Goal: Information Seeking & Learning: Learn about a topic

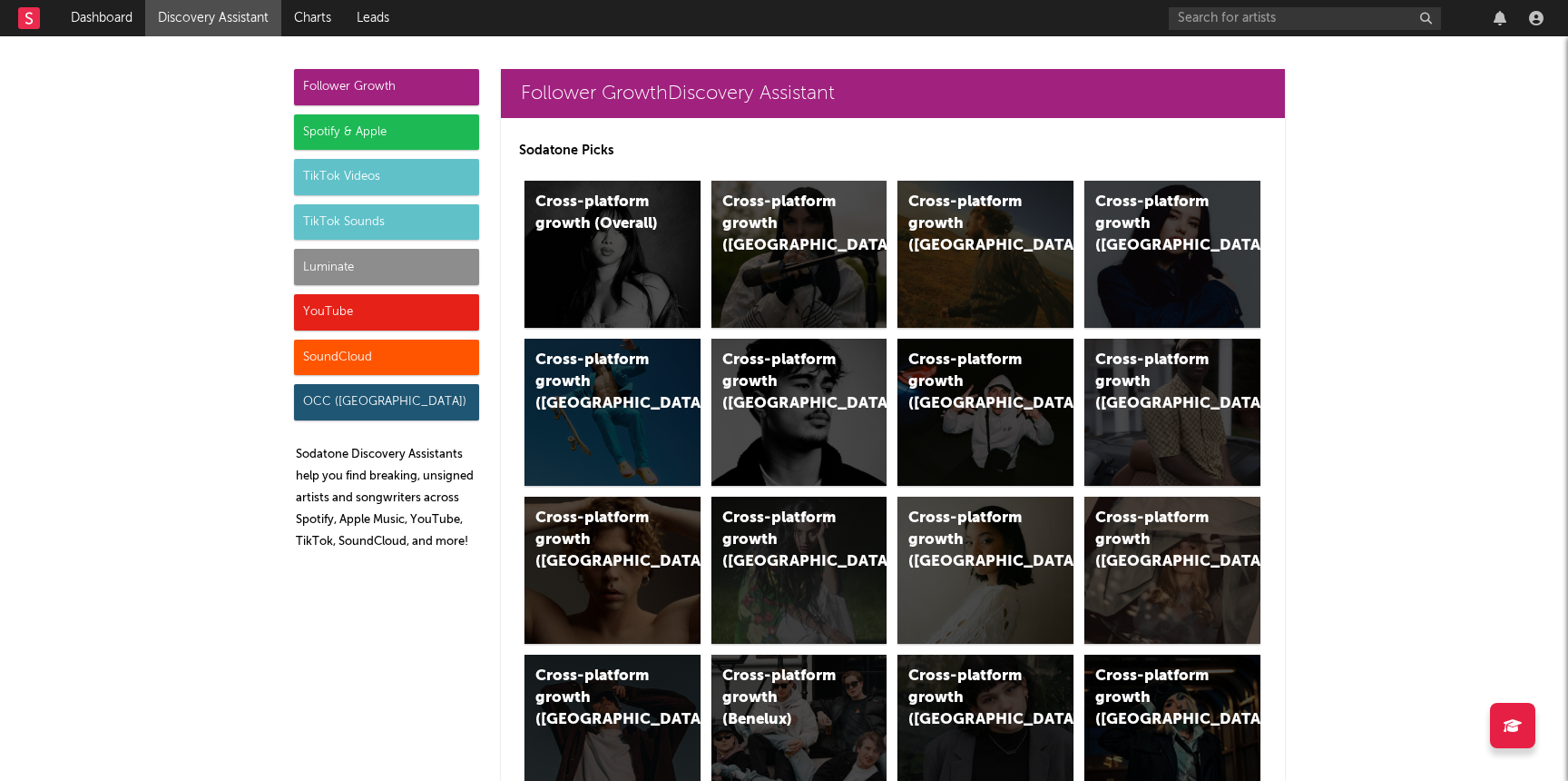
click at [461, 270] on div "Luminate" at bounding box center [387, 267] width 185 height 36
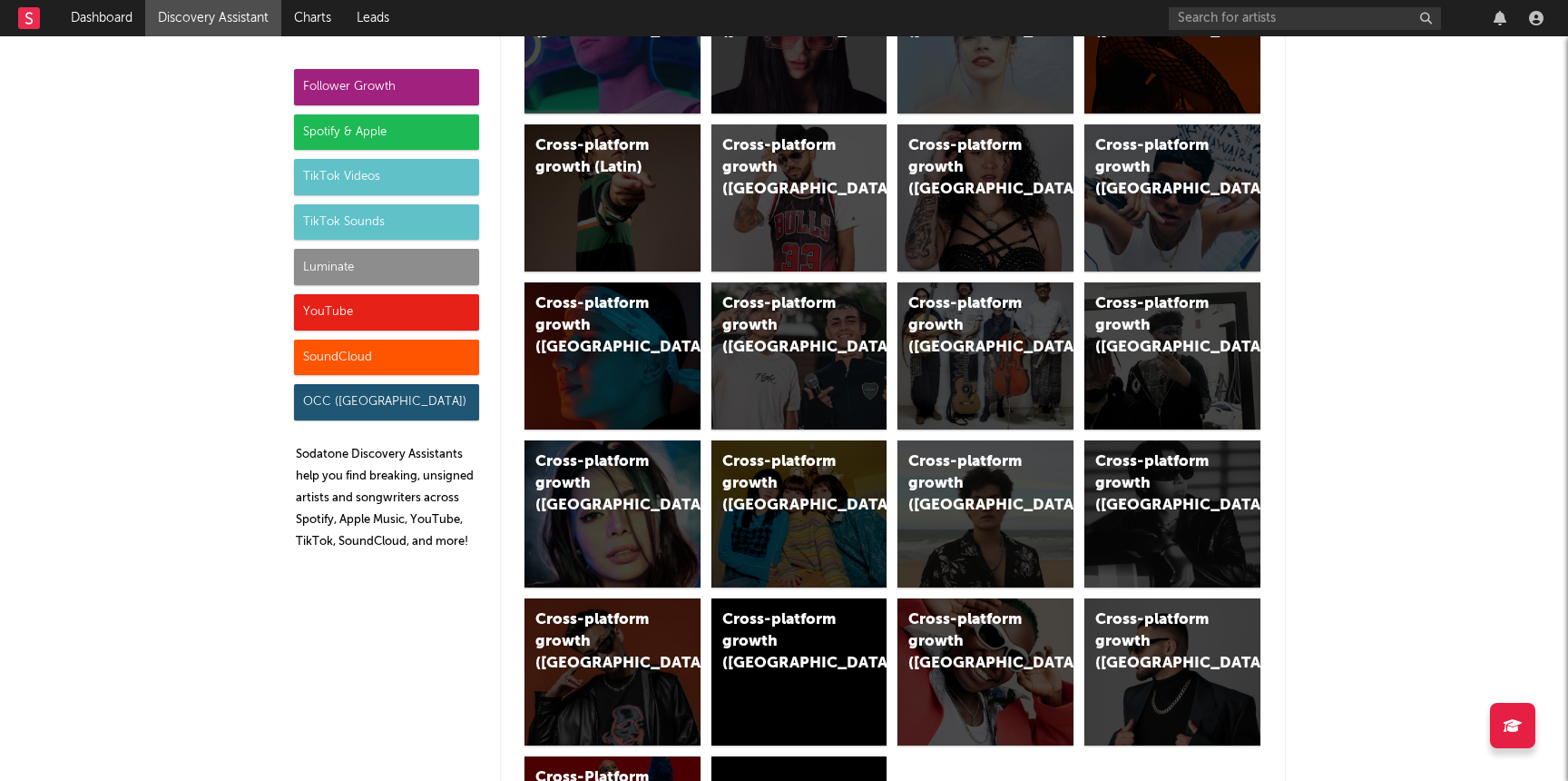
scroll to position [2267, 0]
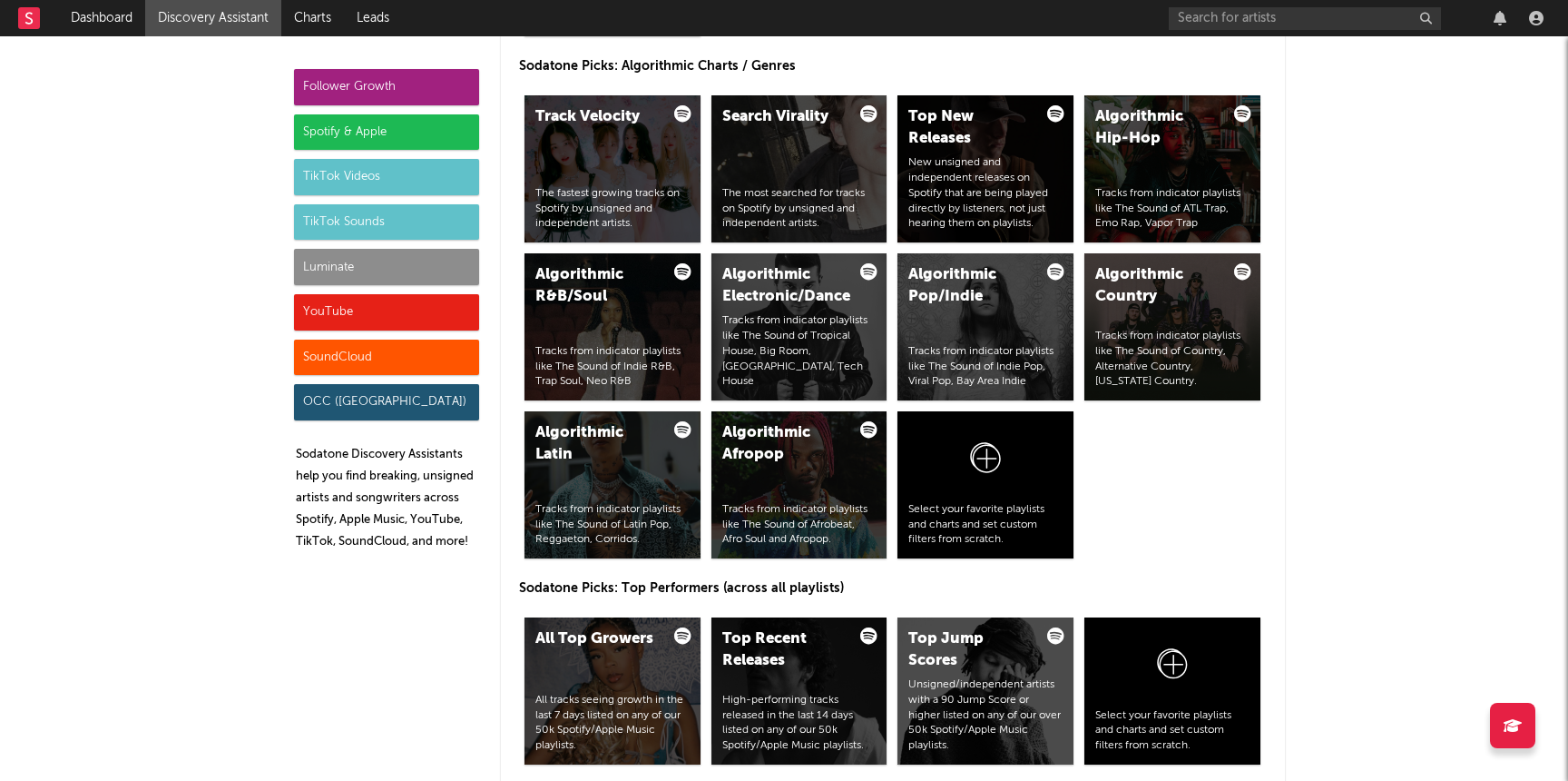
click at [328, 256] on div "Luminate" at bounding box center [387, 267] width 185 height 36
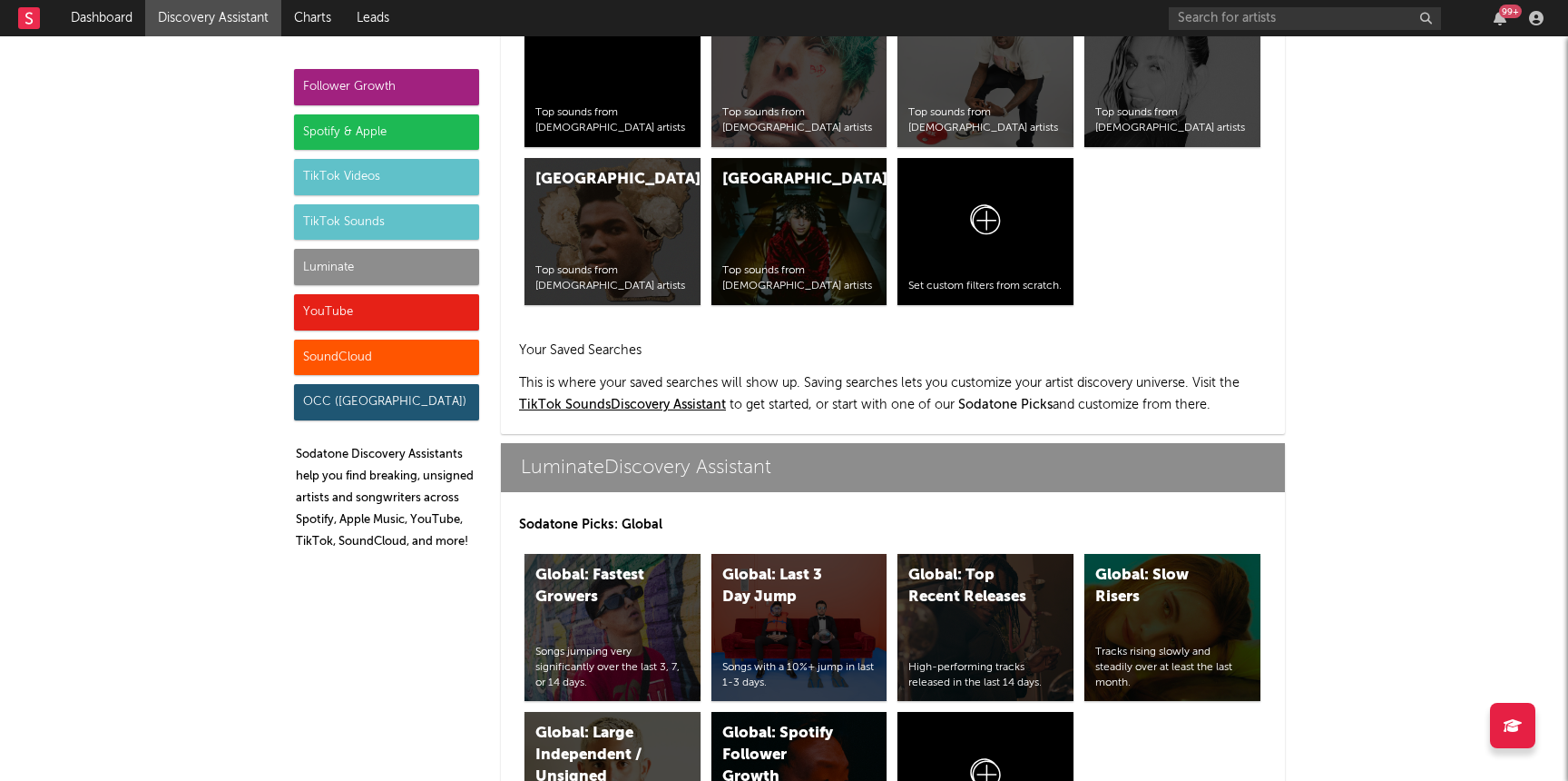
scroll to position [8058, 0]
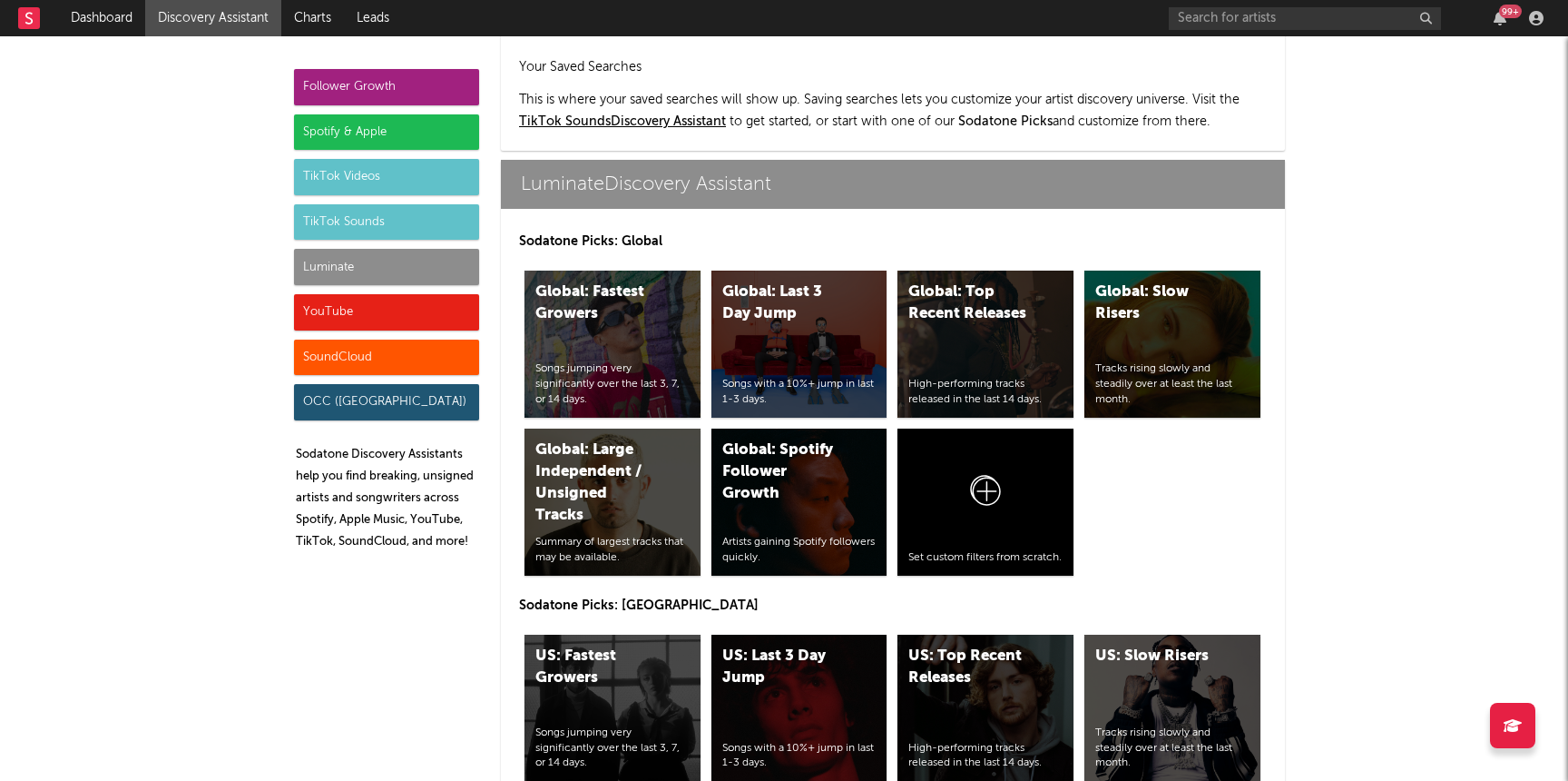
click at [389, 82] on div "Follower Growth" at bounding box center [387, 87] width 185 height 36
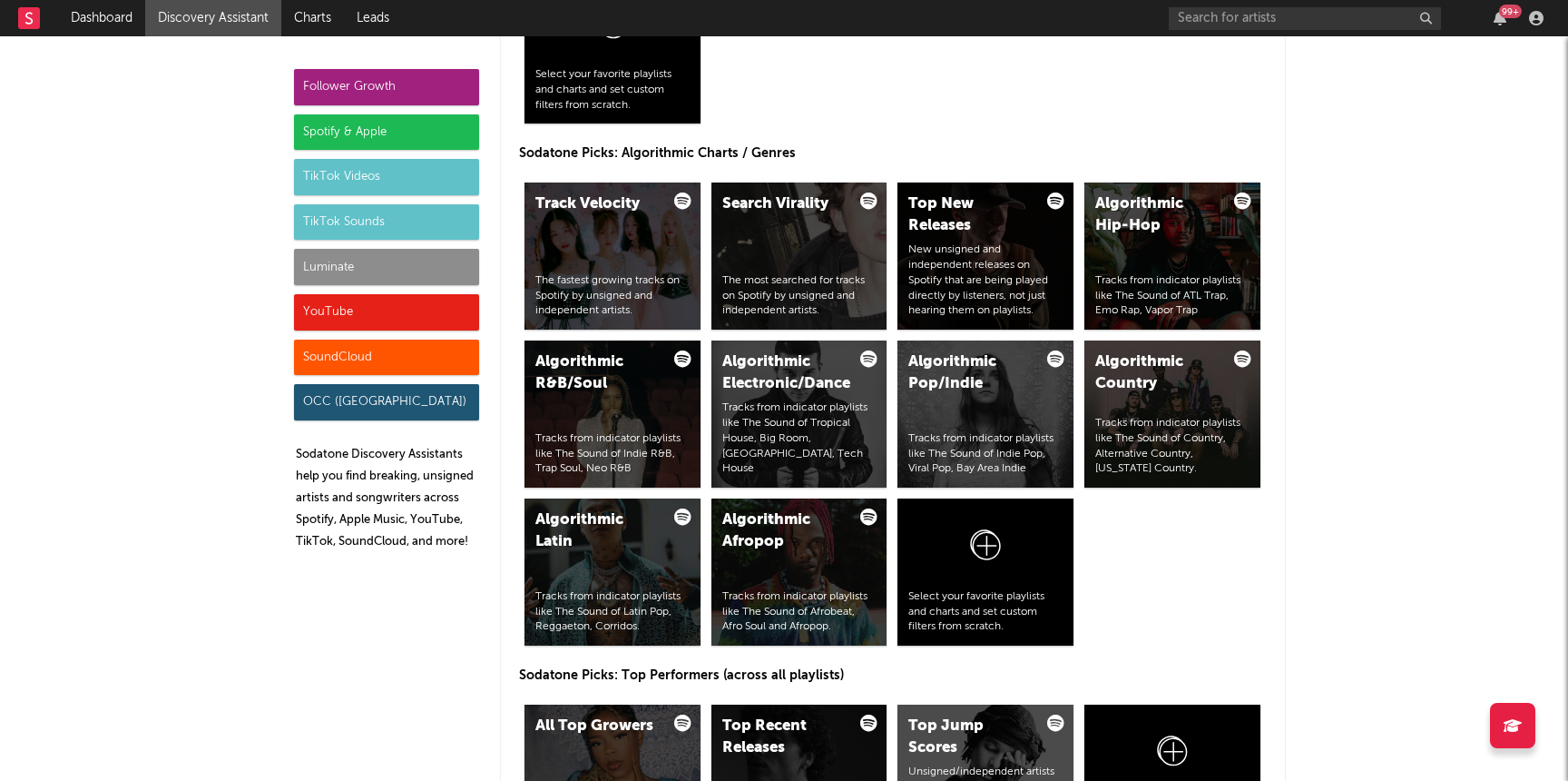
scroll to position [2200, 0]
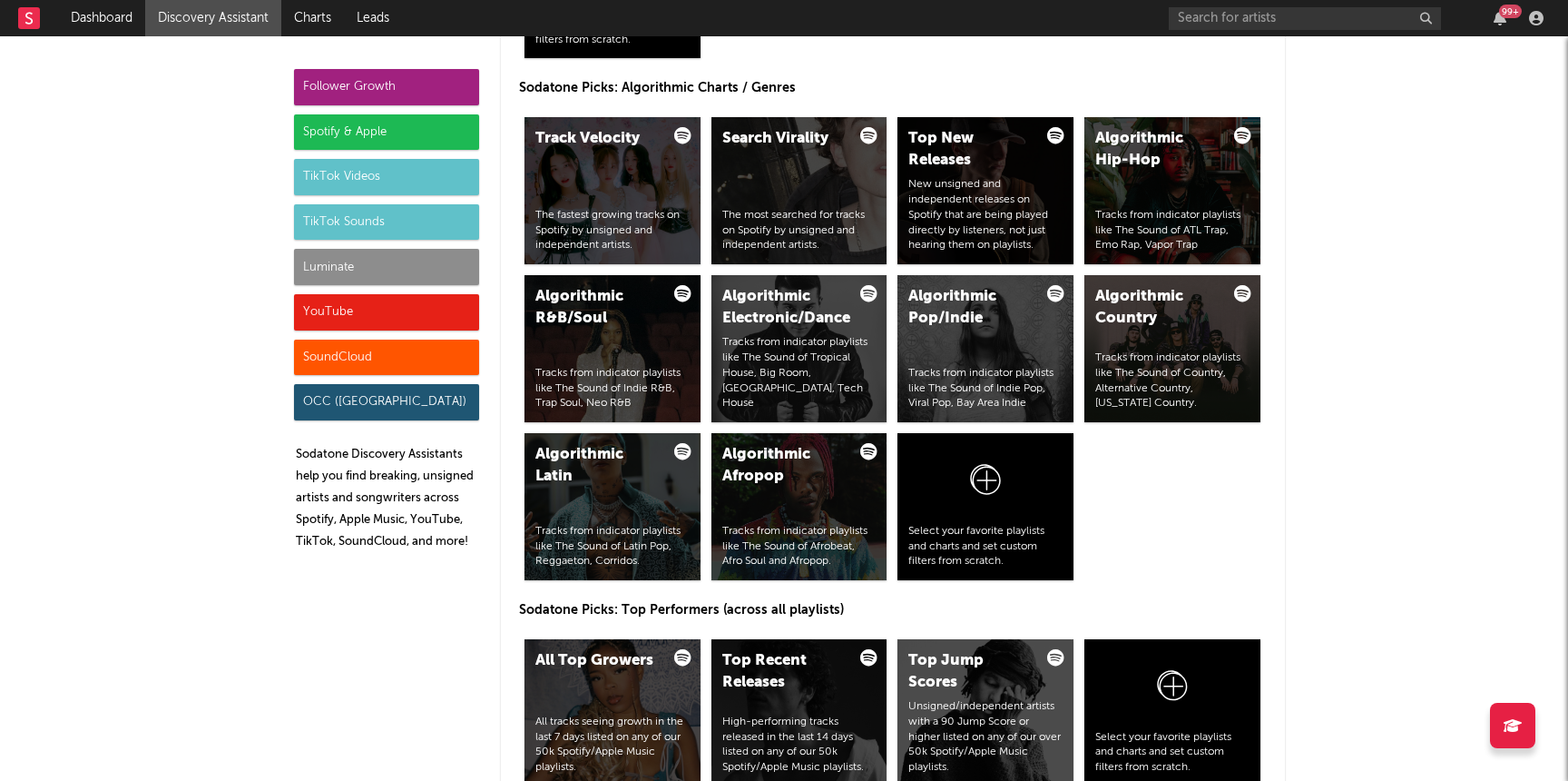
click at [318, 263] on div "Luminate" at bounding box center [387, 267] width 185 height 36
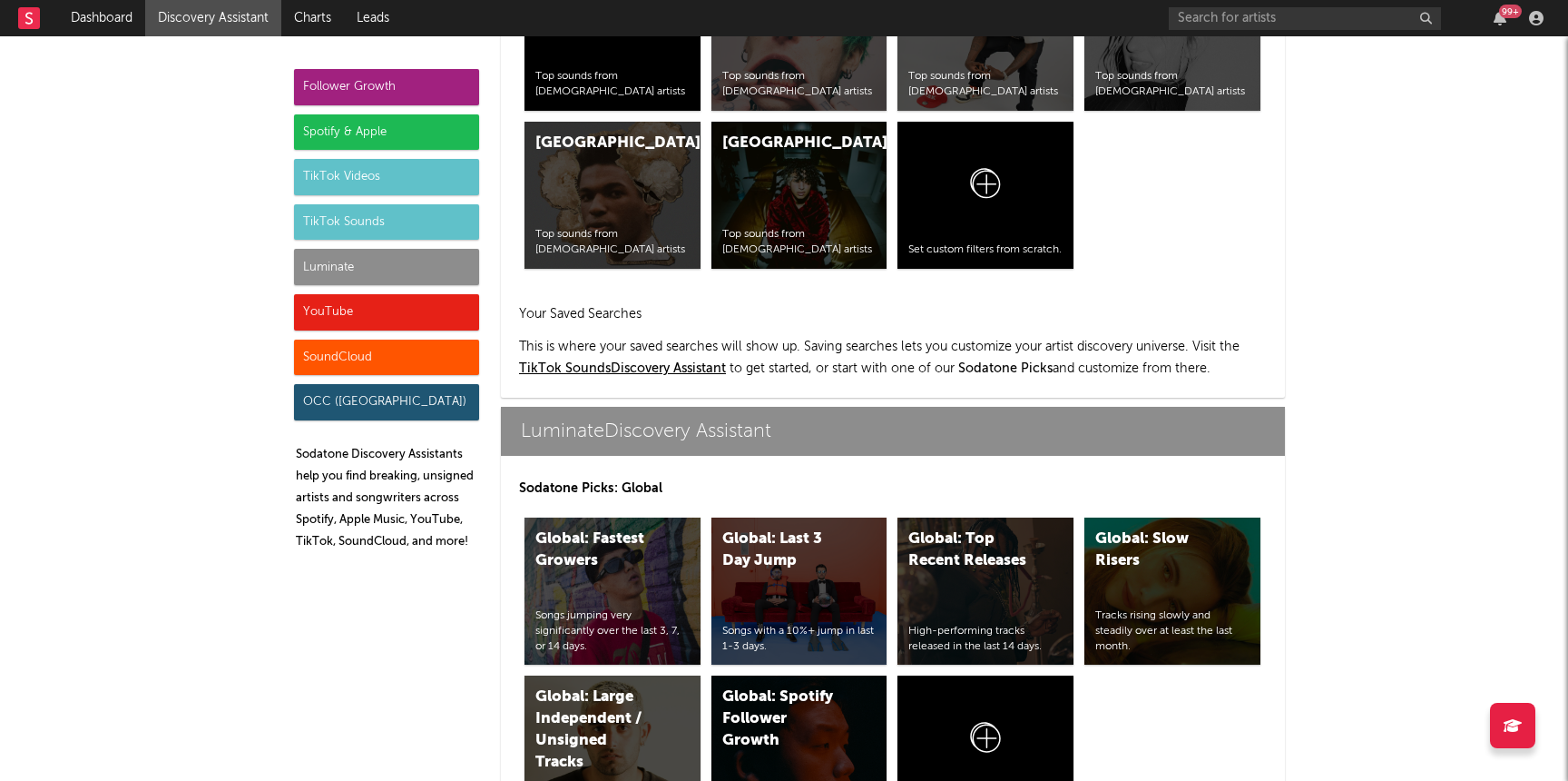
scroll to position [8058, 0]
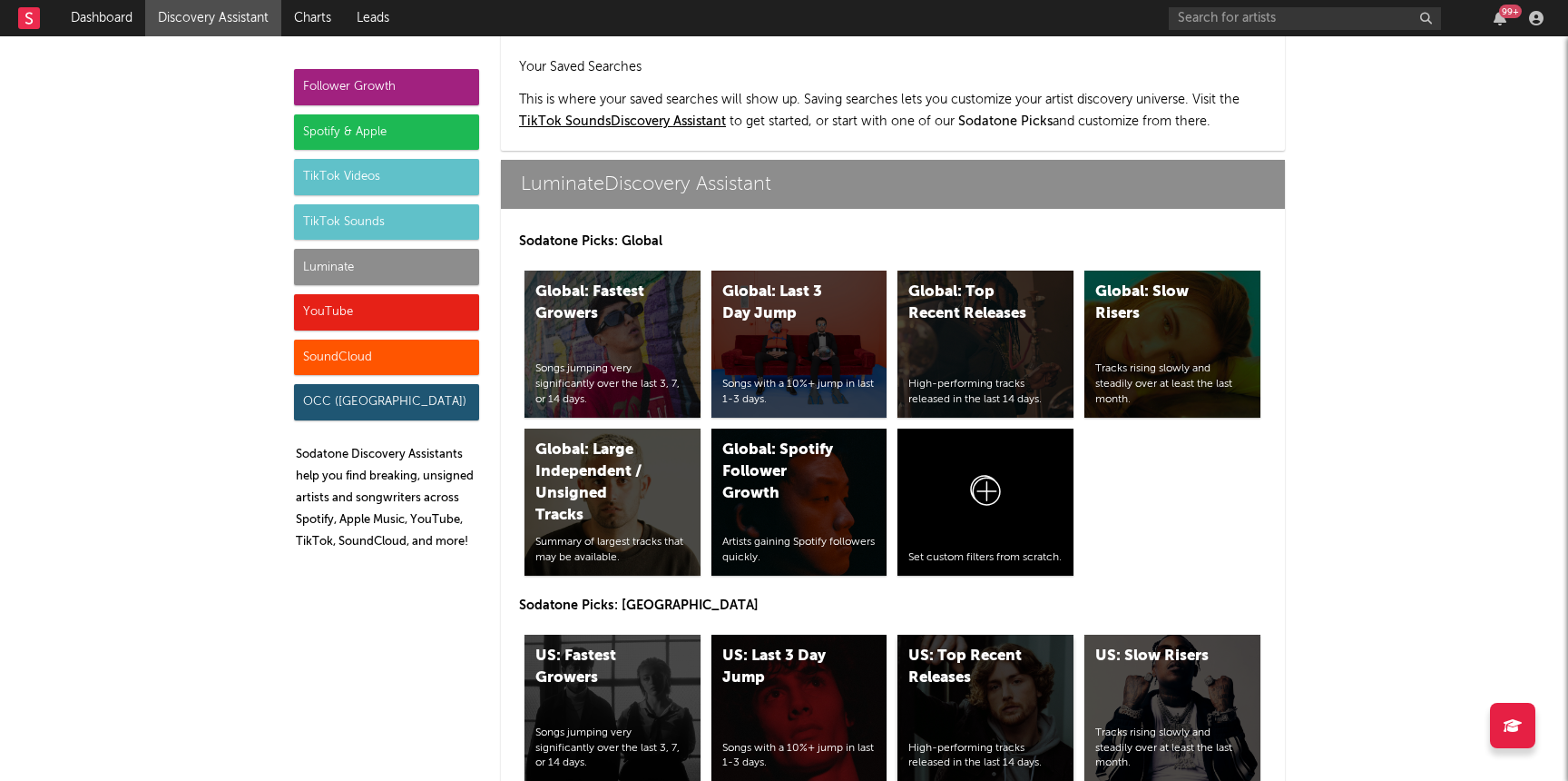
click at [954, 646] on div "US: Top Recent Releases" at bounding box center [970, 668] width 124 height 44
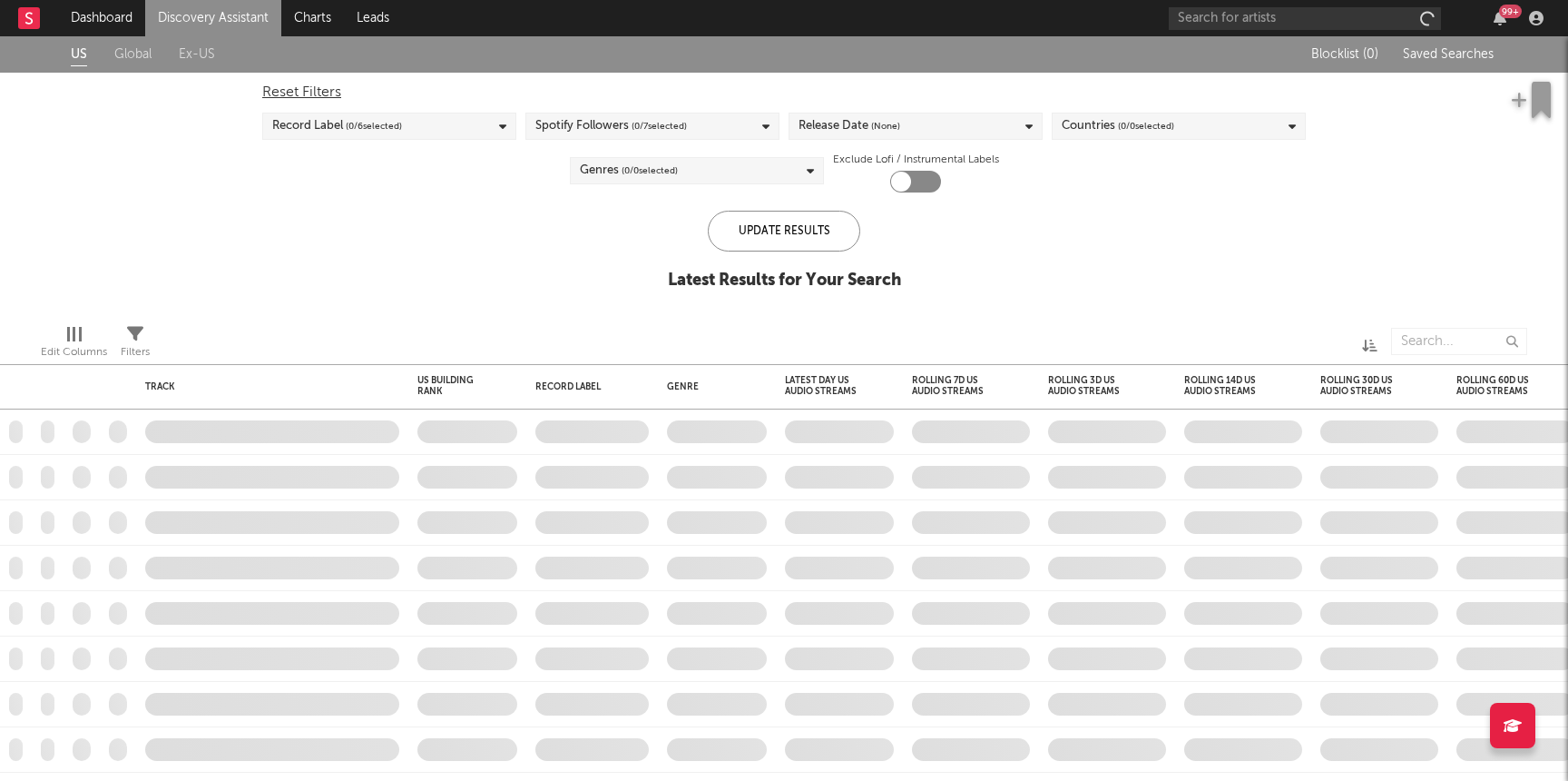
checkbox input "true"
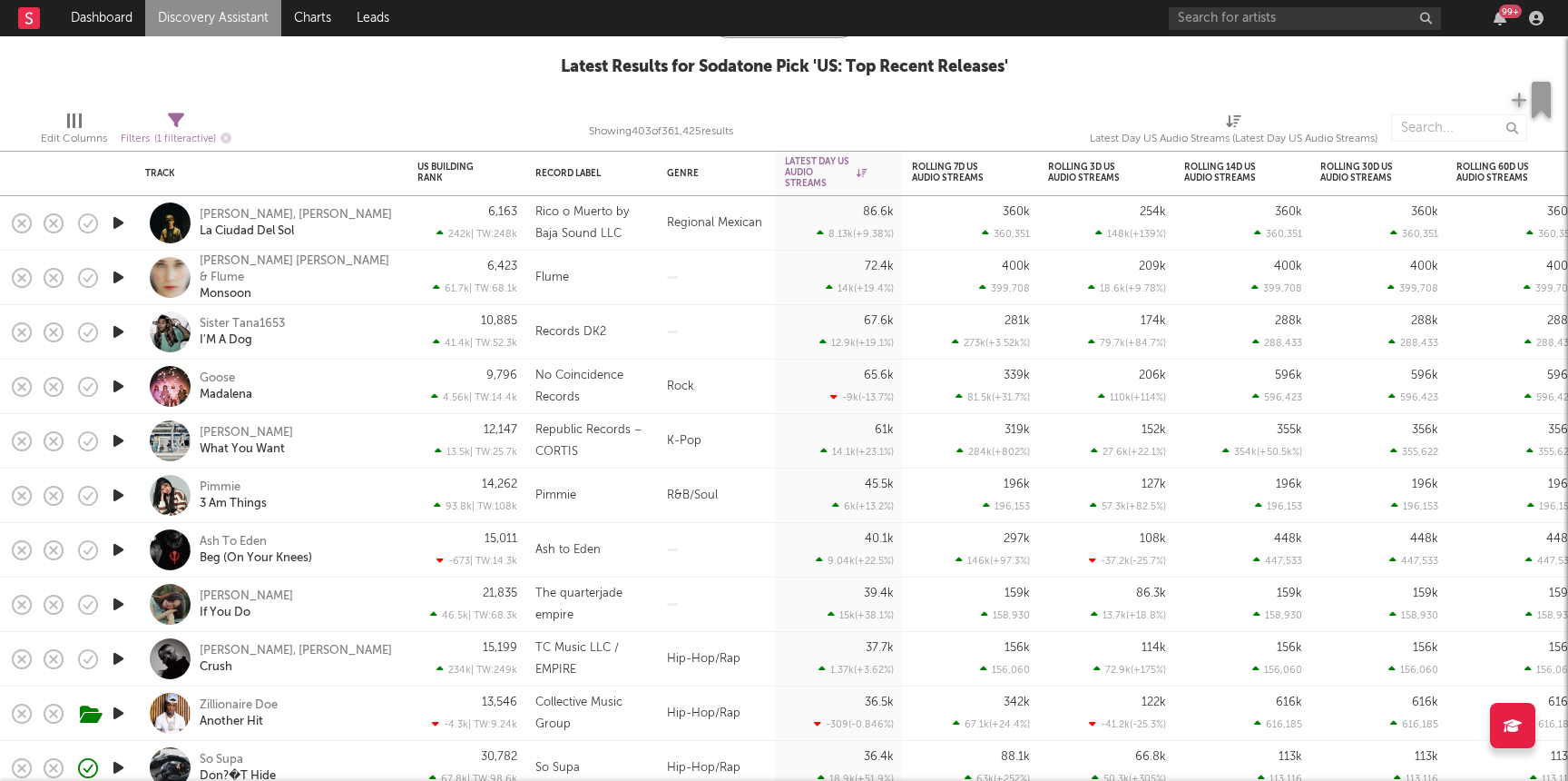
click at [119, 596] on icon "button" at bounding box center [118, 604] width 19 height 23
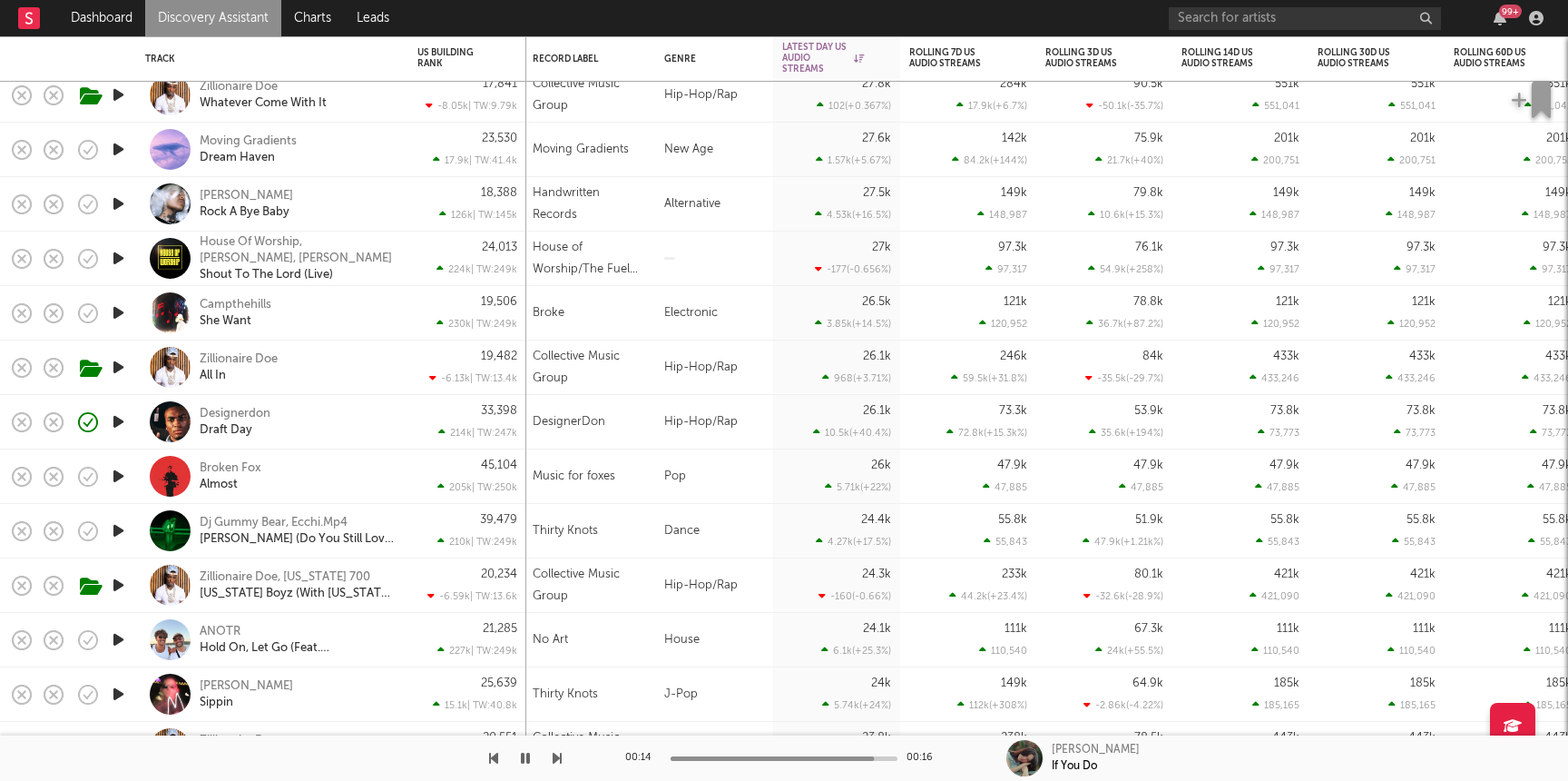
click at [122, 421] on icon "button" at bounding box center [118, 422] width 19 height 23
click at [416, 413] on div "33,398 214k | TW: 247k" at bounding box center [467, 422] width 118 height 54
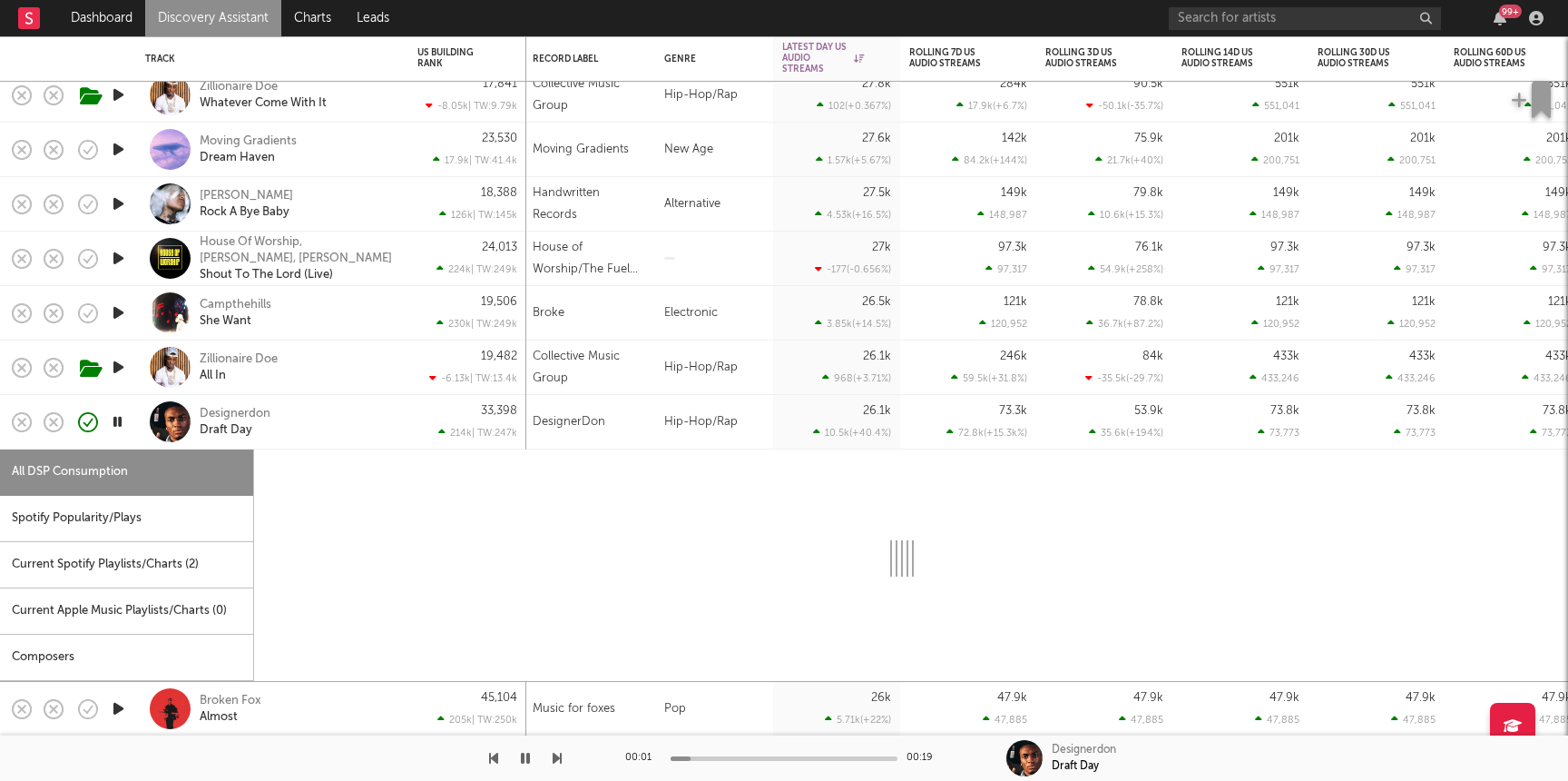
select select "1w"
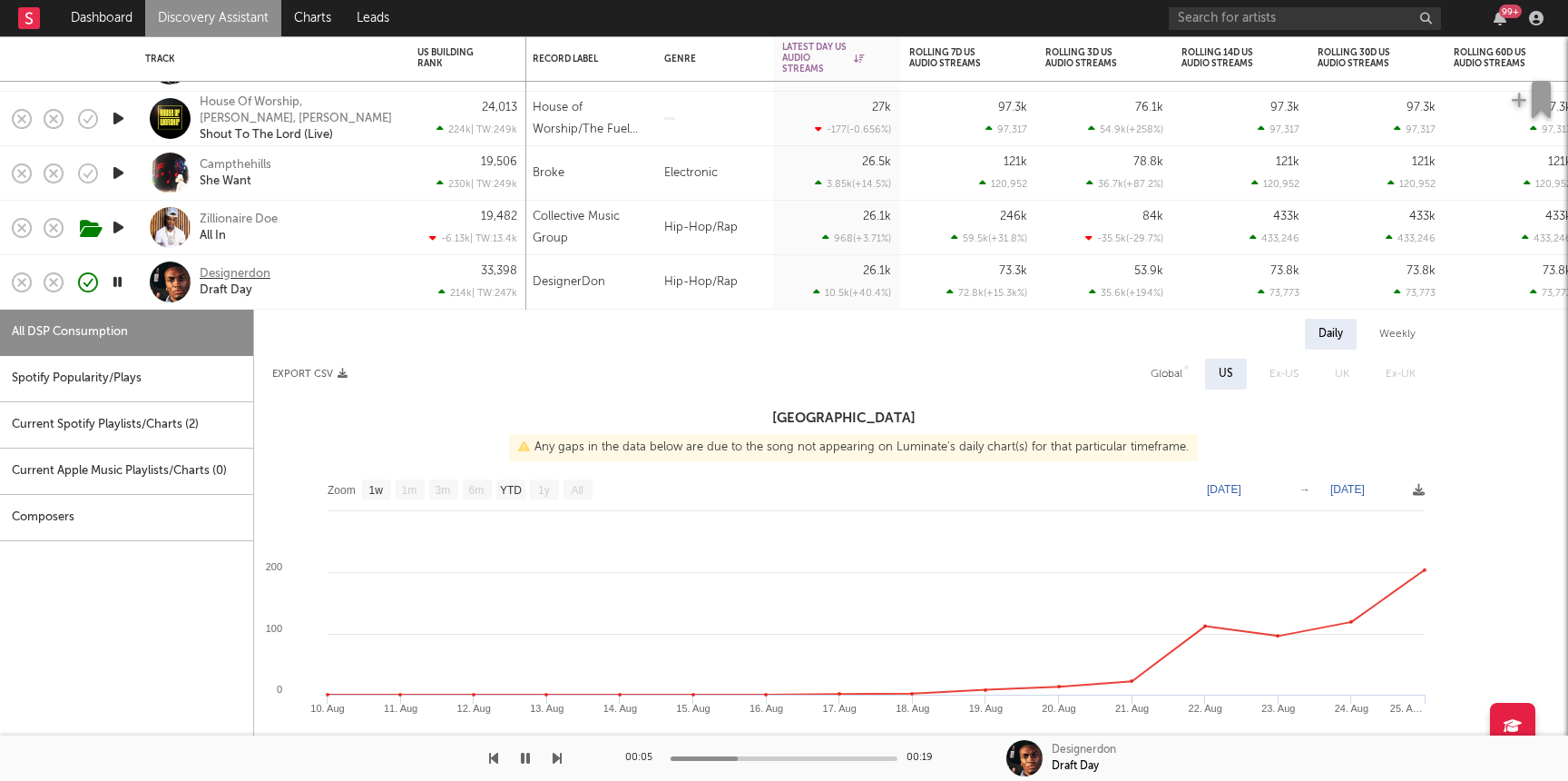
click at [261, 275] on div "Designerdon" at bounding box center [235, 273] width 70 height 16
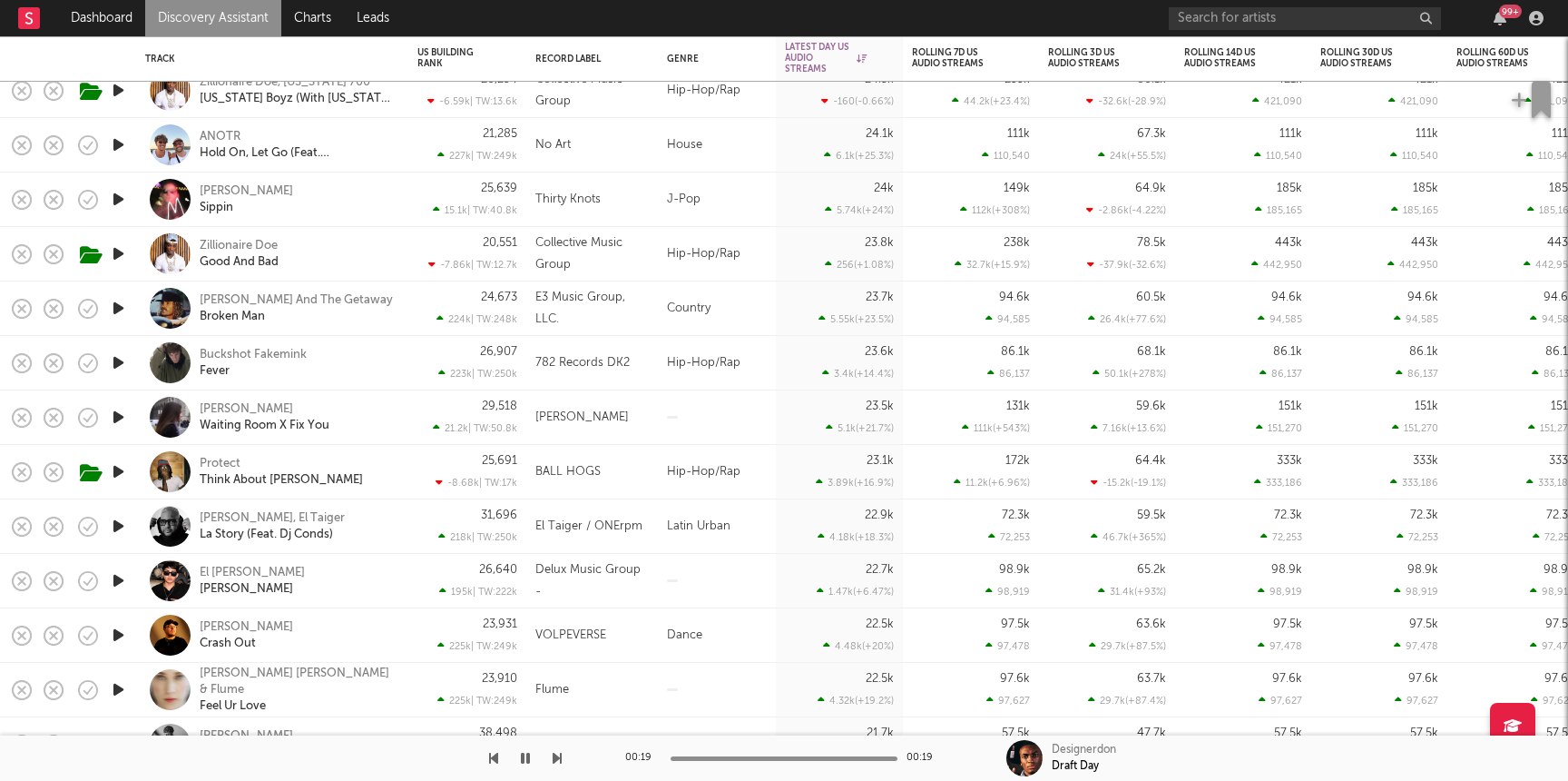
click at [120, 199] on icon "button" at bounding box center [118, 199] width 19 height 23
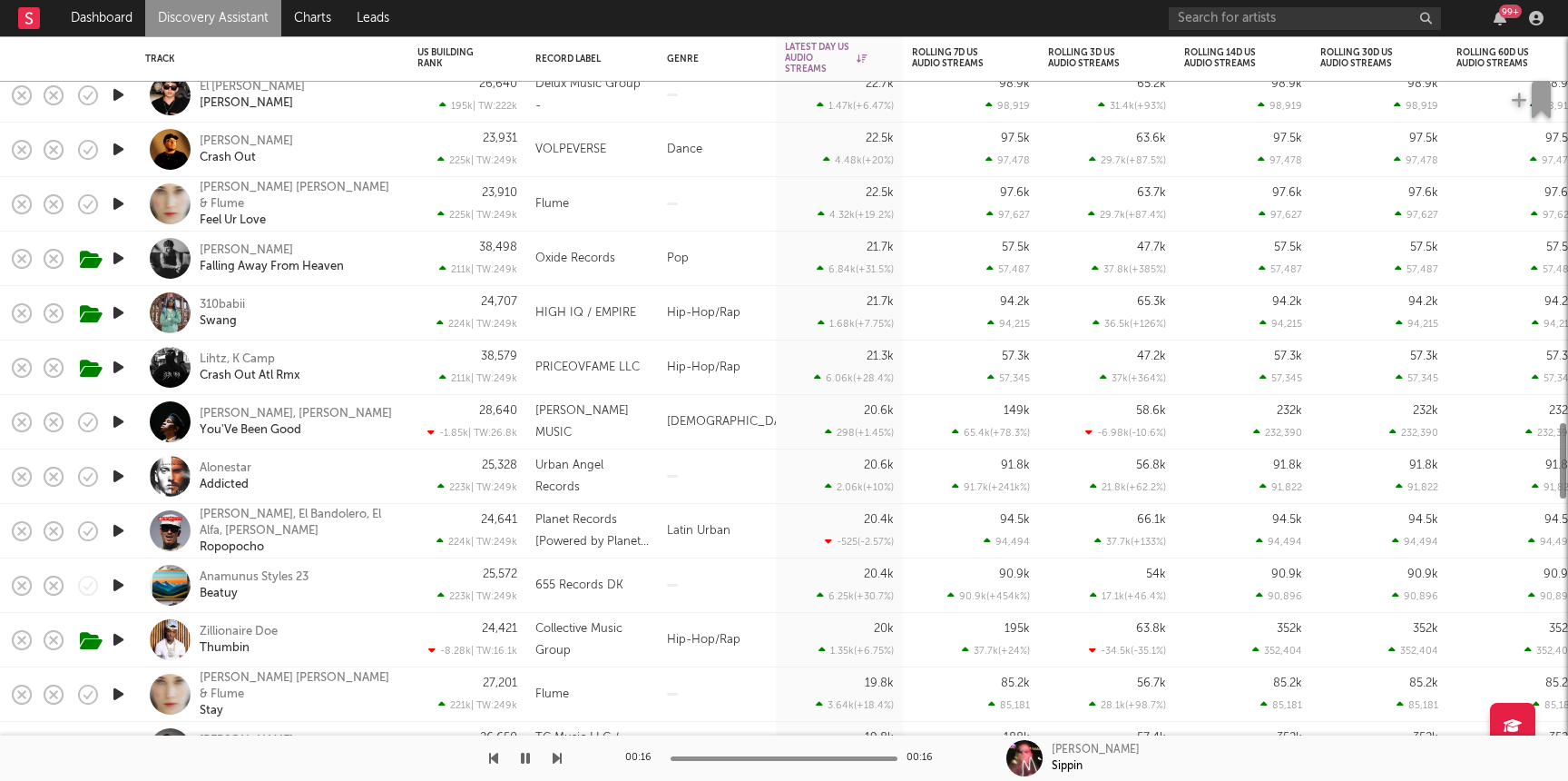
select select "1w"
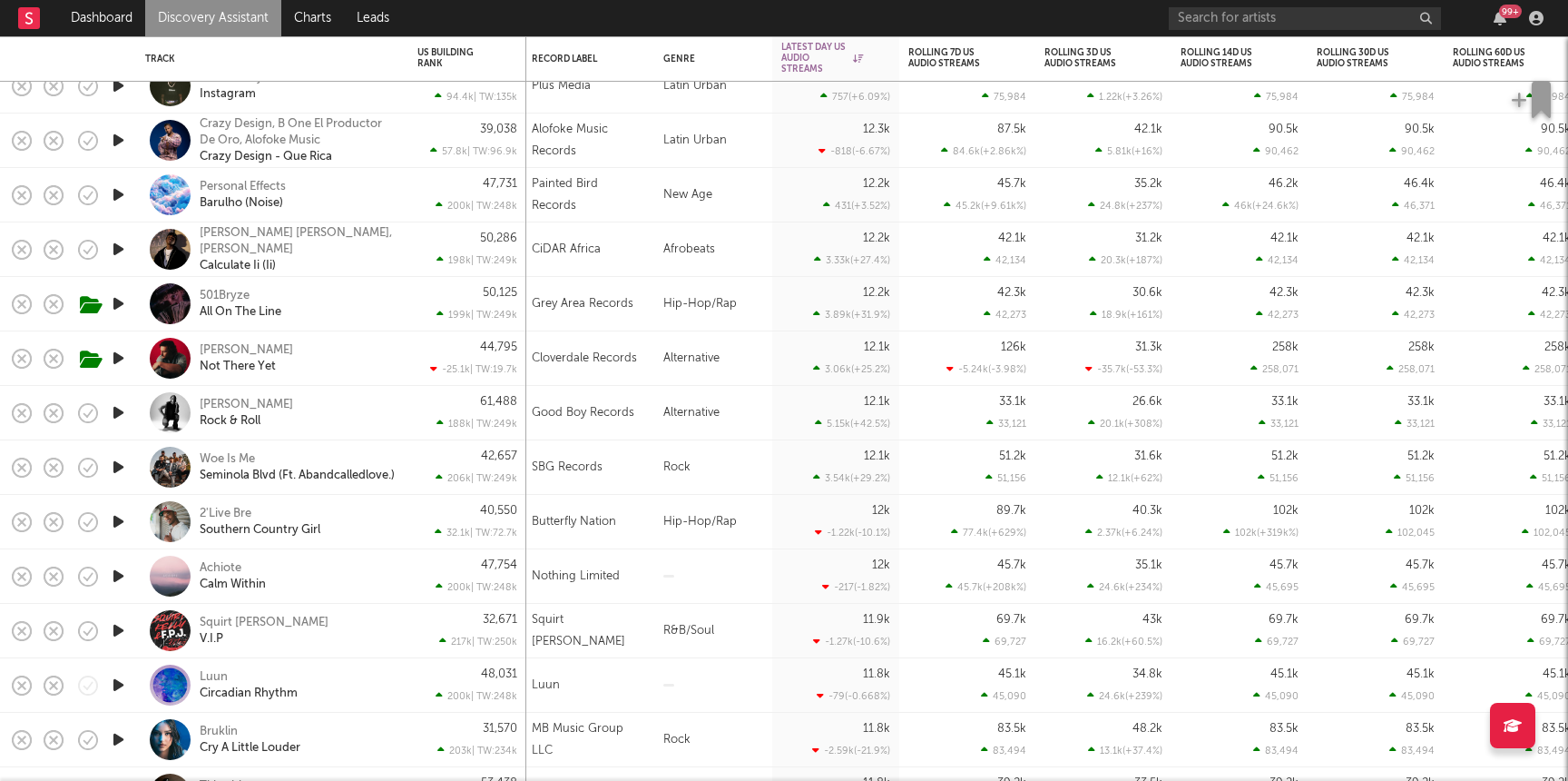
click at [397, 531] on div "2'Live Bre Southern Country Girl" at bounding box center [271, 521] width 254 height 53
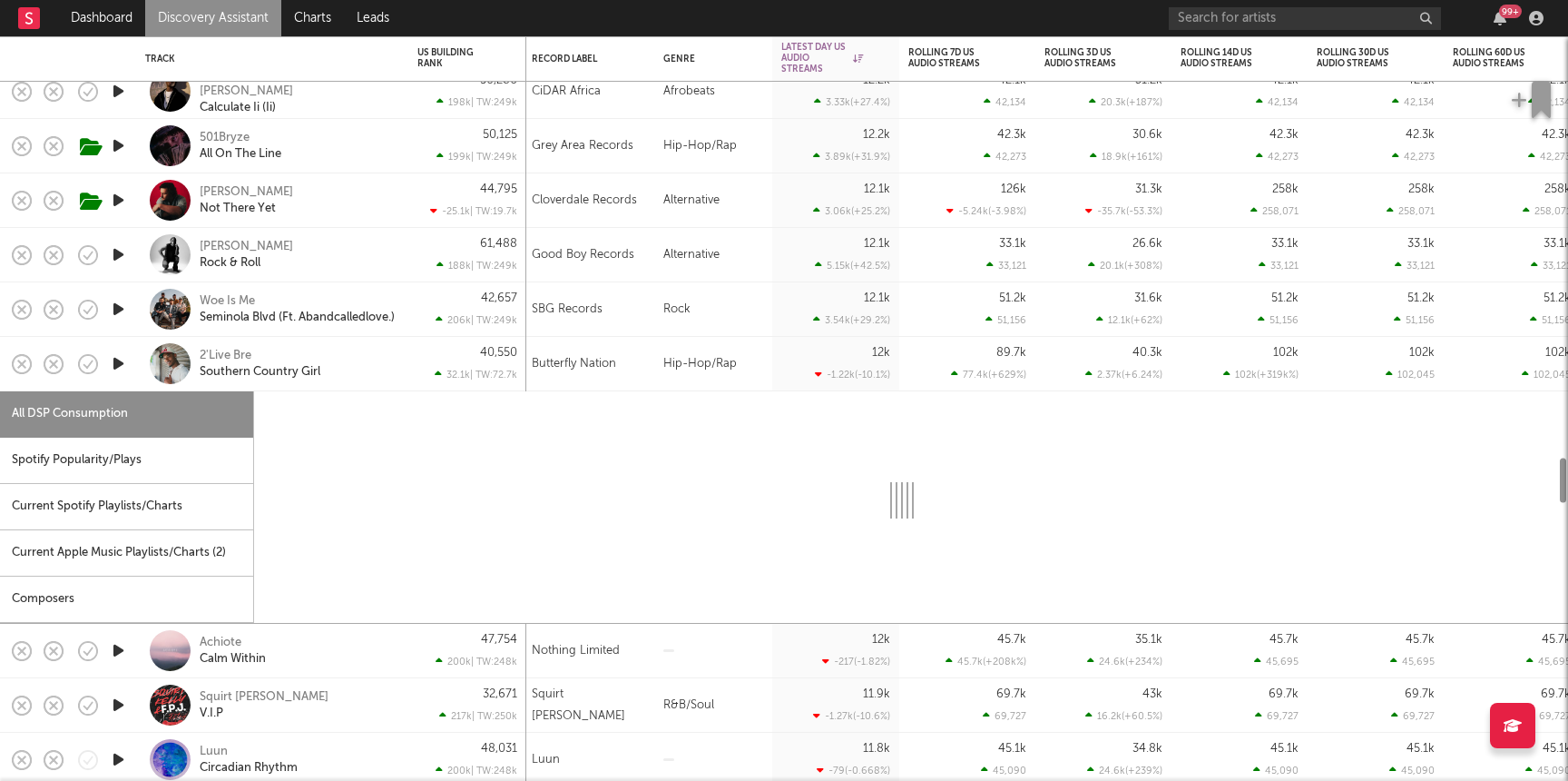
select select "1w"
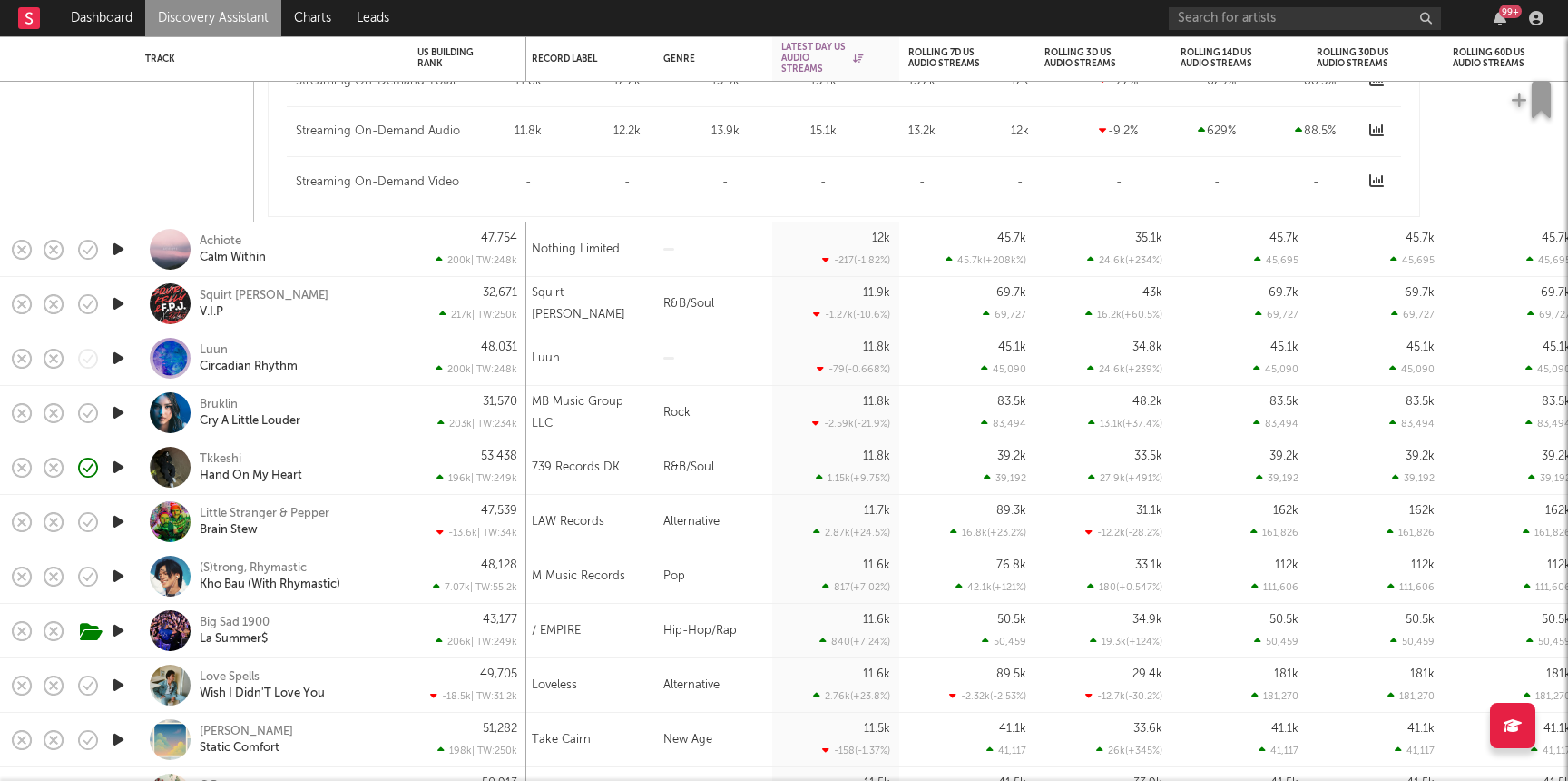
click at [645, 472] on div "739 Records DK" at bounding box center [588, 467] width 131 height 54
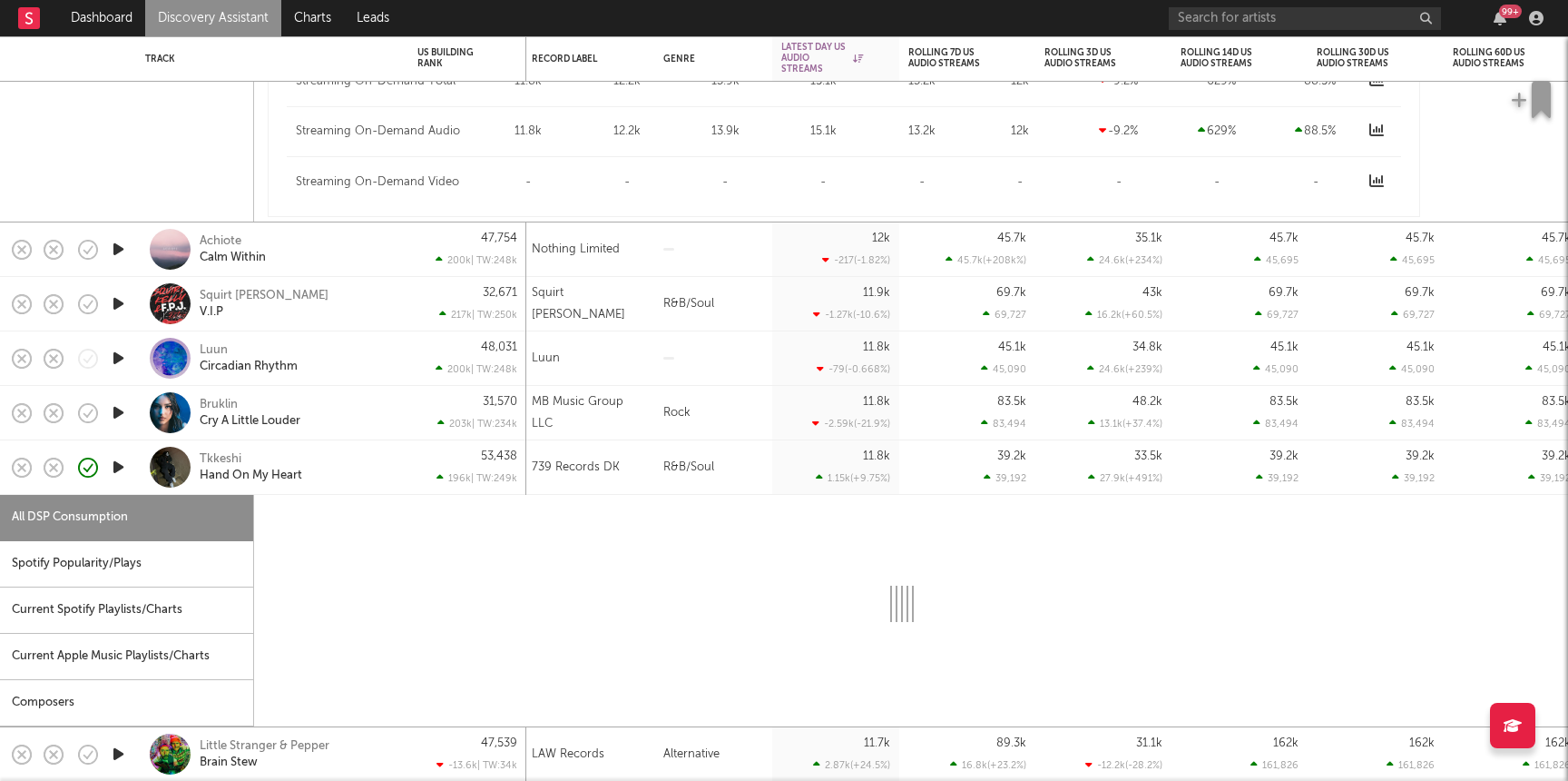
select select "1w"
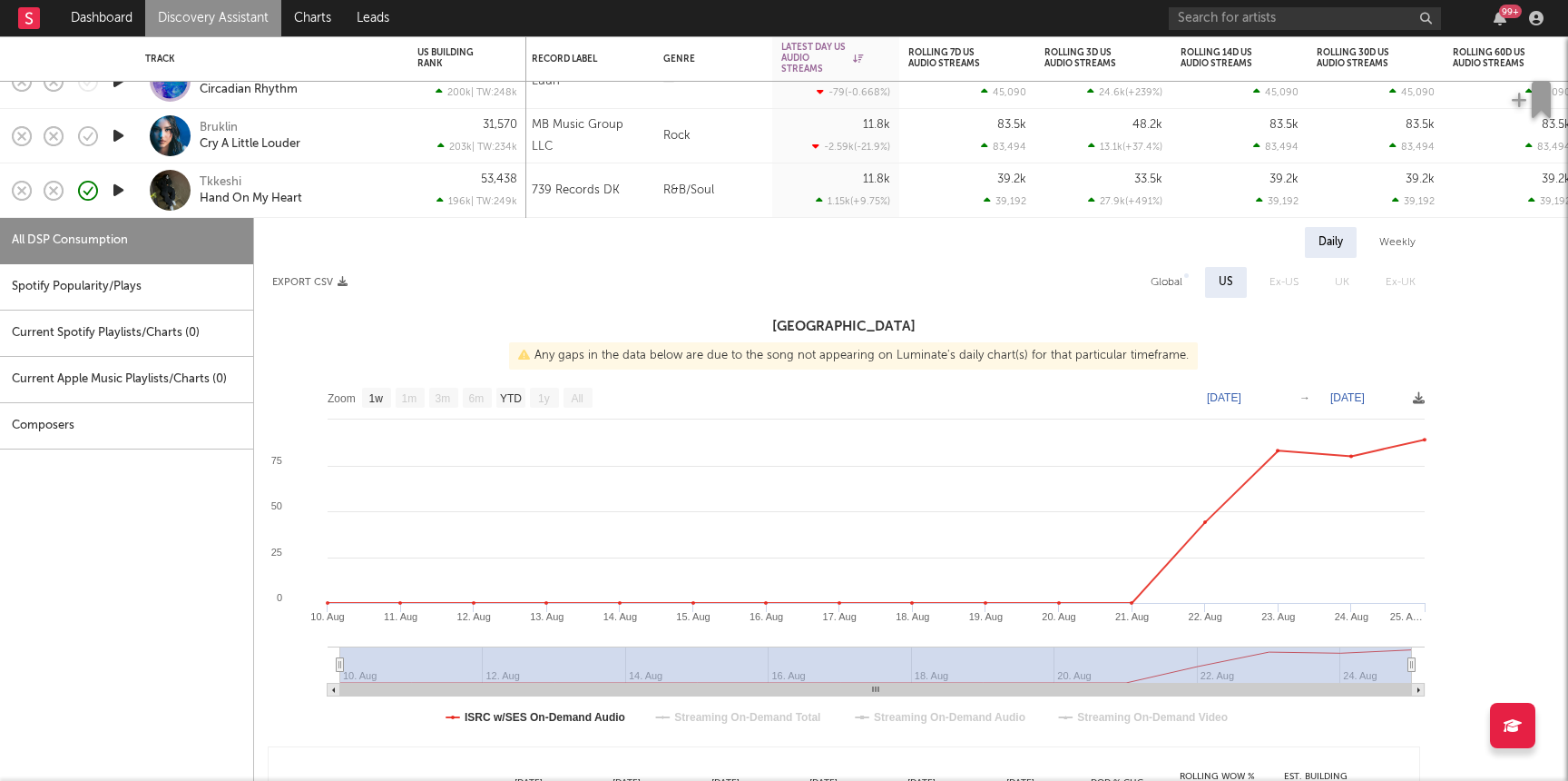
click at [122, 196] on icon "button" at bounding box center [118, 190] width 19 height 23
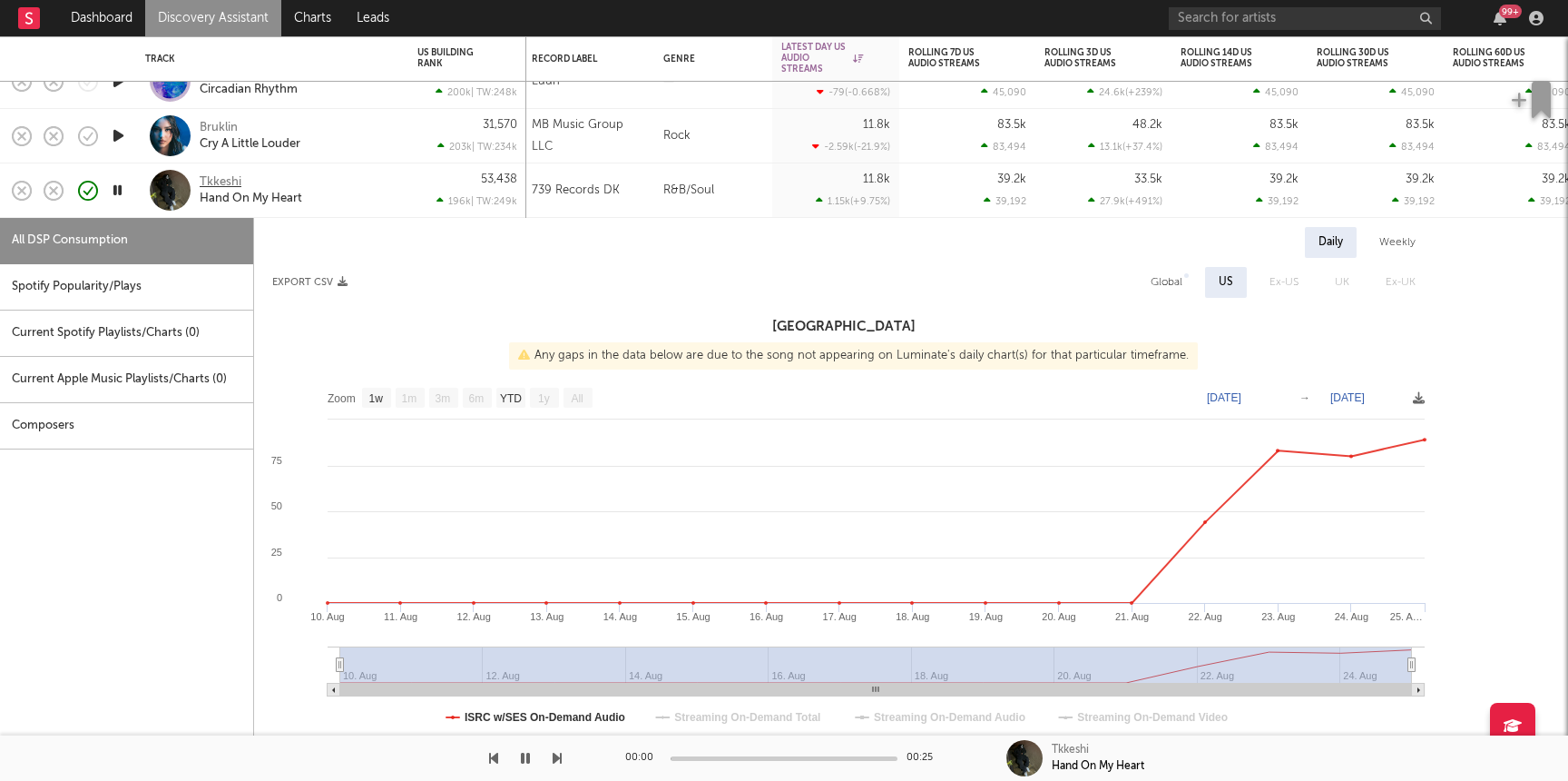
click at [221, 177] on div "Tkkeshi" at bounding box center [221, 182] width 42 height 16
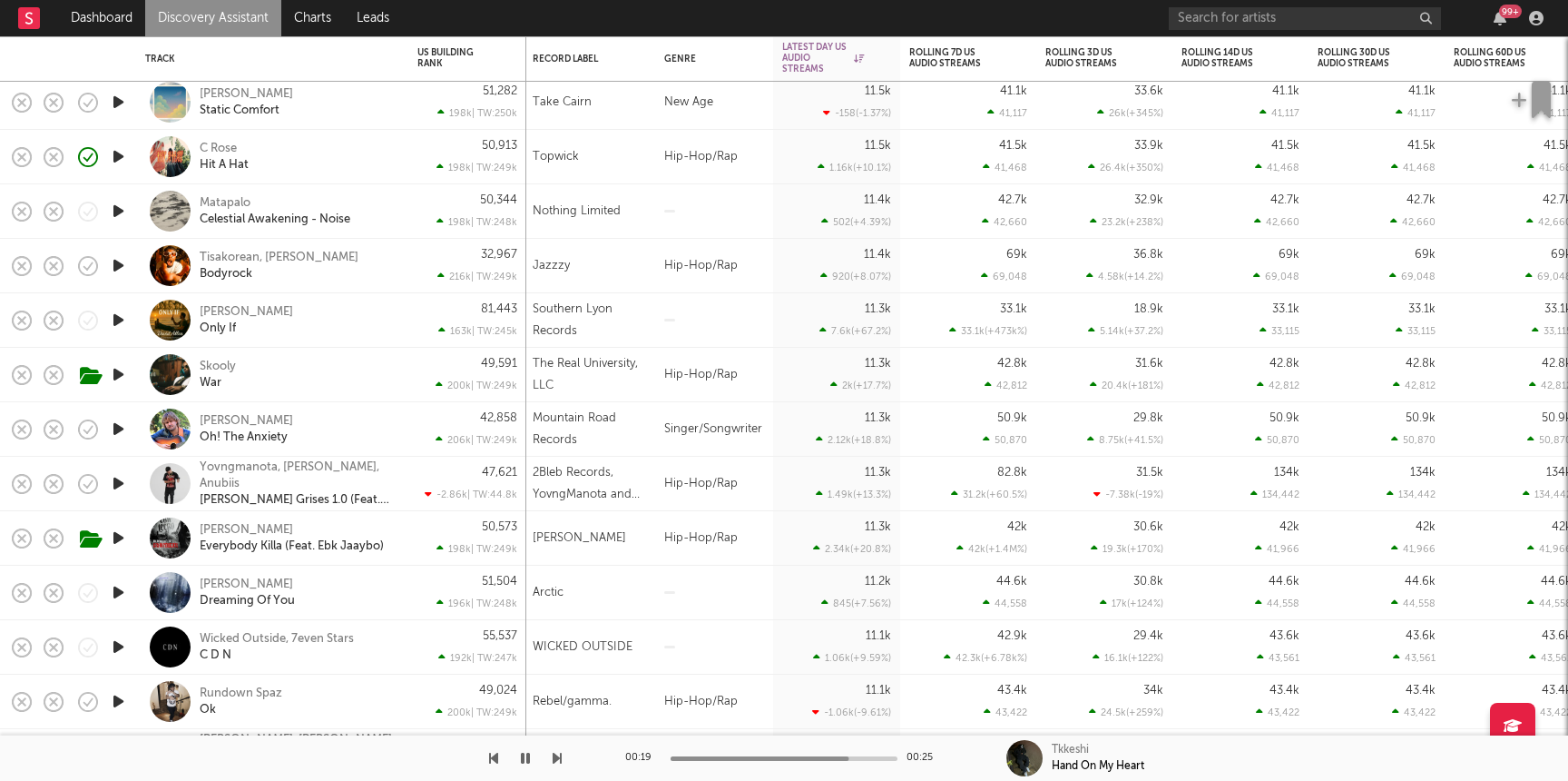
click at [301, 168] on div "C Rose Hit A Hat" at bounding box center [297, 157] width 195 height 32
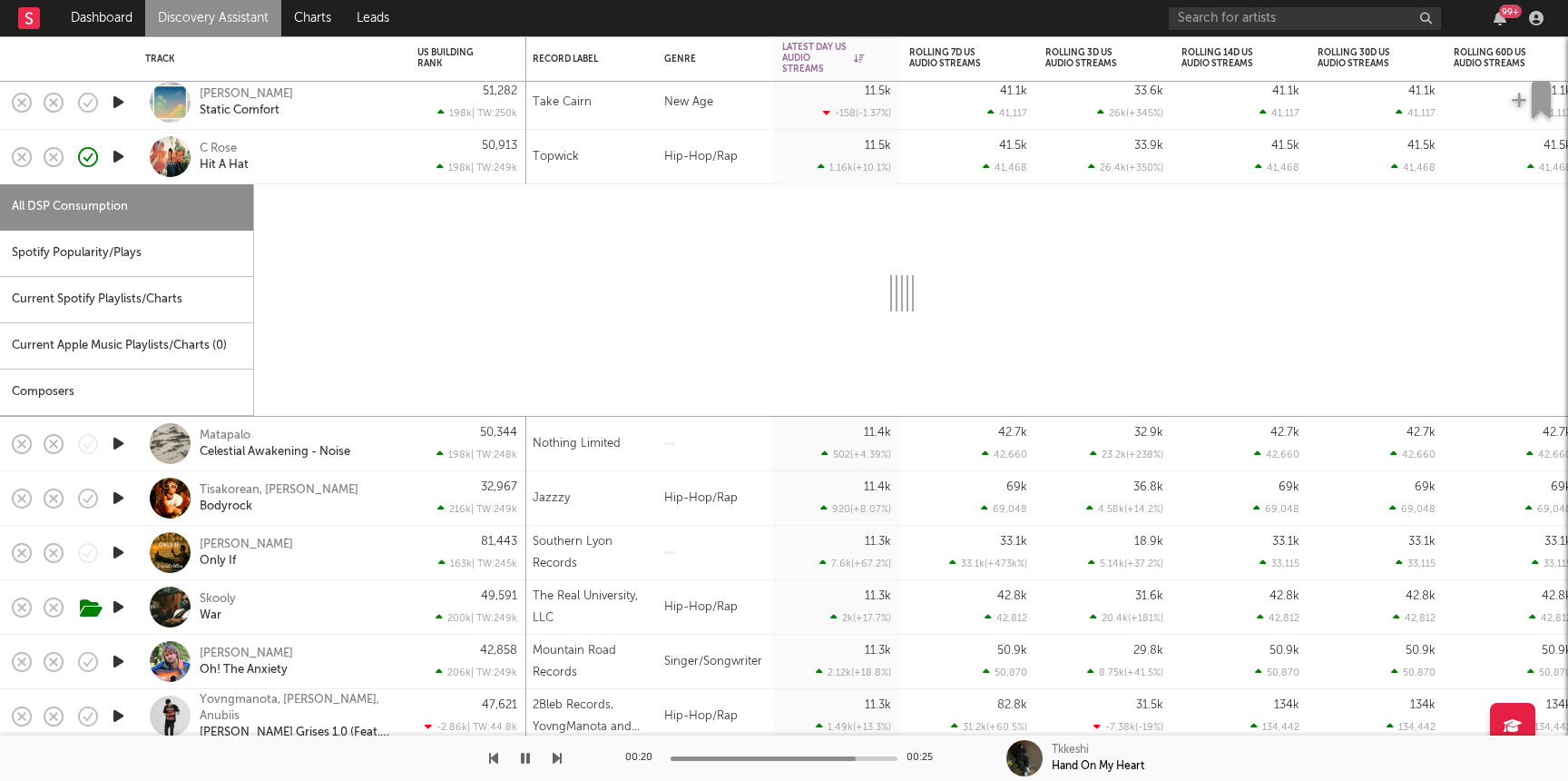
select select "1w"
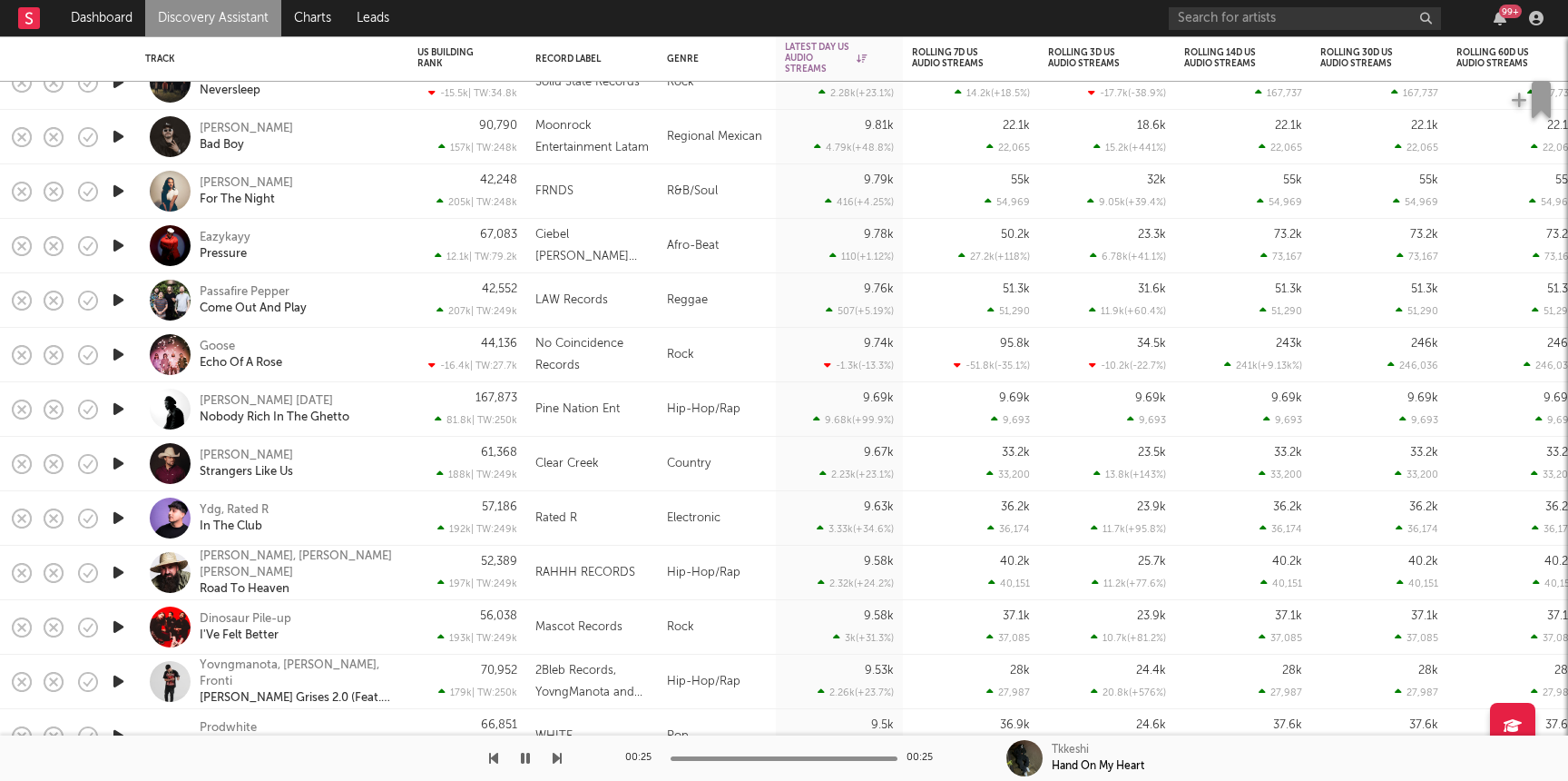
click at [113, 192] on icon "button" at bounding box center [118, 191] width 19 height 23
click at [343, 179] on div "Liza For The Night" at bounding box center [297, 191] width 195 height 32
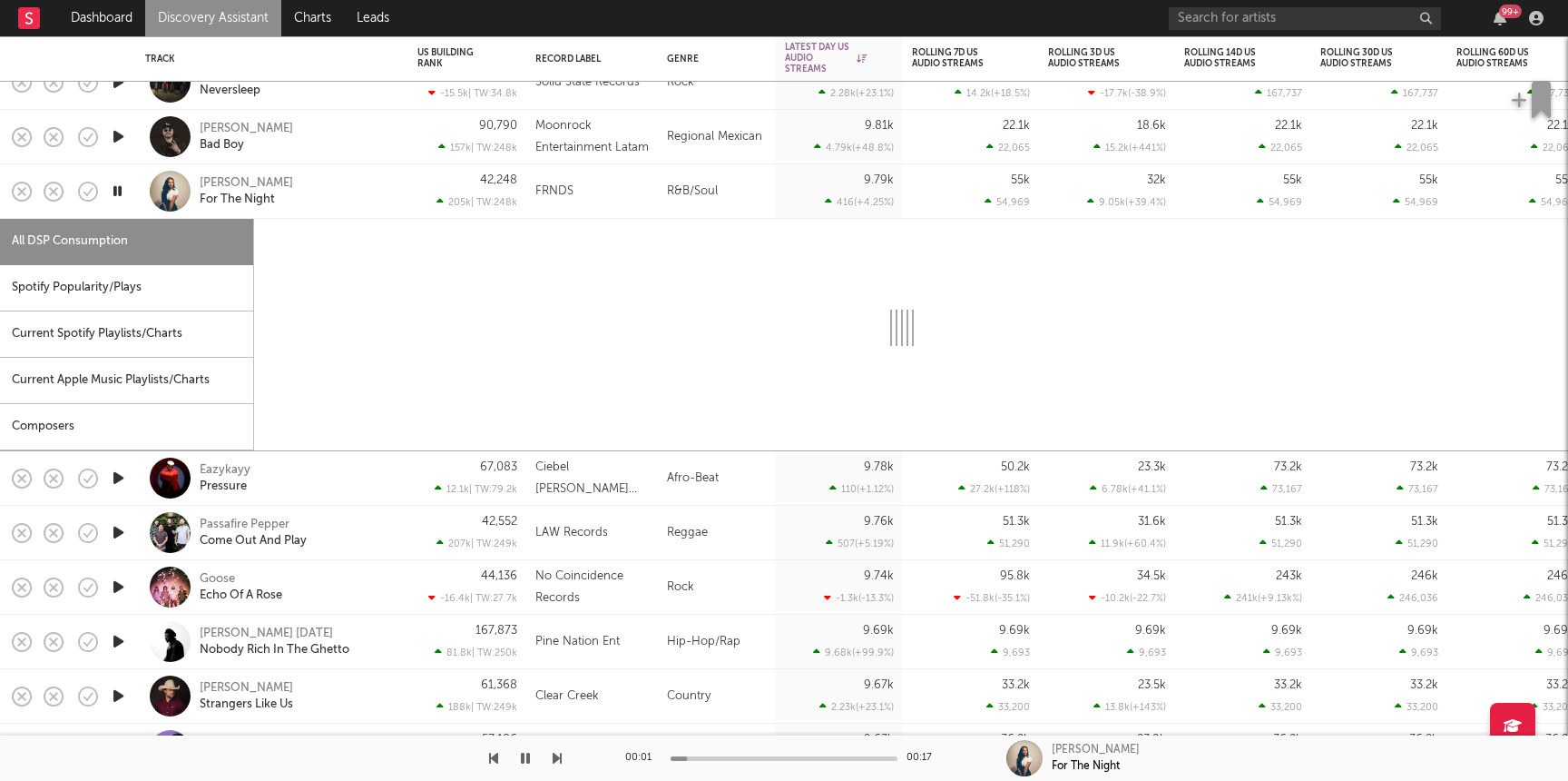
select select "1w"
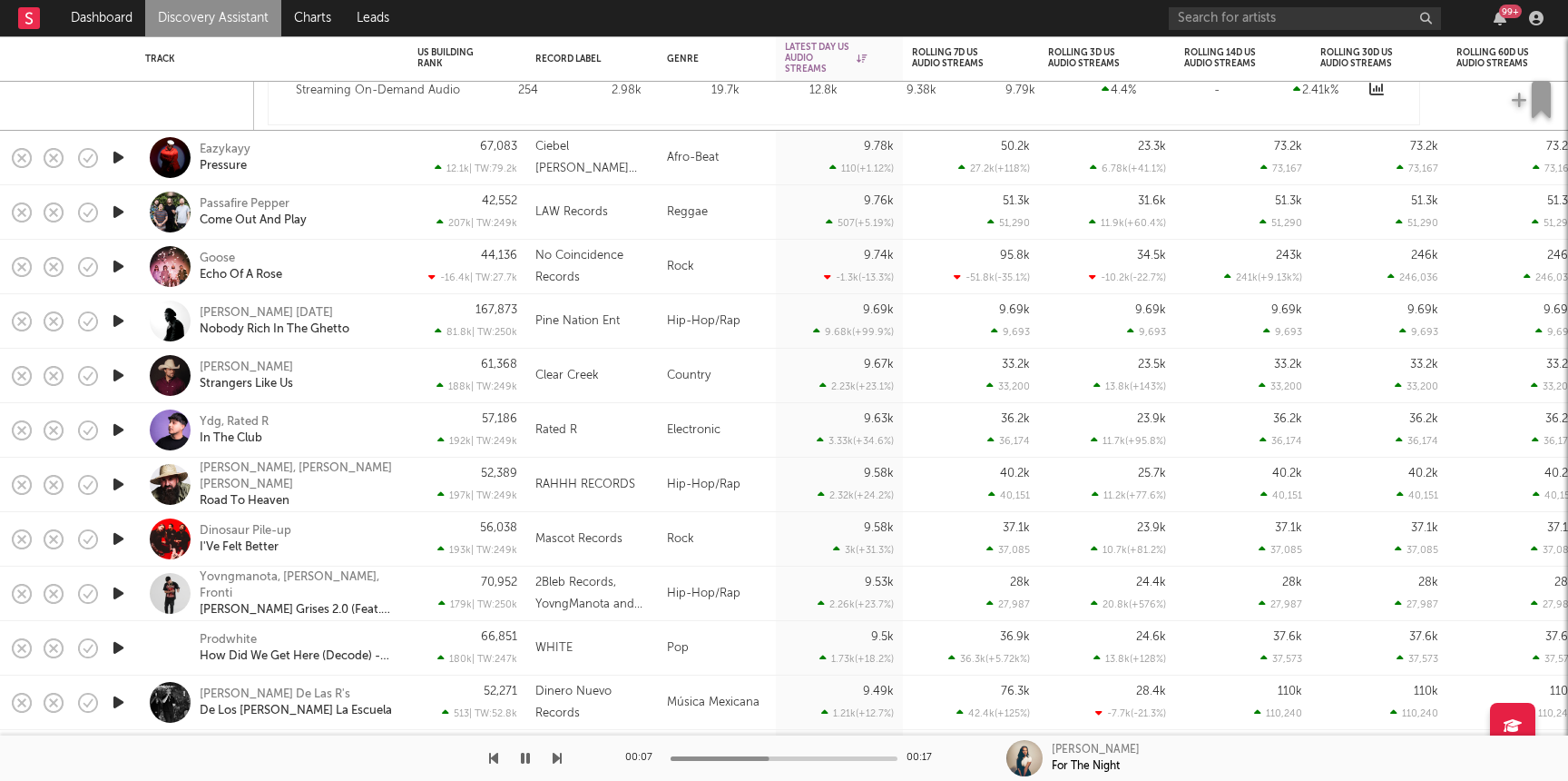
click at [116, 155] on icon "button" at bounding box center [118, 157] width 19 height 23
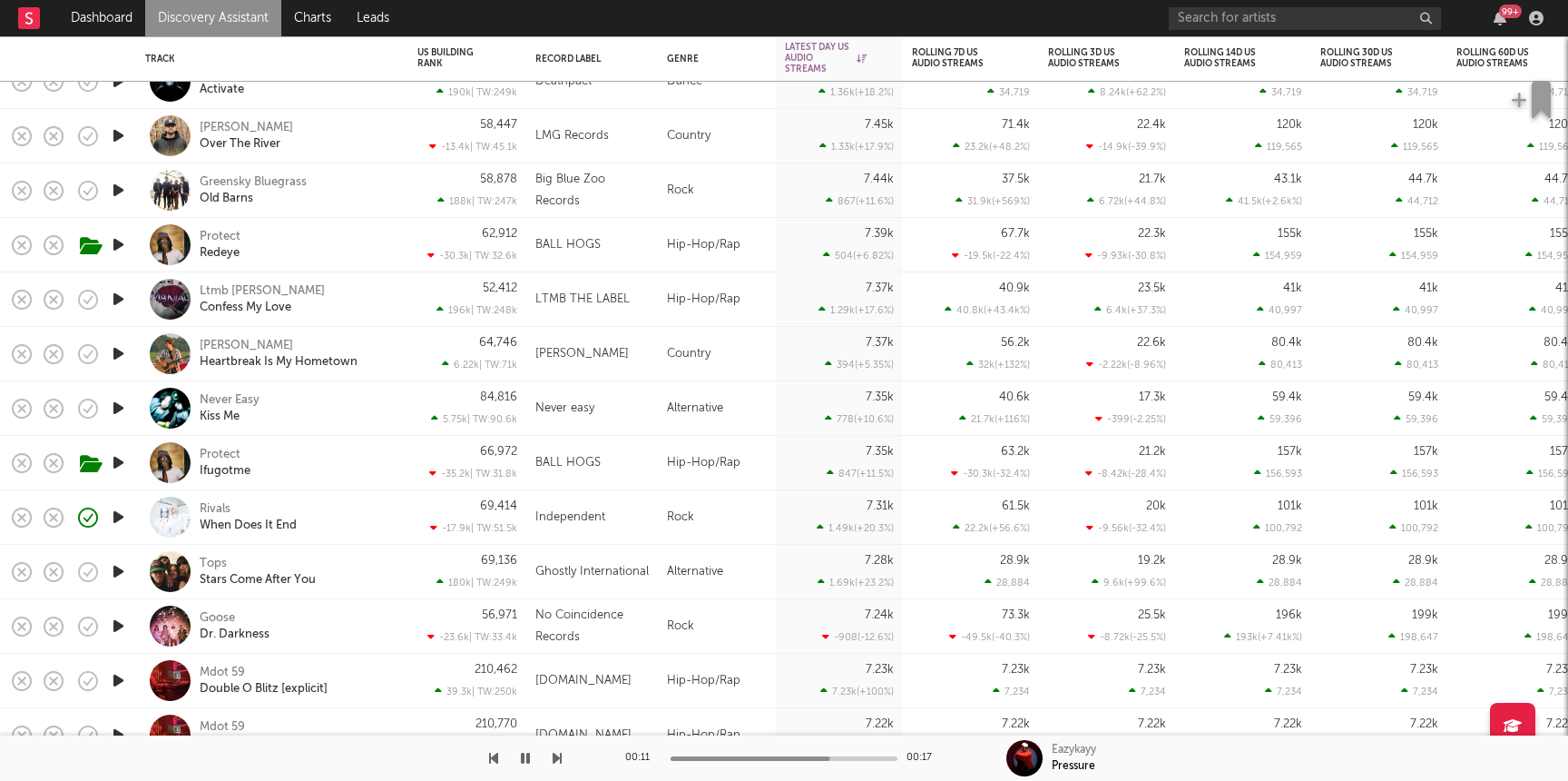
click at [116, 302] on icon "button" at bounding box center [118, 299] width 19 height 23
click at [356, 287] on div "Ltmb Merl Confess My Love" at bounding box center [297, 299] width 195 height 32
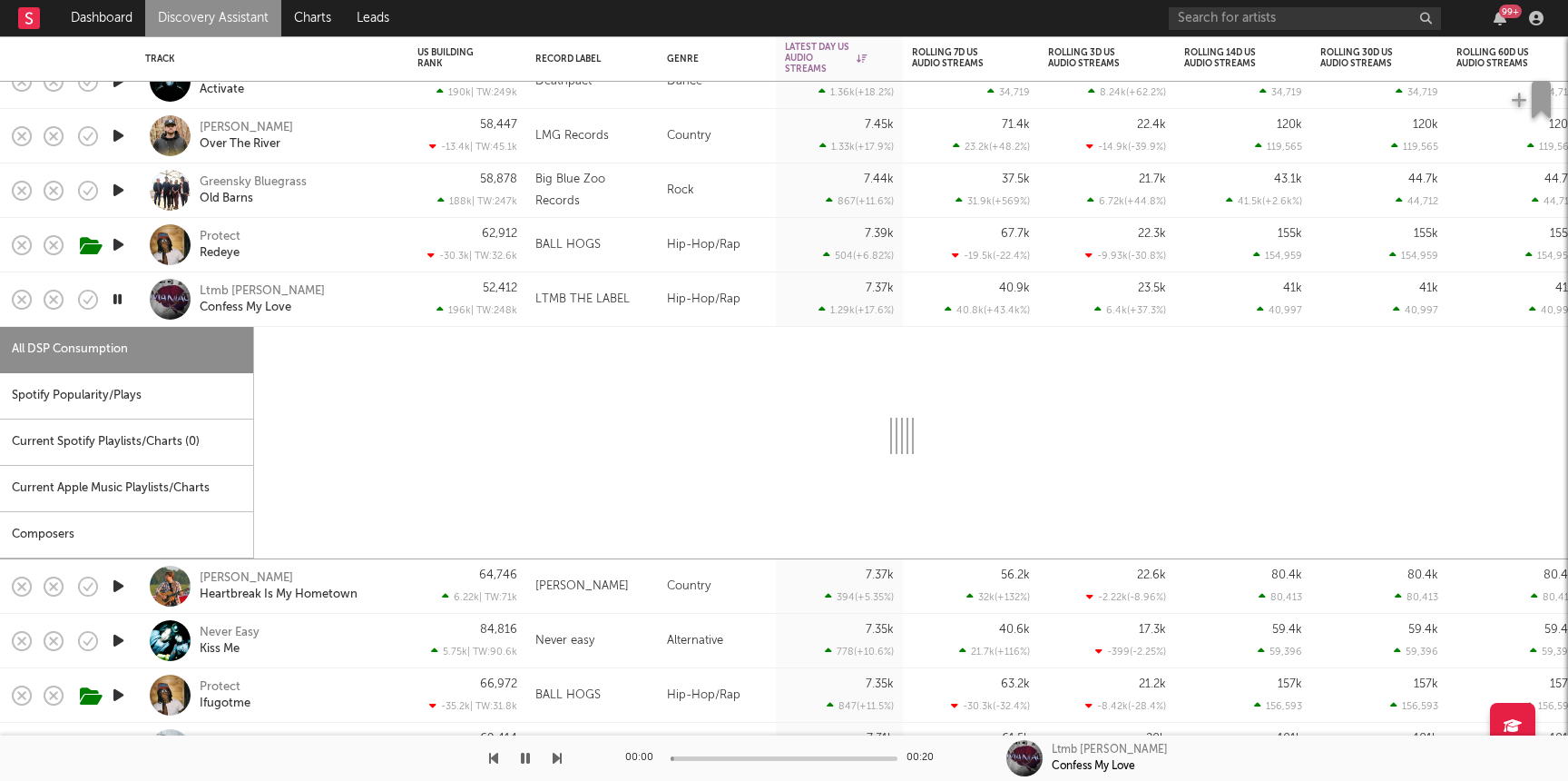
select select "1w"
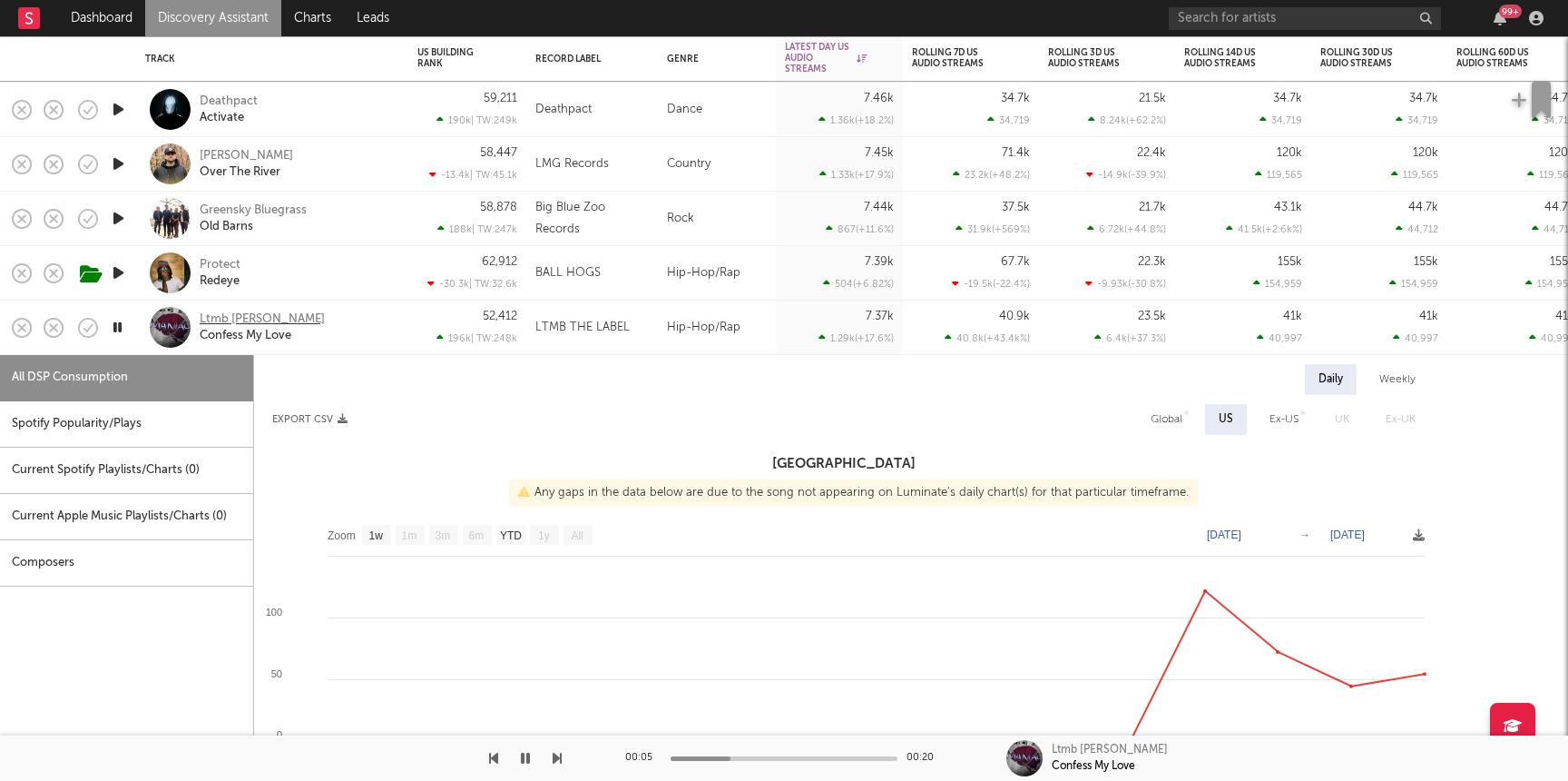
click at [216, 319] on div "Ltmb Merl" at bounding box center [263, 319] width 126 height 16
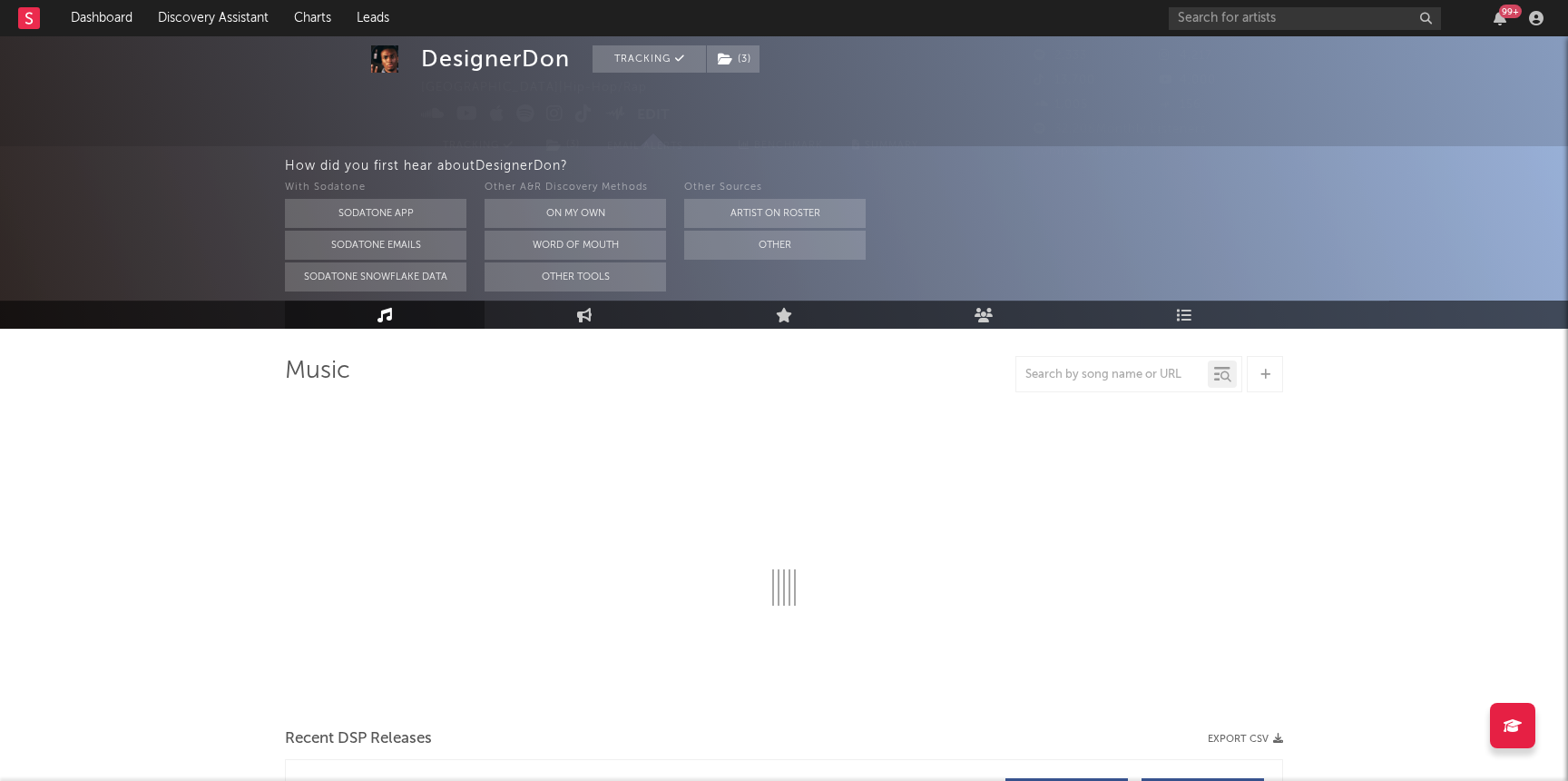
select select "6m"
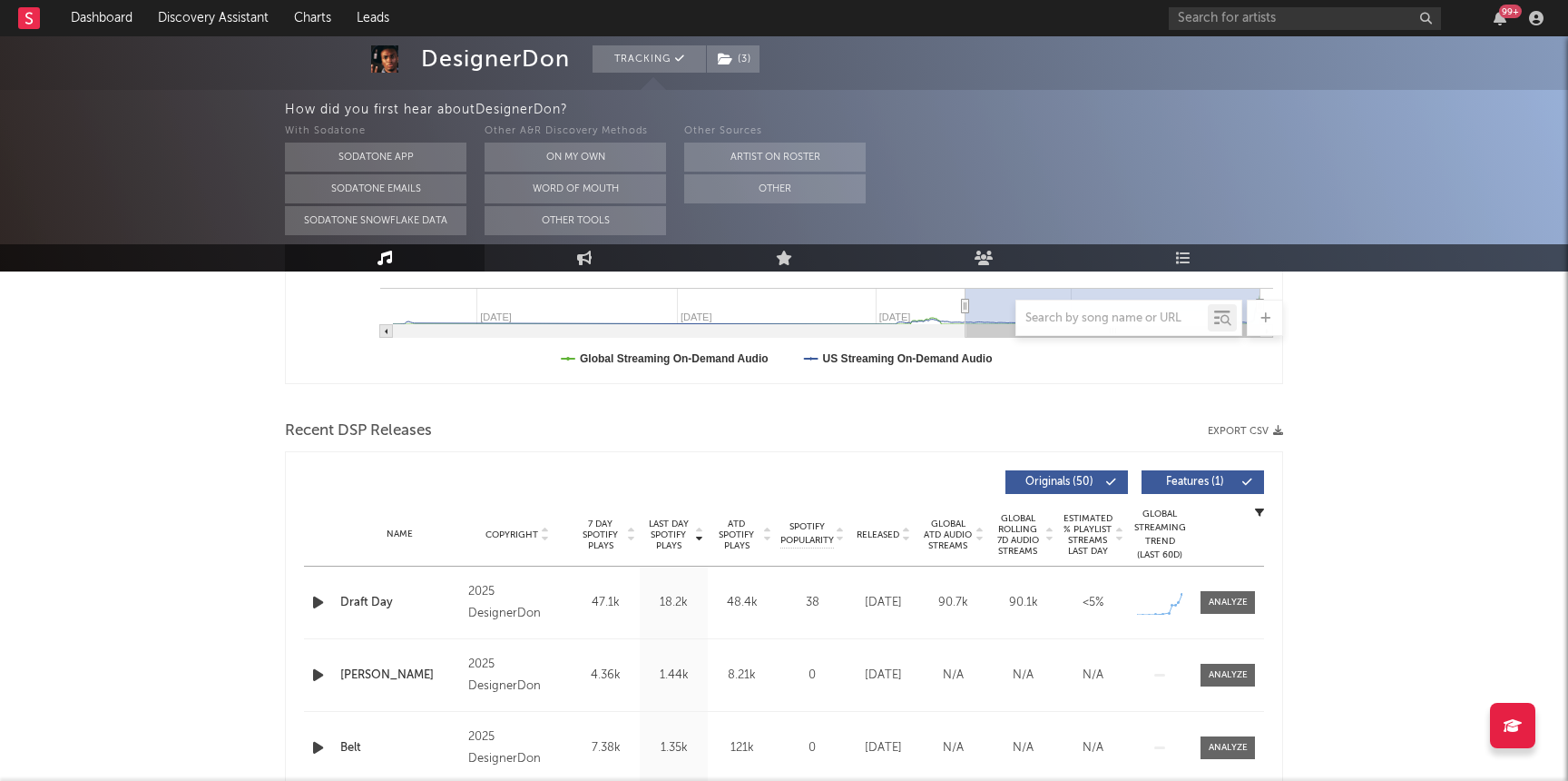
scroll to position [508, 0]
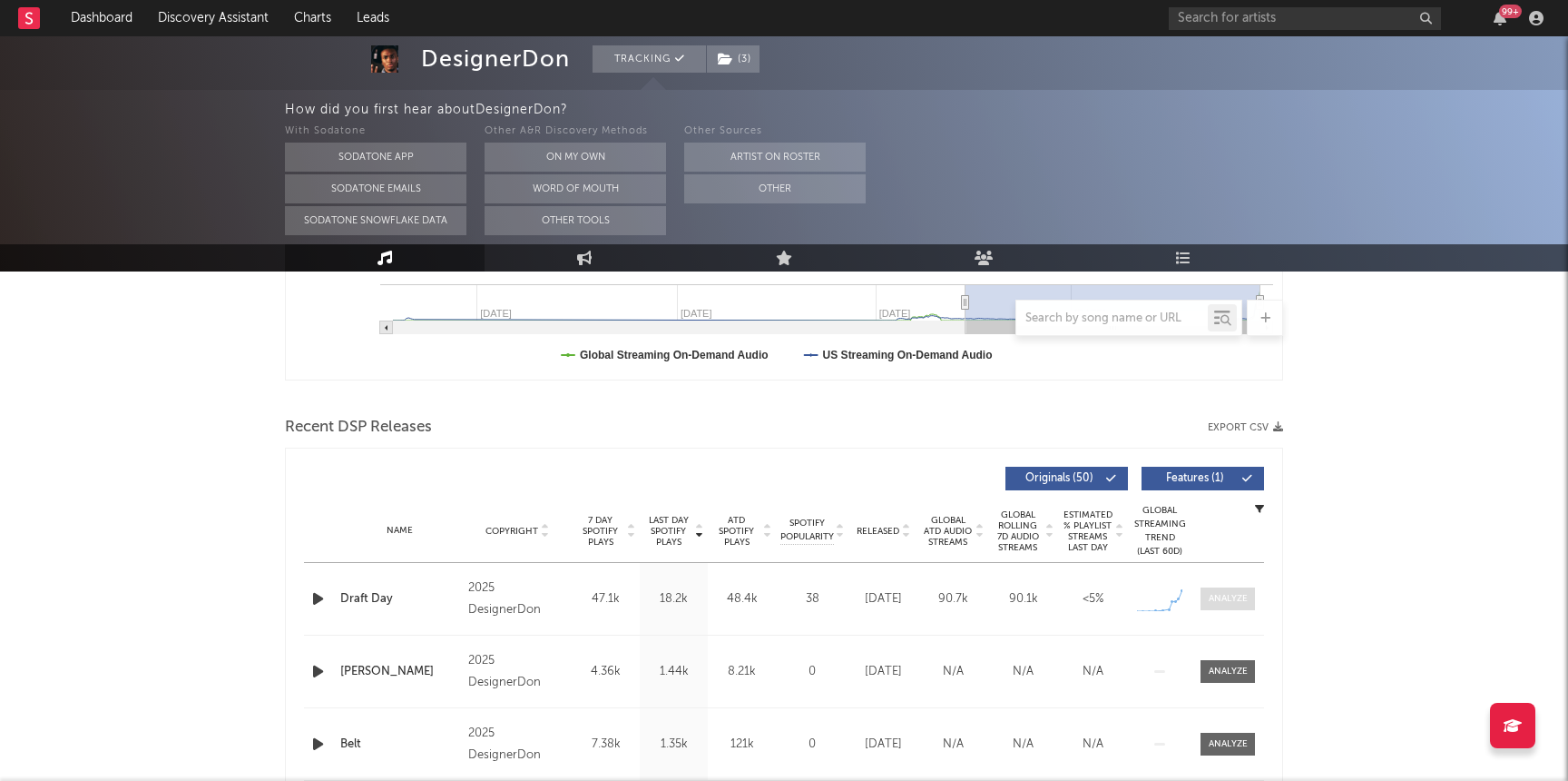
click at [1224, 598] on div at bounding box center [1227, 598] width 39 height 13
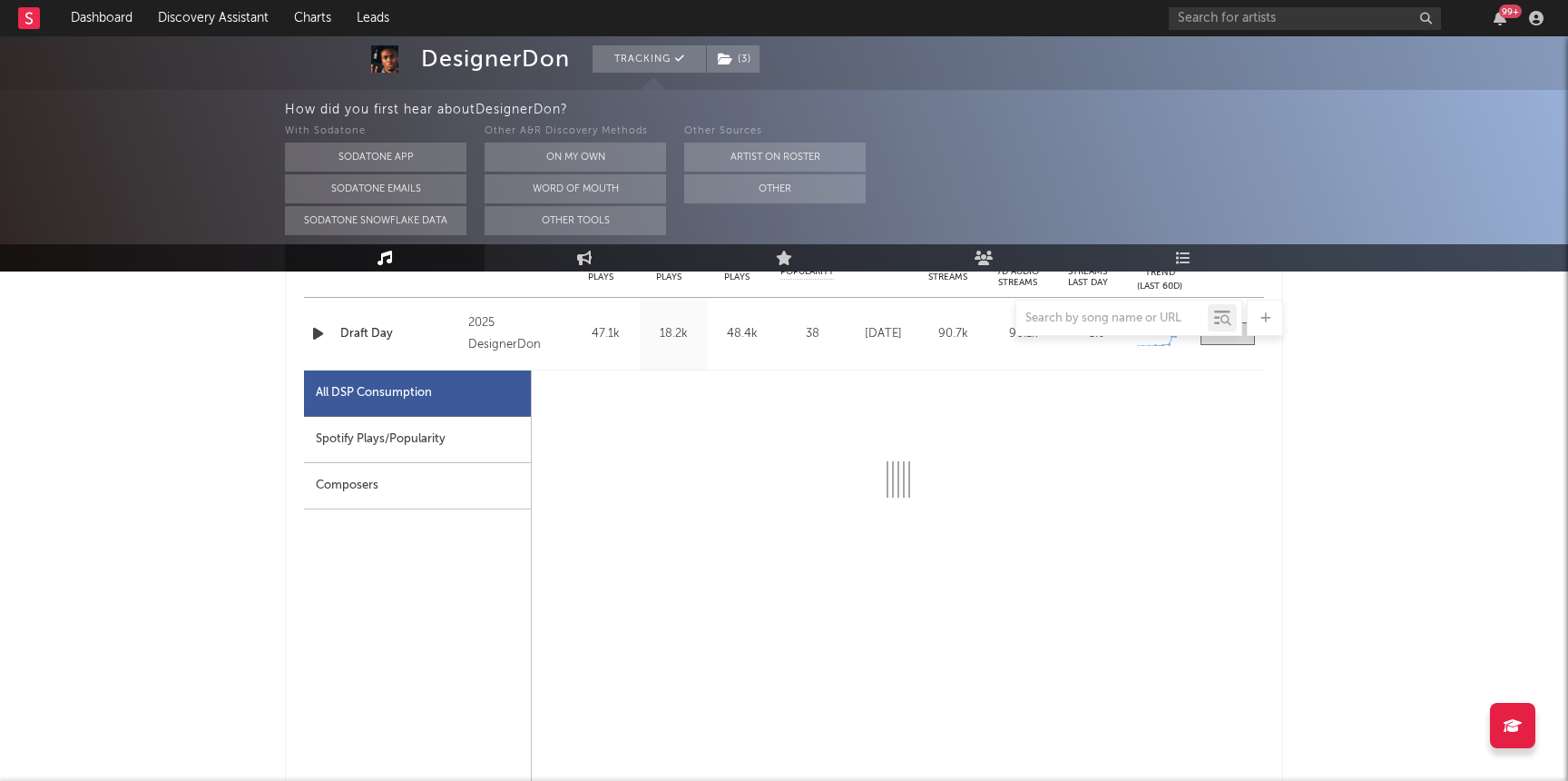
select select "1w"
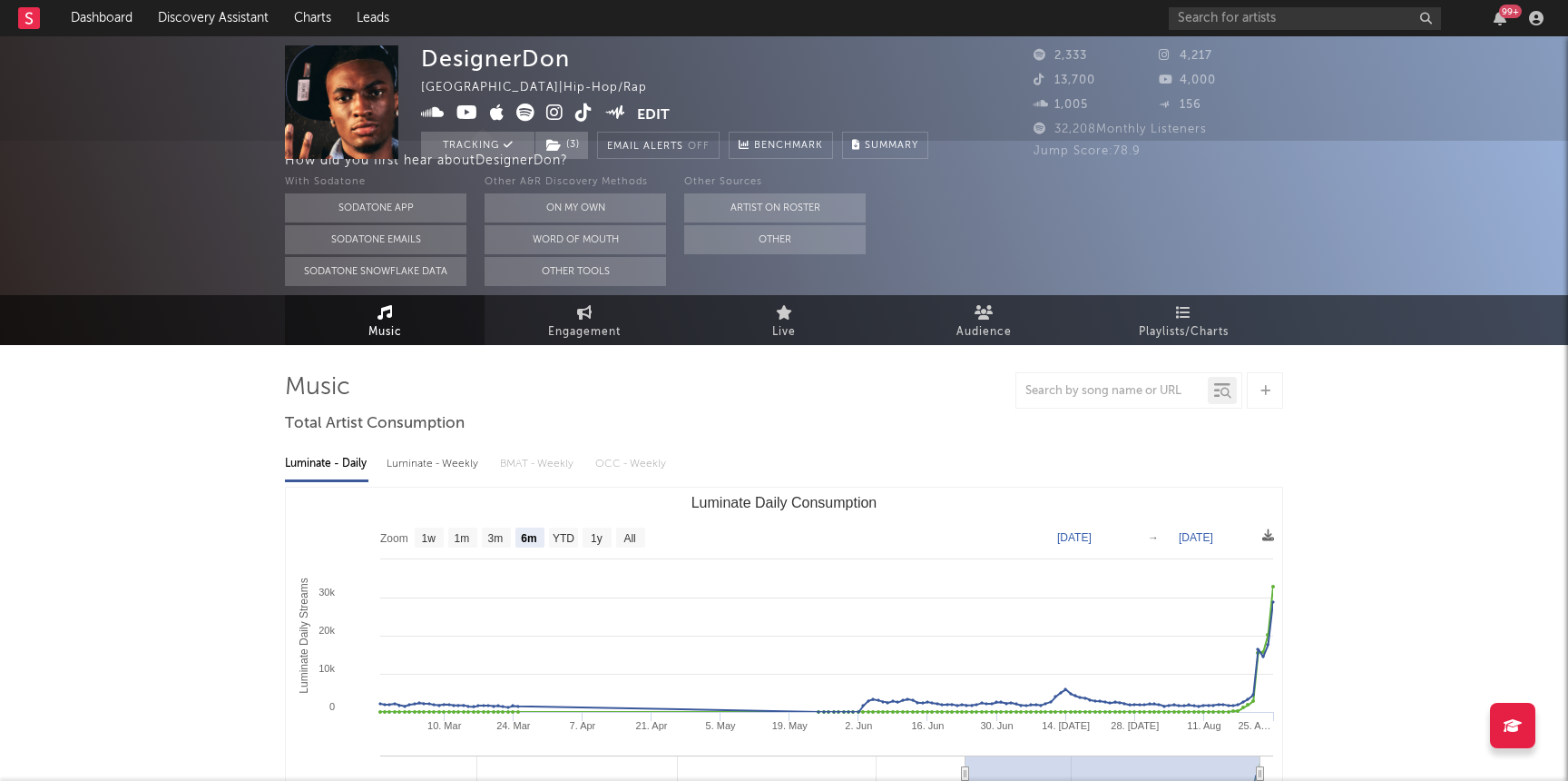
scroll to position [0, 0]
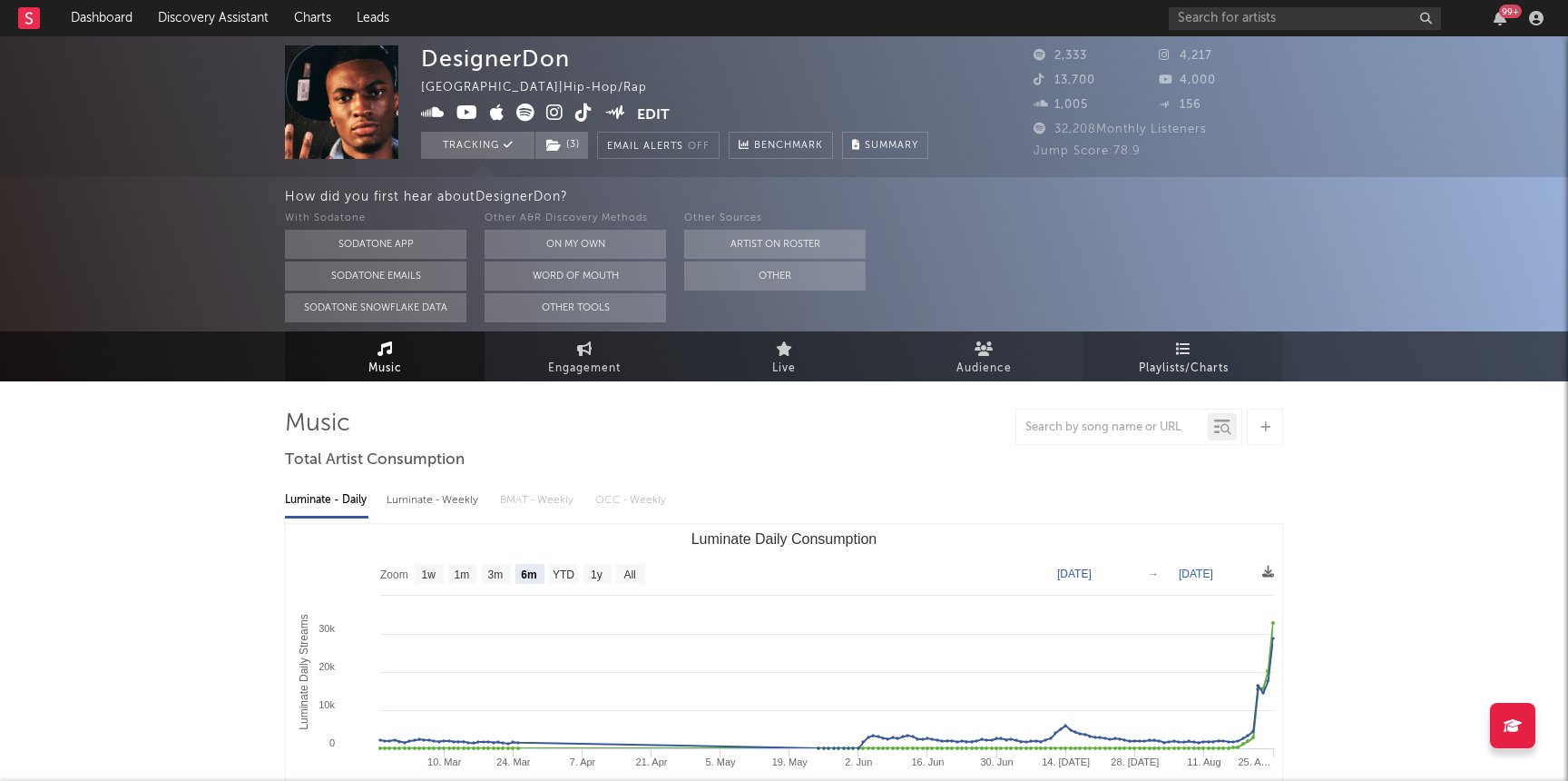
click at [1155, 374] on span "Playlists/Charts" at bounding box center [1183, 369] width 89 height 22
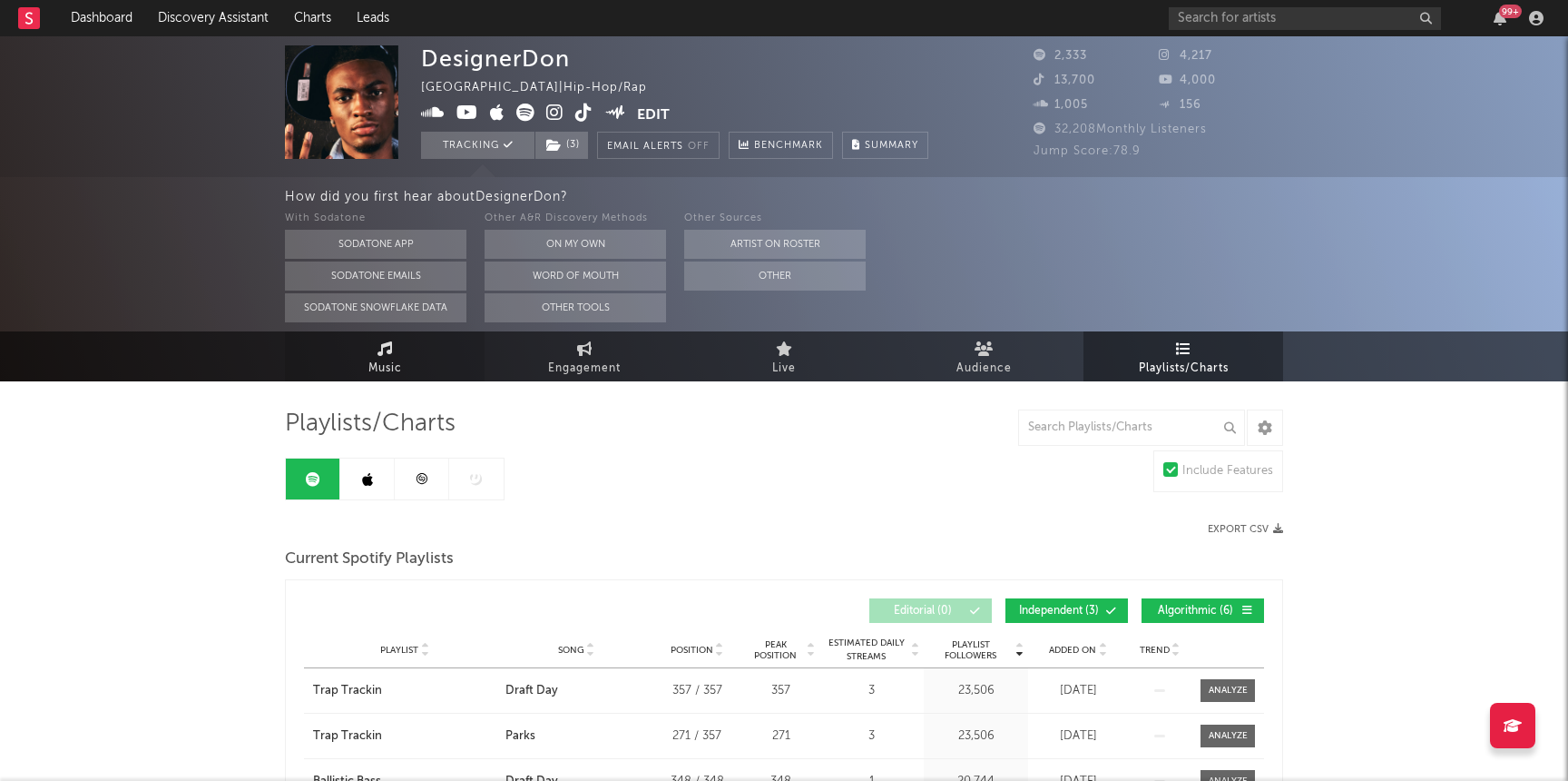
click at [369, 364] on span "Music" at bounding box center [385, 369] width 33 height 22
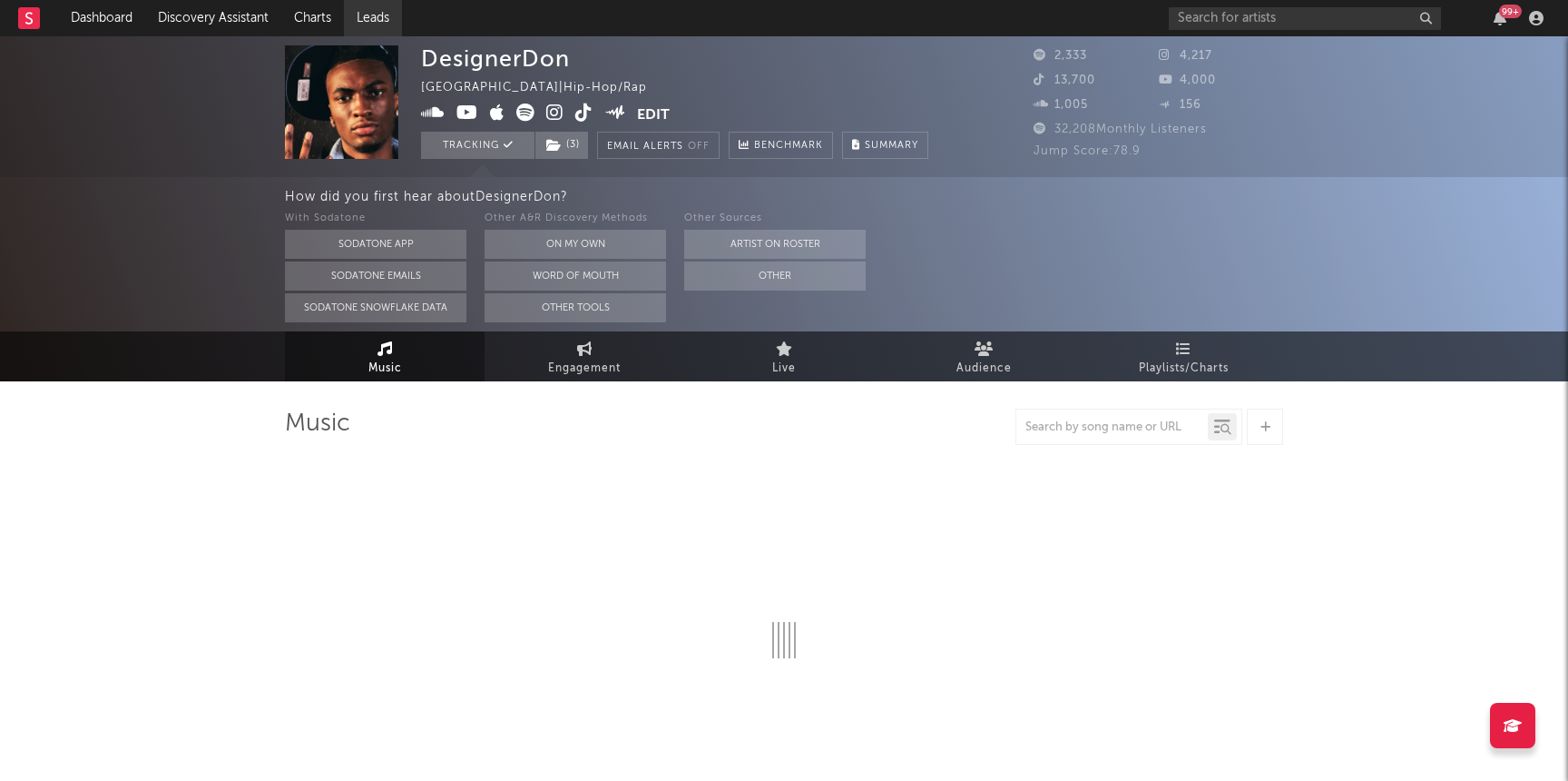
select select "6m"
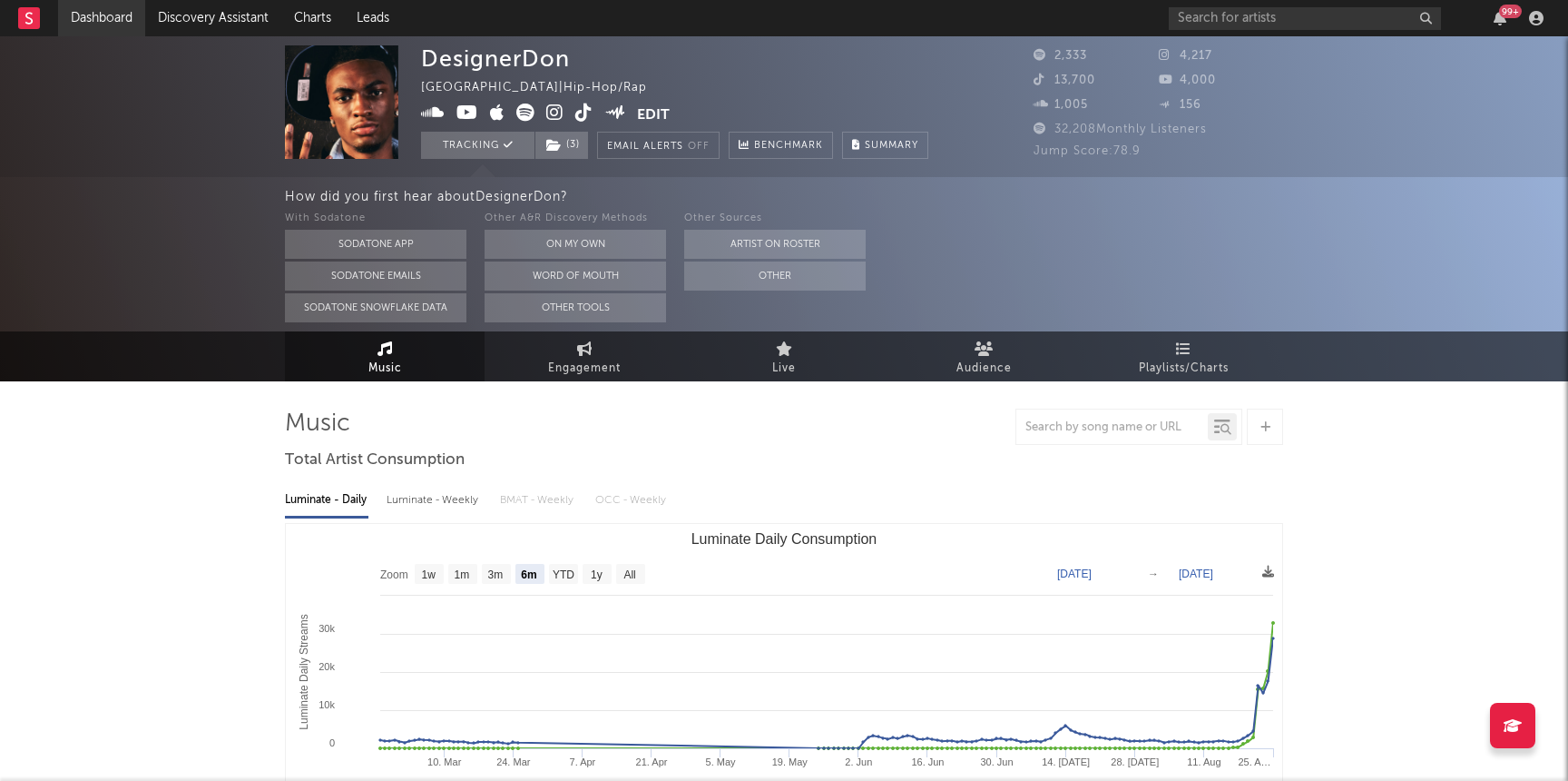
click at [113, 19] on link "Dashboard" at bounding box center [101, 18] width 87 height 36
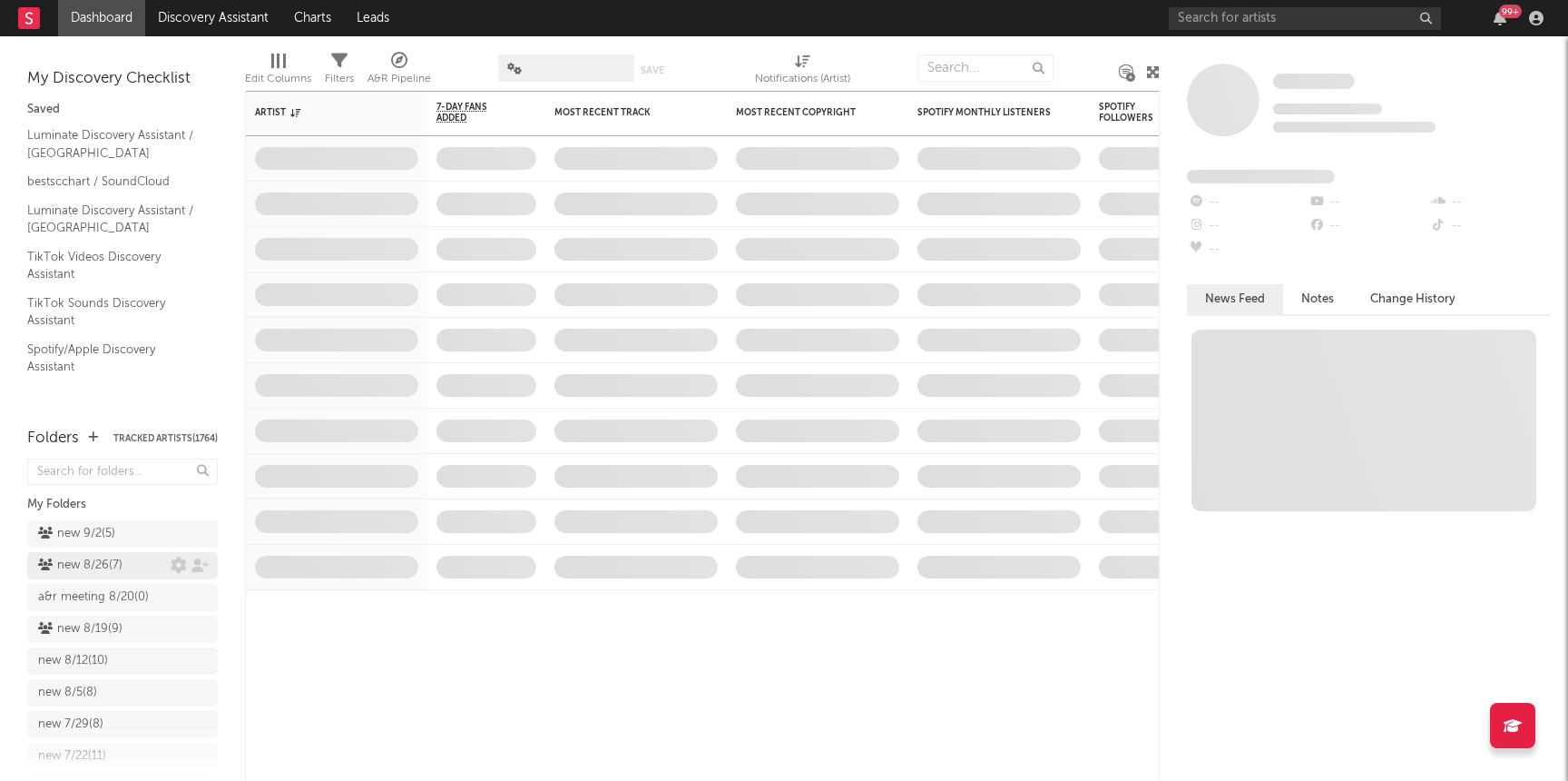
click at [84, 564] on div "new 8/26 ( 7 )" at bounding box center [80, 565] width 85 height 22
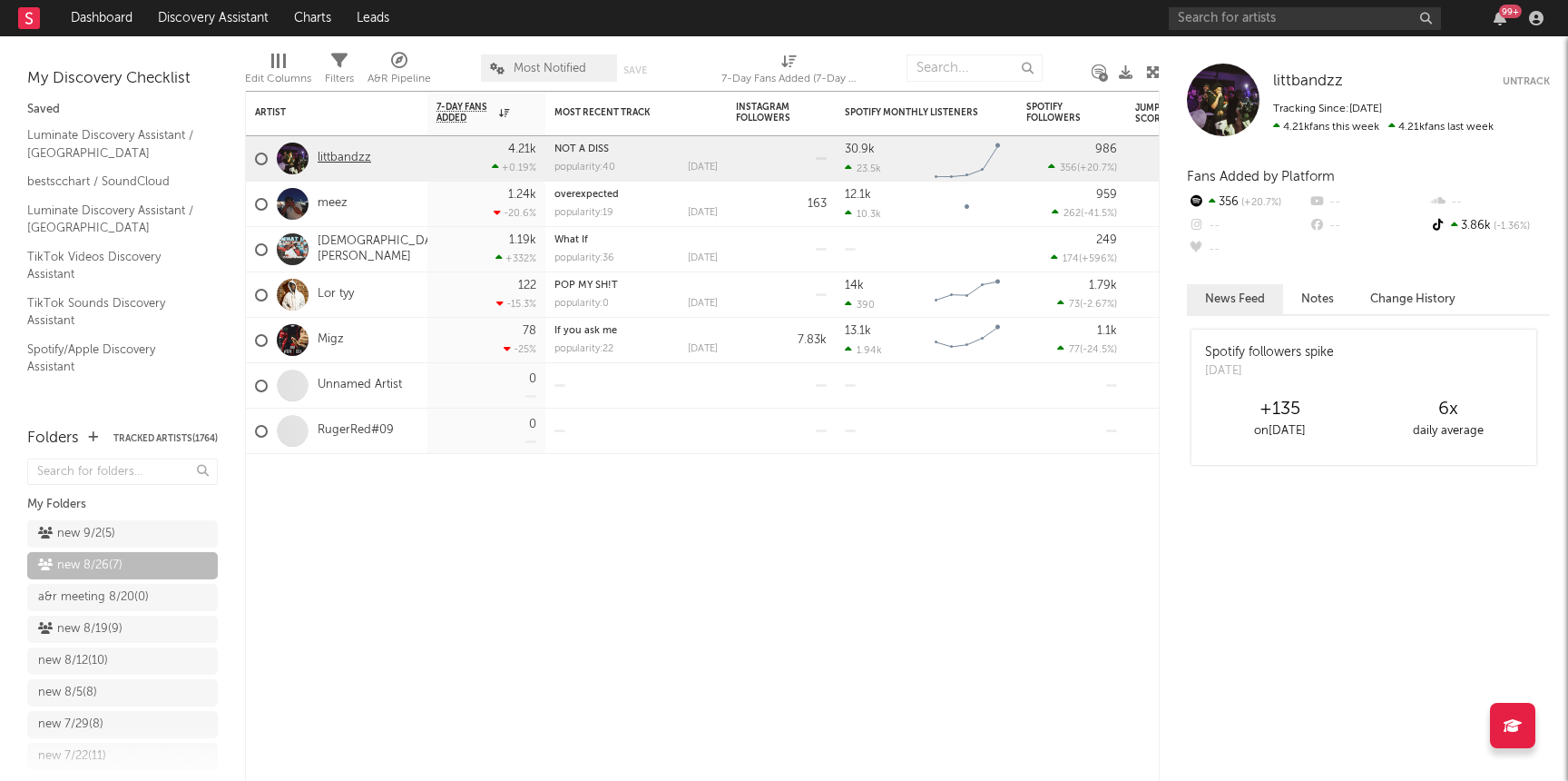
click at [335, 158] on link "littbandzz" at bounding box center [345, 158] width 53 height 15
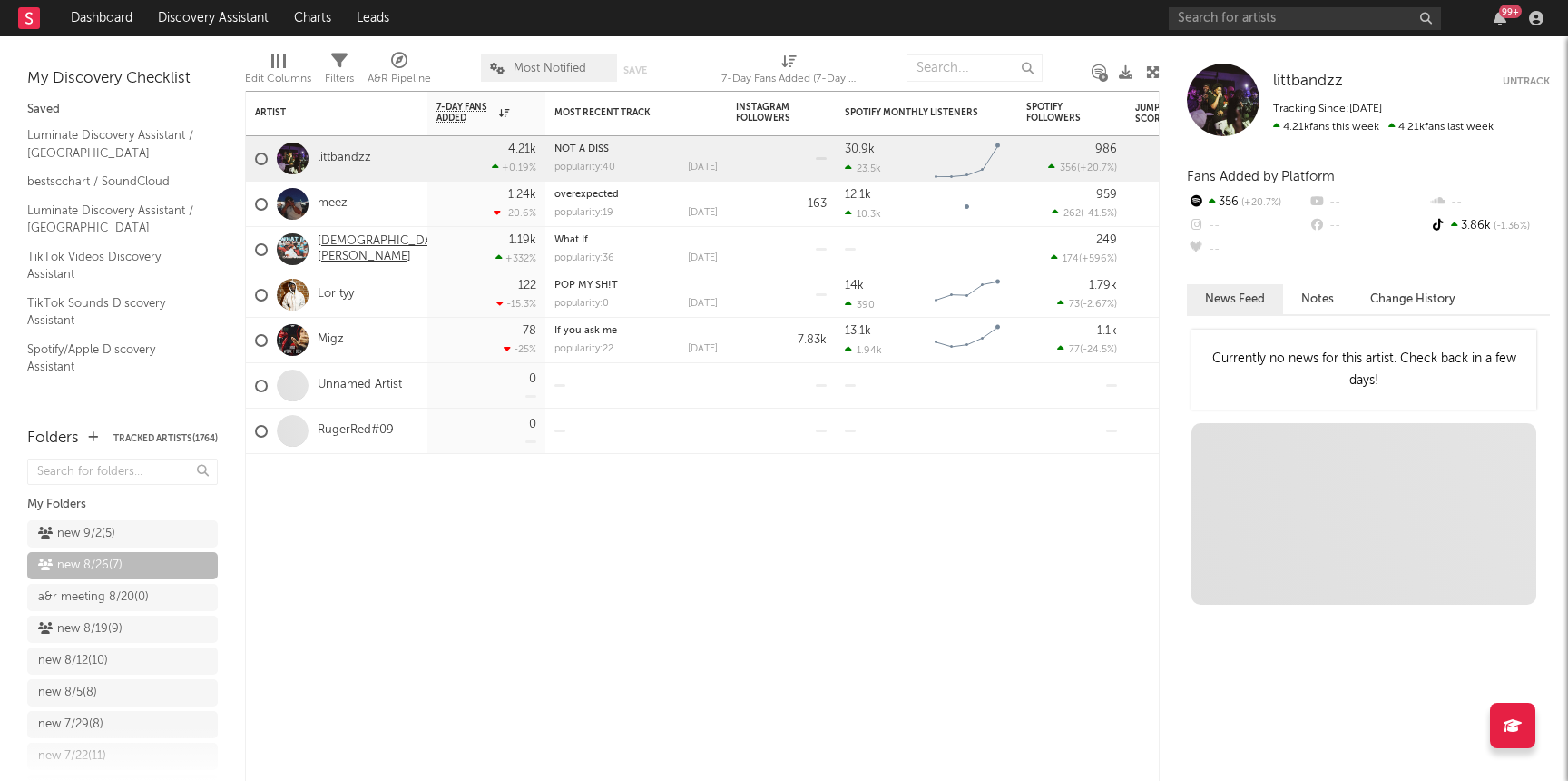
click at [352, 250] on link "[DEMOGRAPHIC_DATA][PERSON_NAME]" at bounding box center [384, 250] width 132 height 30
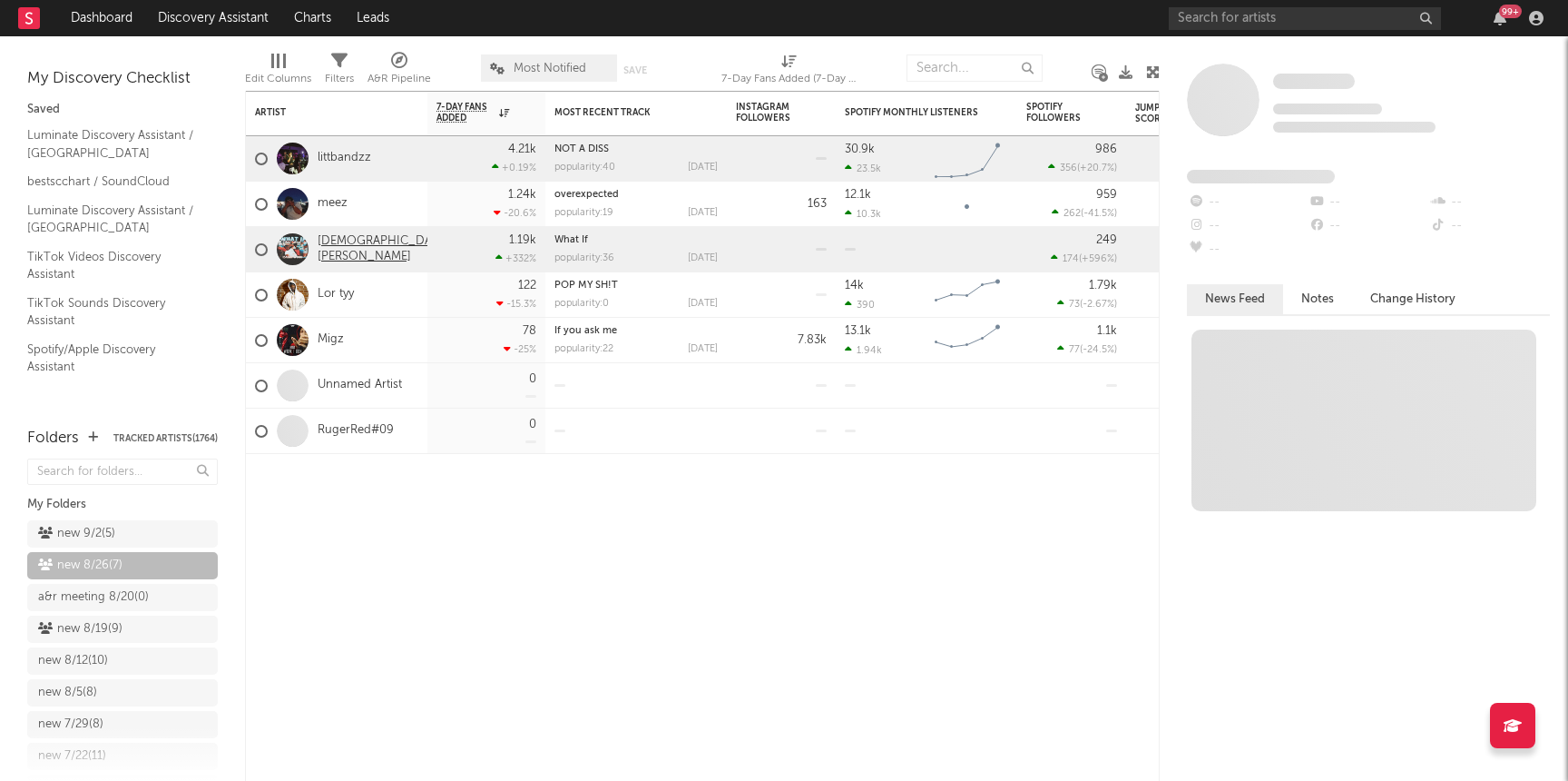
click at [339, 252] on link "[DEMOGRAPHIC_DATA][PERSON_NAME]" at bounding box center [384, 250] width 132 height 30
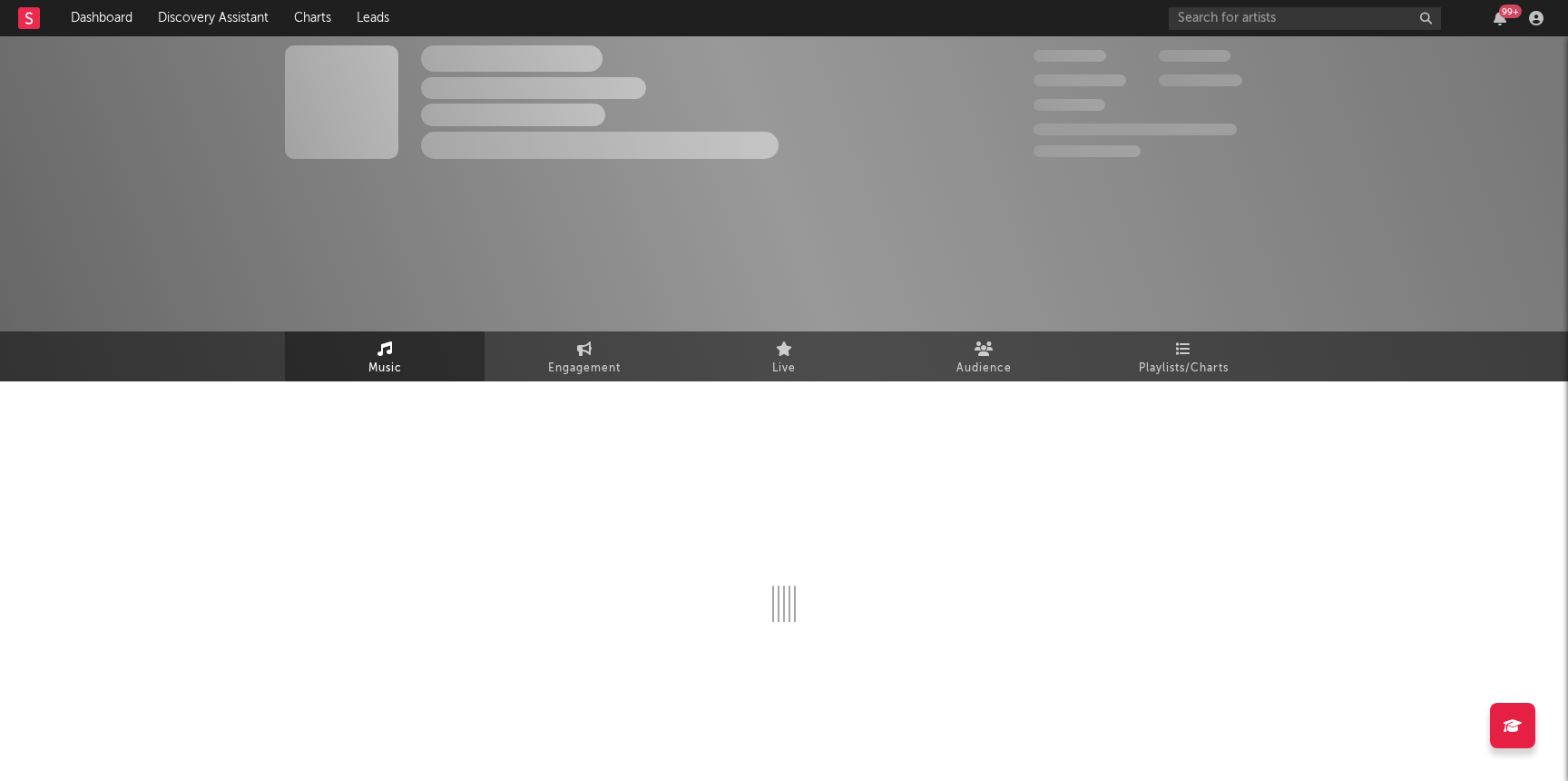
select select "1w"
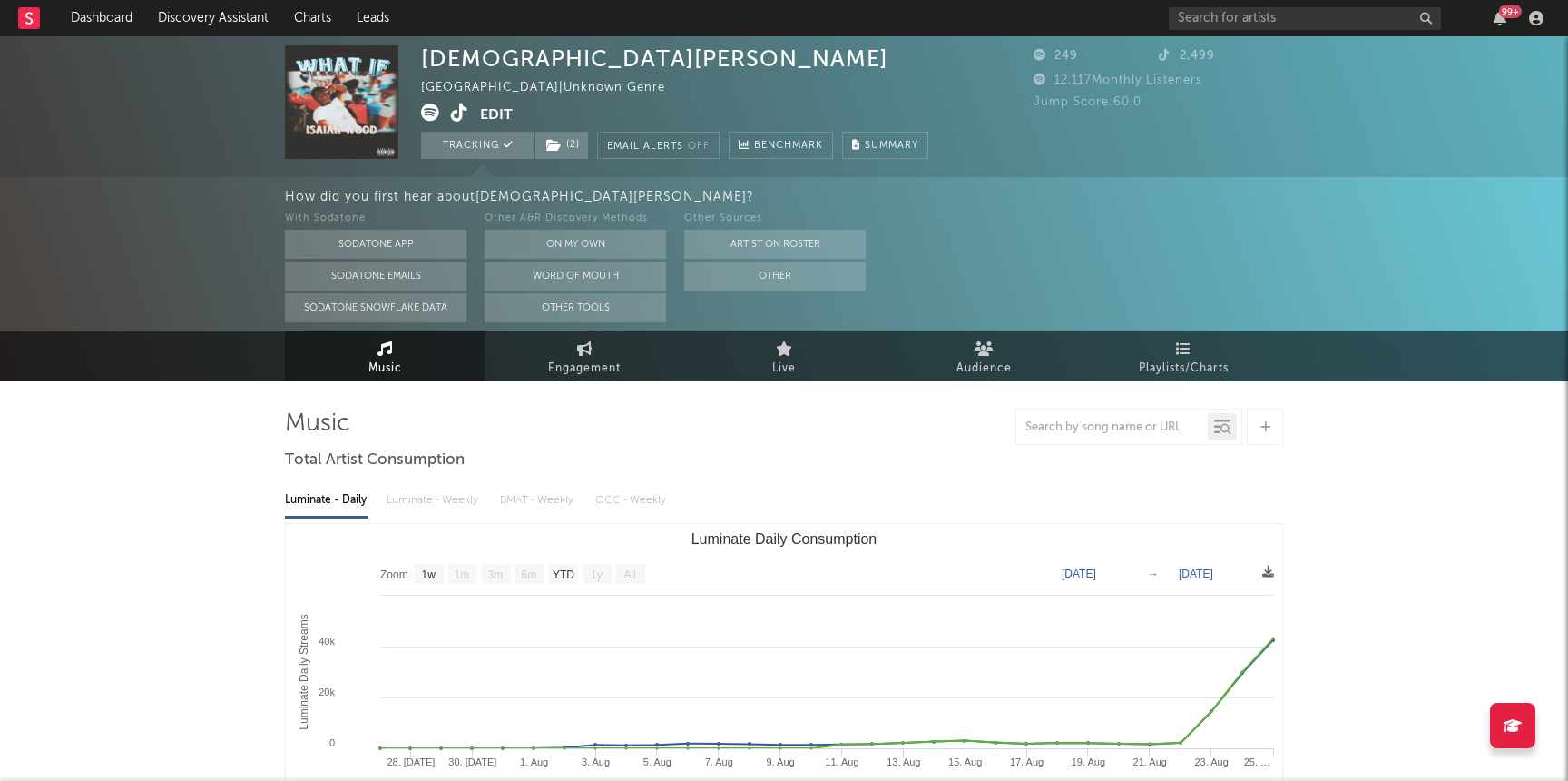
click at [456, 110] on icon at bounding box center [460, 112] width 17 height 18
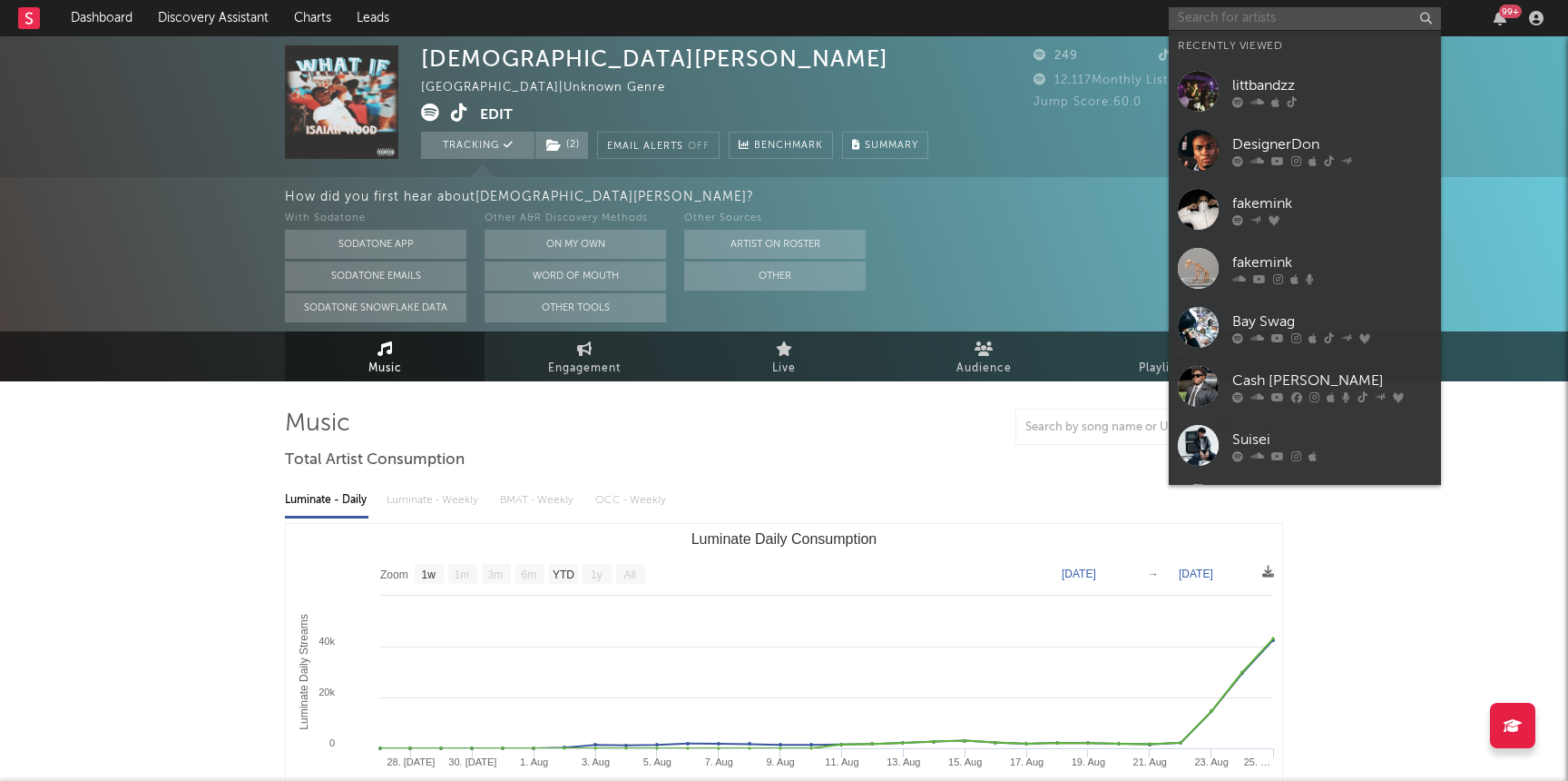
click at [1266, 15] on input "text" at bounding box center [1305, 19] width 272 height 23
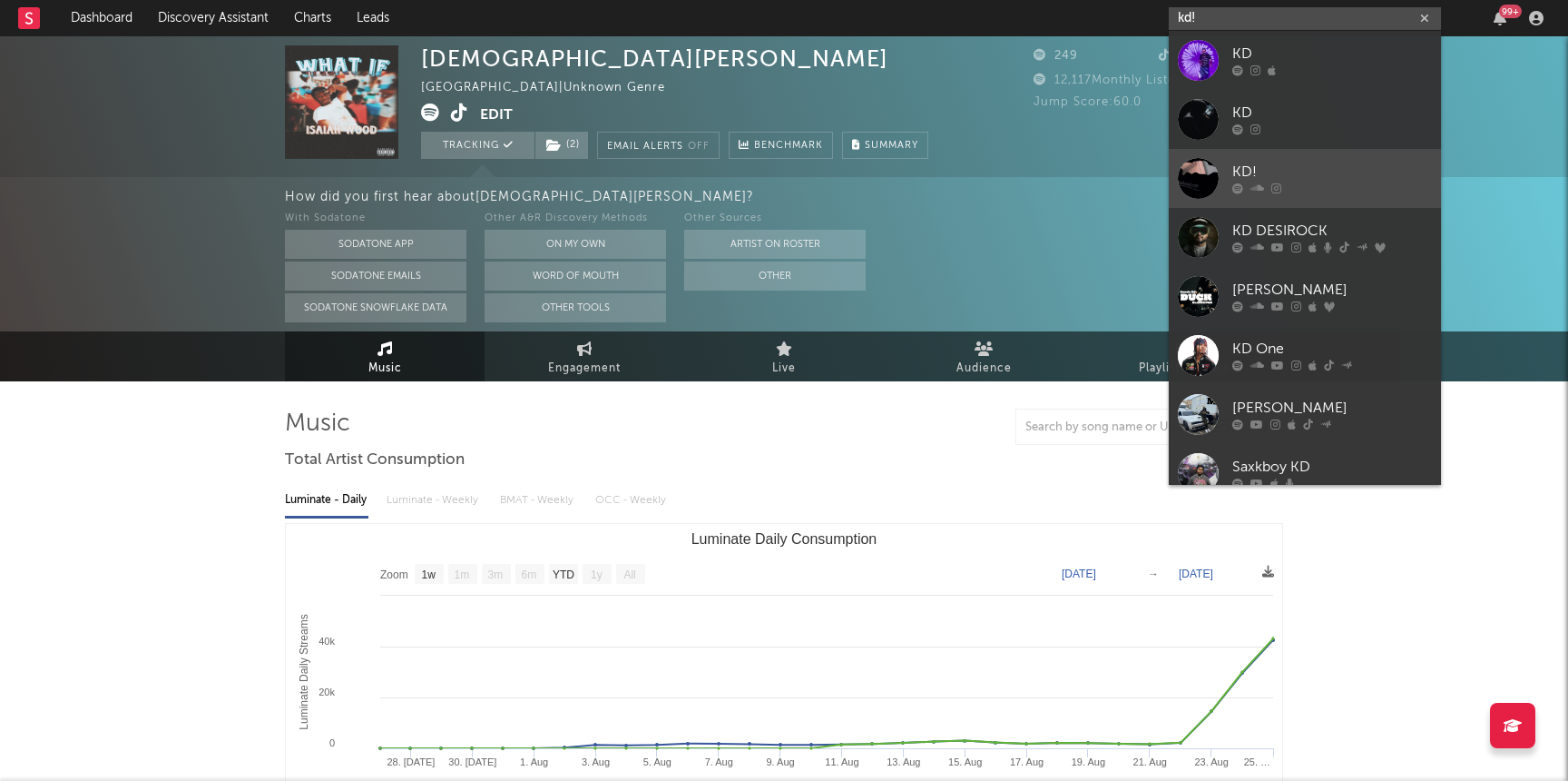
type input "kd!"
click at [1288, 176] on div "KD!" at bounding box center [1332, 172] width 200 height 22
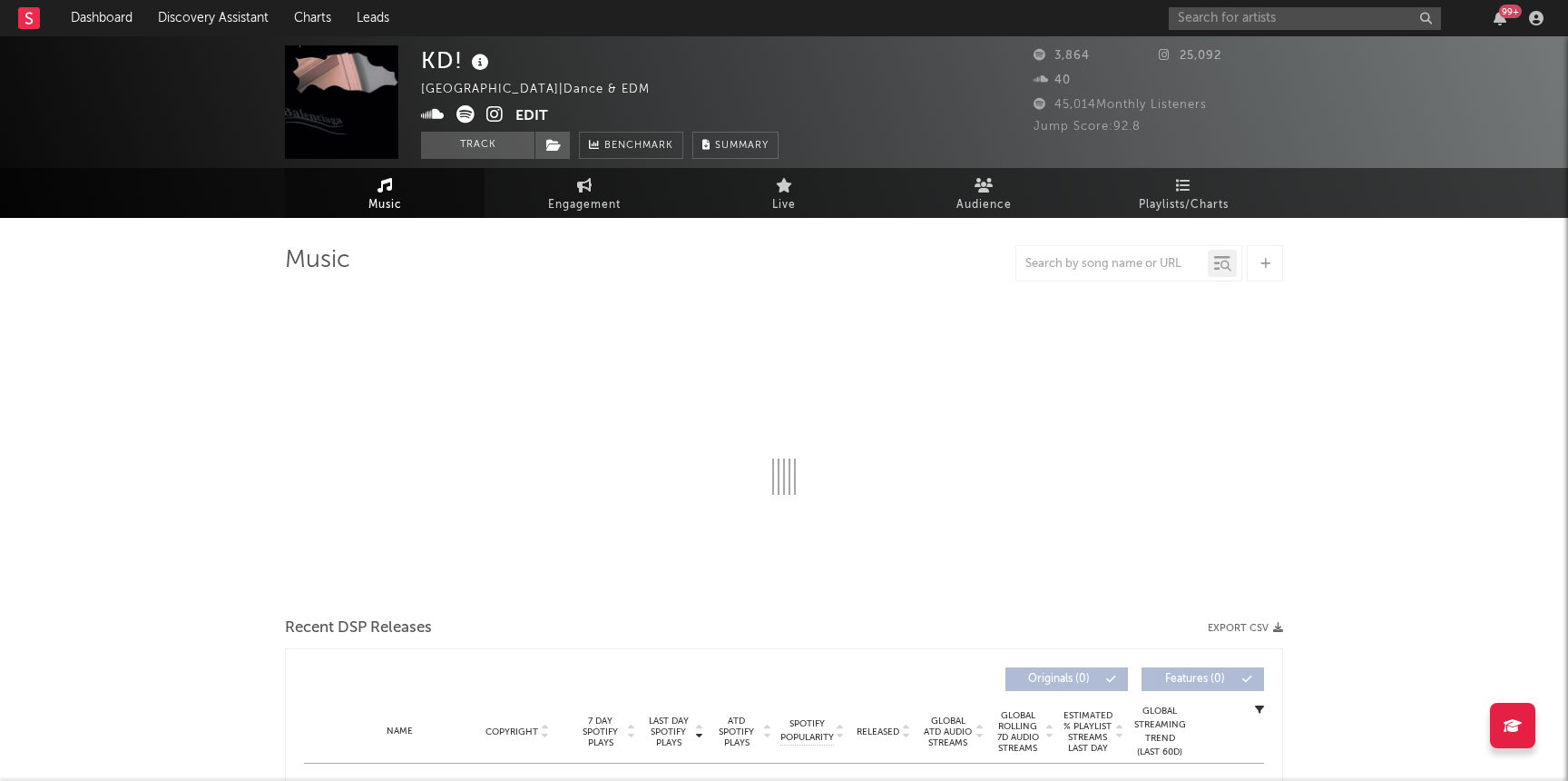
select select "1w"
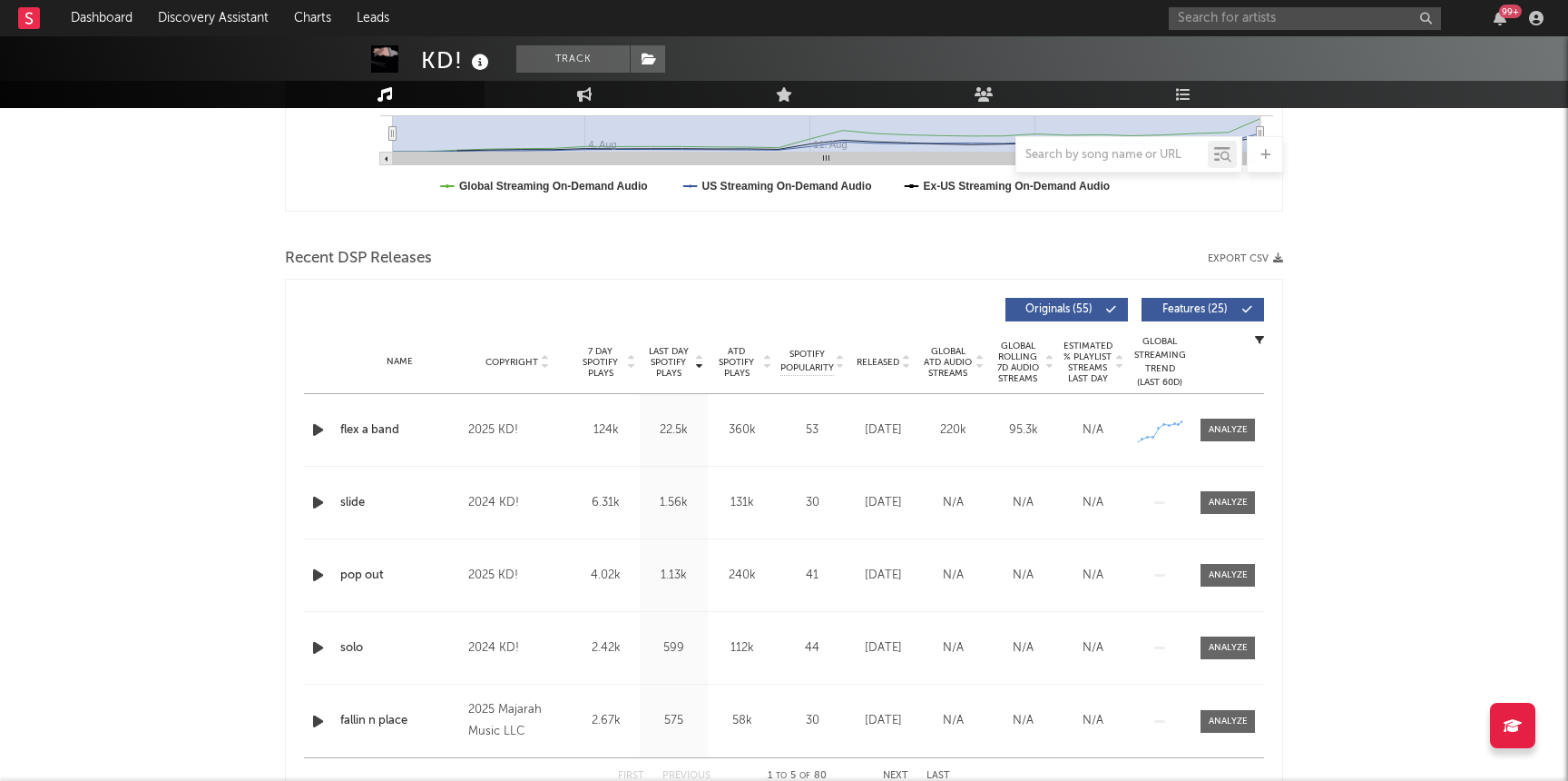
scroll to position [529, 0]
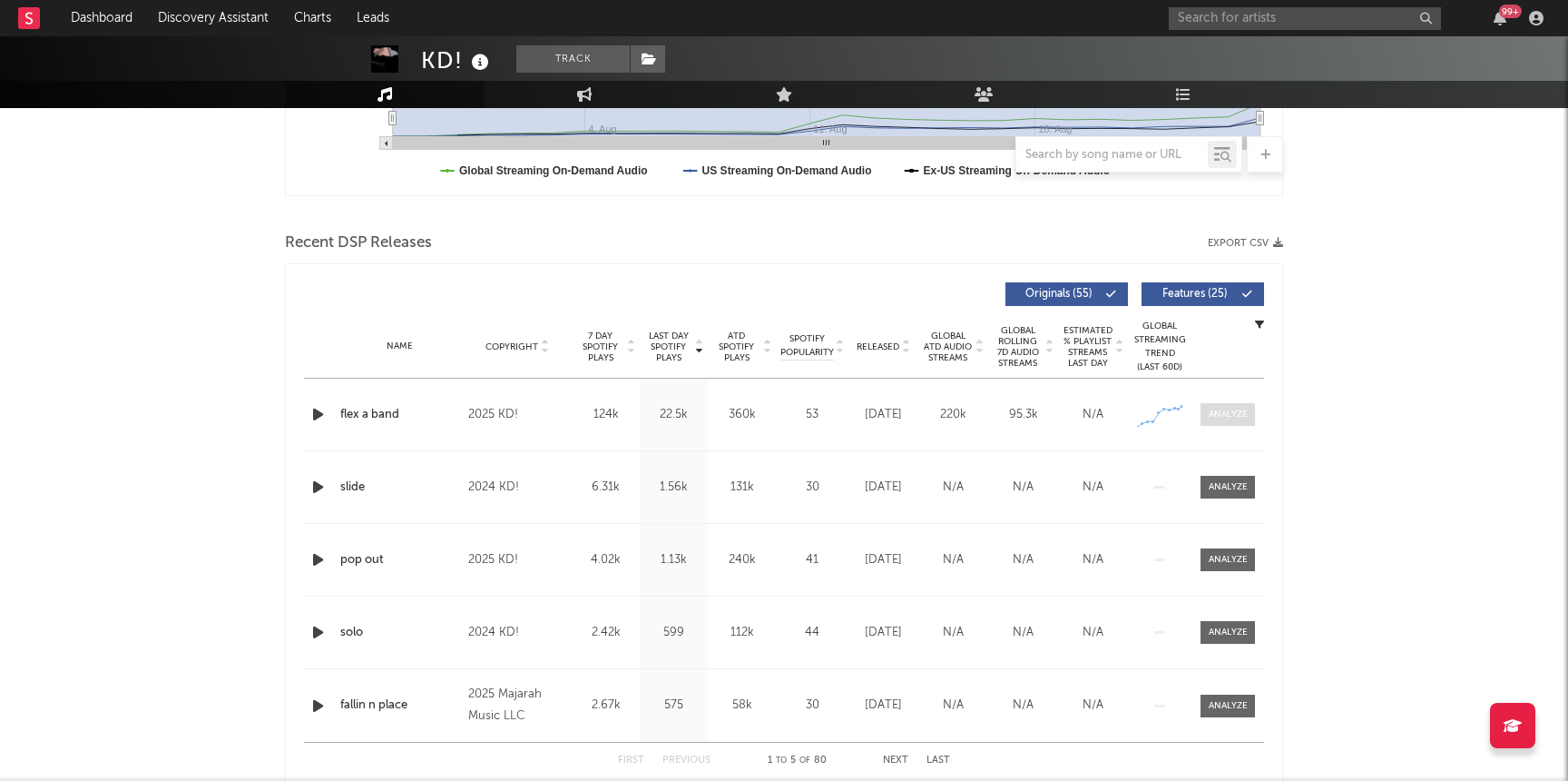
click at [1249, 416] on span at bounding box center [1227, 414] width 54 height 23
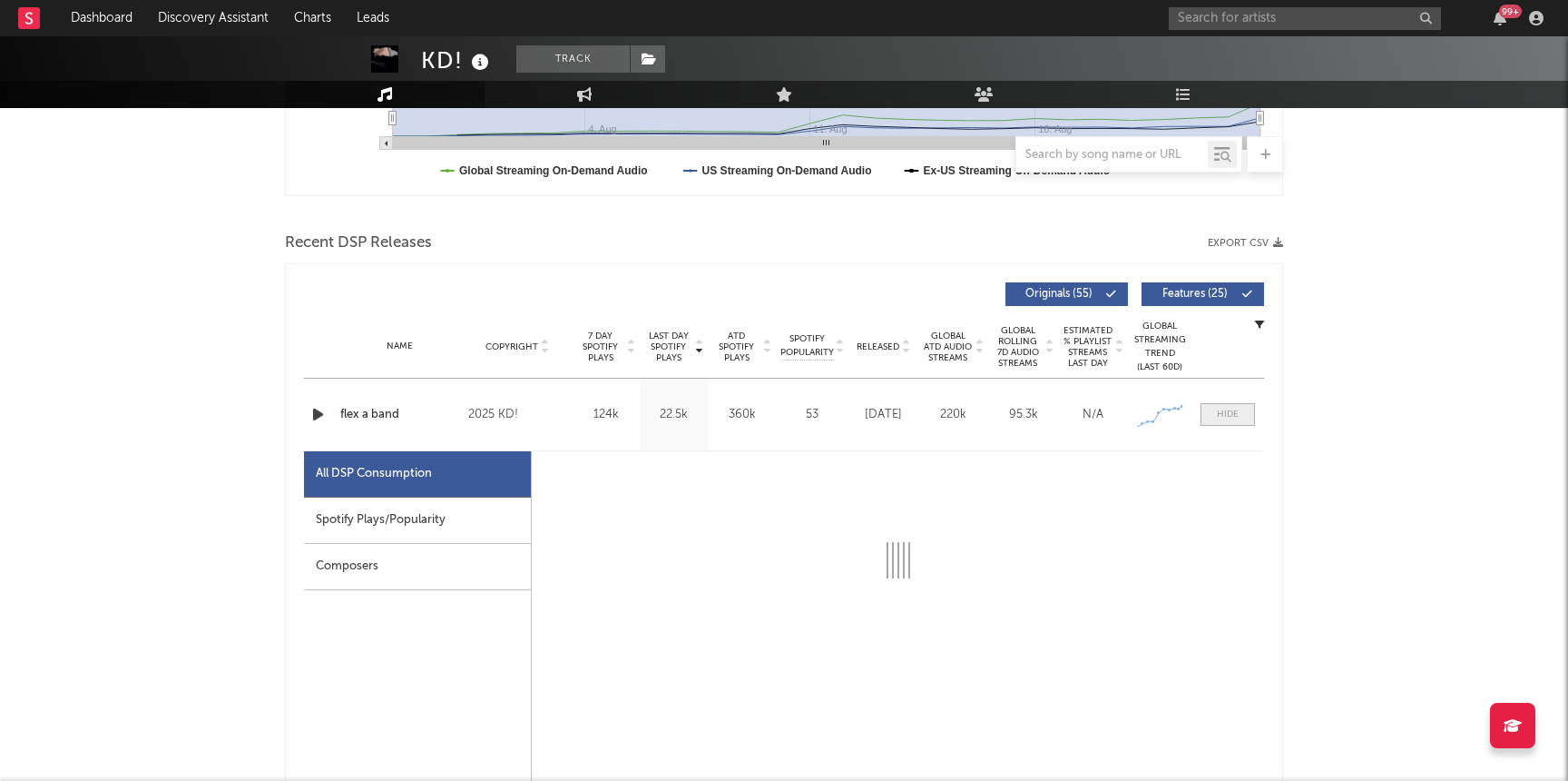
scroll to position [641, 0]
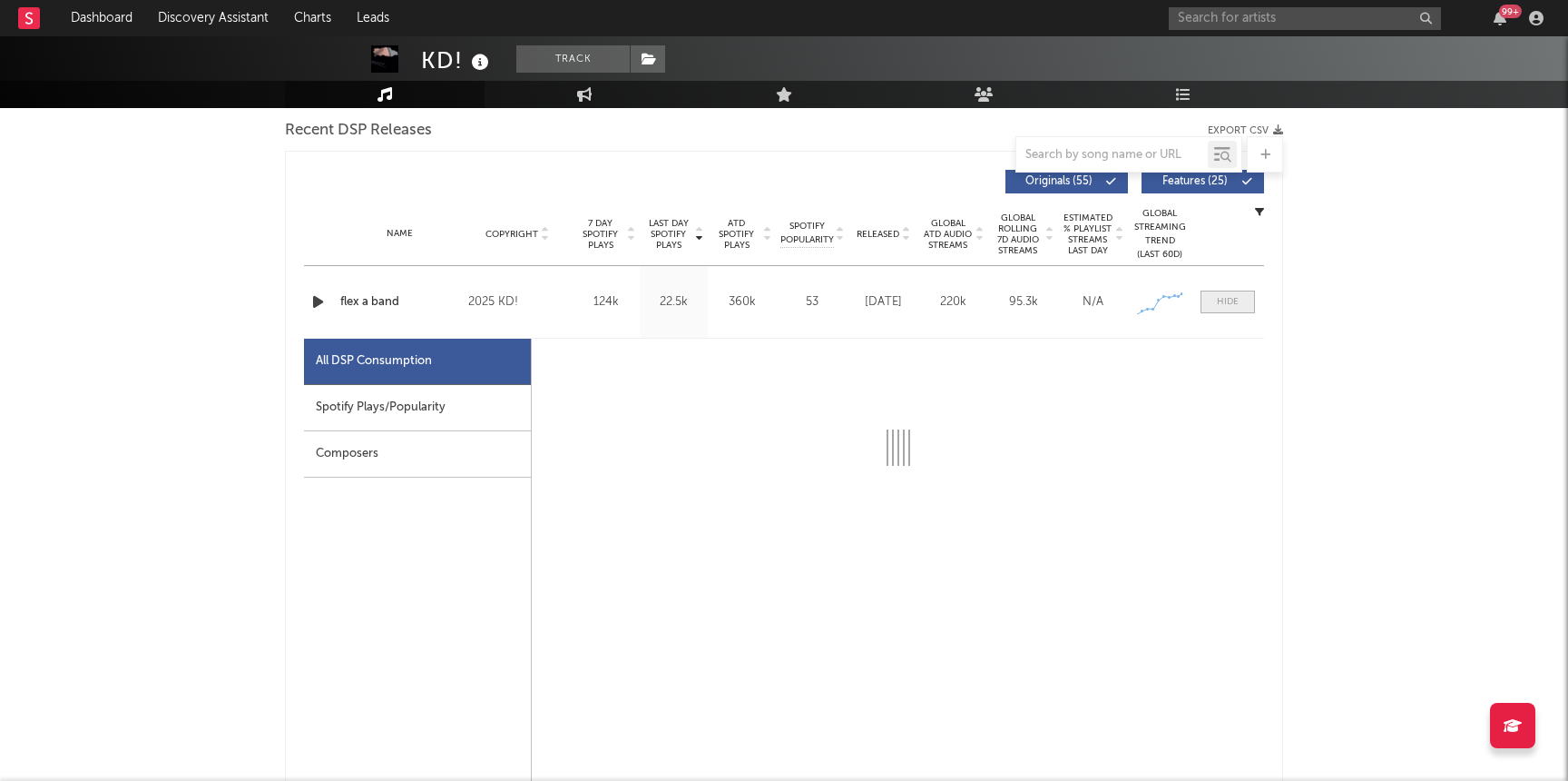
select select "1w"
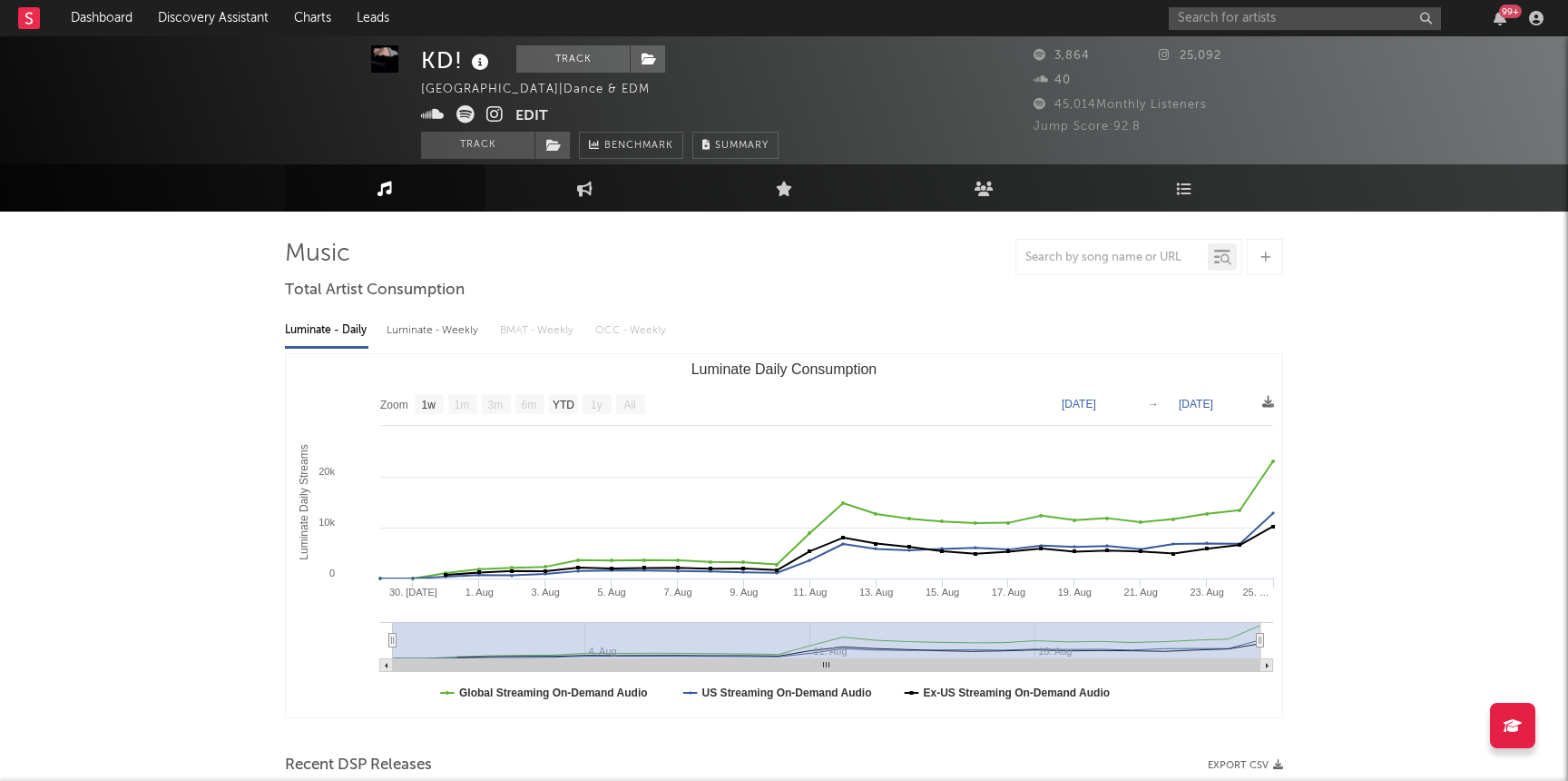
scroll to position [0, 0]
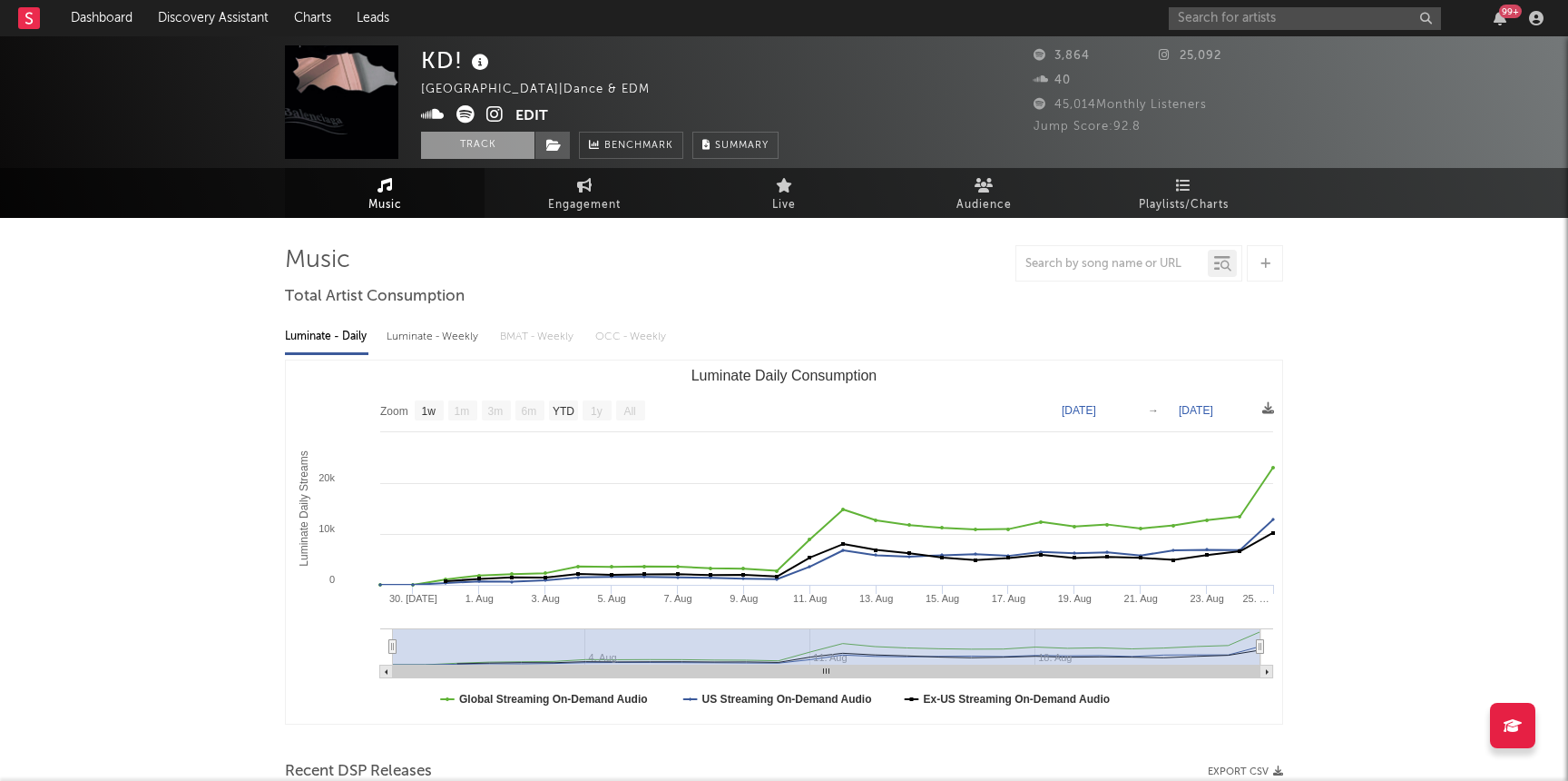
click at [458, 150] on button "Track" at bounding box center [477, 145] width 113 height 28
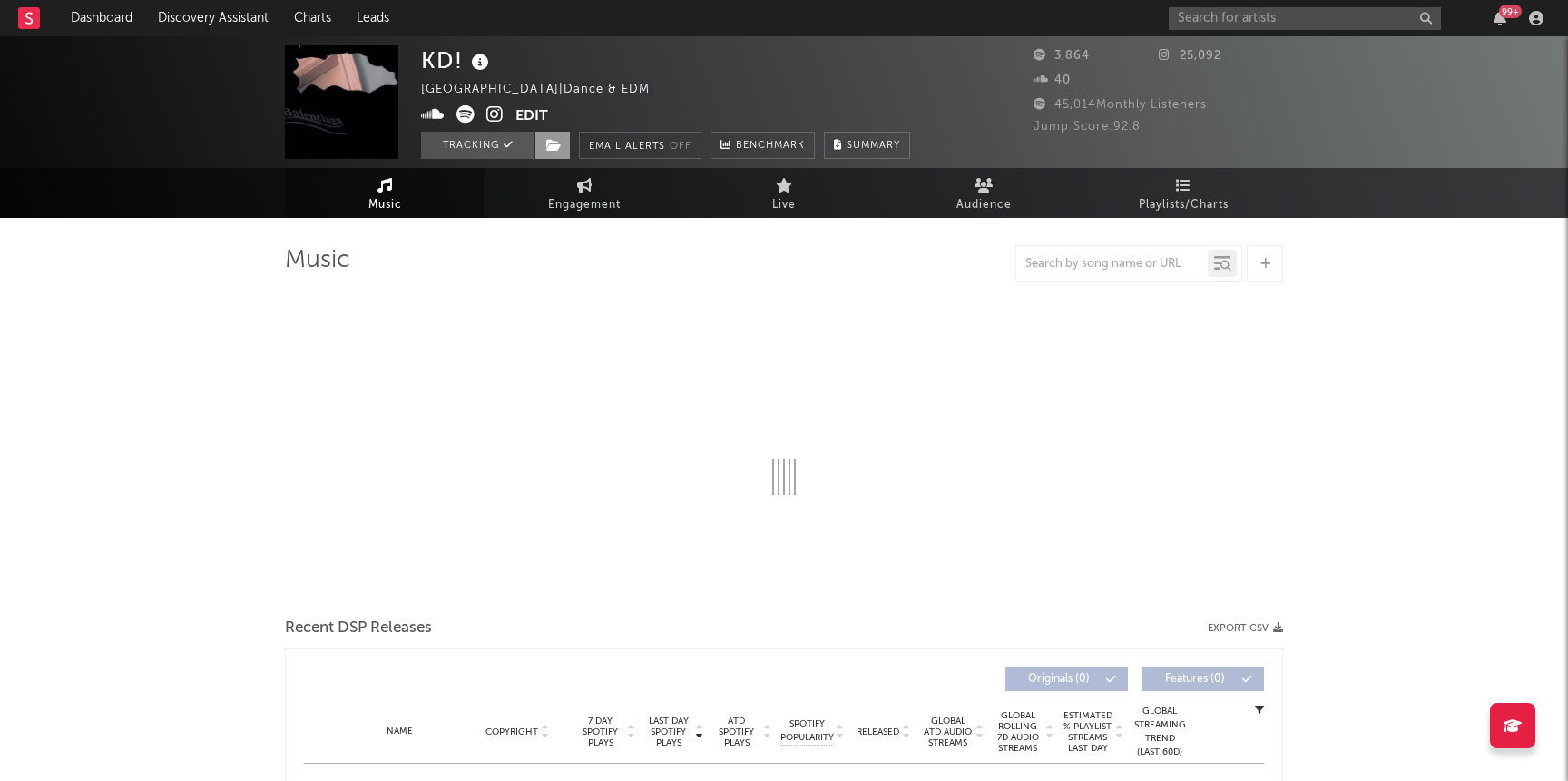
click at [539, 144] on span at bounding box center [552, 145] width 36 height 28
select select "1w"
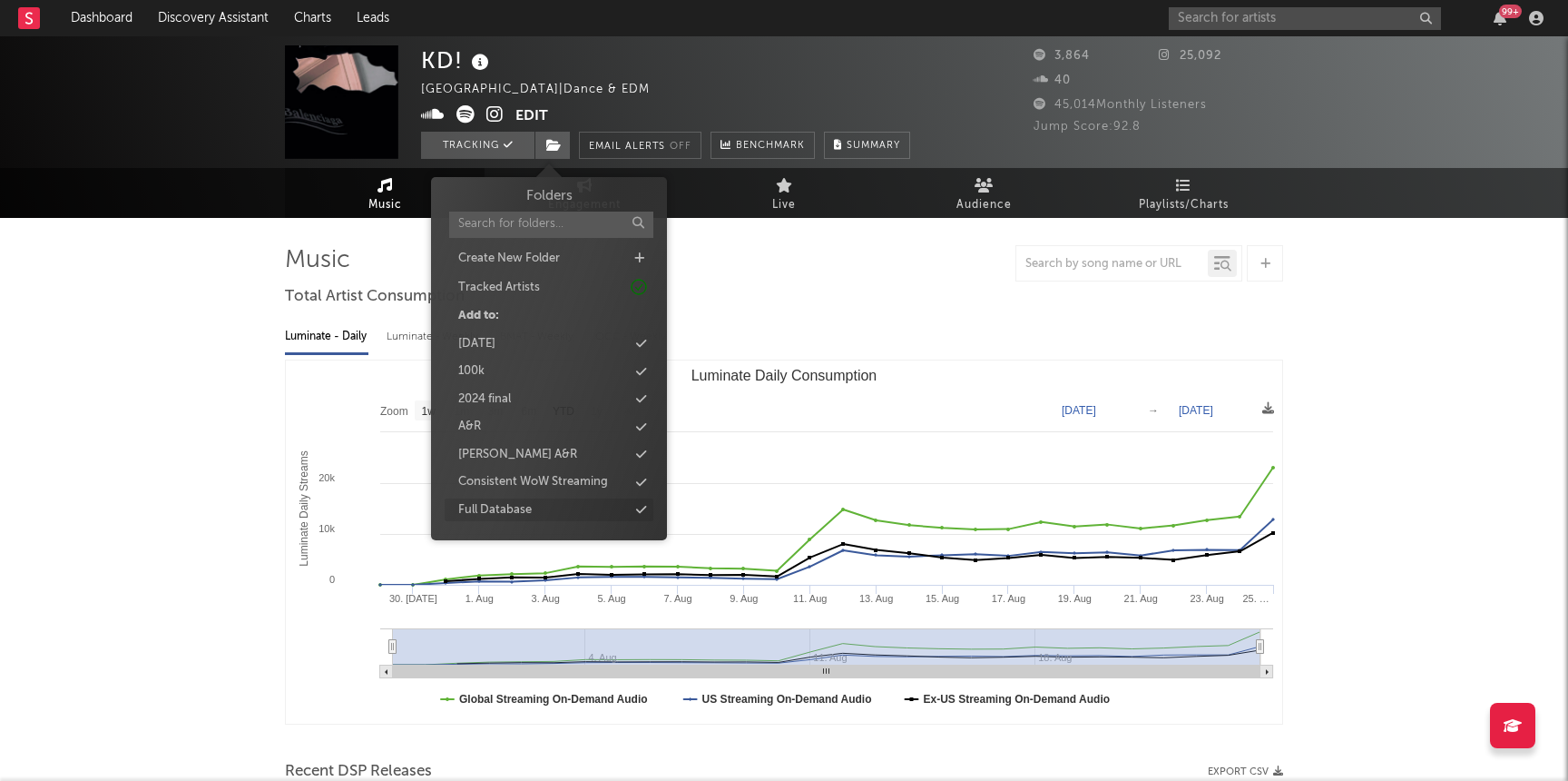
click at [495, 500] on div "Full Database" at bounding box center [548, 510] width 208 height 24
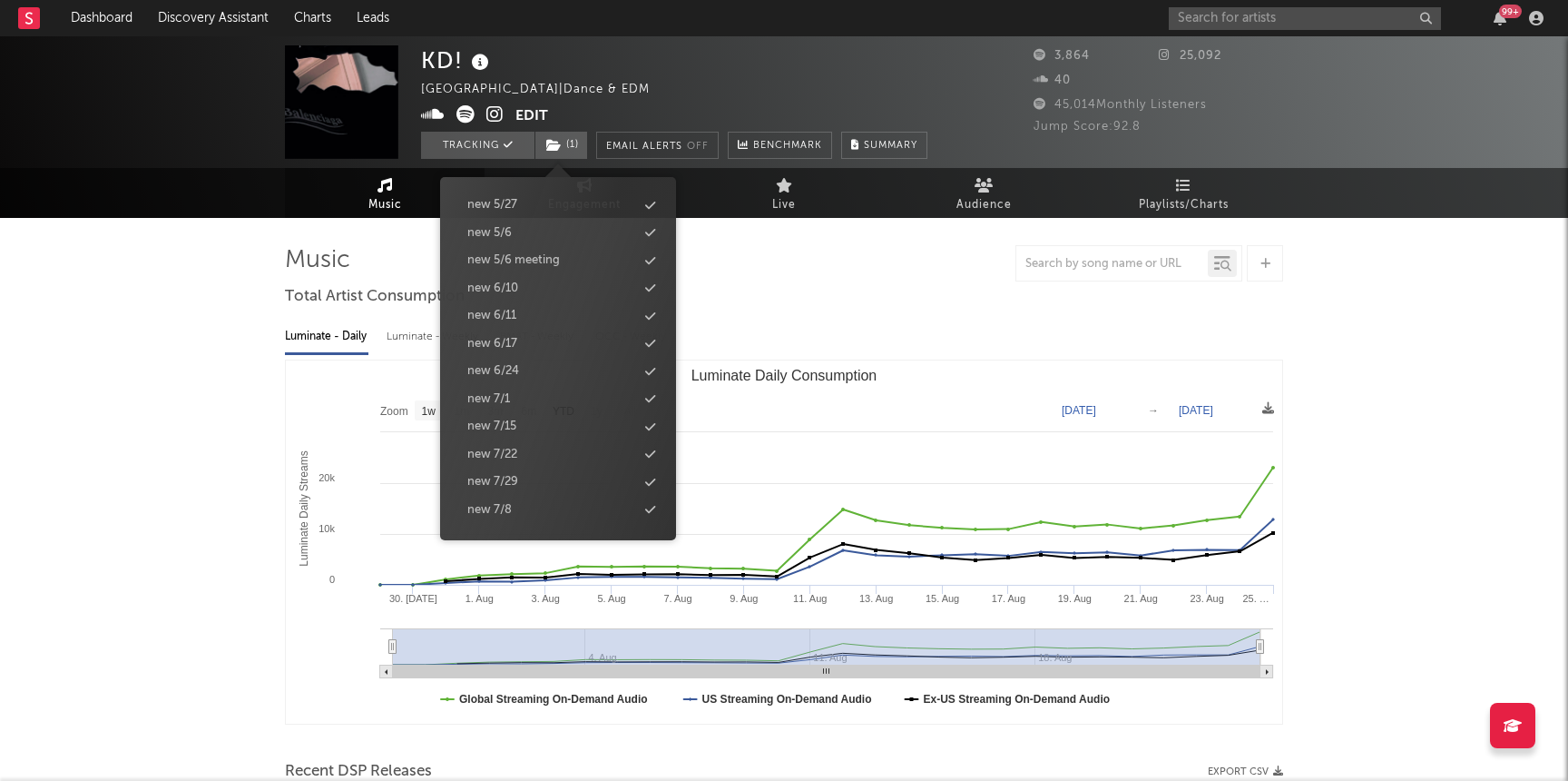
scroll to position [1794, 0]
click at [512, 403] on div "new 9/2" at bounding box center [558, 404] width 208 height 24
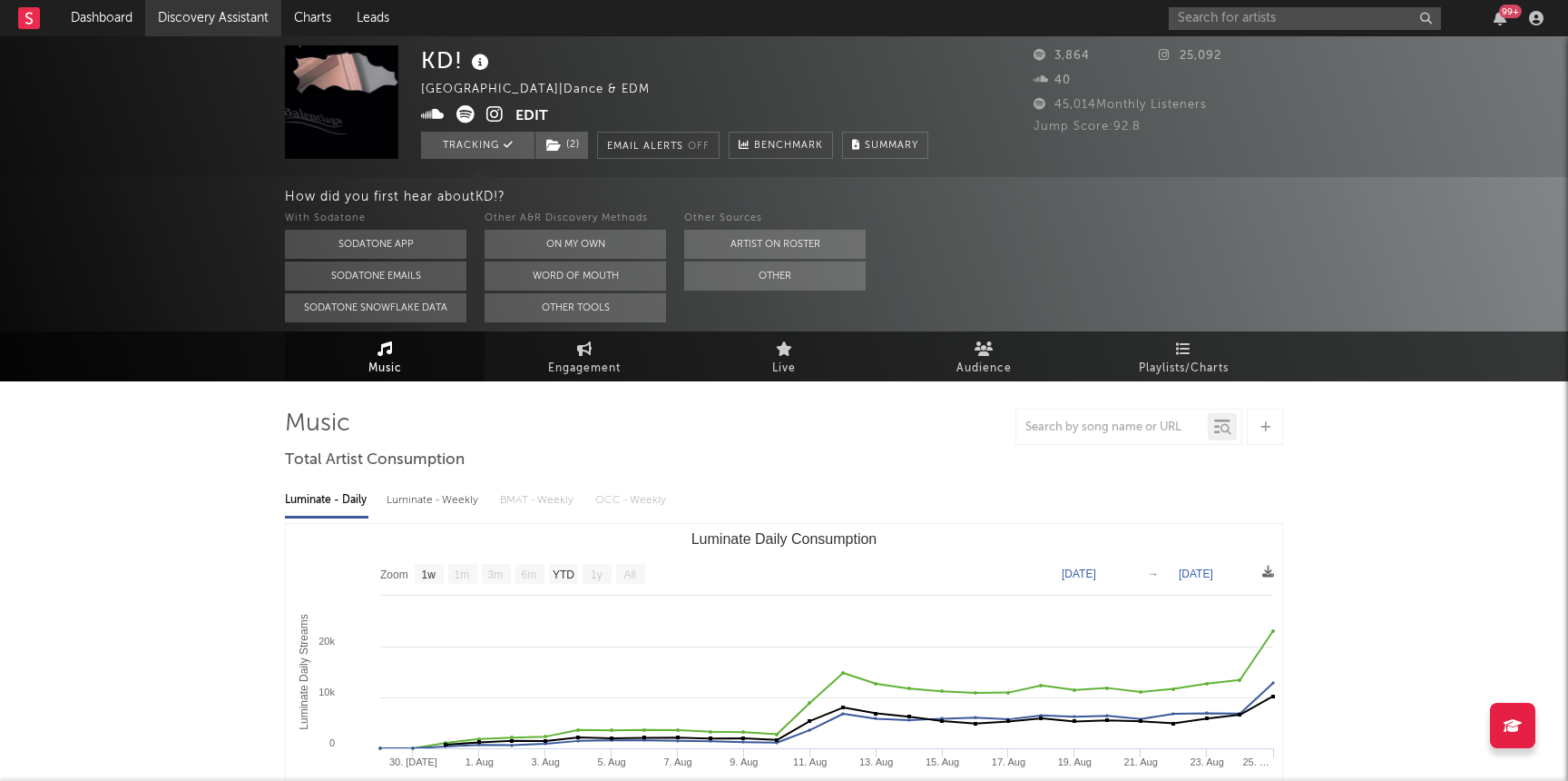
click at [172, 24] on link "Discovery Assistant" at bounding box center [212, 18] width 136 height 36
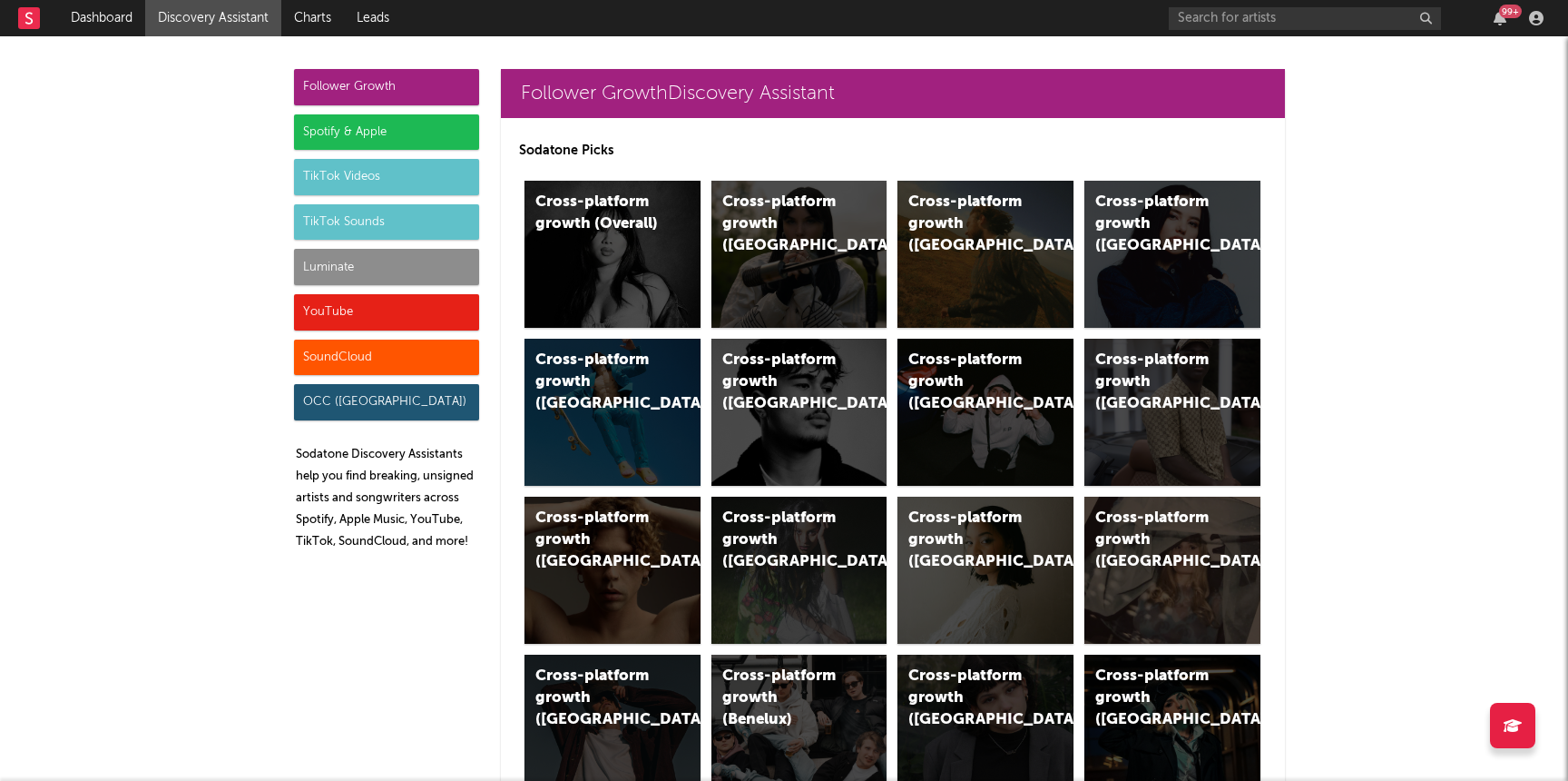
click at [379, 318] on div "YouTube" at bounding box center [387, 312] width 185 height 36
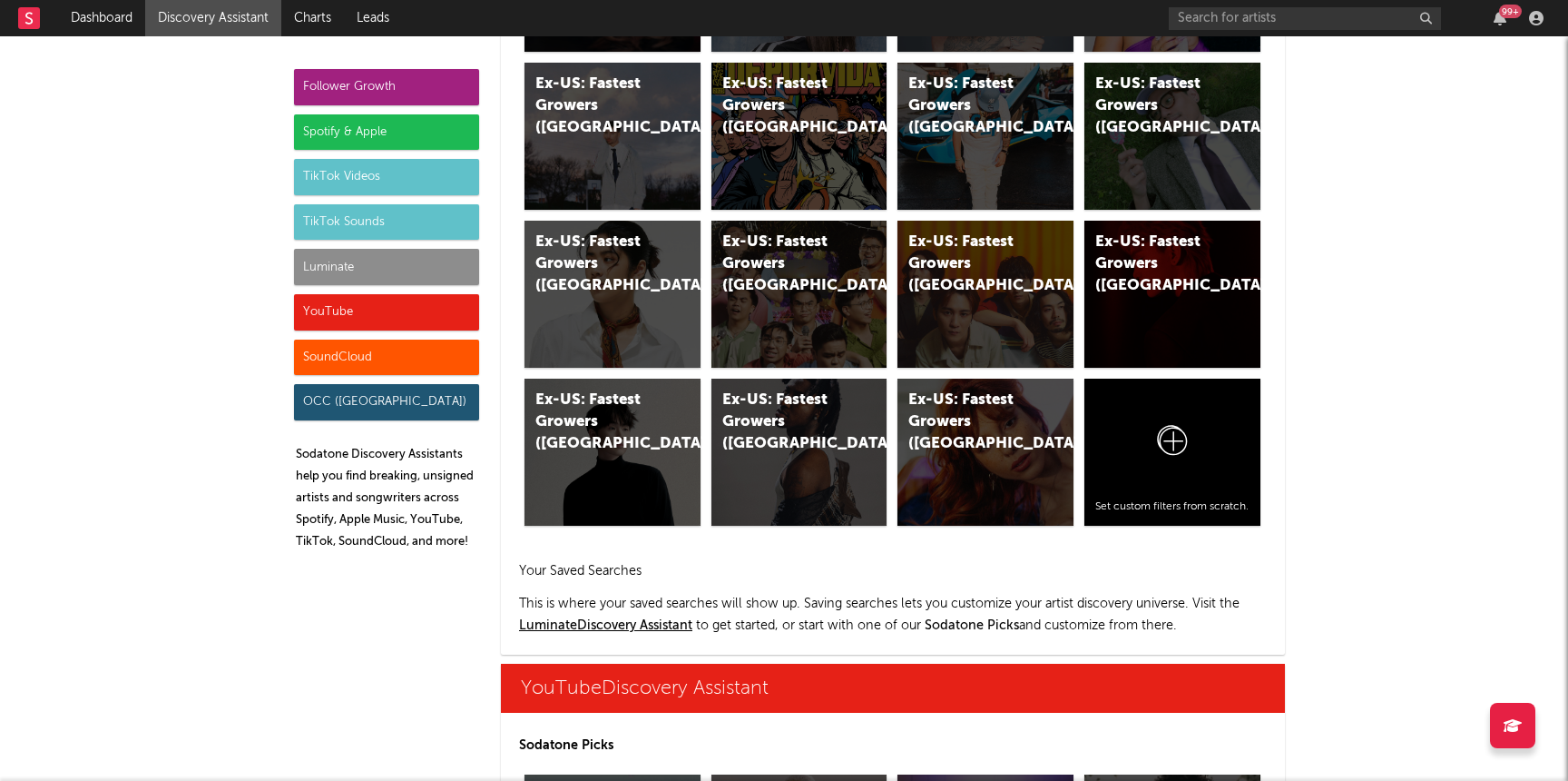
scroll to position [10336, 0]
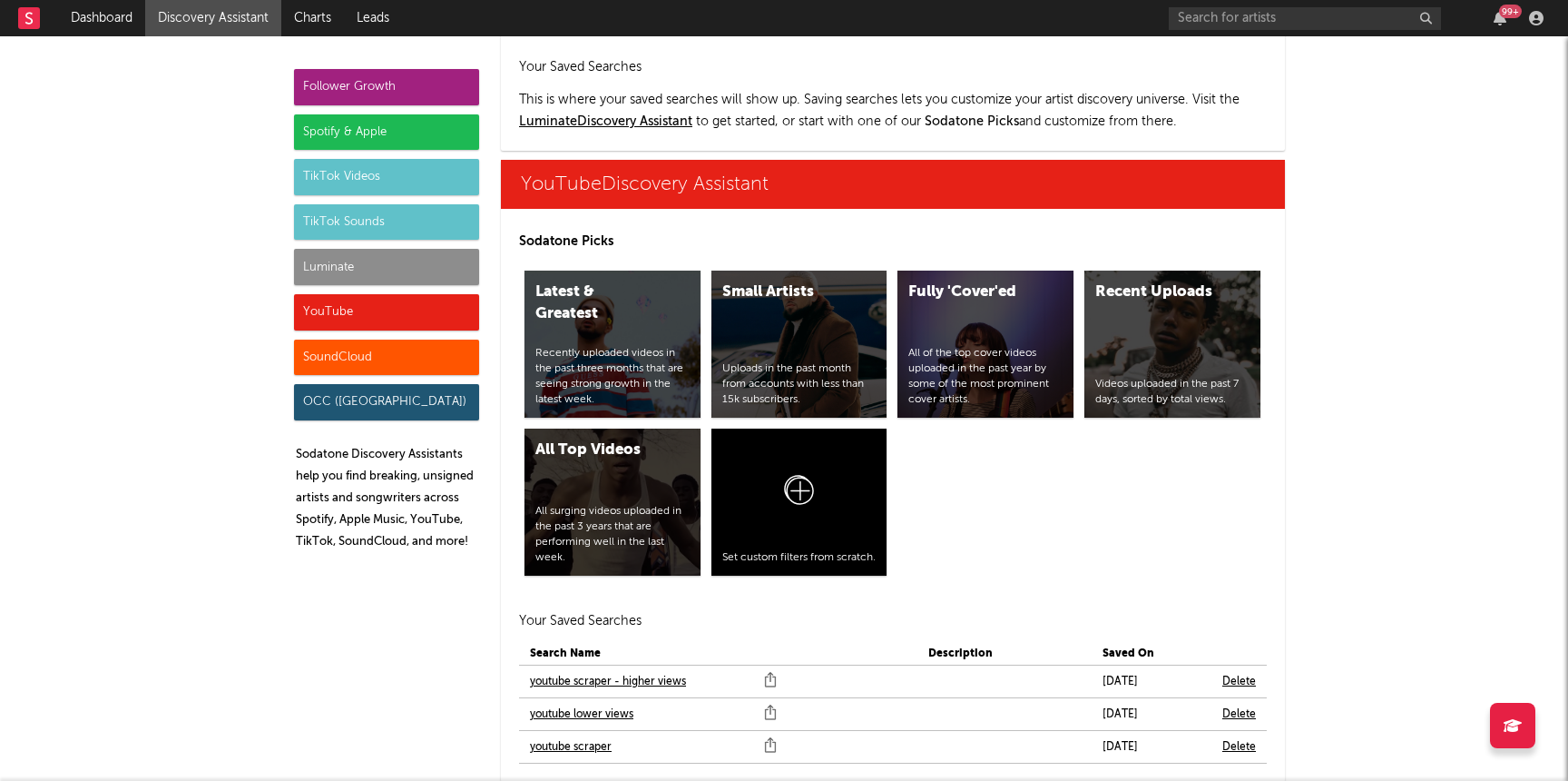
click at [569, 736] on link "youtube scraper" at bounding box center [571, 747] width 82 height 22
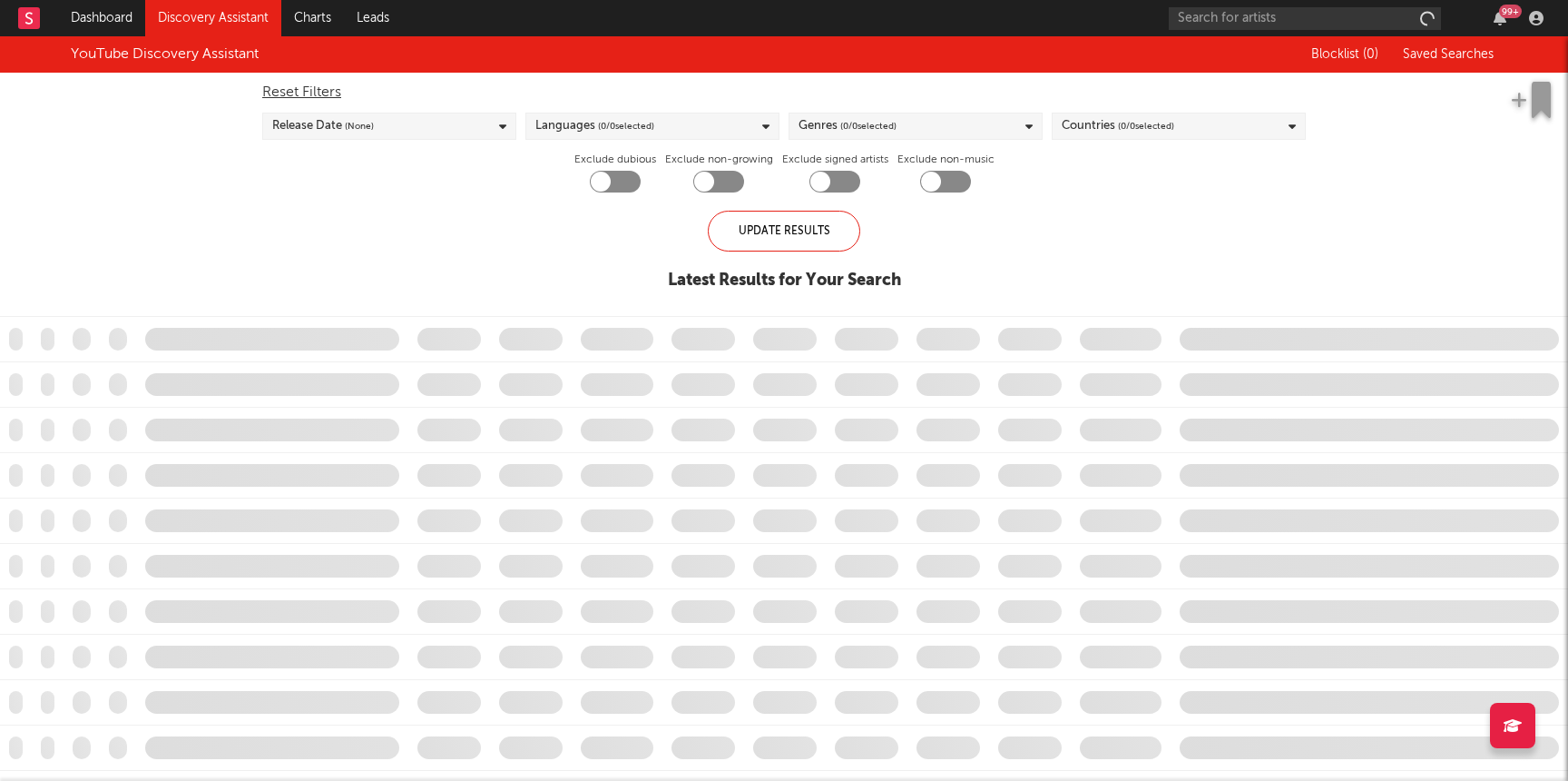
checkbox input "true"
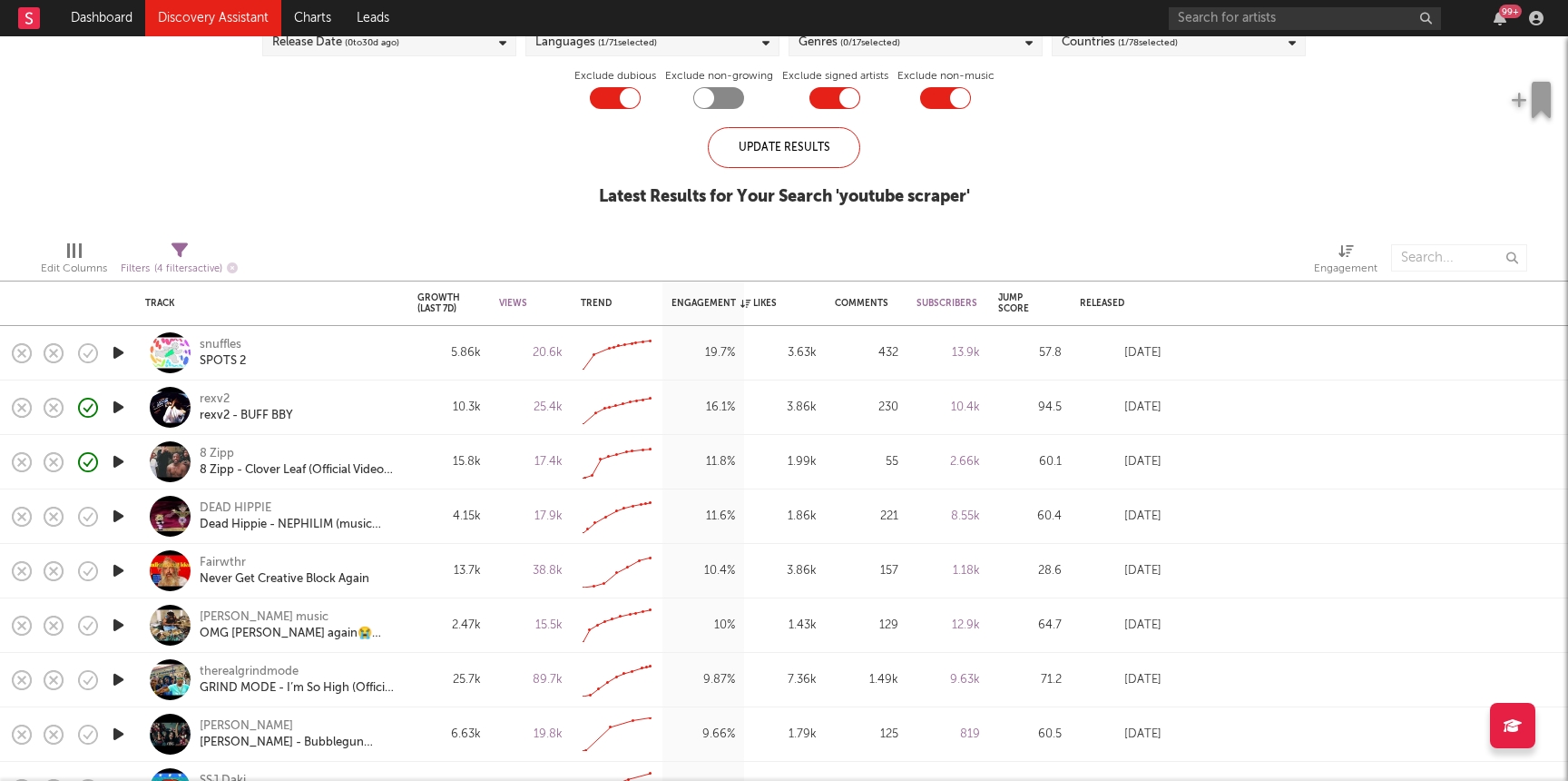
click at [118, 461] on icon "button" at bounding box center [118, 462] width 19 height 23
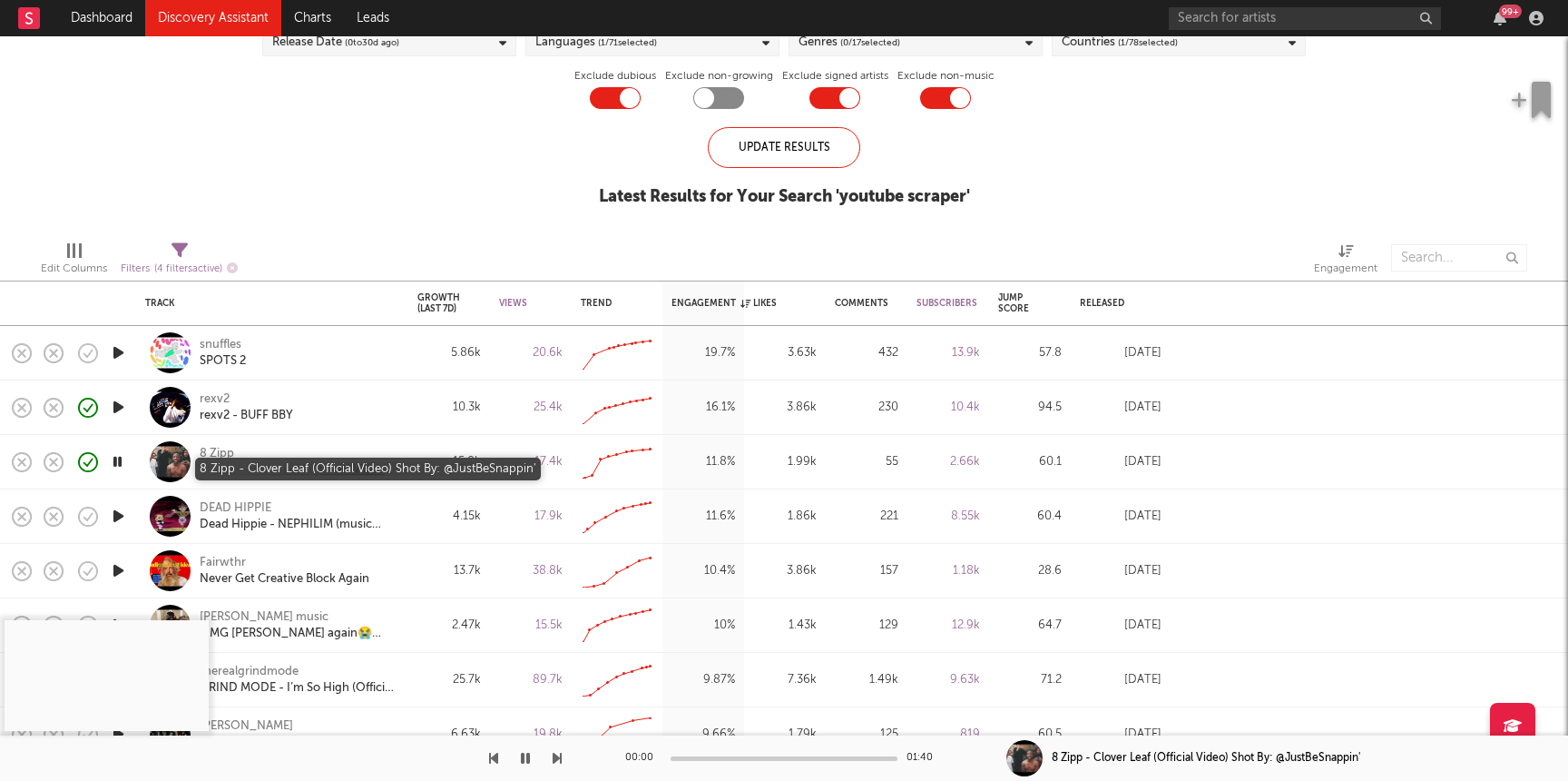
click at [257, 469] on div "8 Zipp - Clover Leaf (Official Video) Shot By: @JustBeSnappin'" at bounding box center [297, 470] width 195 height 16
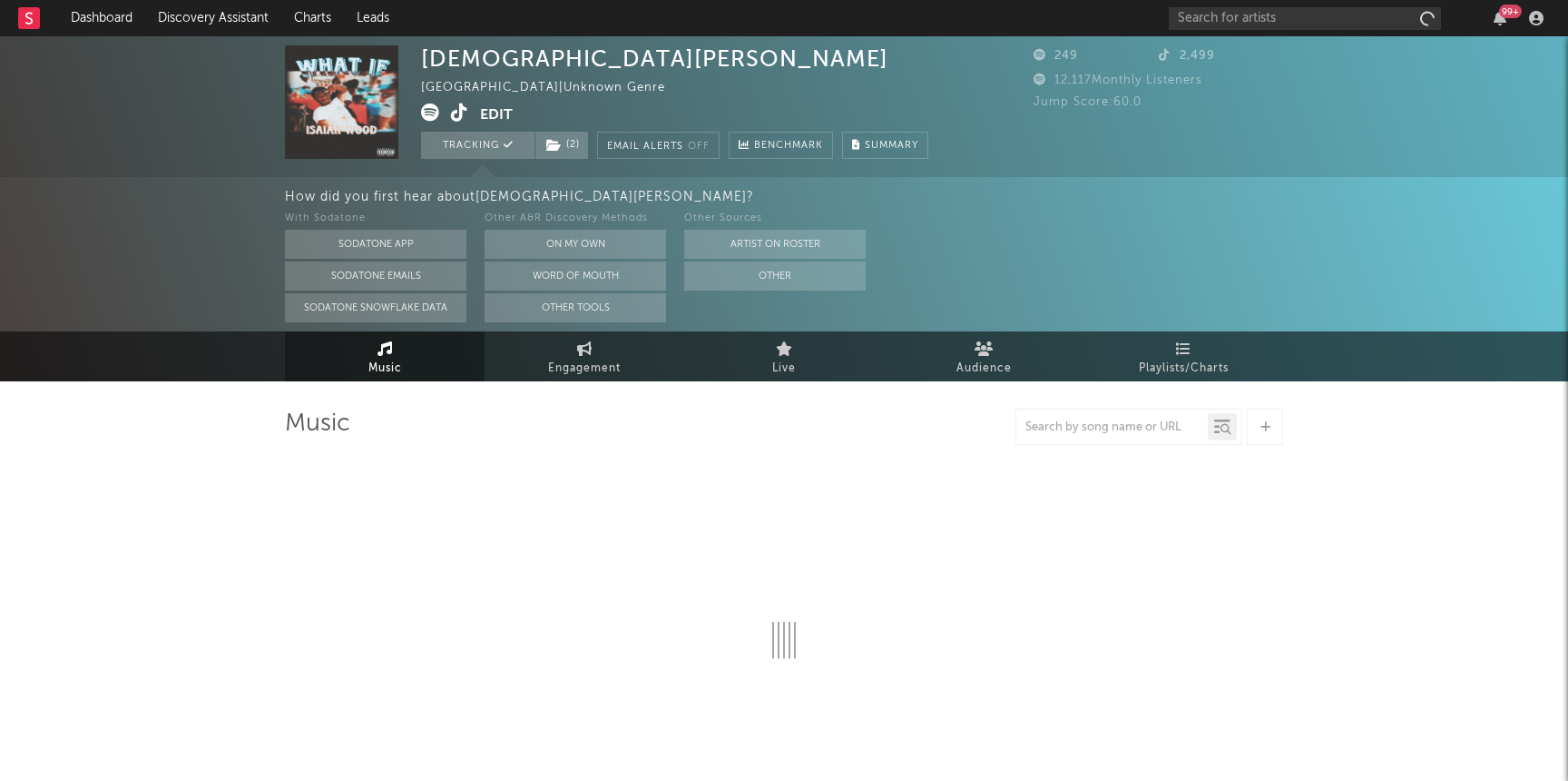
select select "1w"
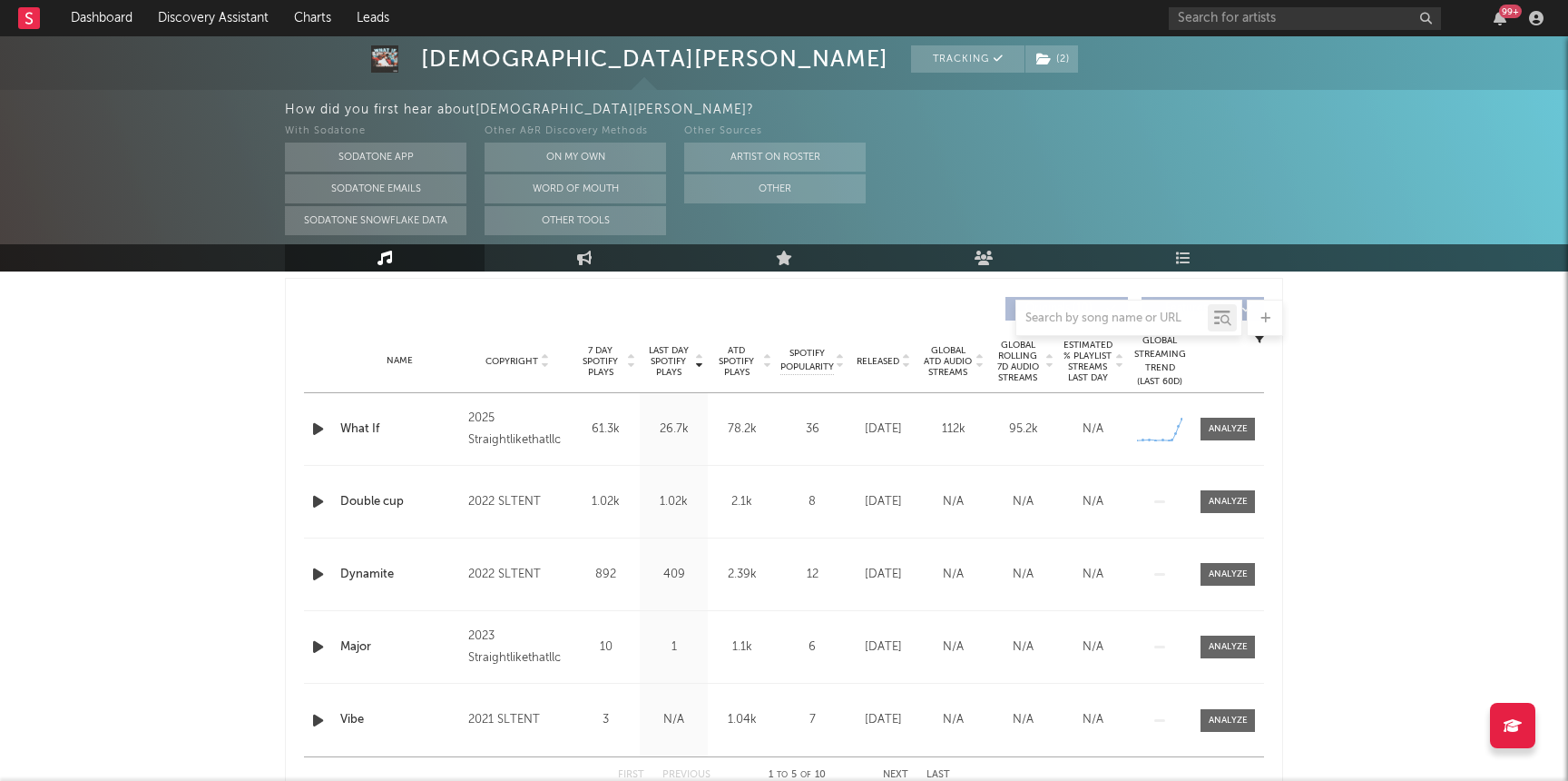
scroll to position [680, 0]
click at [1241, 426] on div at bounding box center [1227, 426] width 39 height 13
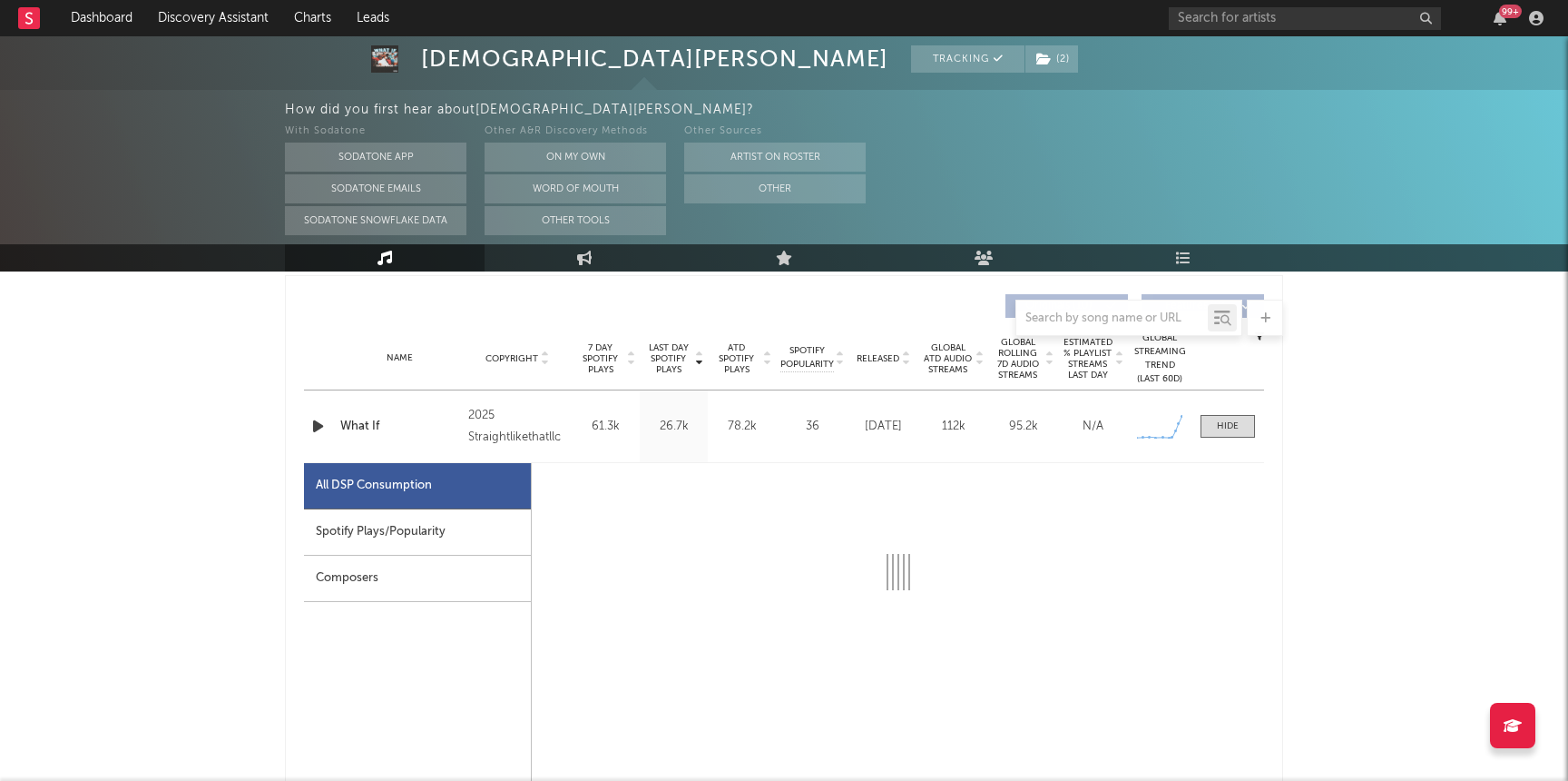
select select "1w"
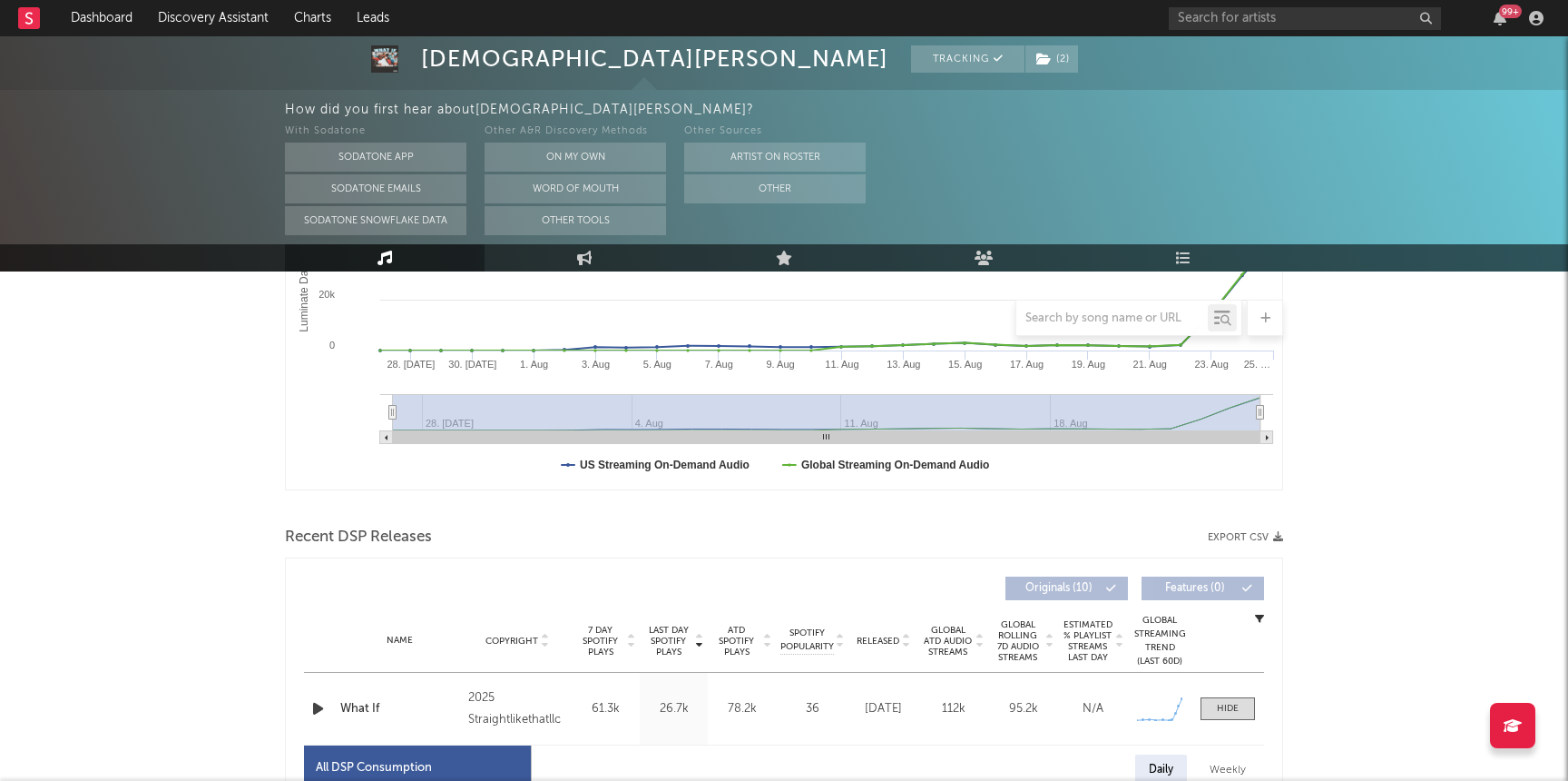
scroll to position [0, 0]
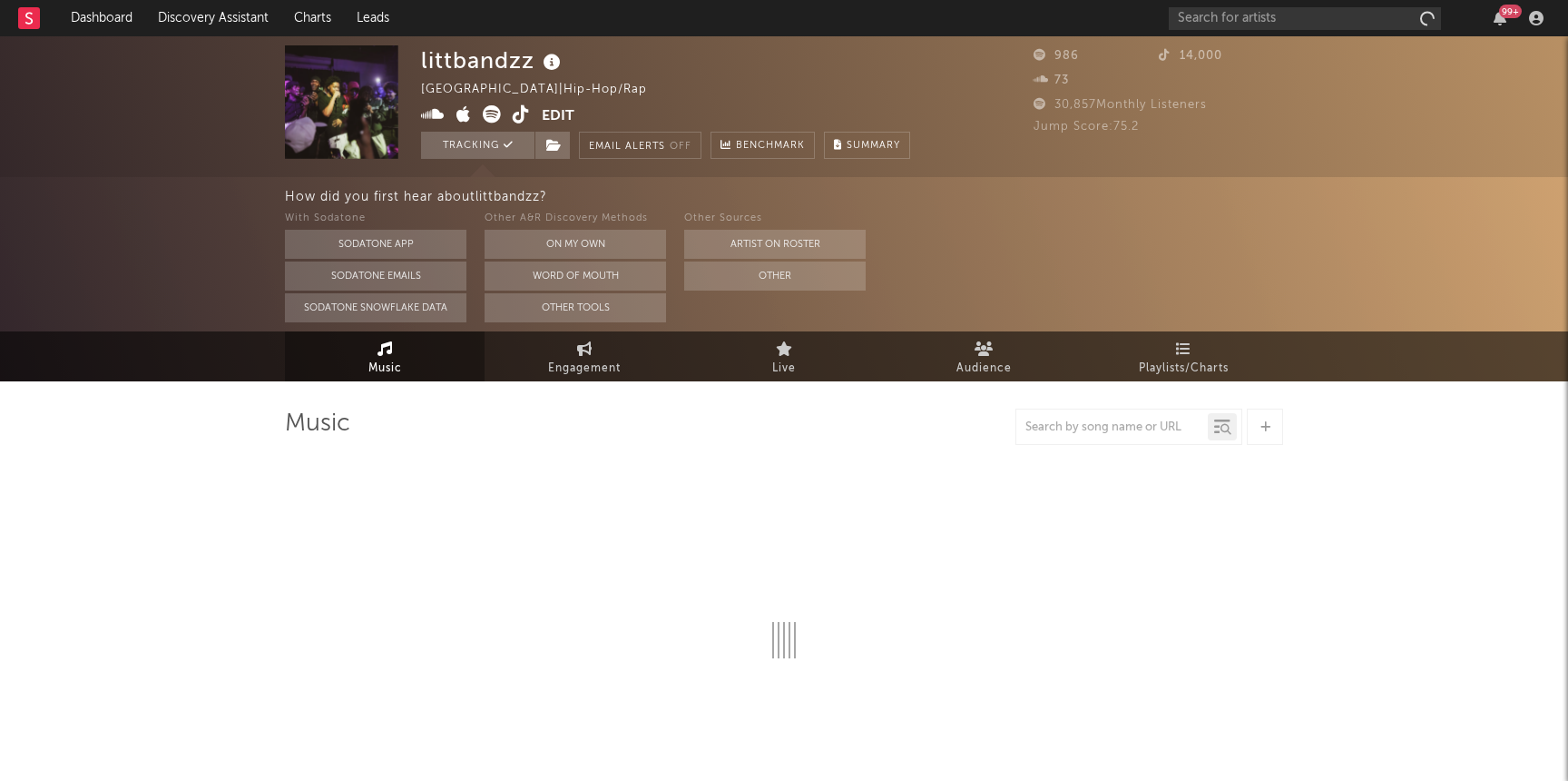
select select "1w"
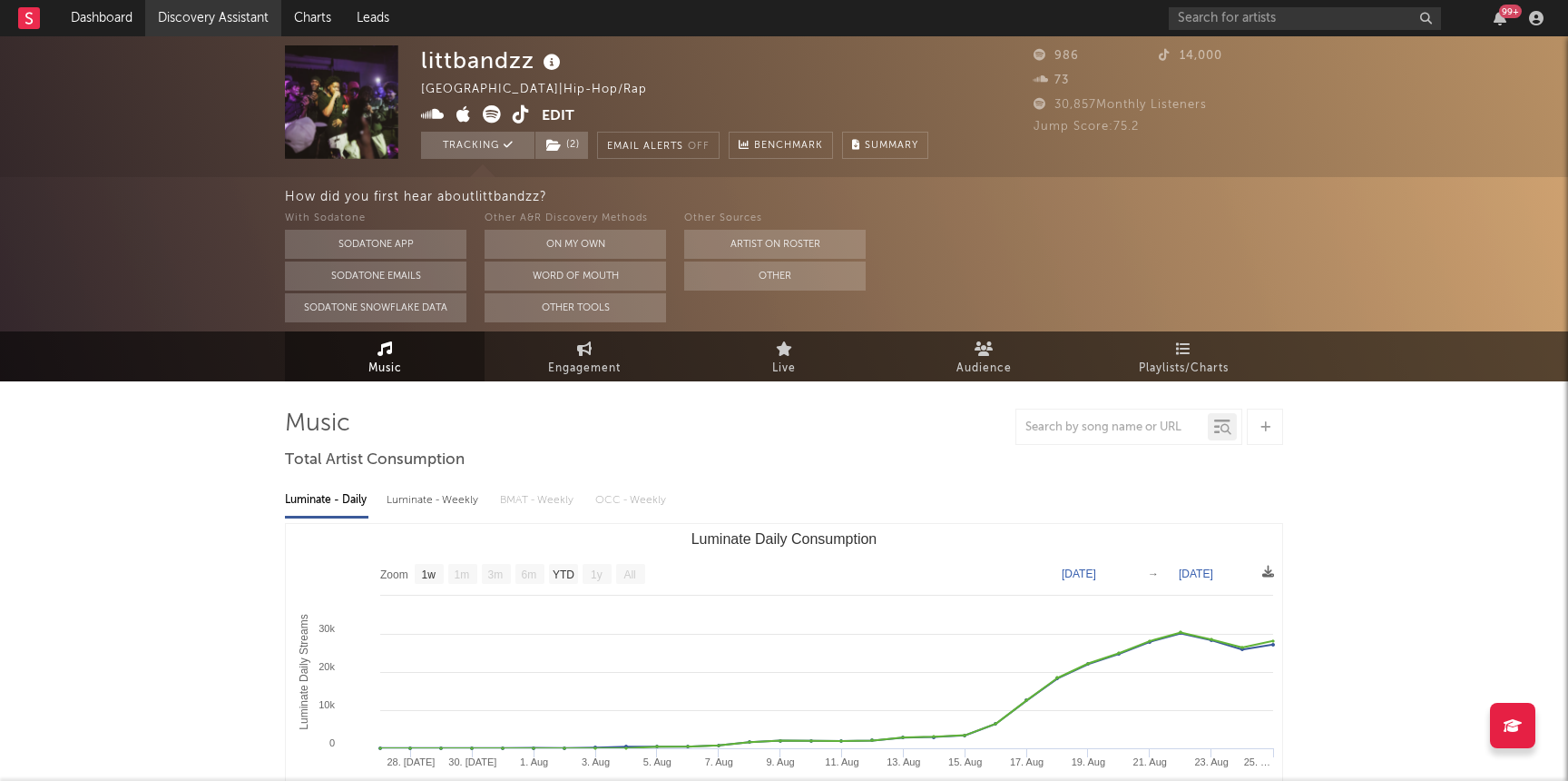
click at [210, 16] on link "Discovery Assistant" at bounding box center [212, 18] width 136 height 36
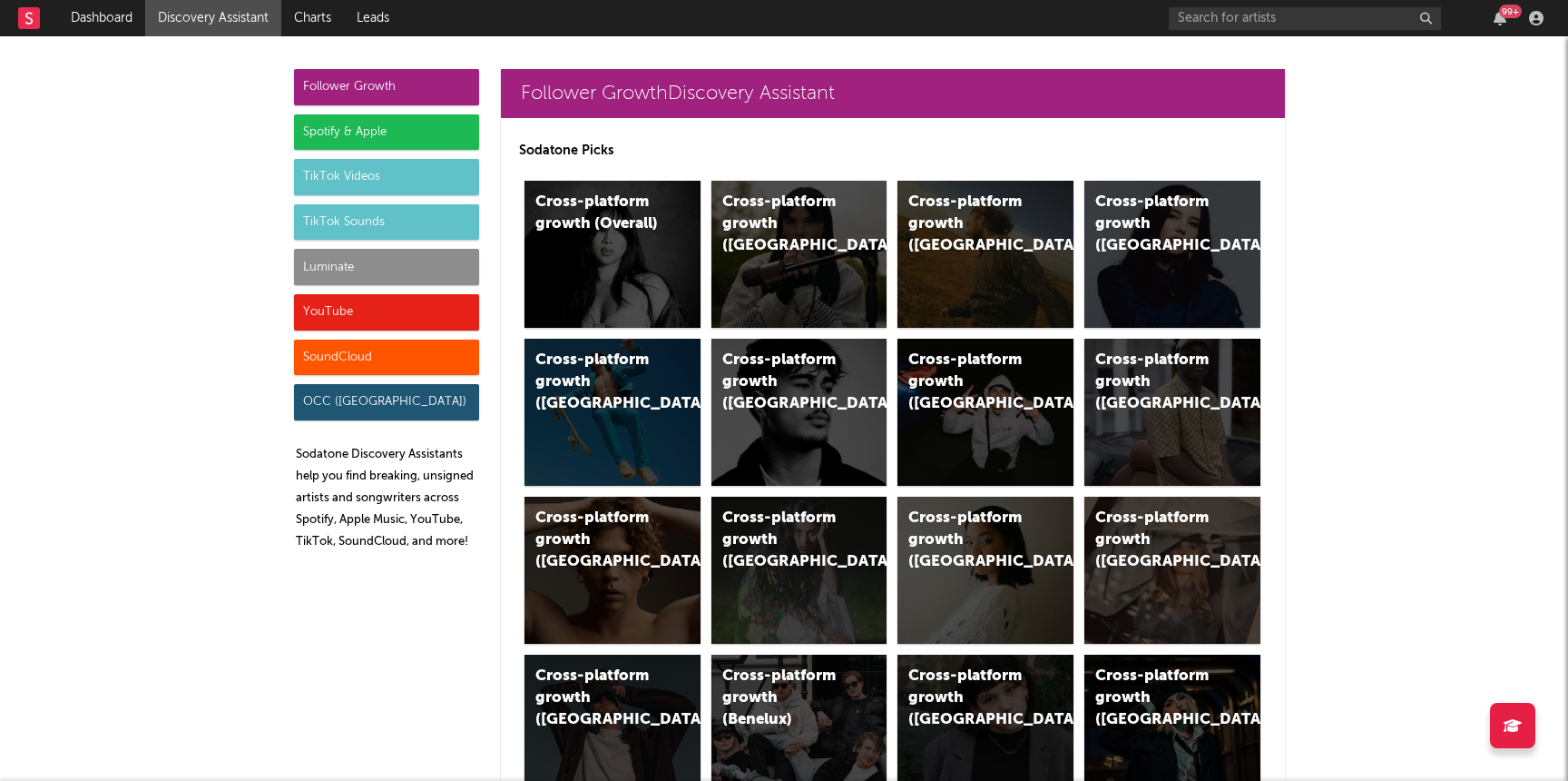
click at [370, 365] on div "SoundCloud" at bounding box center [387, 357] width 185 height 36
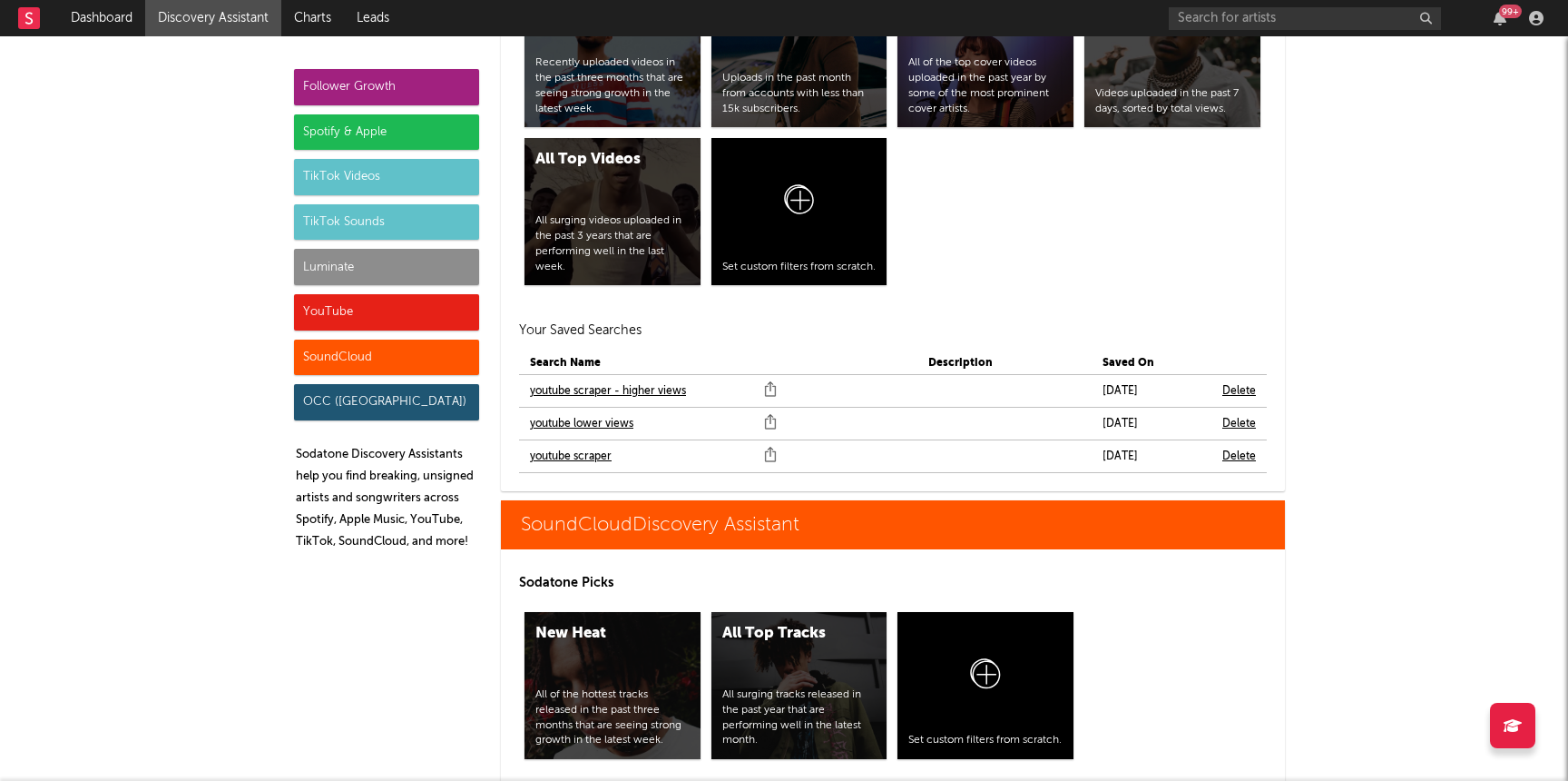
scroll to position [10967, 0]
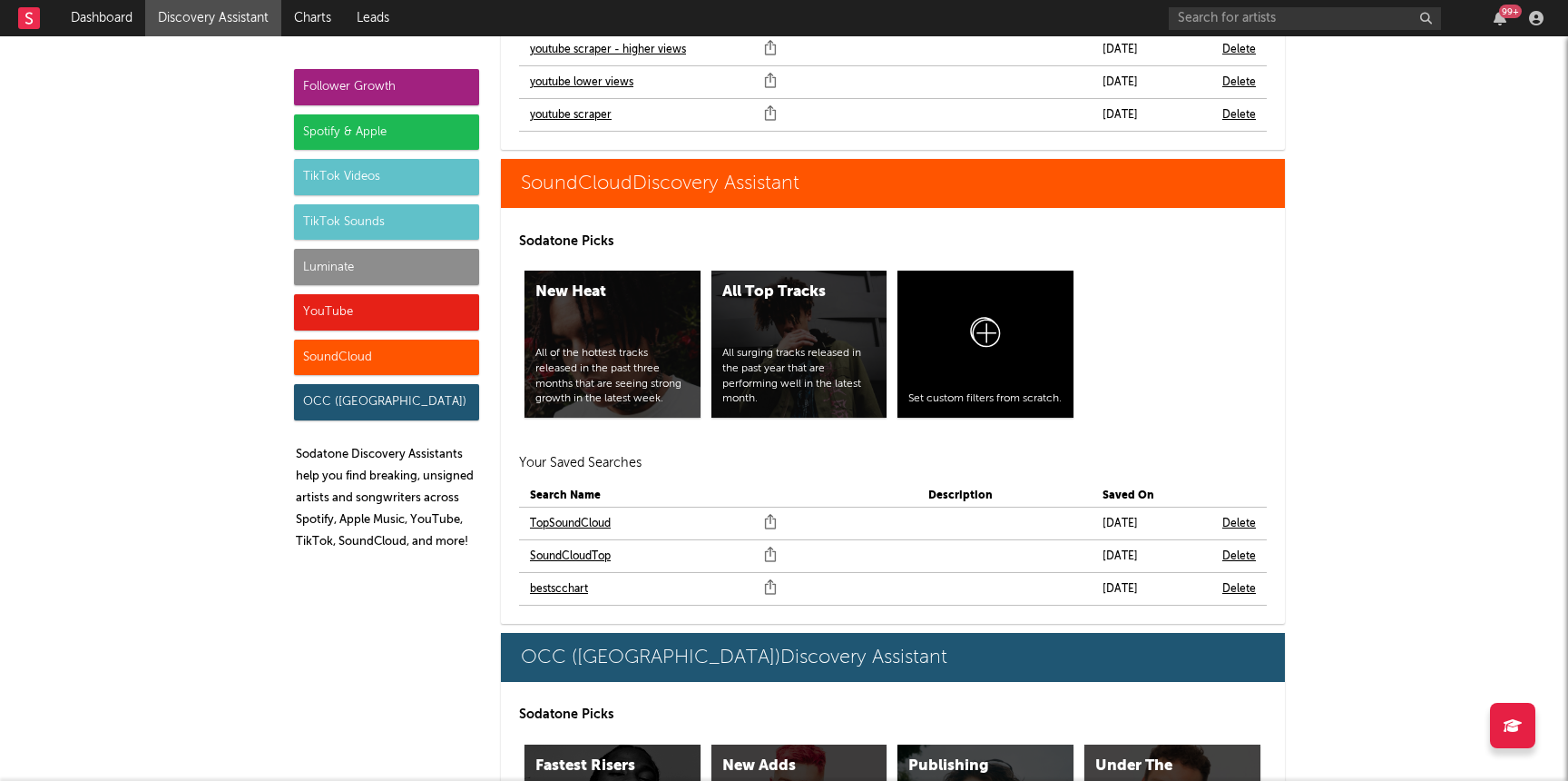
click at [570, 578] on link "bestscchart" at bounding box center [559, 589] width 58 height 22
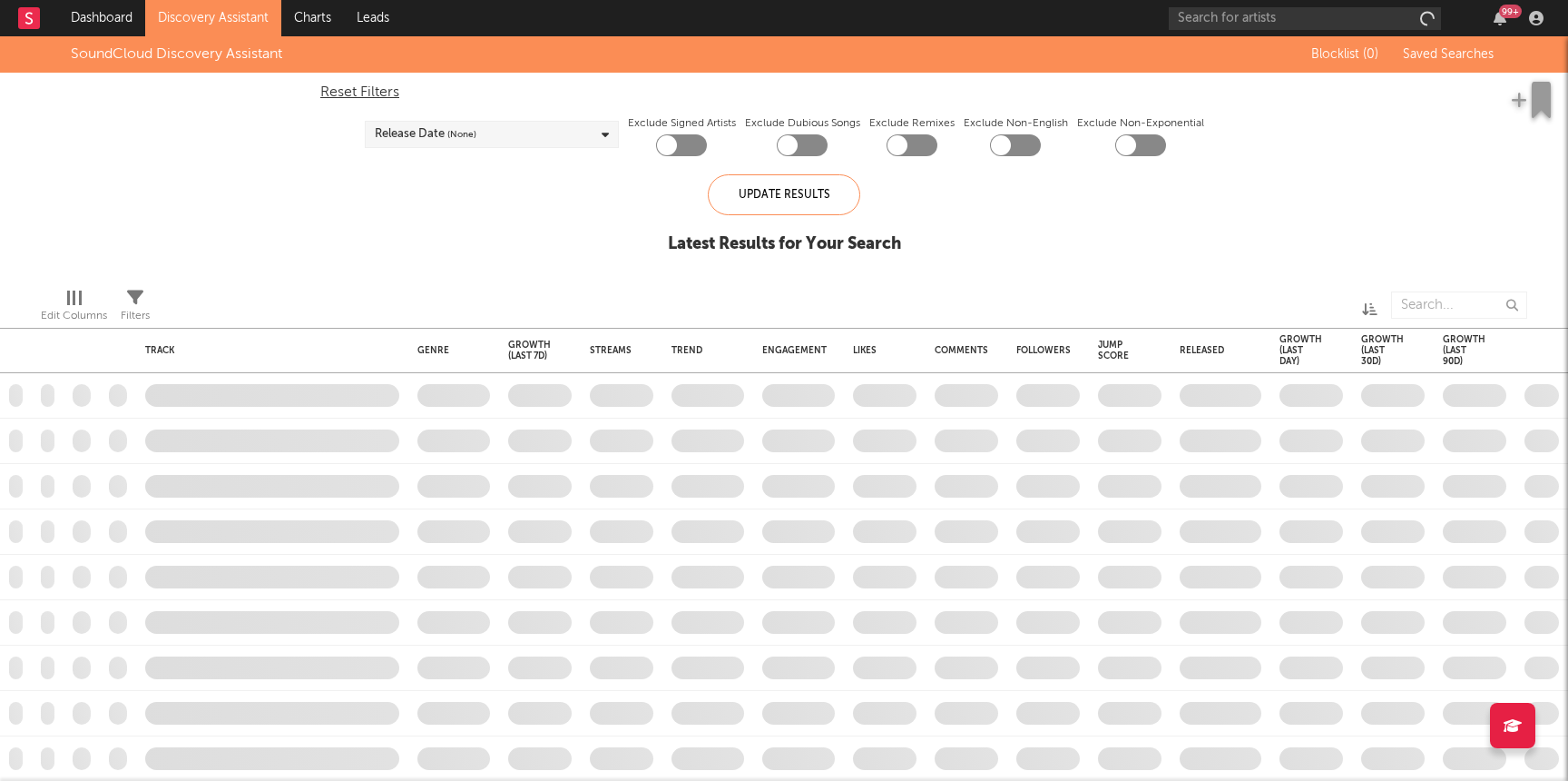
checkbox input "true"
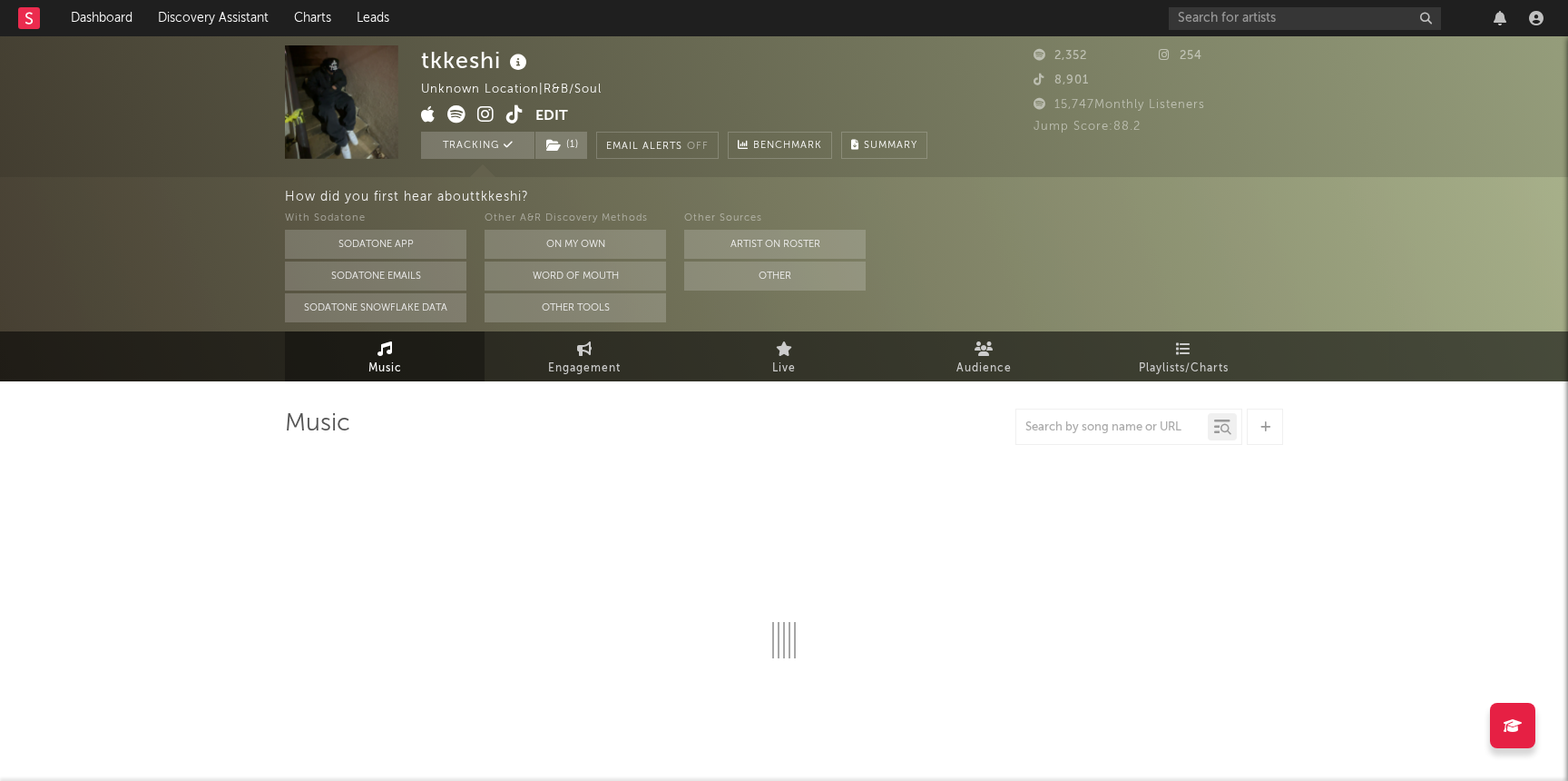
select select "1w"
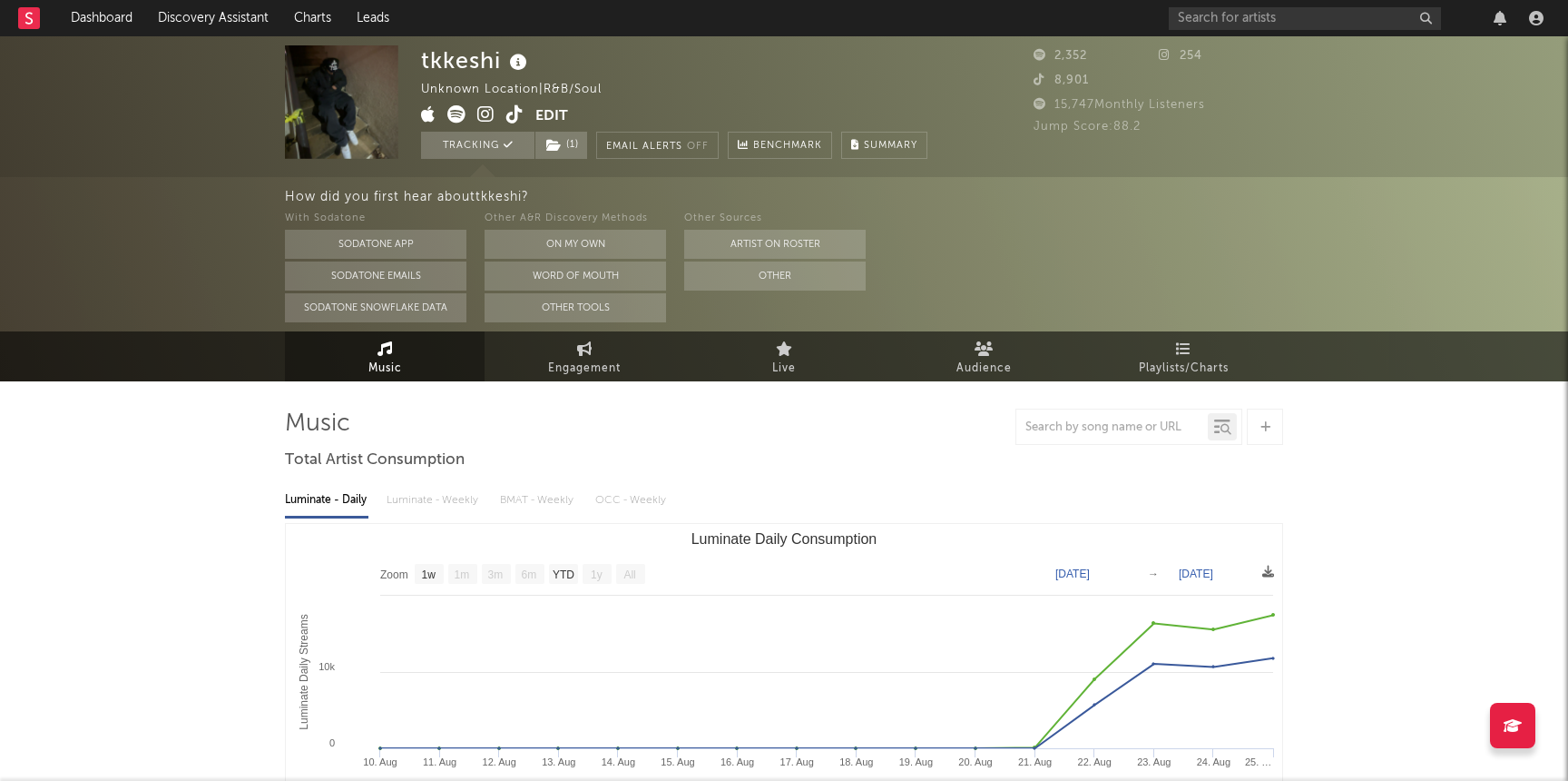
click at [485, 114] on icon at bounding box center [486, 114] width 17 height 18
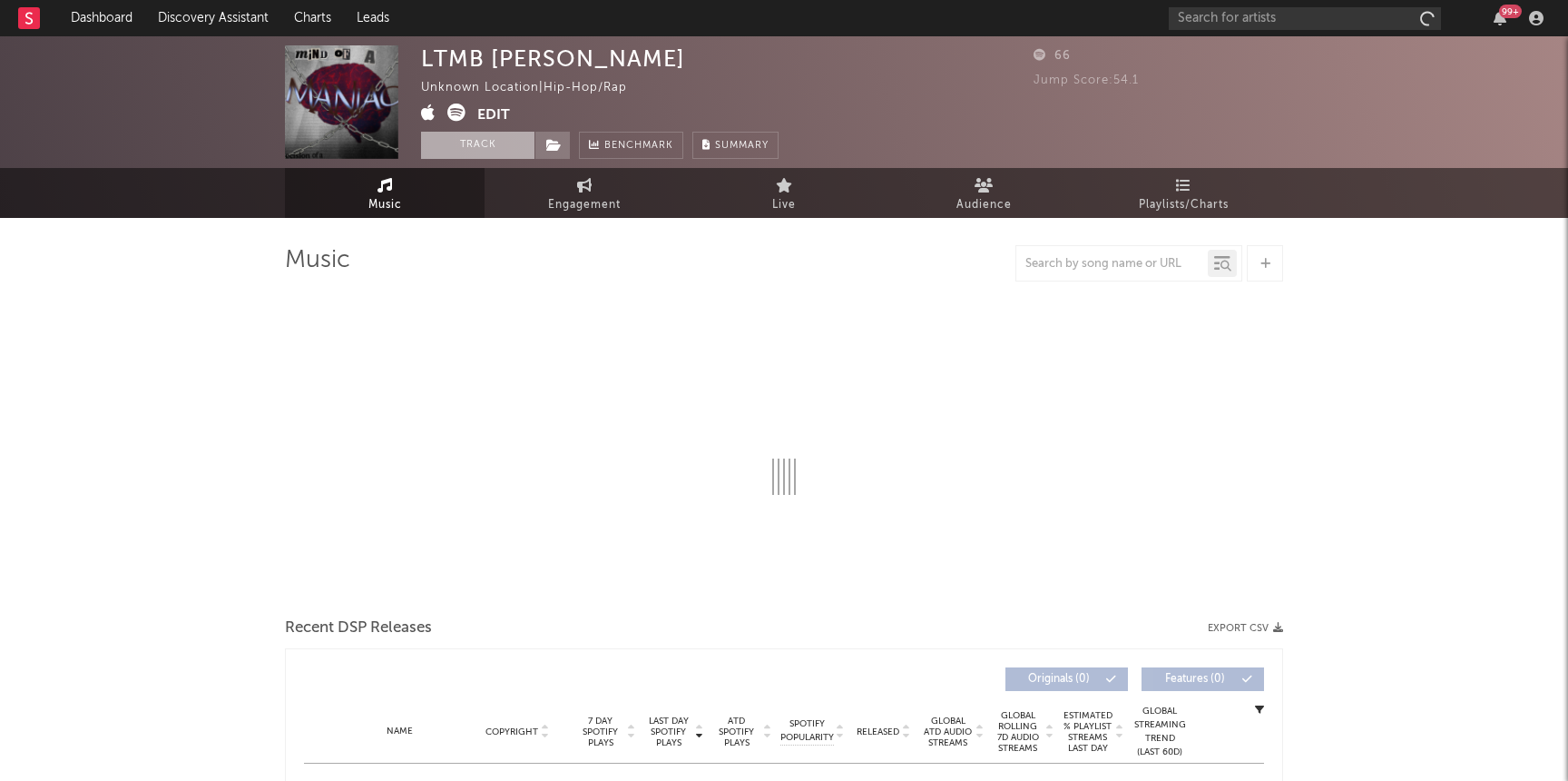
click at [458, 151] on button "Track" at bounding box center [477, 145] width 113 height 28
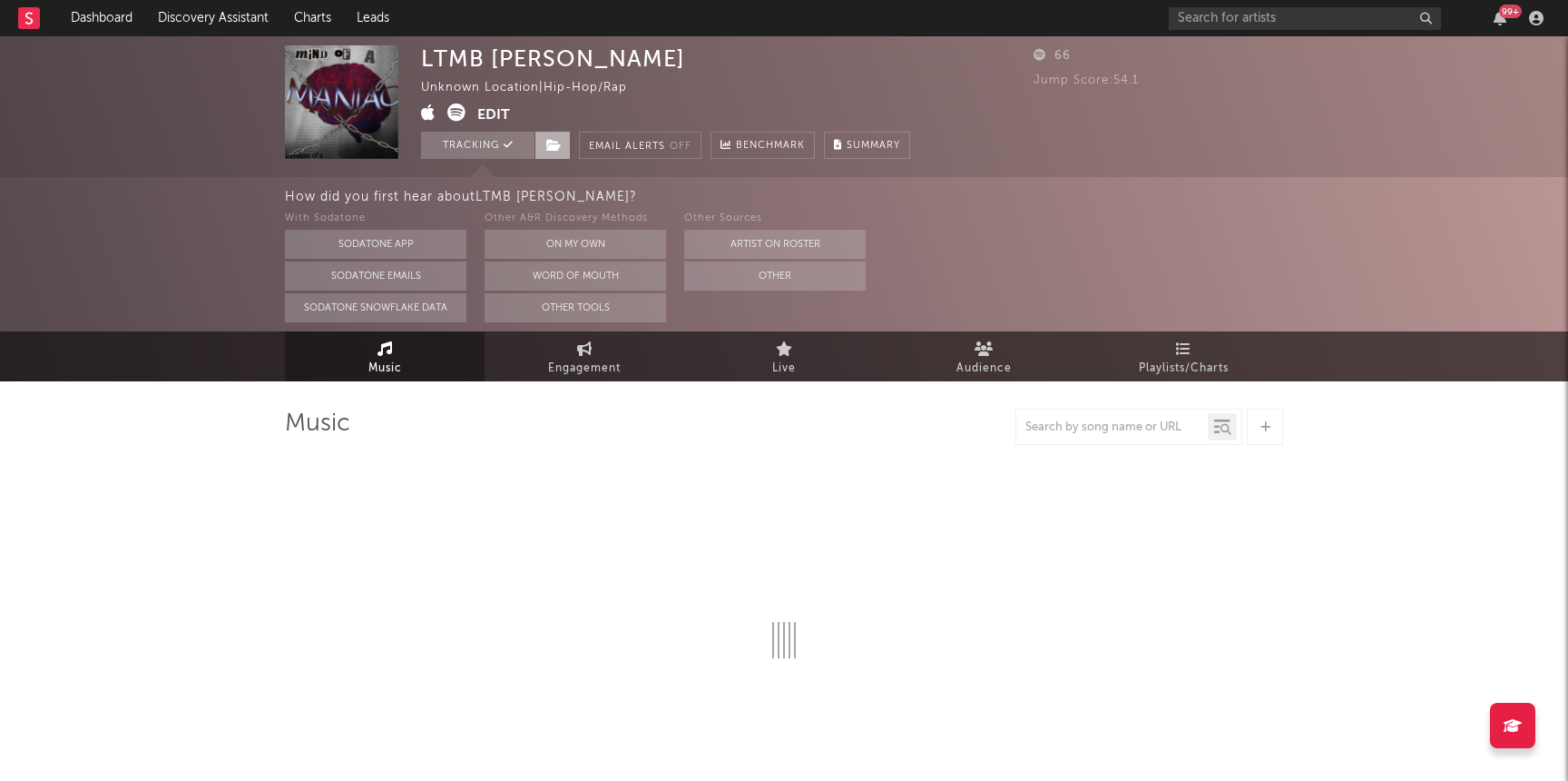
select select "1w"
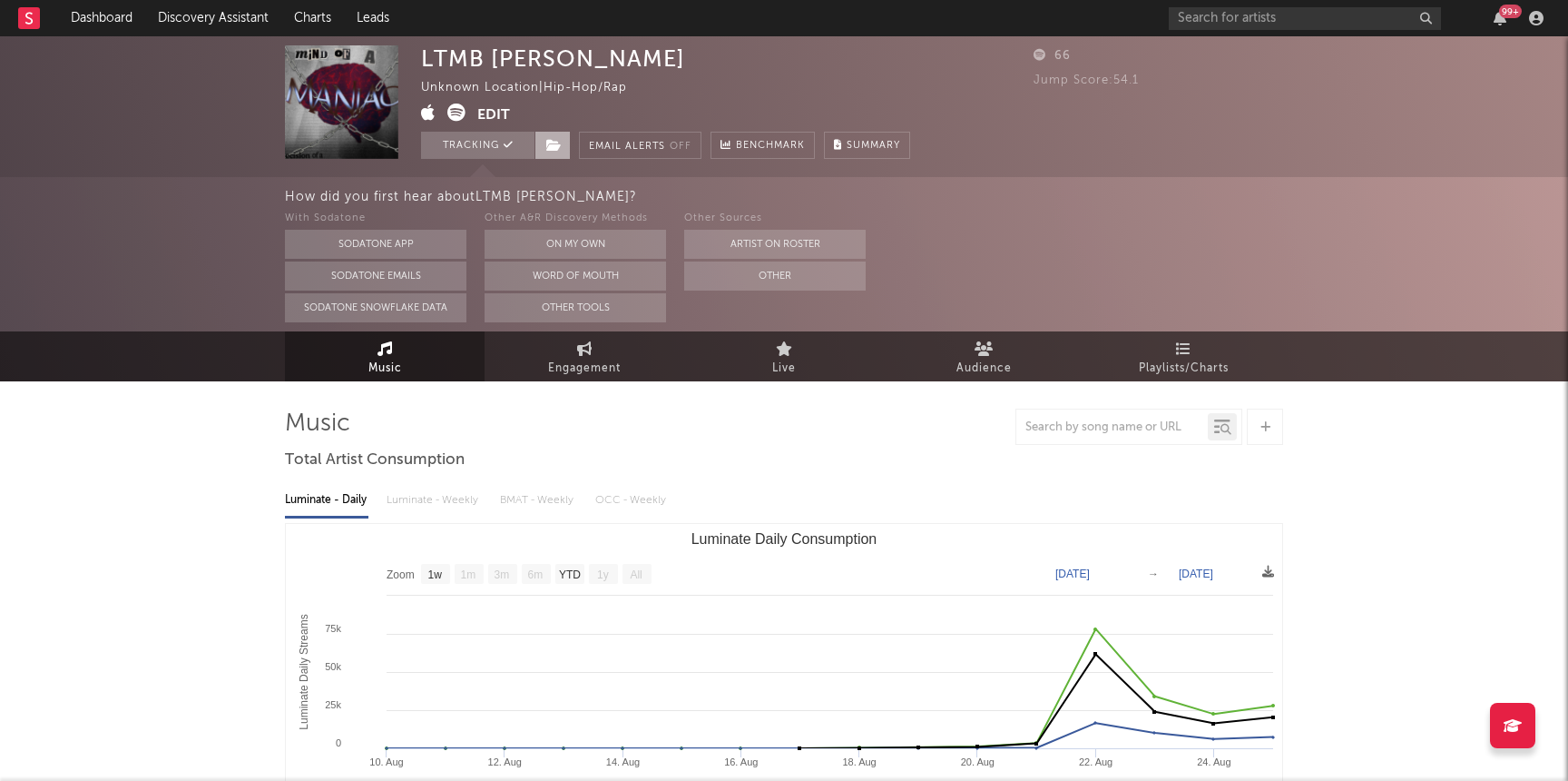
click at [561, 152] on span at bounding box center [552, 145] width 36 height 28
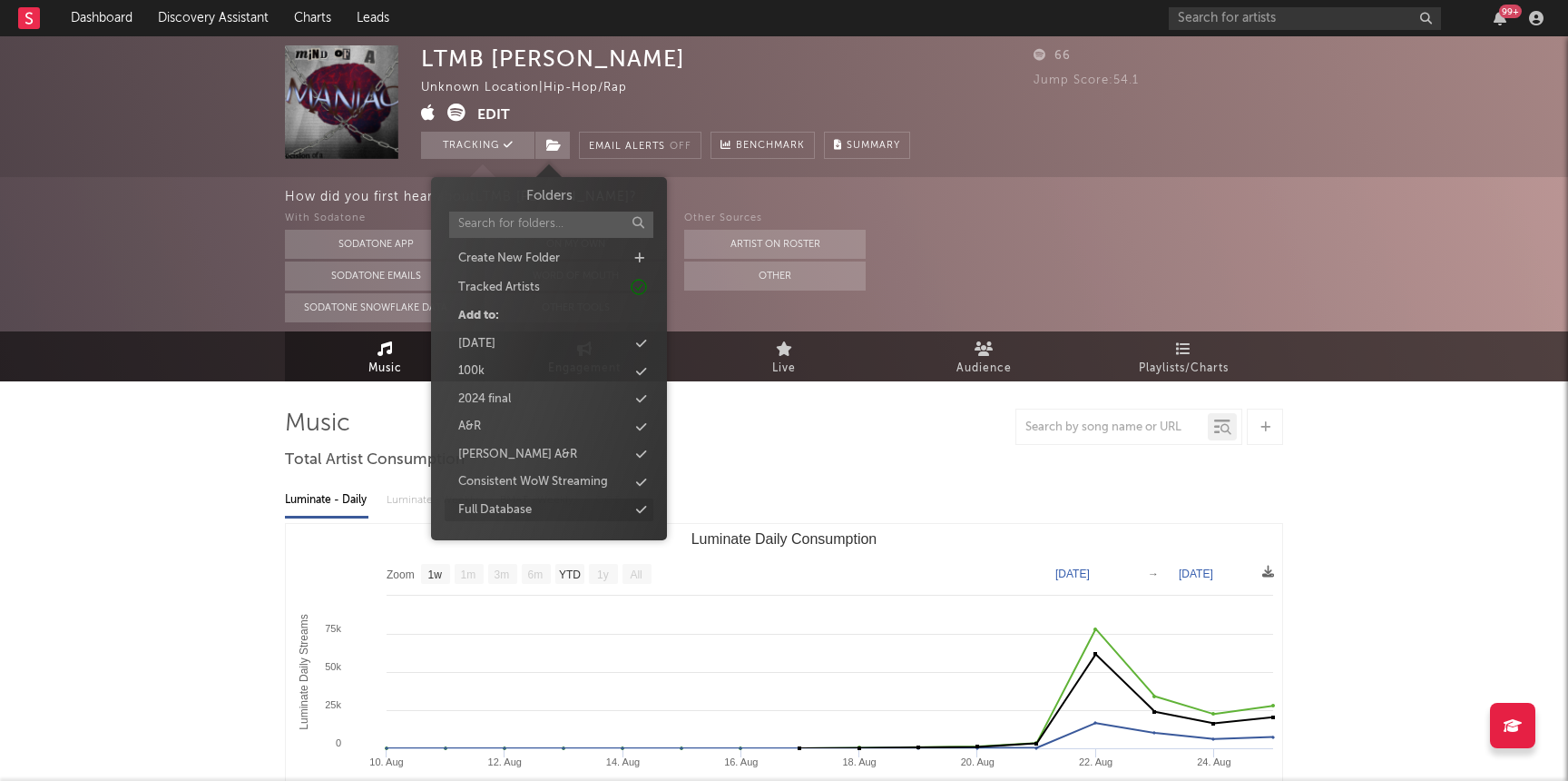
click at [525, 511] on div "Full Database" at bounding box center [494, 510] width 73 height 18
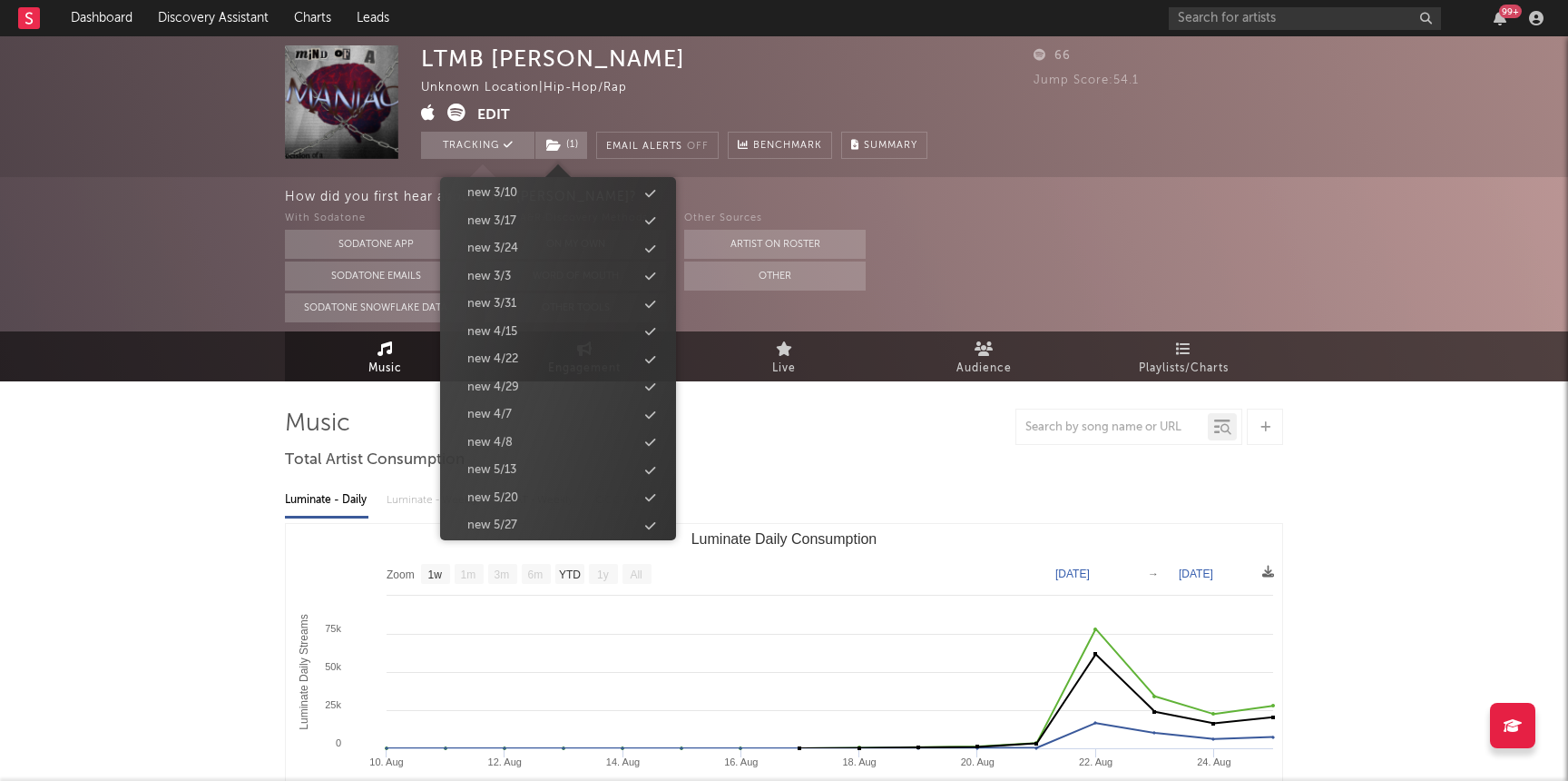
scroll to position [1794, 0]
click at [529, 404] on div "new 9/2" at bounding box center [558, 404] width 208 height 24
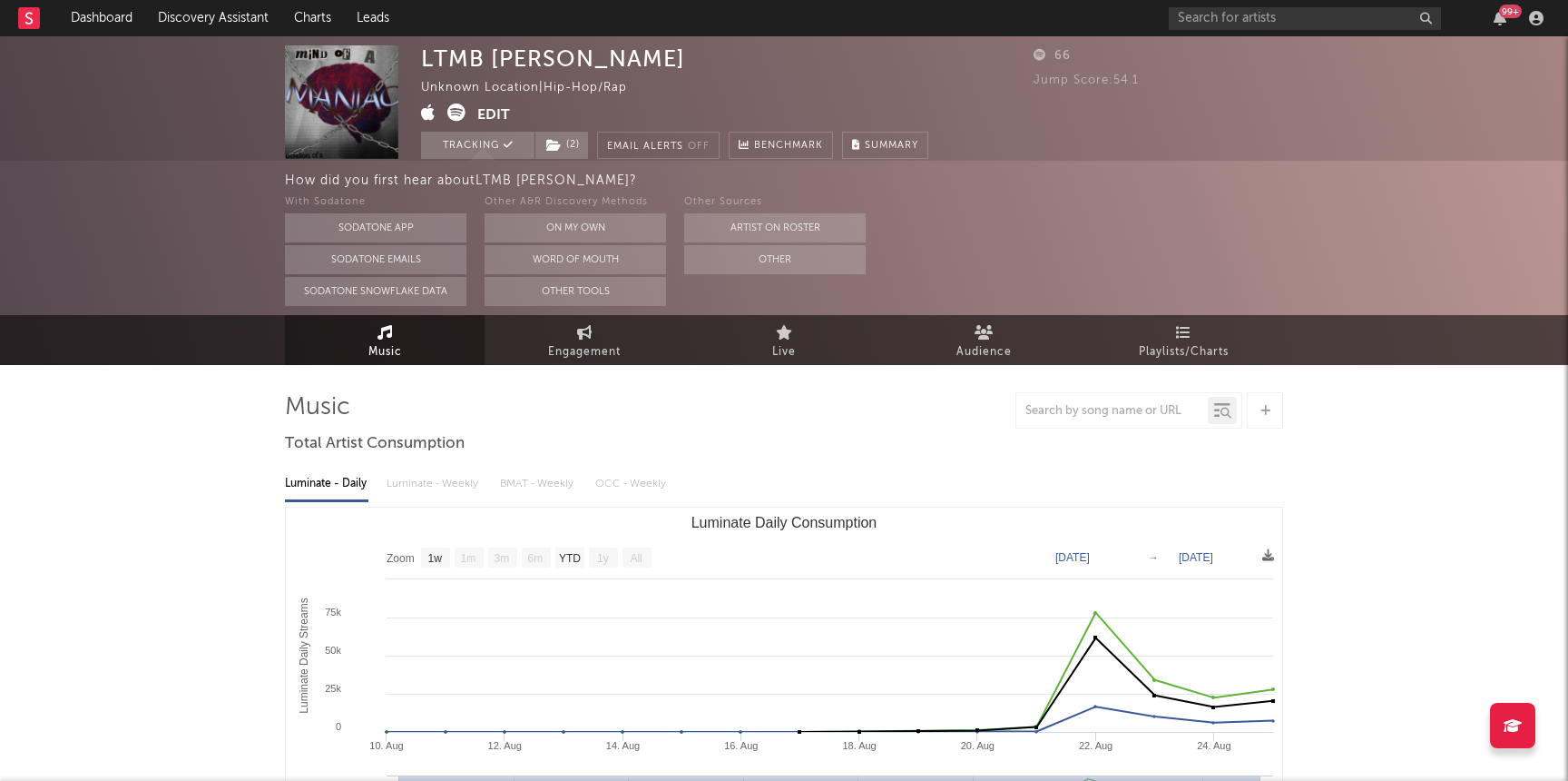
scroll to position [0, 0]
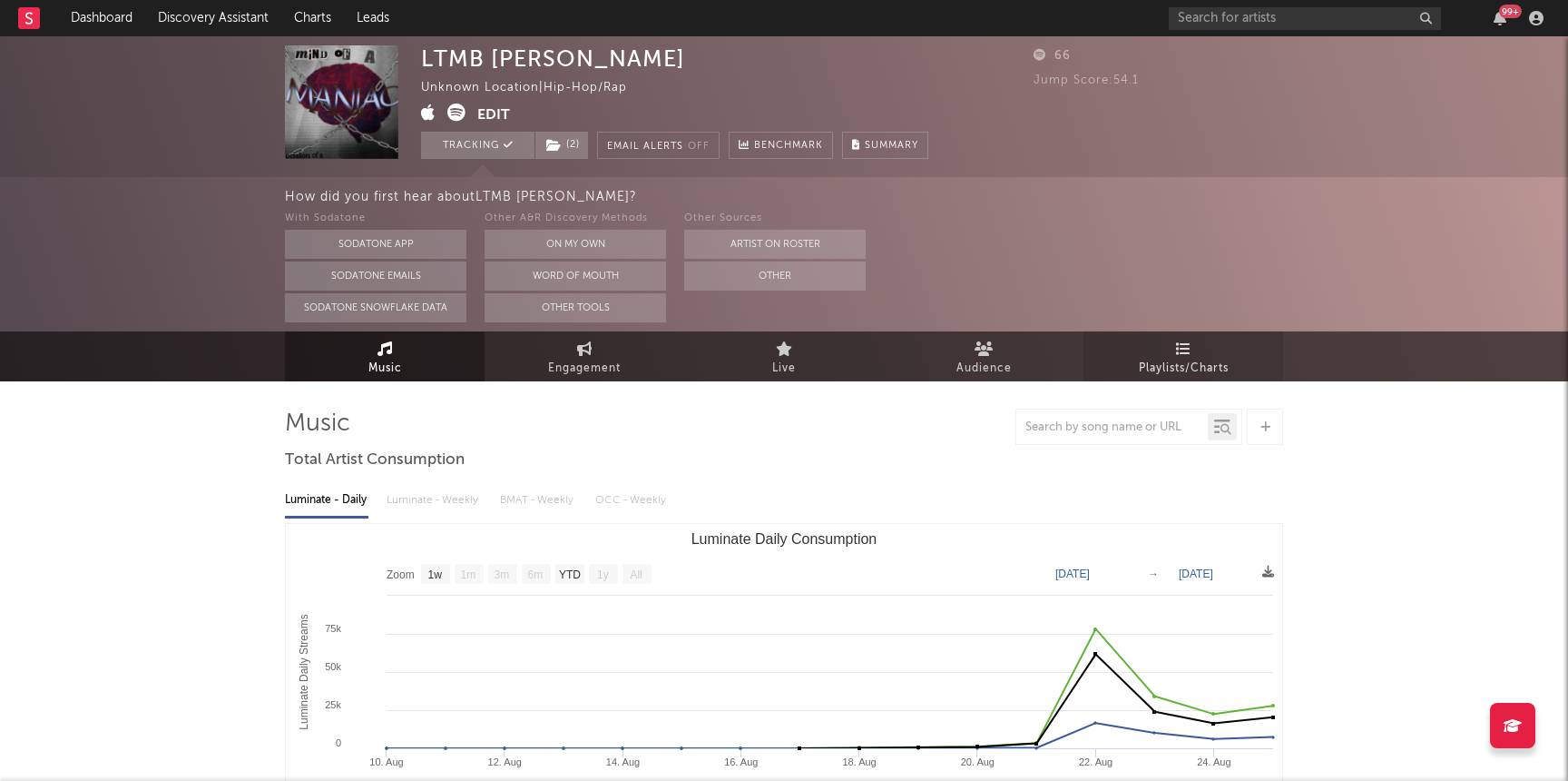
click at [1201, 369] on span "Playlists/Charts" at bounding box center [1183, 369] width 89 height 22
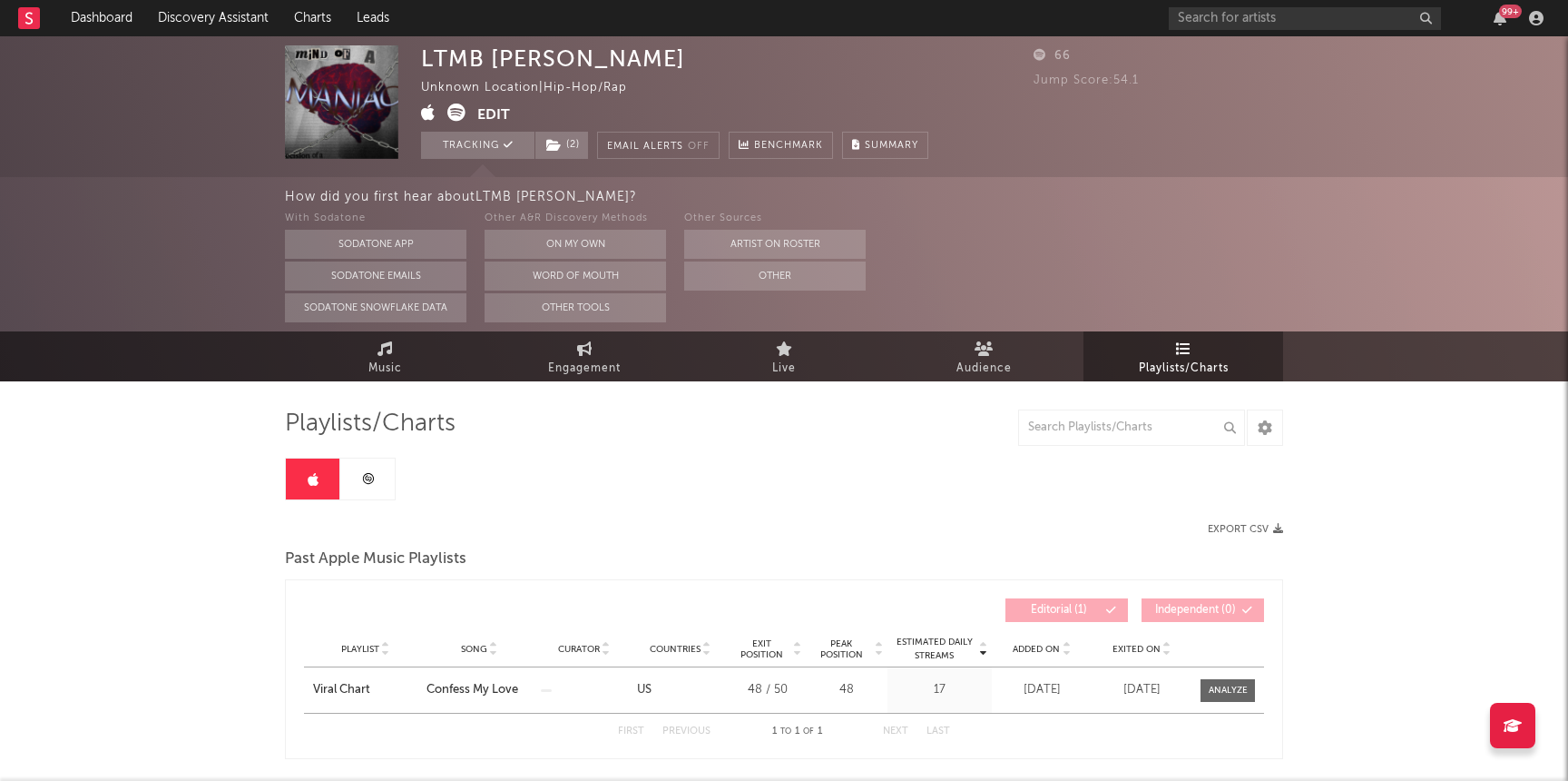
click at [361, 480] on icon at bounding box center [367, 479] width 13 height 13
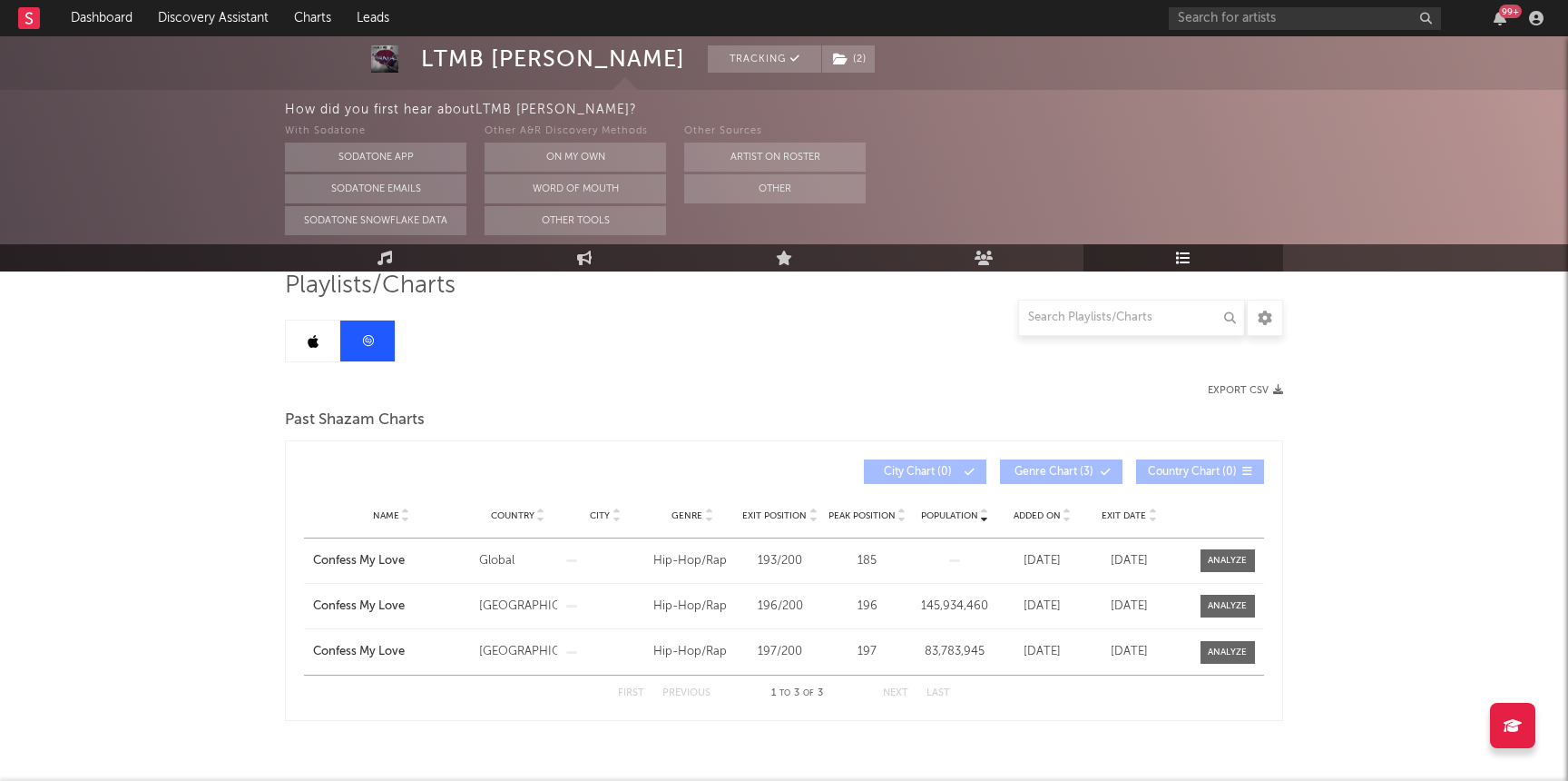
scroll to position [142, 0]
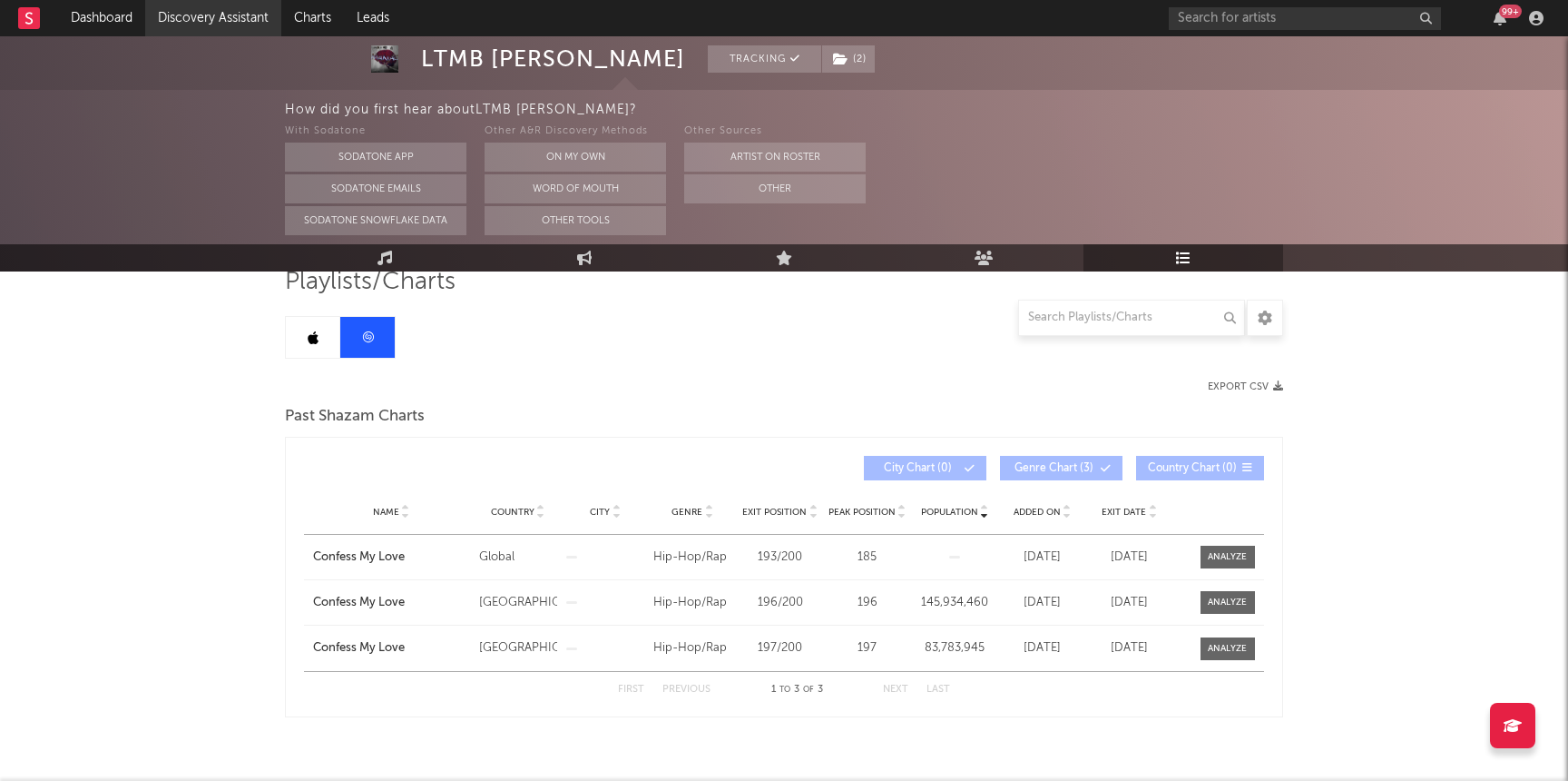
click at [195, 27] on link "Discovery Assistant" at bounding box center [212, 18] width 136 height 36
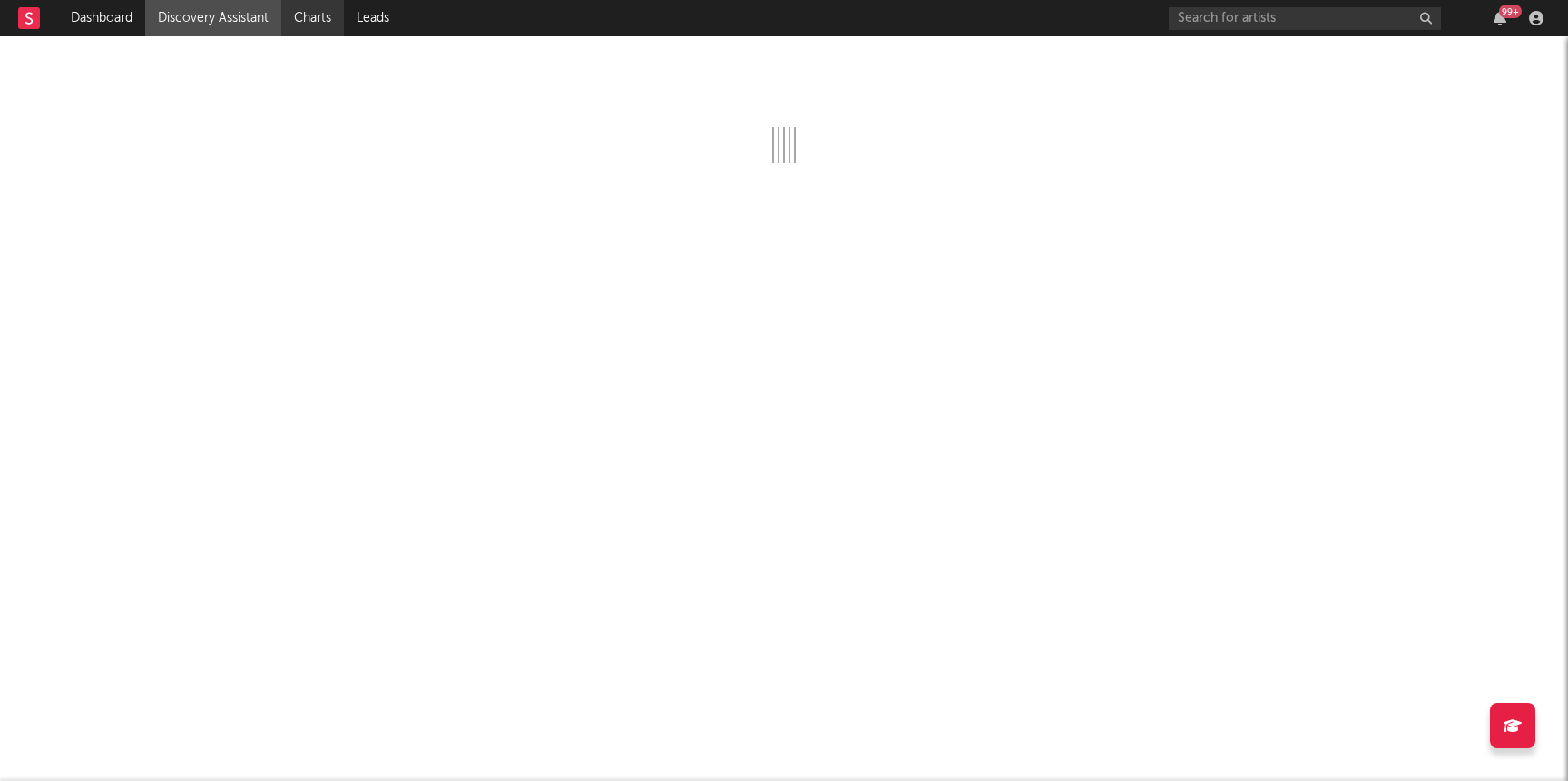
click at [308, 23] on link "Charts" at bounding box center [312, 18] width 63 height 36
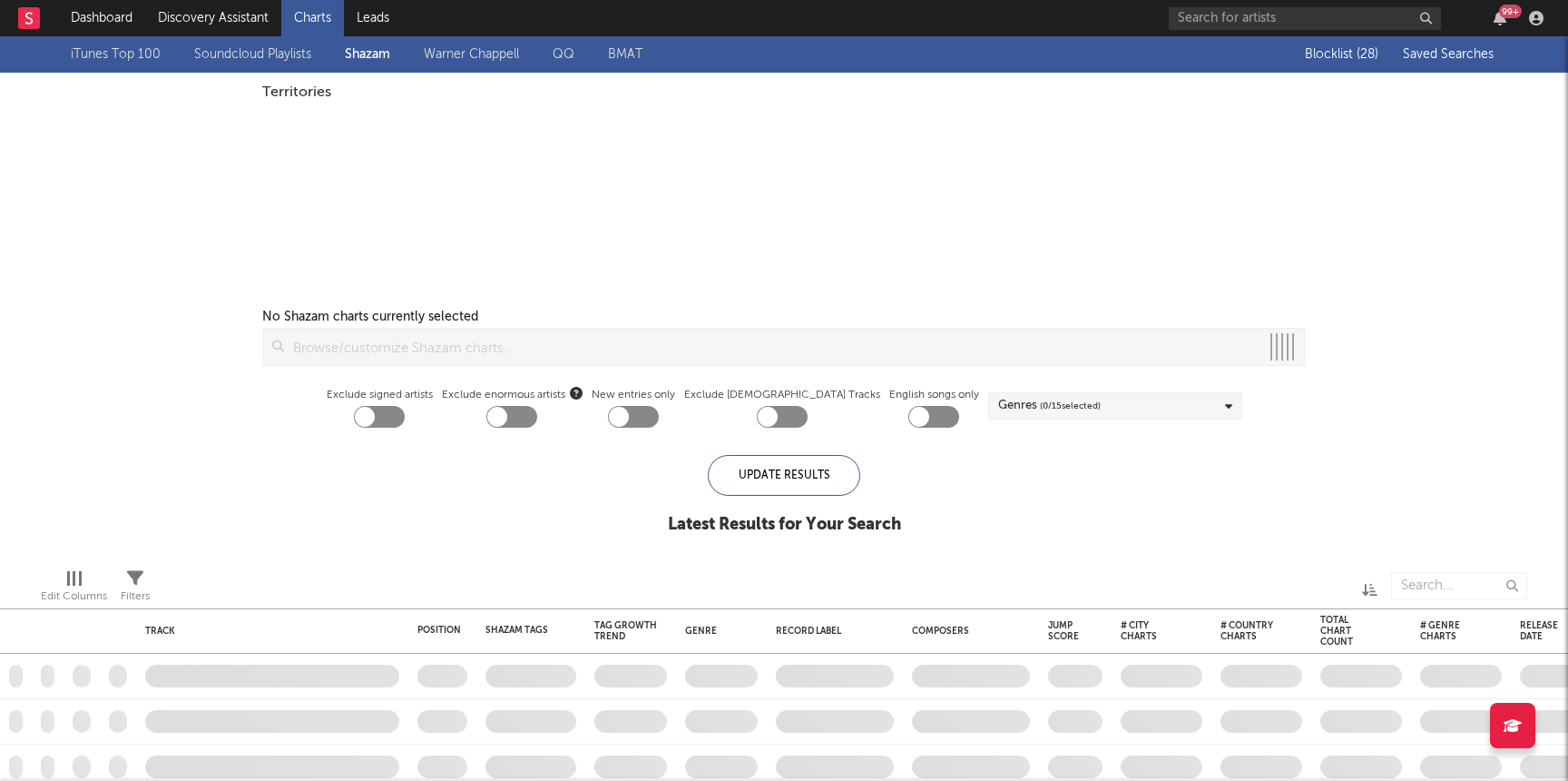
checkbox input "true"
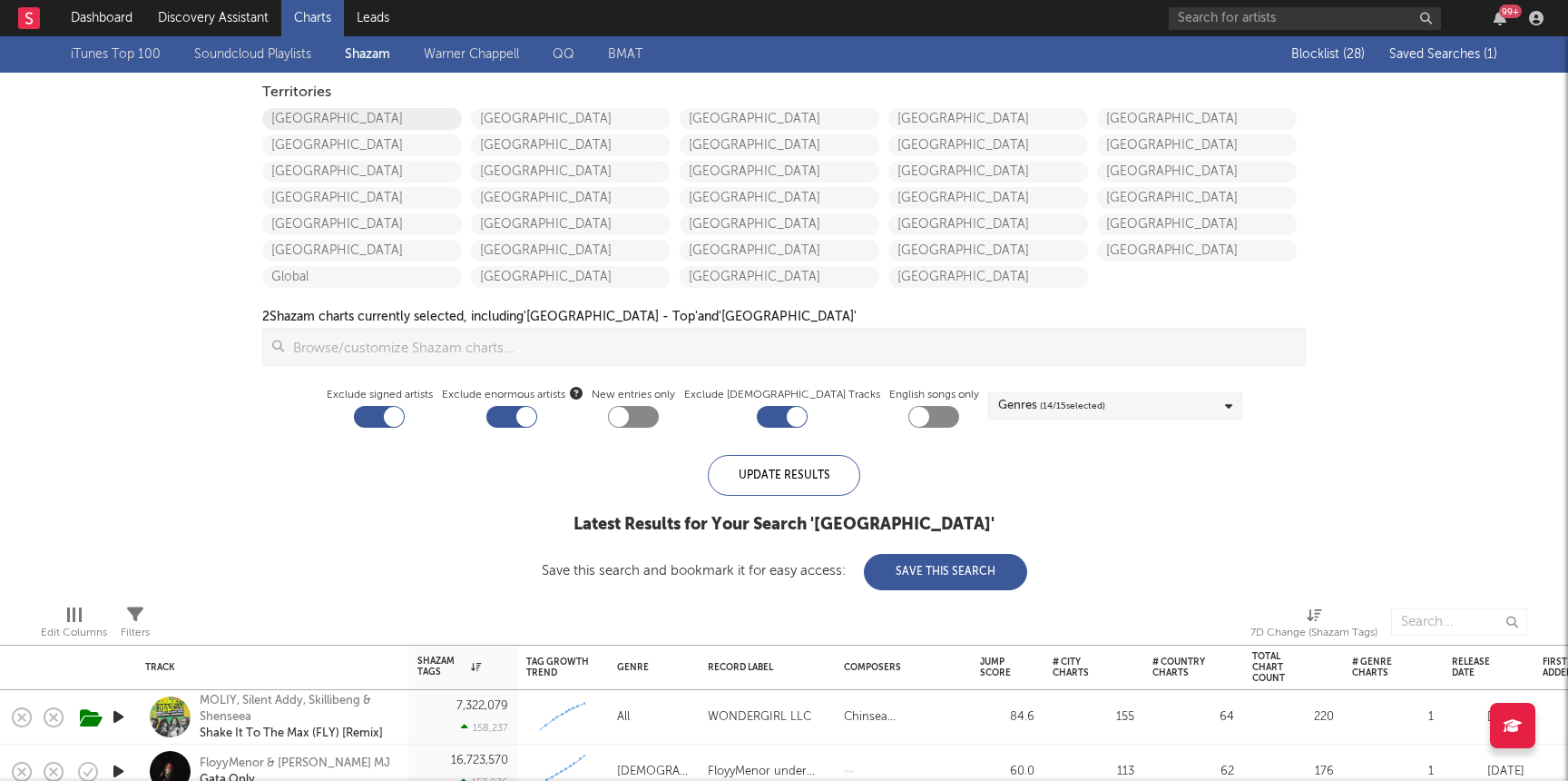
click at [320, 115] on link "United States" at bounding box center [362, 118] width 200 height 22
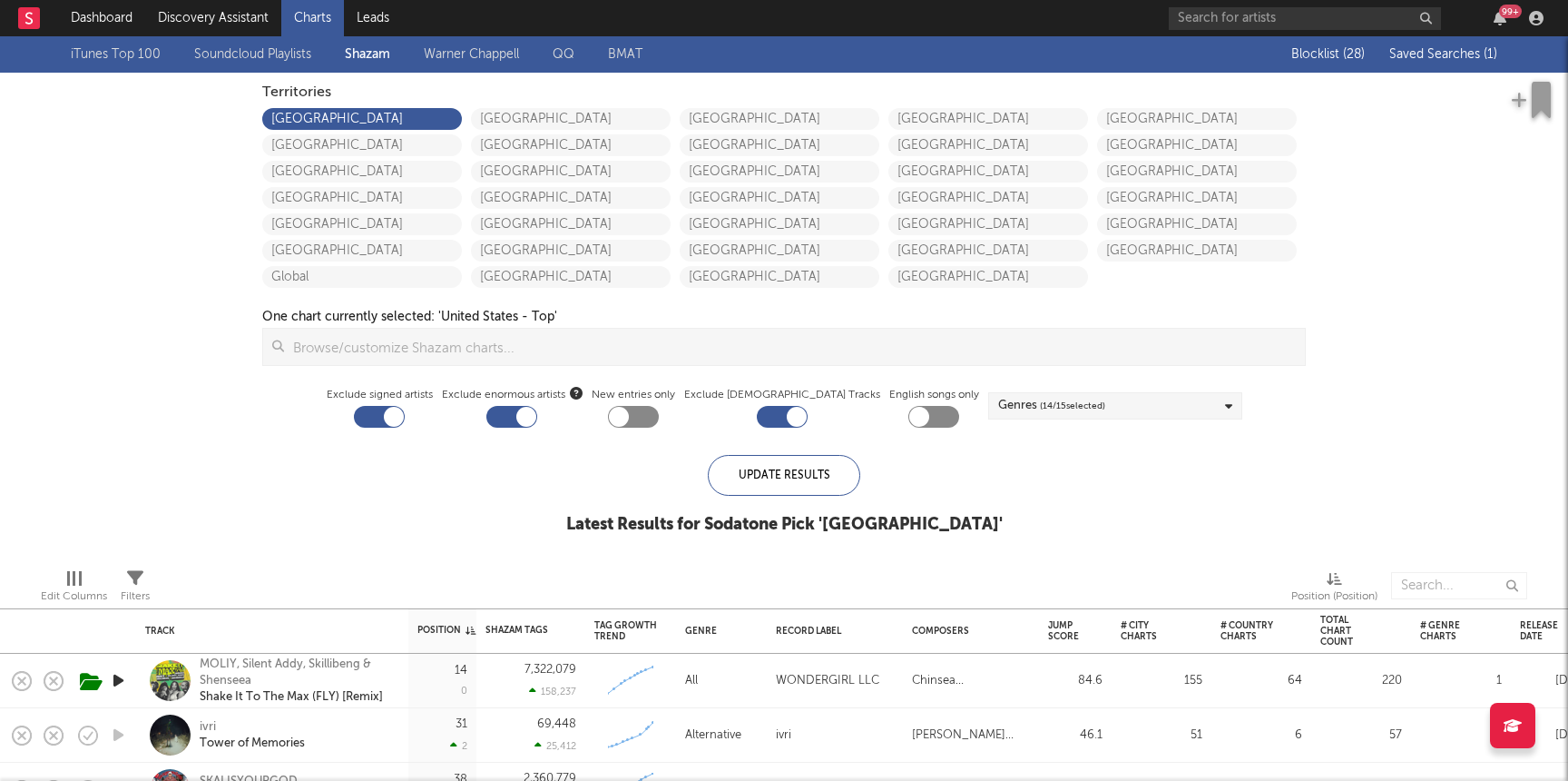
click at [1422, 67] on div "Blocklist ( 28 ) Saved Searches ( 1 )" at bounding box center [1383, 54] width 227 height 36
click at [1422, 54] on span "Saved Searches ( 1 )" at bounding box center [1442, 54] width 108 height 12
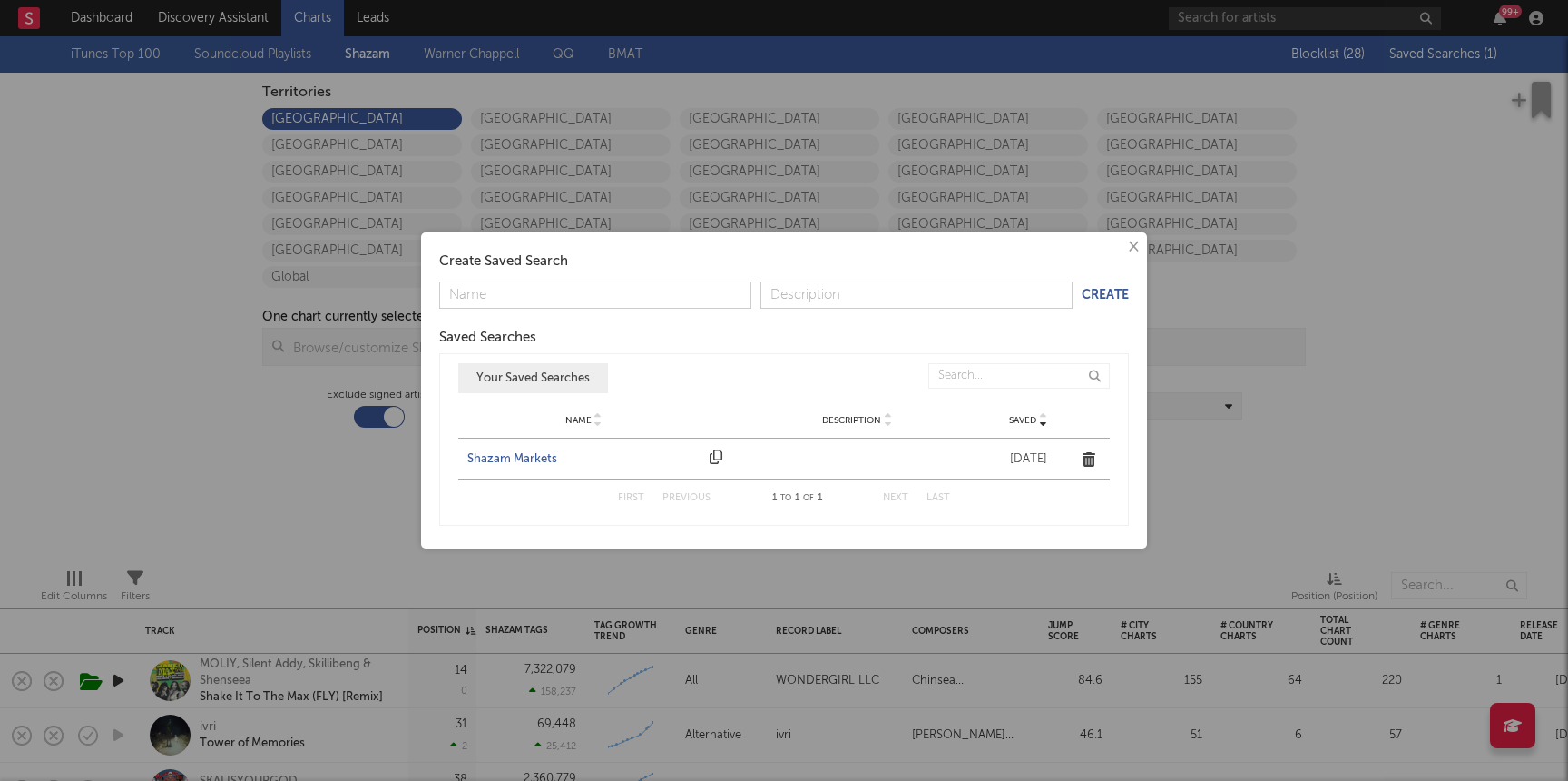
click at [494, 453] on div "Shazam Markets" at bounding box center [584, 459] width 233 height 18
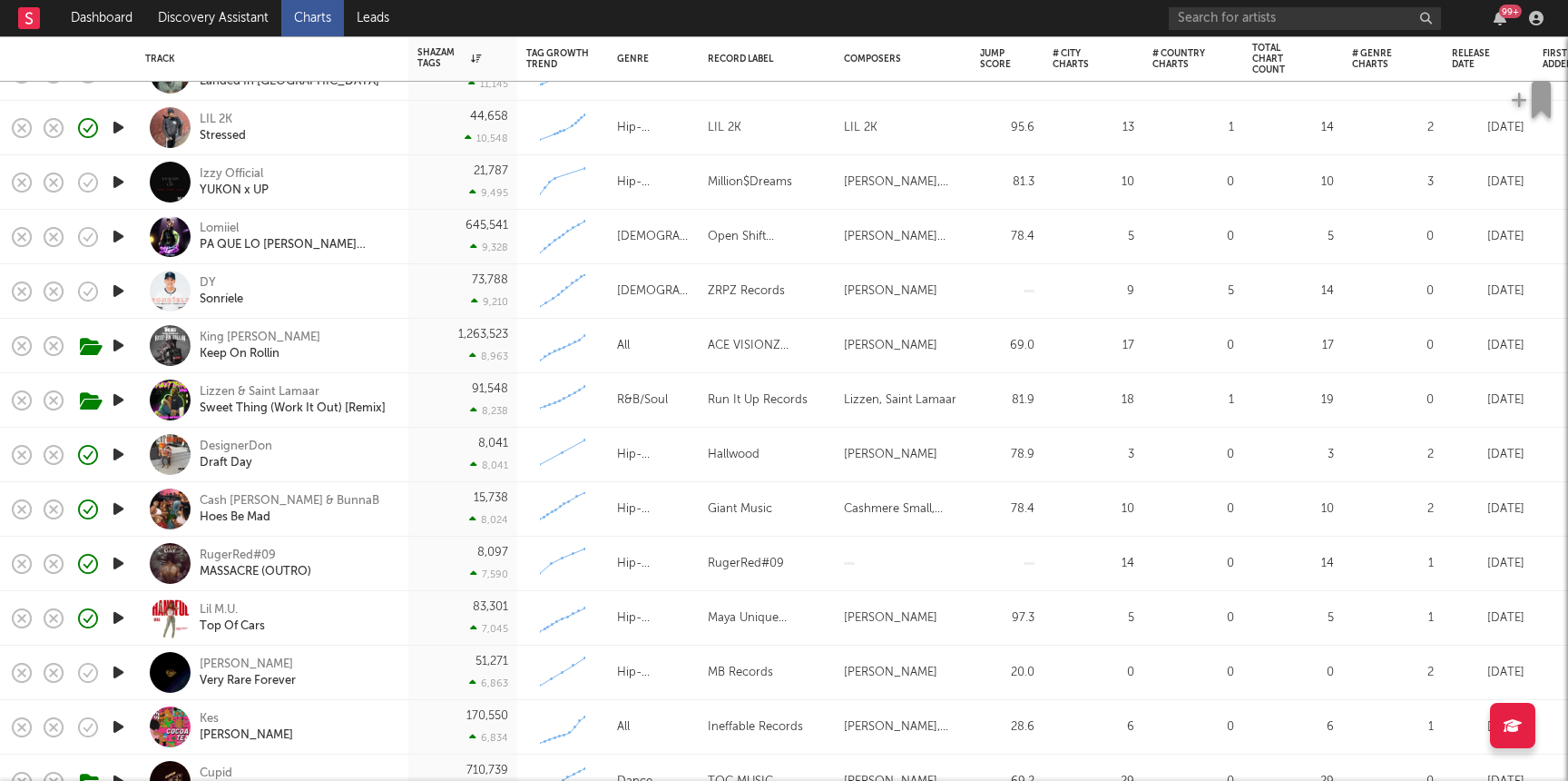
click at [118, 454] on icon "button" at bounding box center [118, 454] width 19 height 23
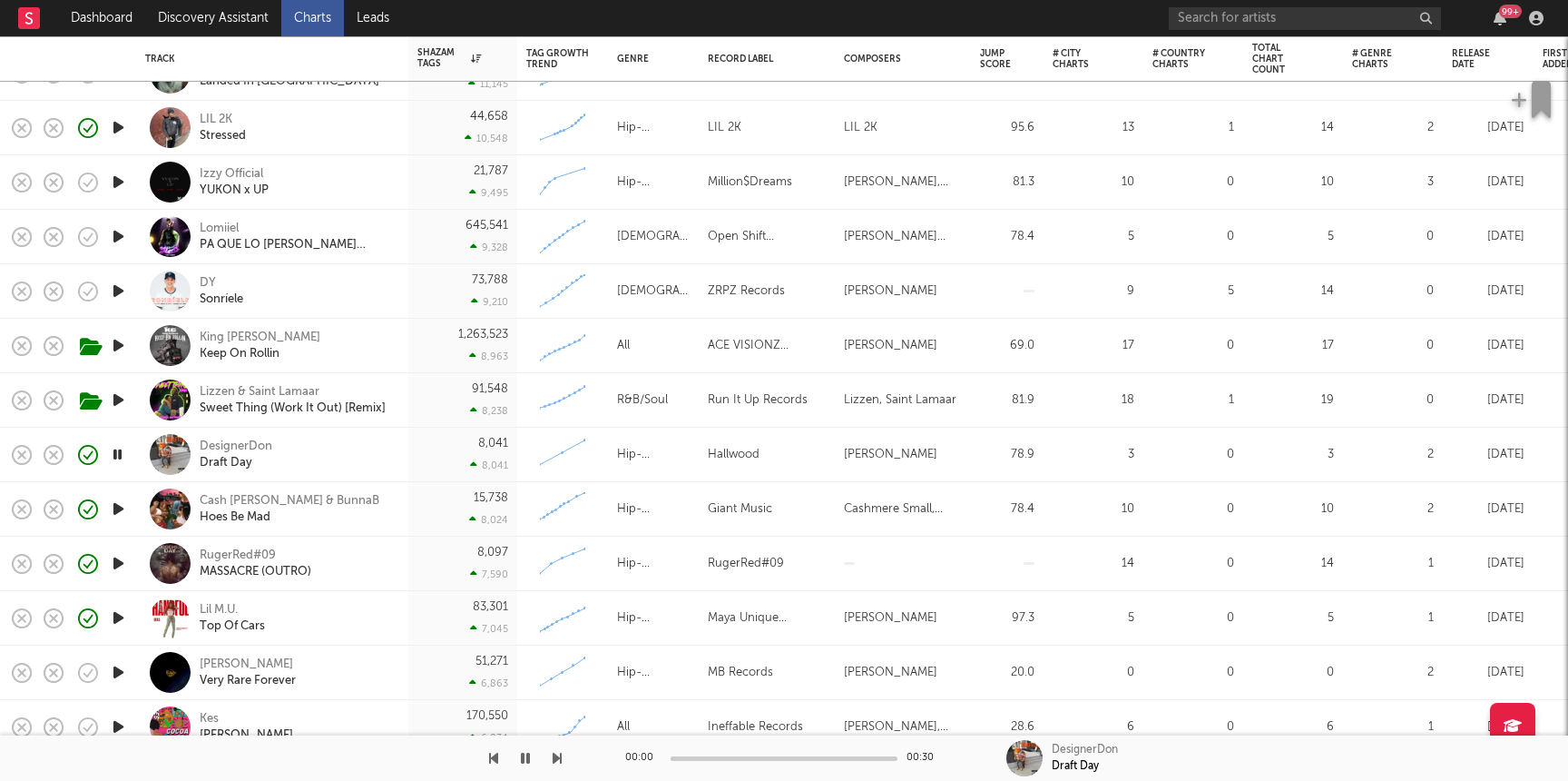
click at [358, 459] on div "DesignerDon Draft Day" at bounding box center [297, 454] width 195 height 32
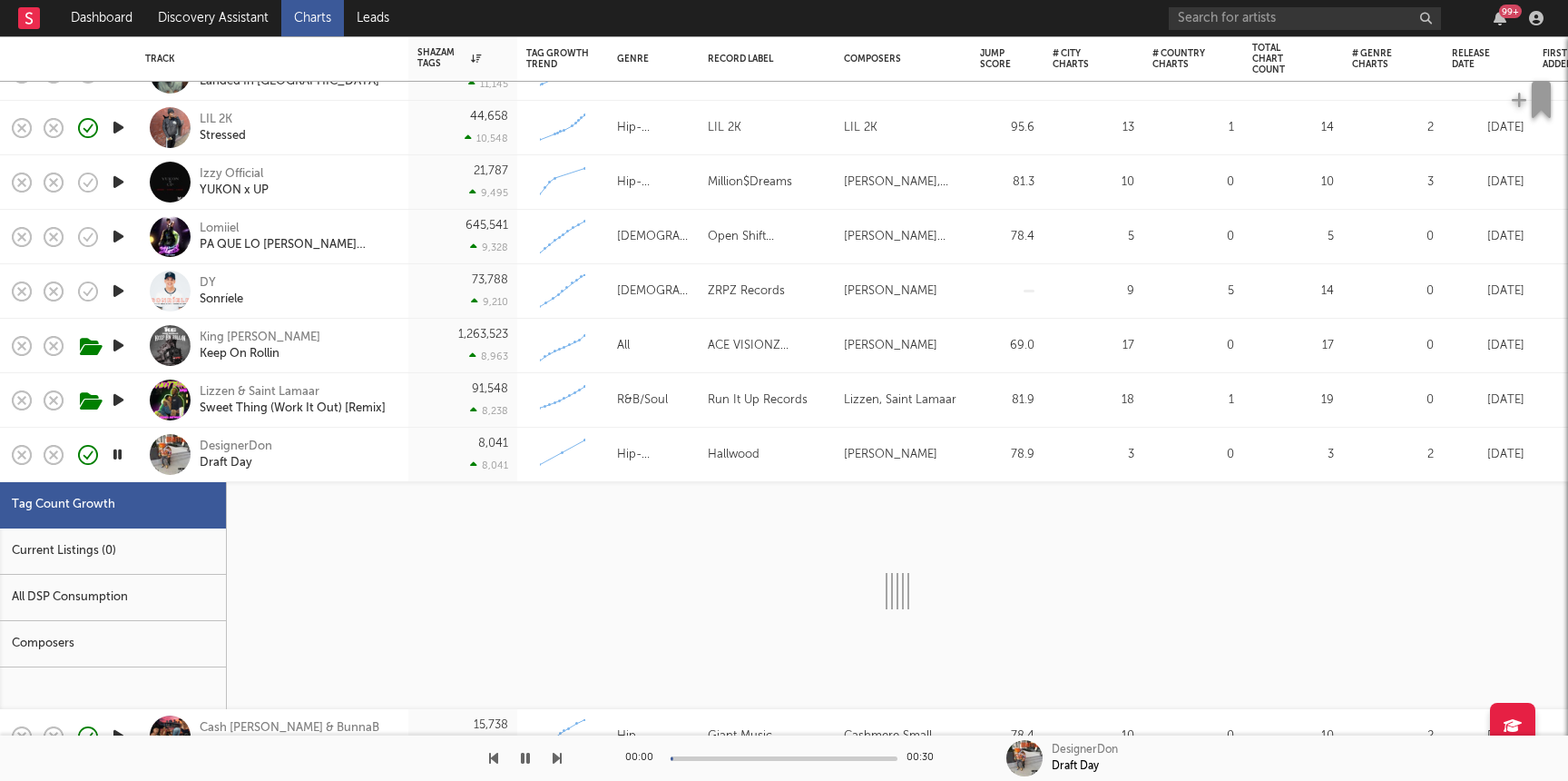
select select "1w"
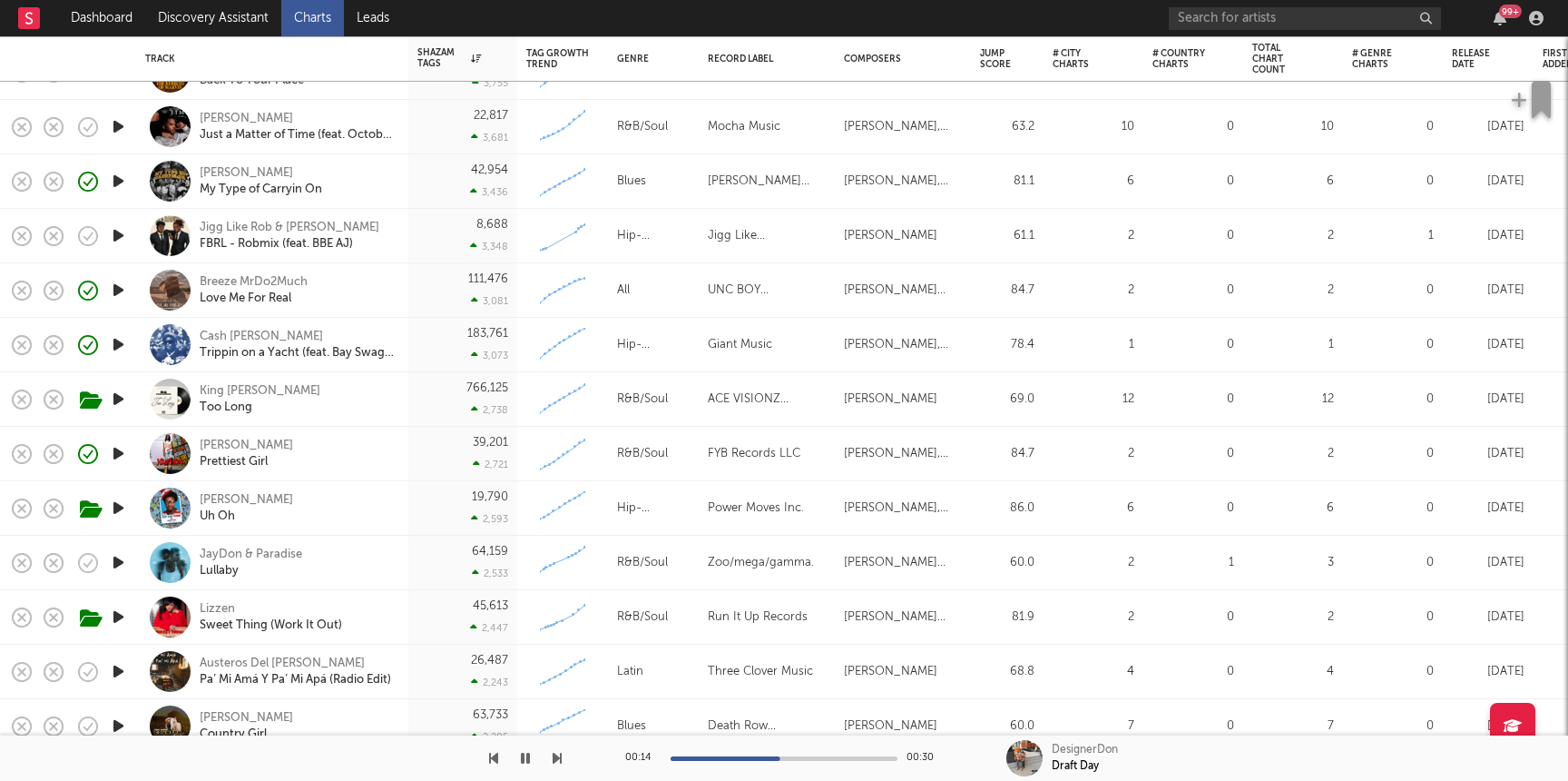
click at [117, 452] on icon "button" at bounding box center [118, 453] width 19 height 23
click at [389, 458] on div "Tyler Watts Prettiest Girl" at bounding box center [297, 453] width 195 height 32
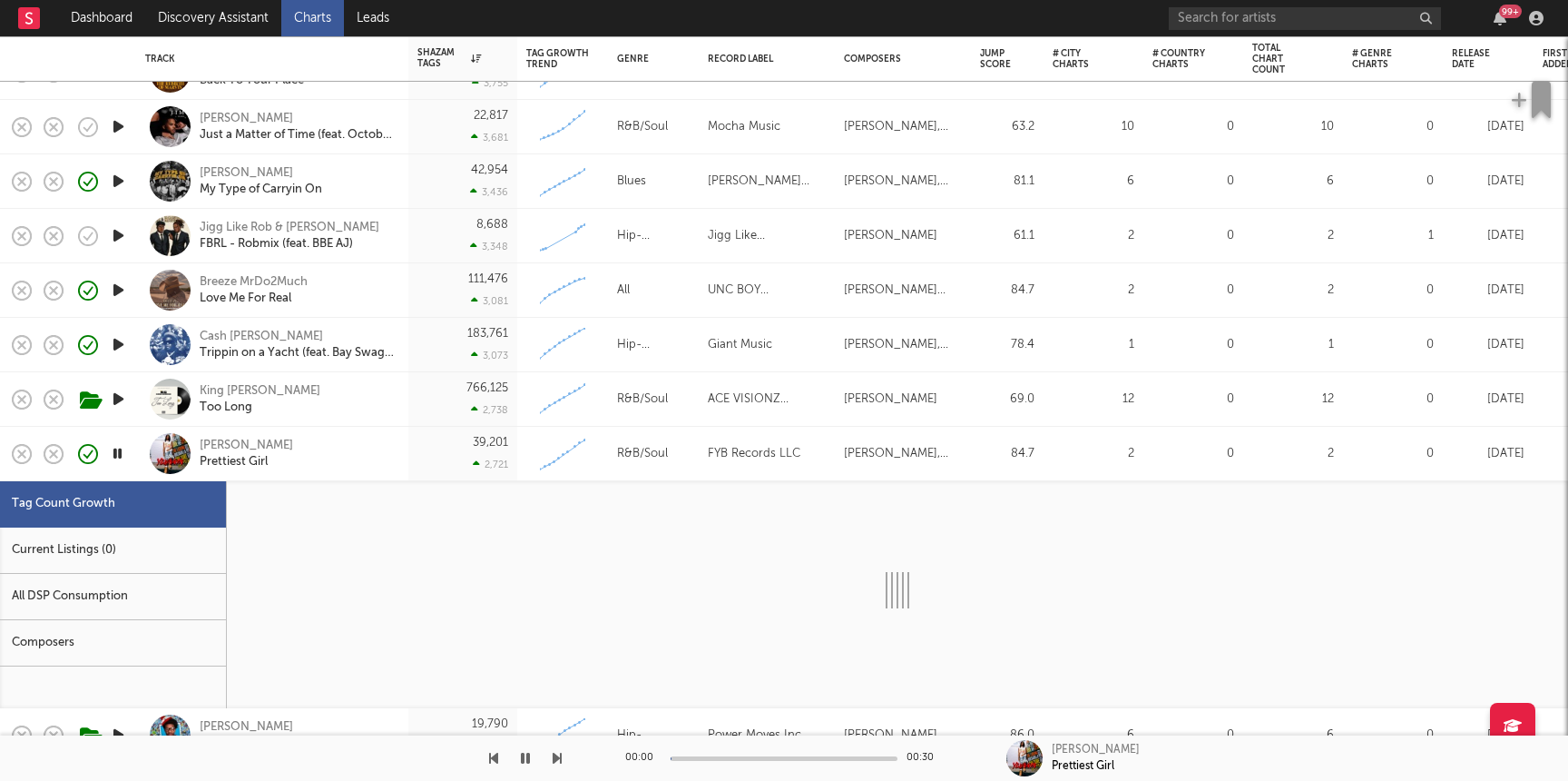
select select "1w"
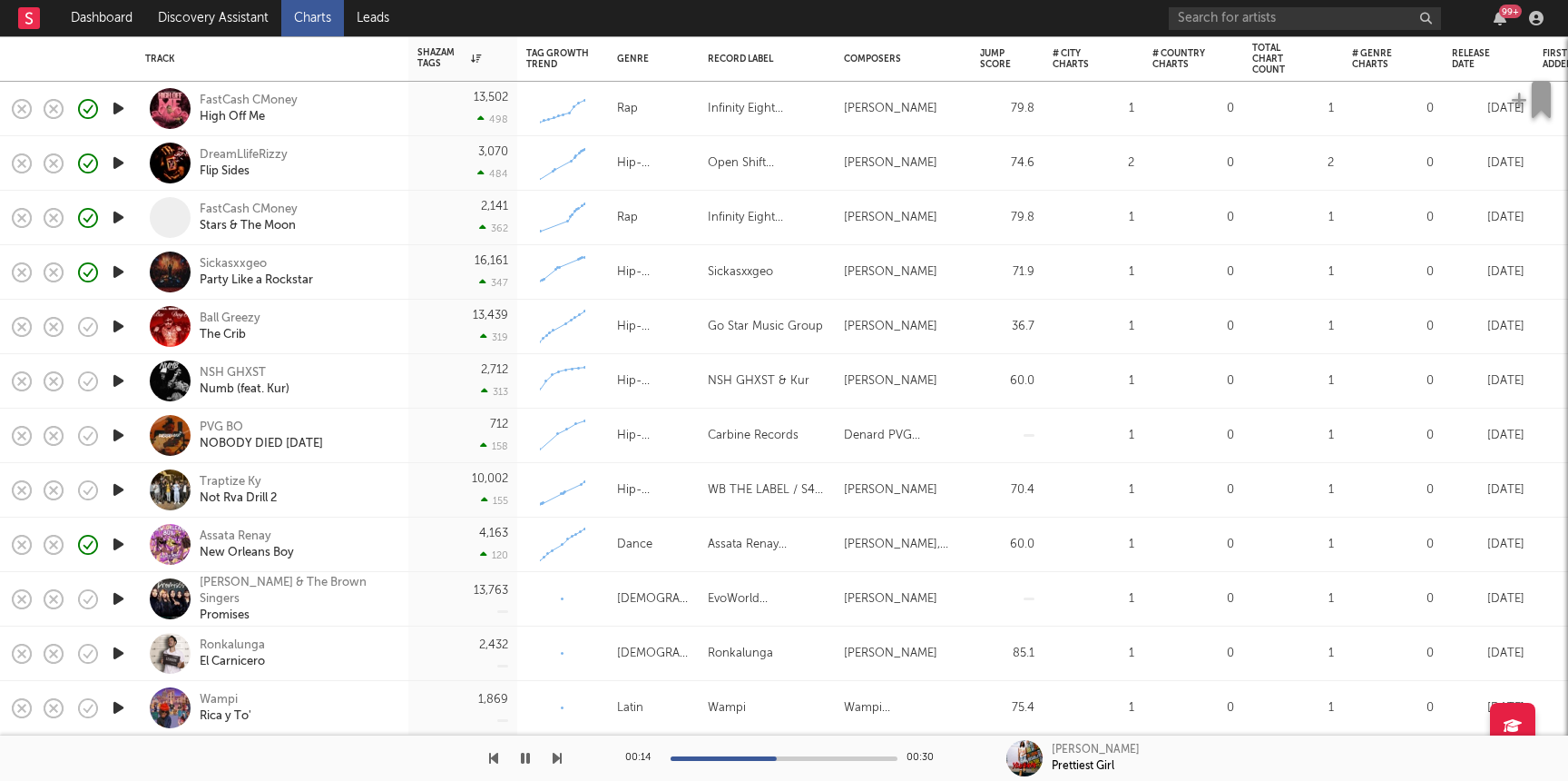
click at [115, 436] on icon "button" at bounding box center [118, 435] width 19 height 23
click at [109, 162] on icon "button" at bounding box center [118, 163] width 19 height 23
click at [264, 156] on div "DreamLlifeRizzy" at bounding box center [244, 154] width 88 height 16
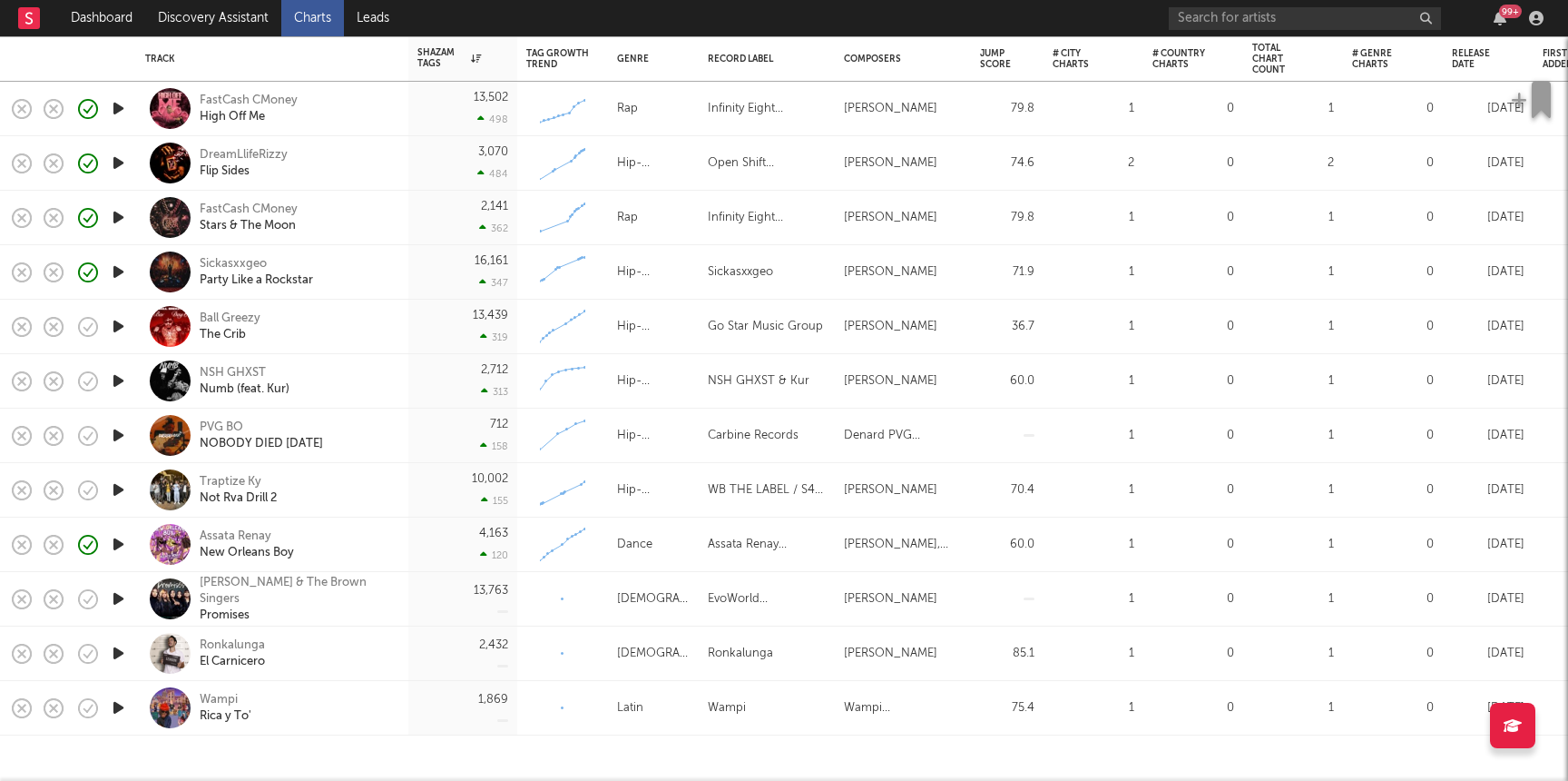
click at [115, 379] on icon "button" at bounding box center [118, 381] width 19 height 23
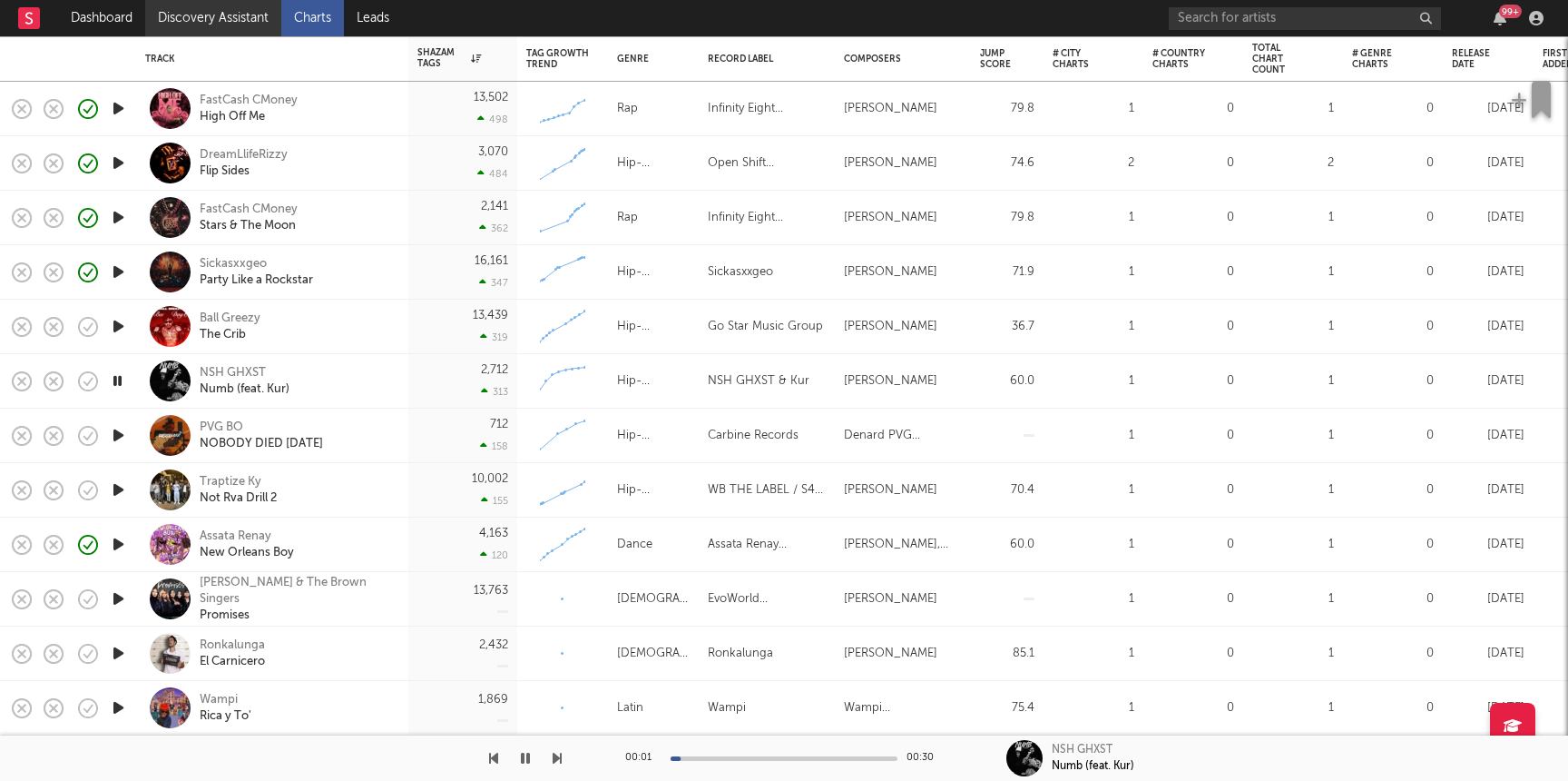
click at [226, 10] on link "Discovery Assistant" at bounding box center [212, 18] width 136 height 36
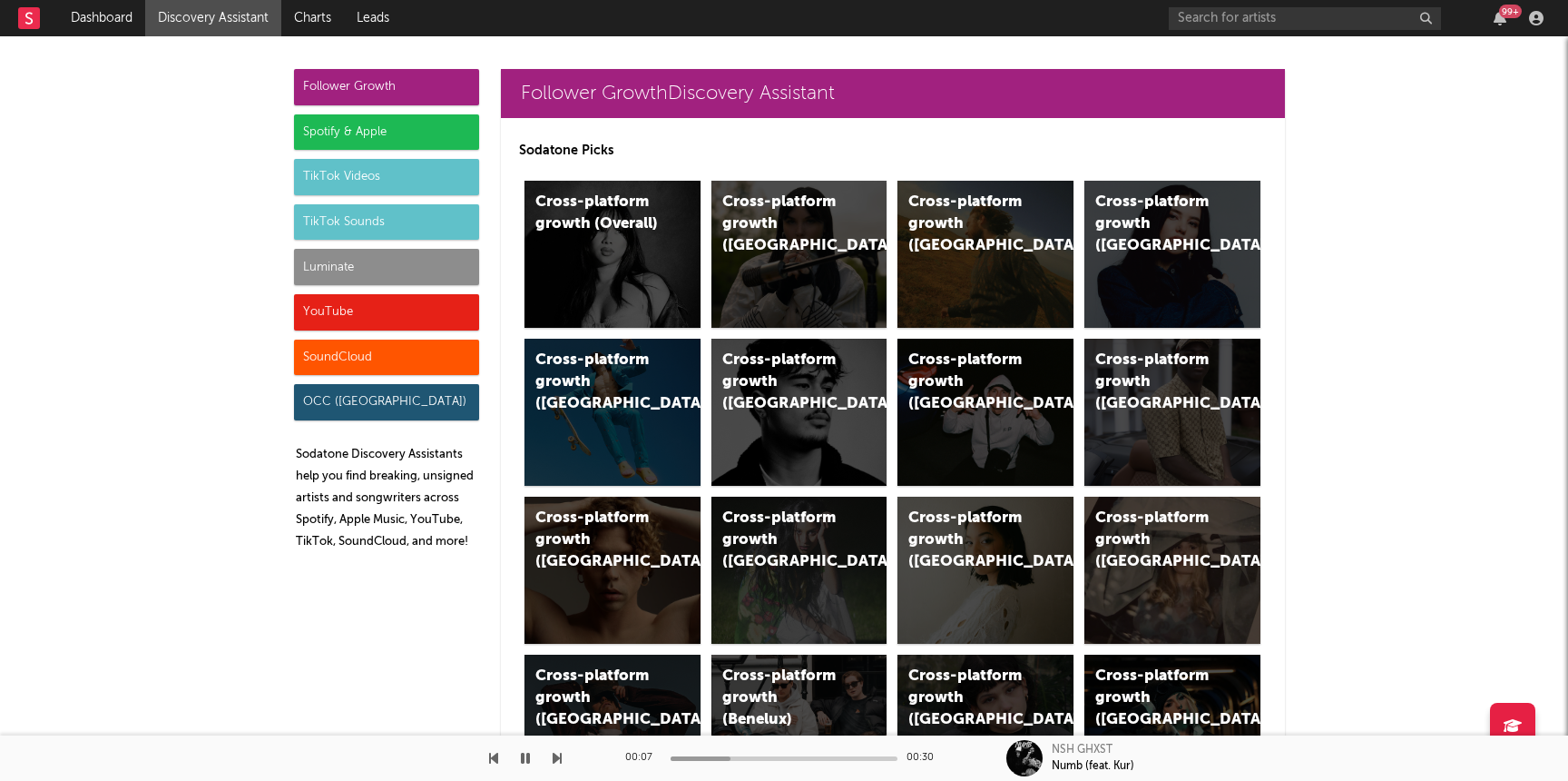
click at [348, 276] on div "Luminate" at bounding box center [387, 267] width 185 height 36
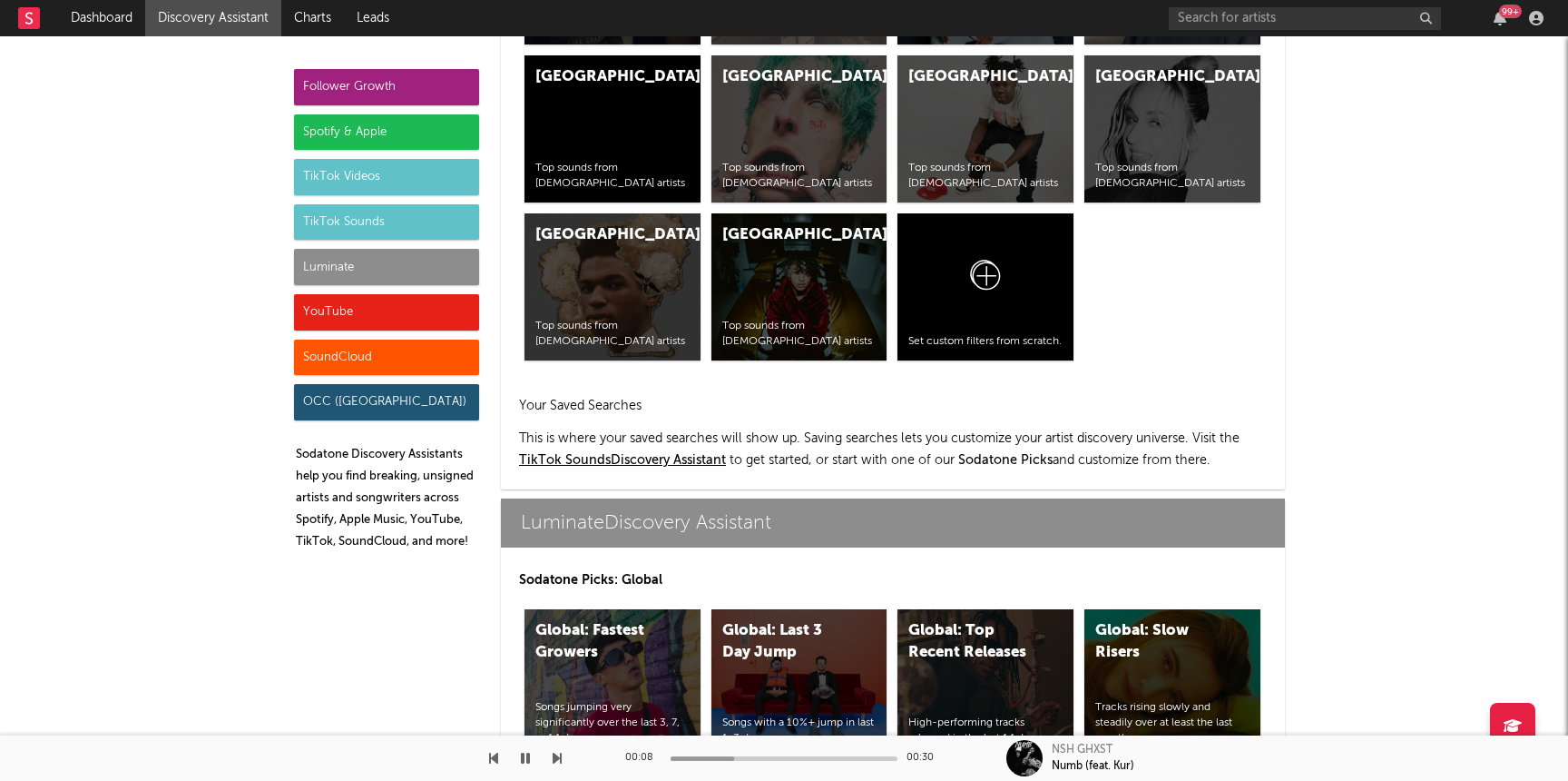
scroll to position [8058, 0]
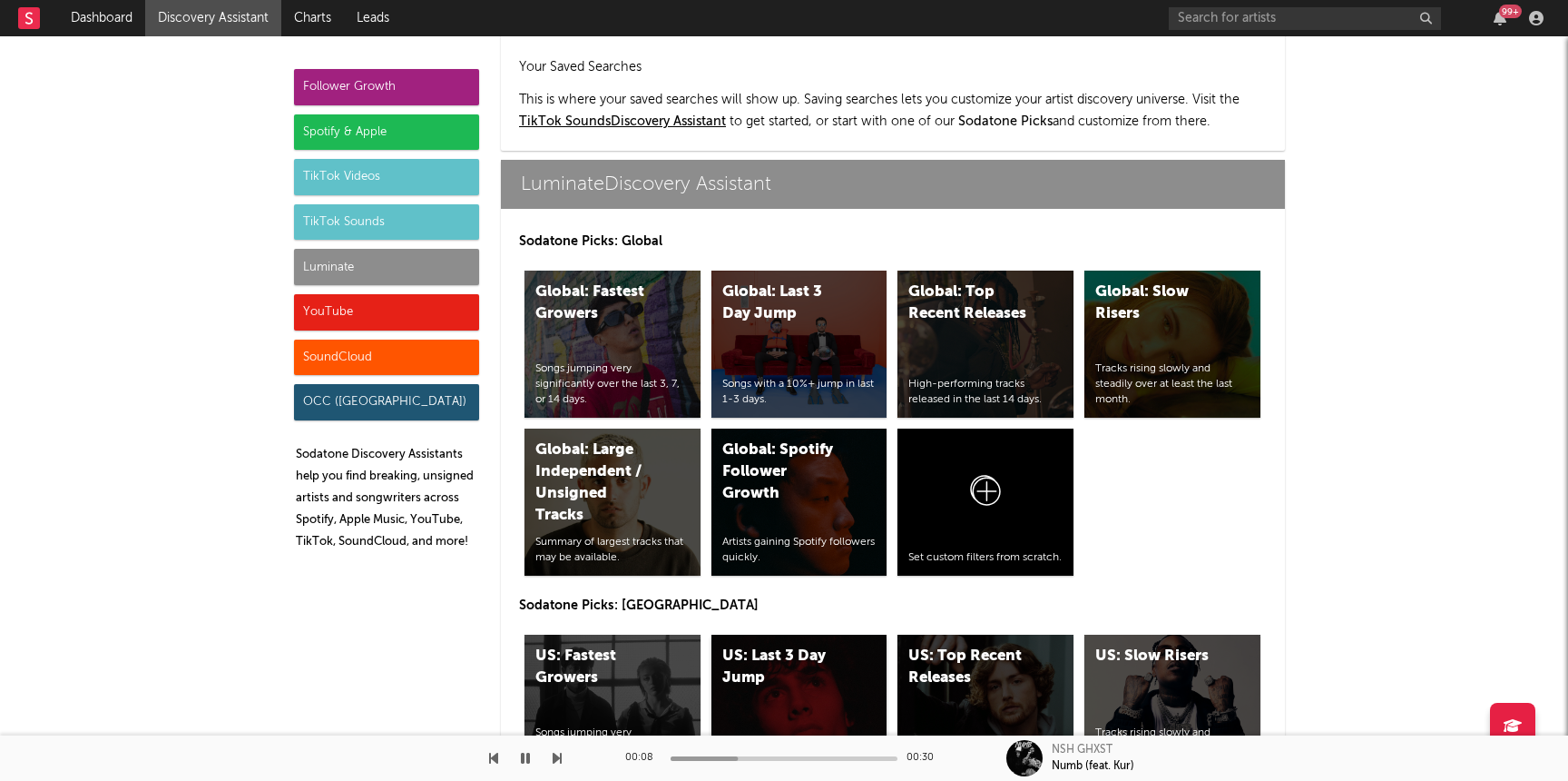
click at [819, 634] on div "US: Last 3 Day Jump Songs with a 10%+ jump in last 1-3 days." at bounding box center [799, 708] width 176 height 147
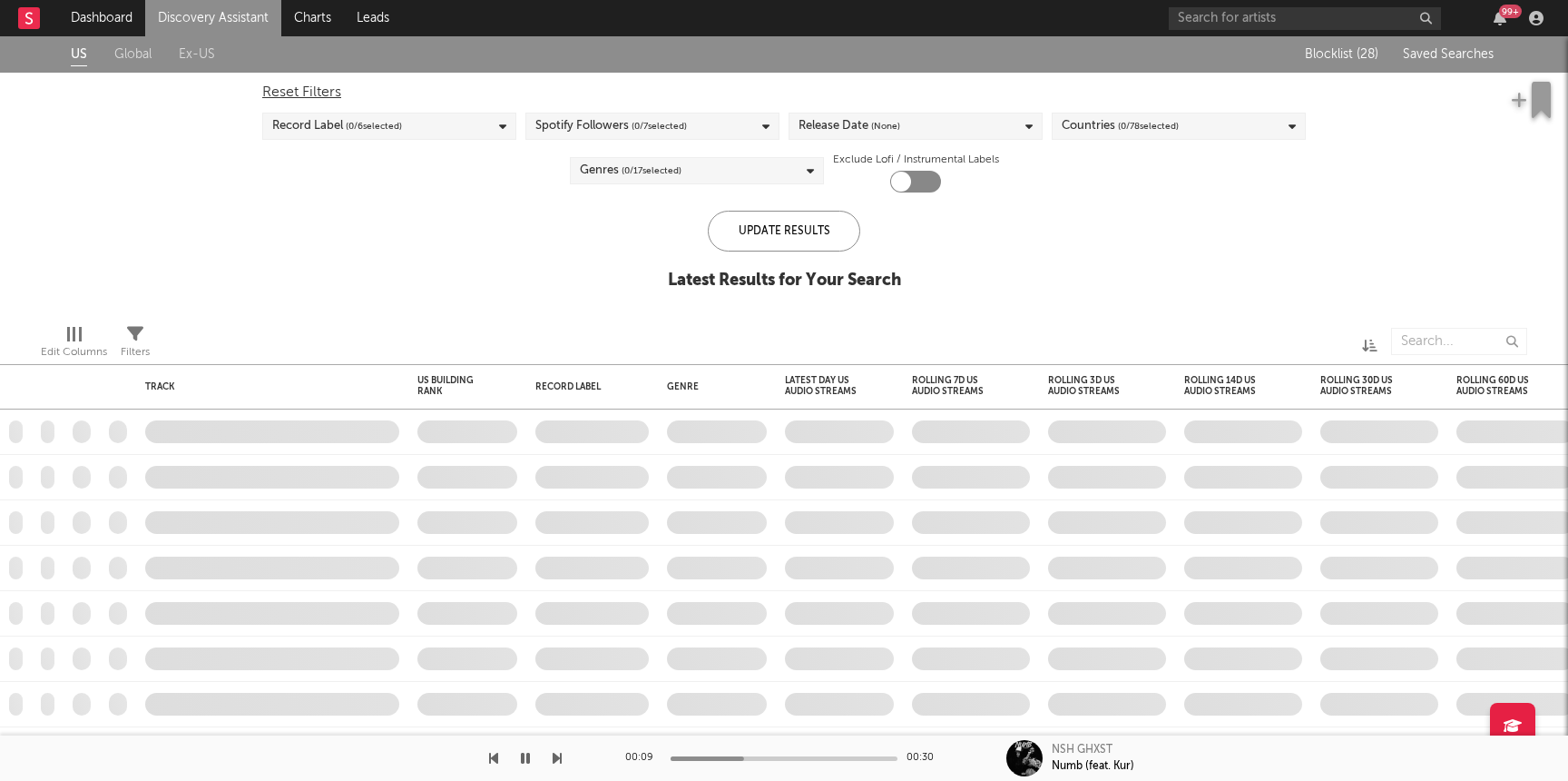
checkbox input "true"
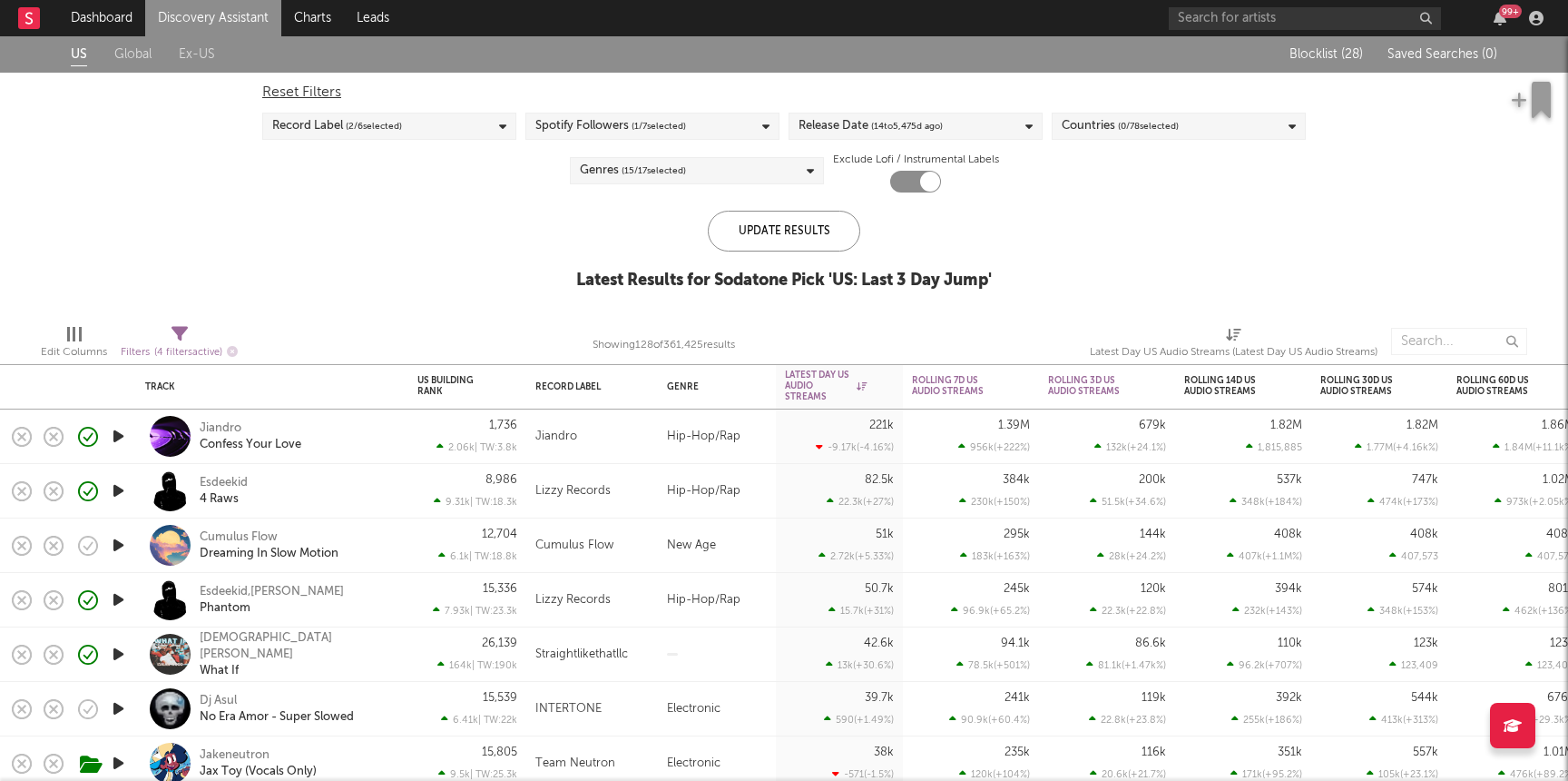
click at [366, 635] on div "Isaiah Wood What If" at bounding box center [271, 654] width 254 height 53
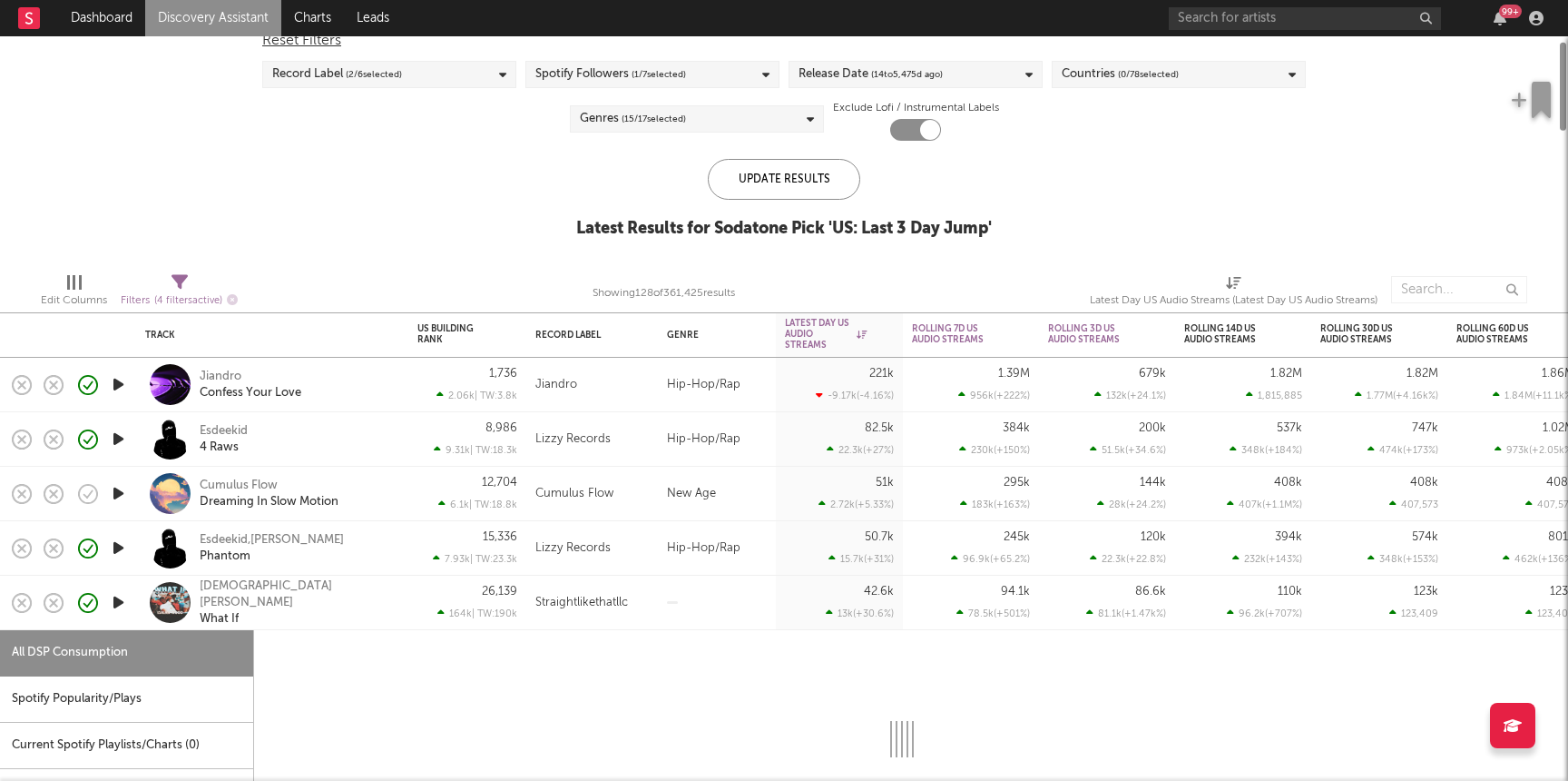
select select "1w"
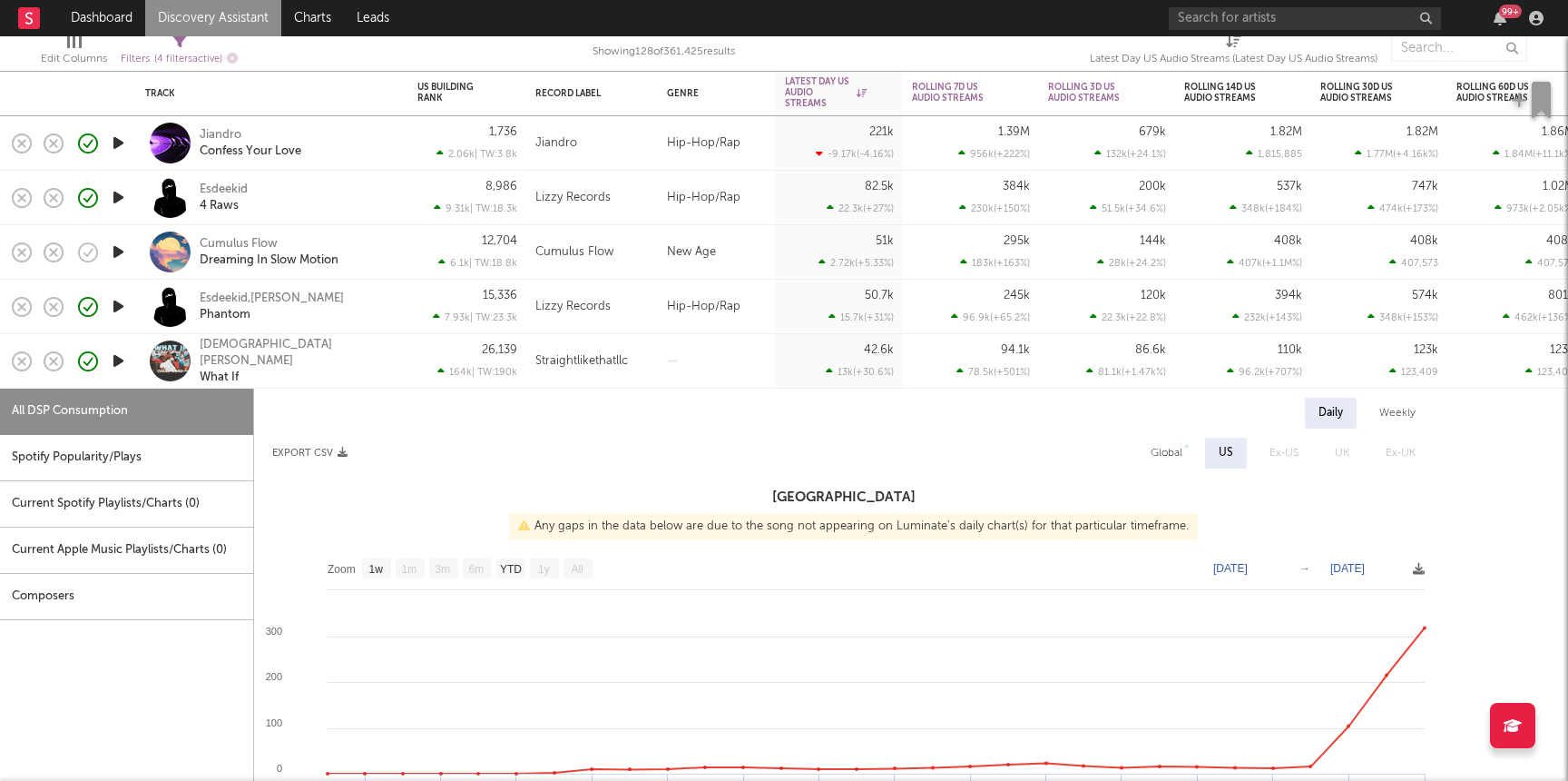
click at [395, 148] on div "Jiandro Confess Your Love" at bounding box center [271, 143] width 254 height 53
select select "1w"
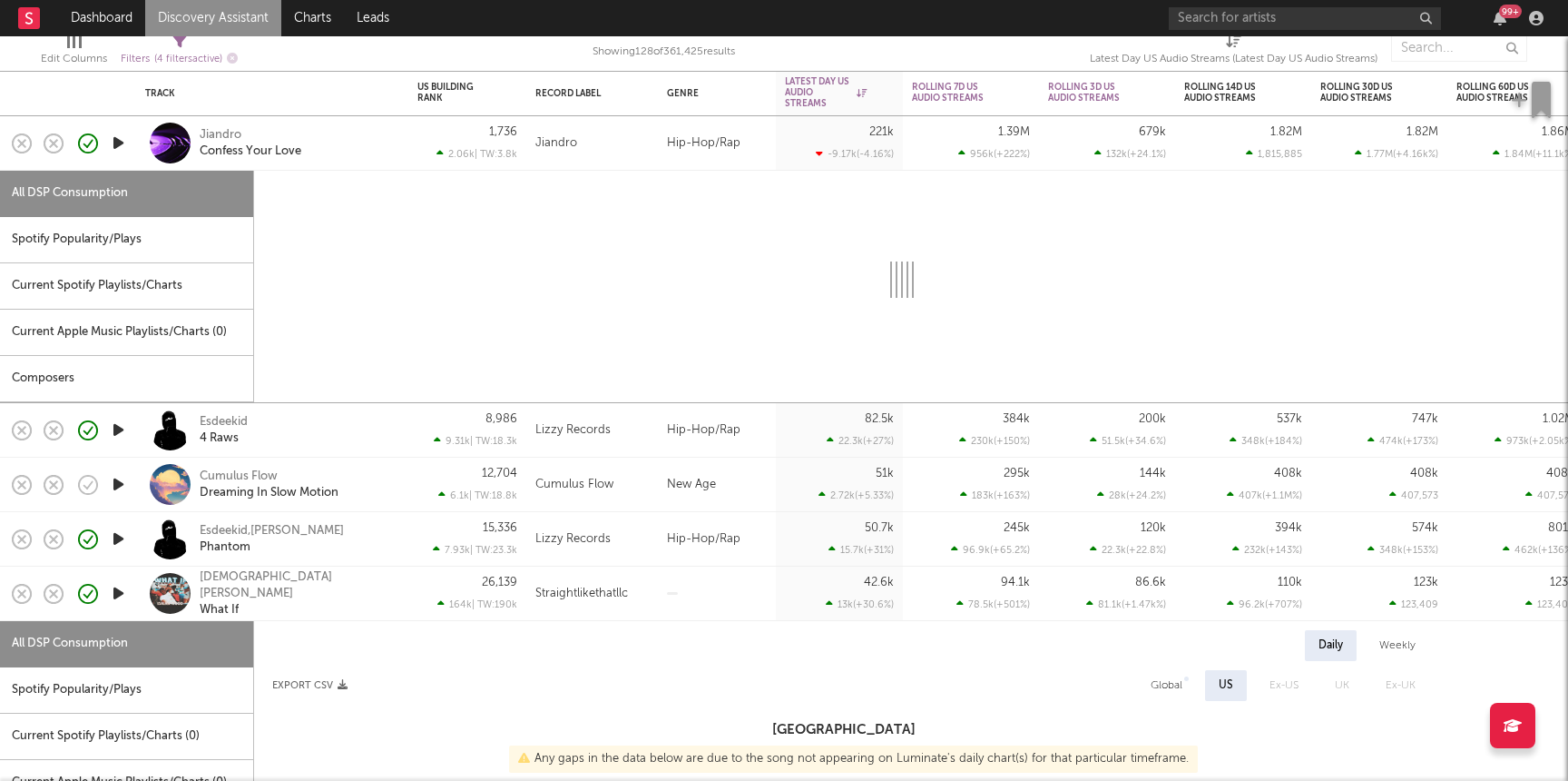
select select "1w"
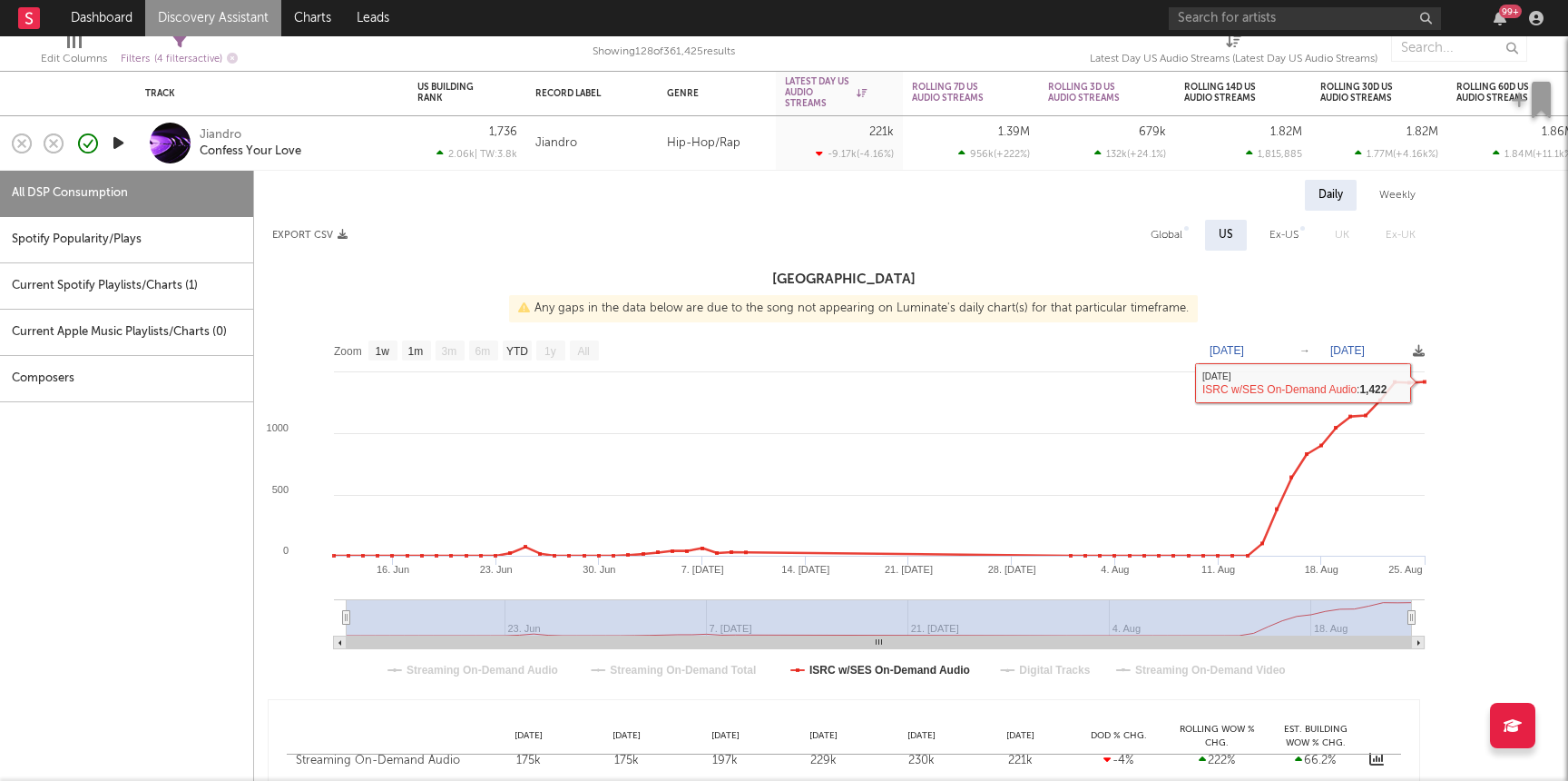
select select "1w"
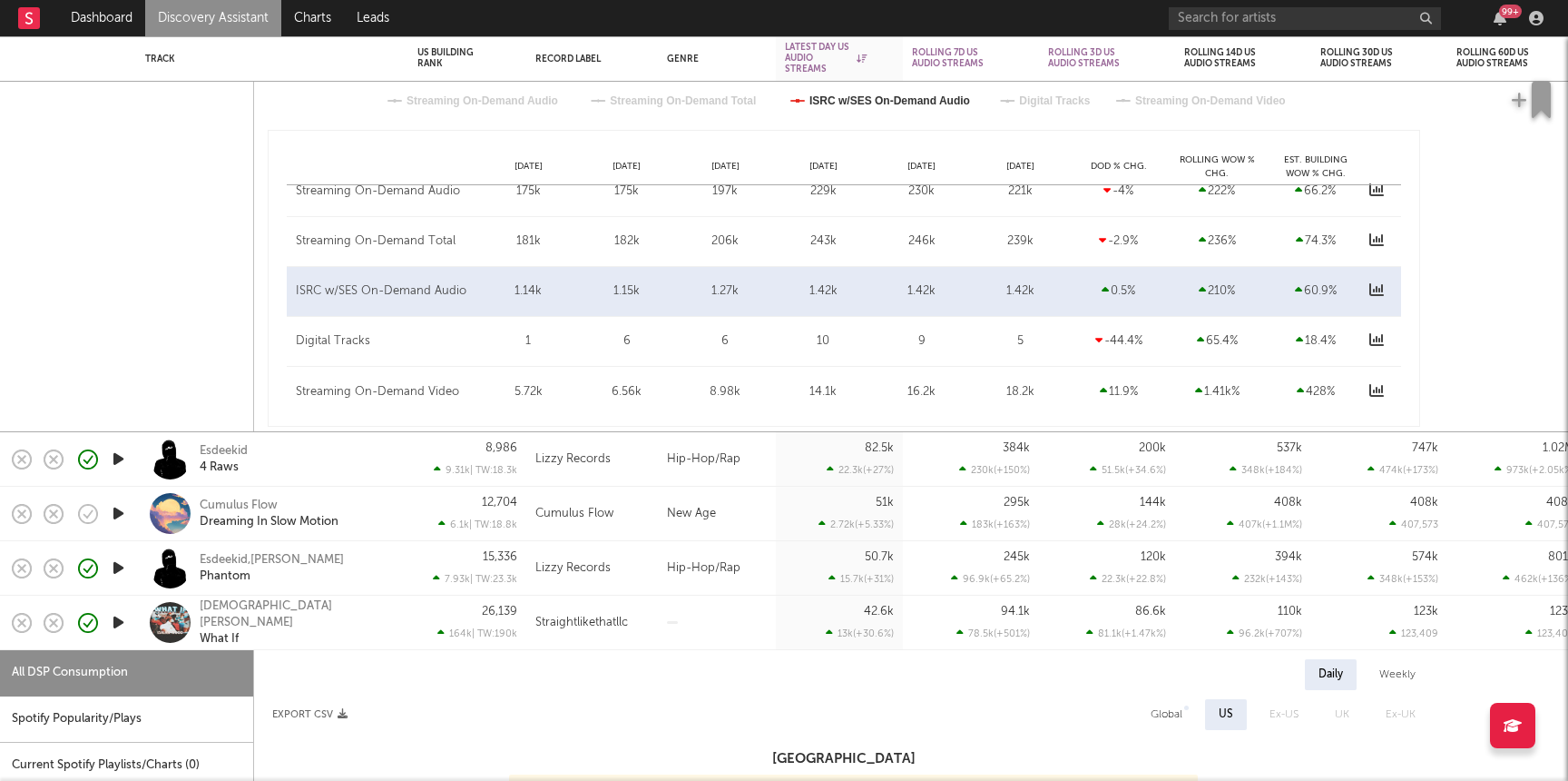
click at [302, 441] on div "Esdeekid 4 Raws" at bounding box center [271, 459] width 254 height 53
select select "1w"
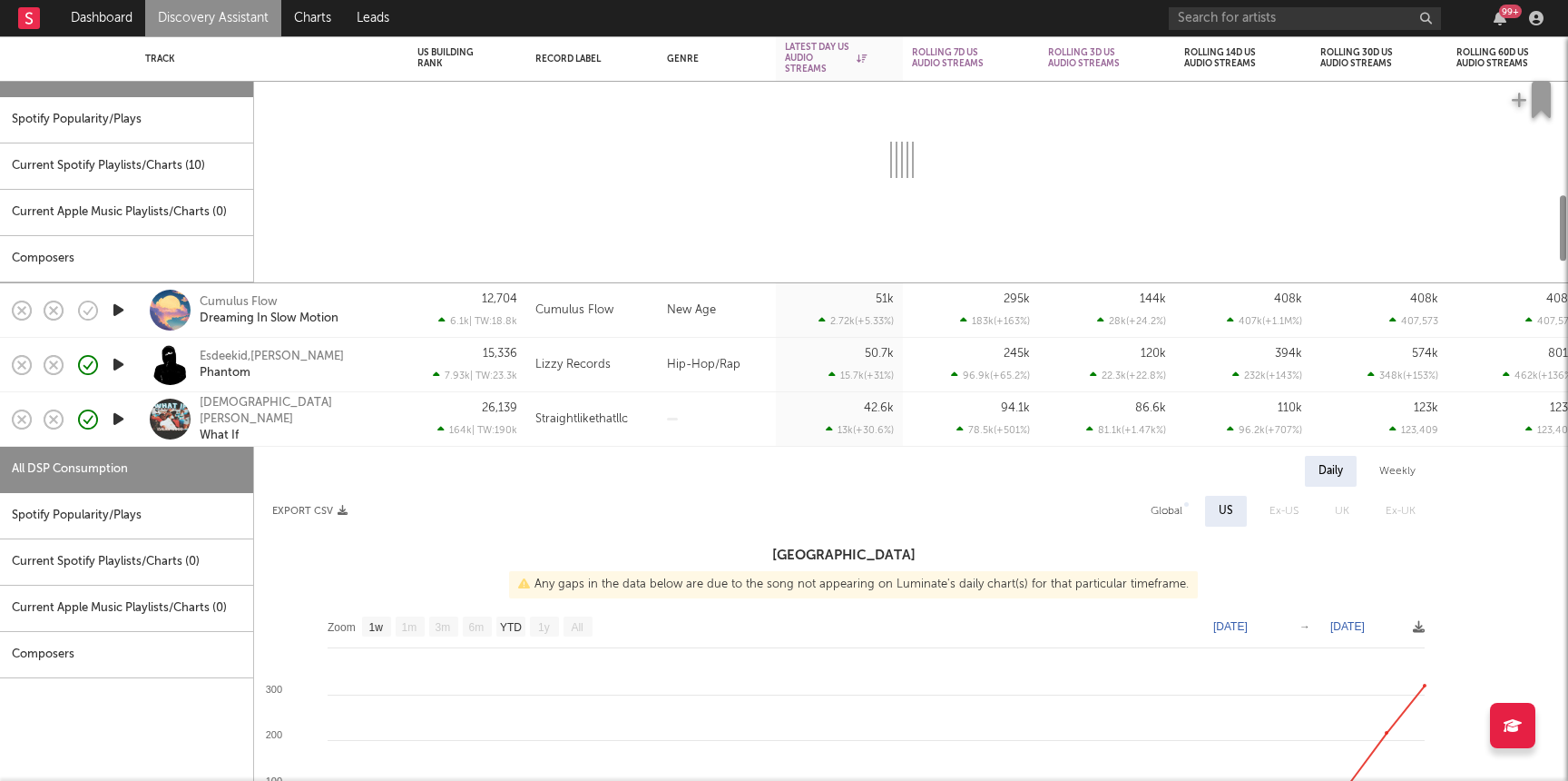
select select "1w"
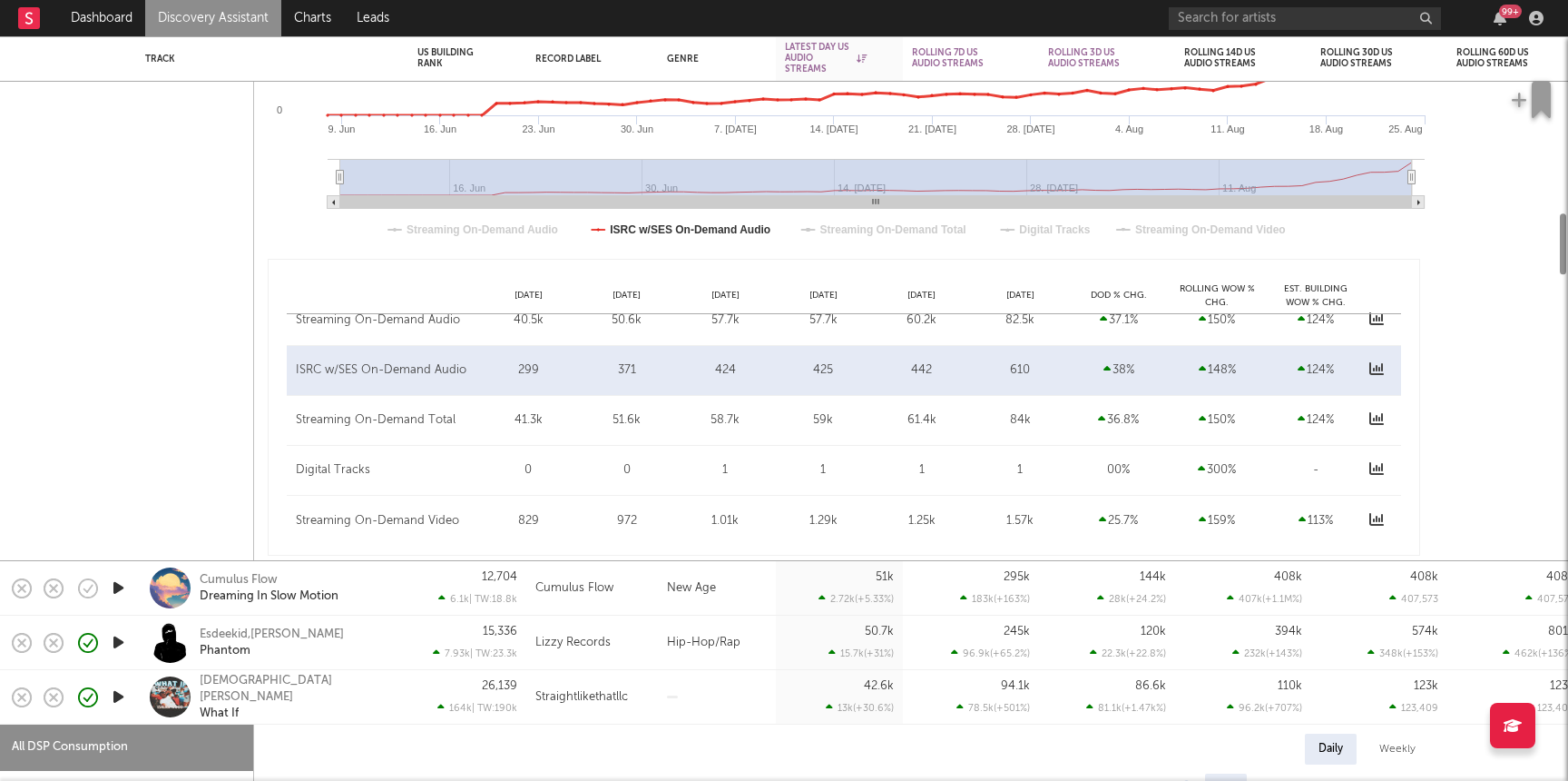
select select "1w"
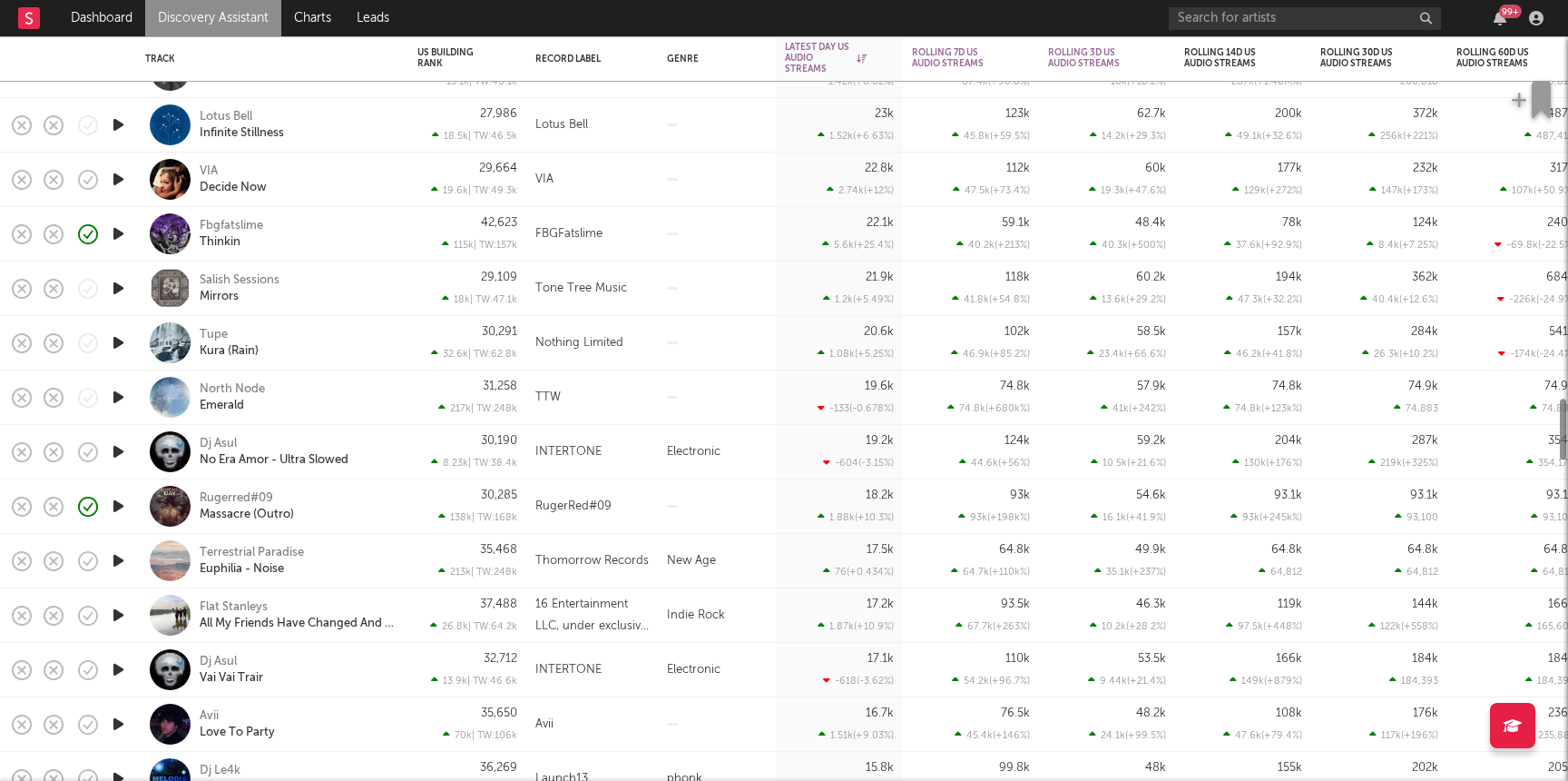
click at [358, 495] on div "Rugerred#09 Massacre (Outro)" at bounding box center [297, 507] width 195 height 32
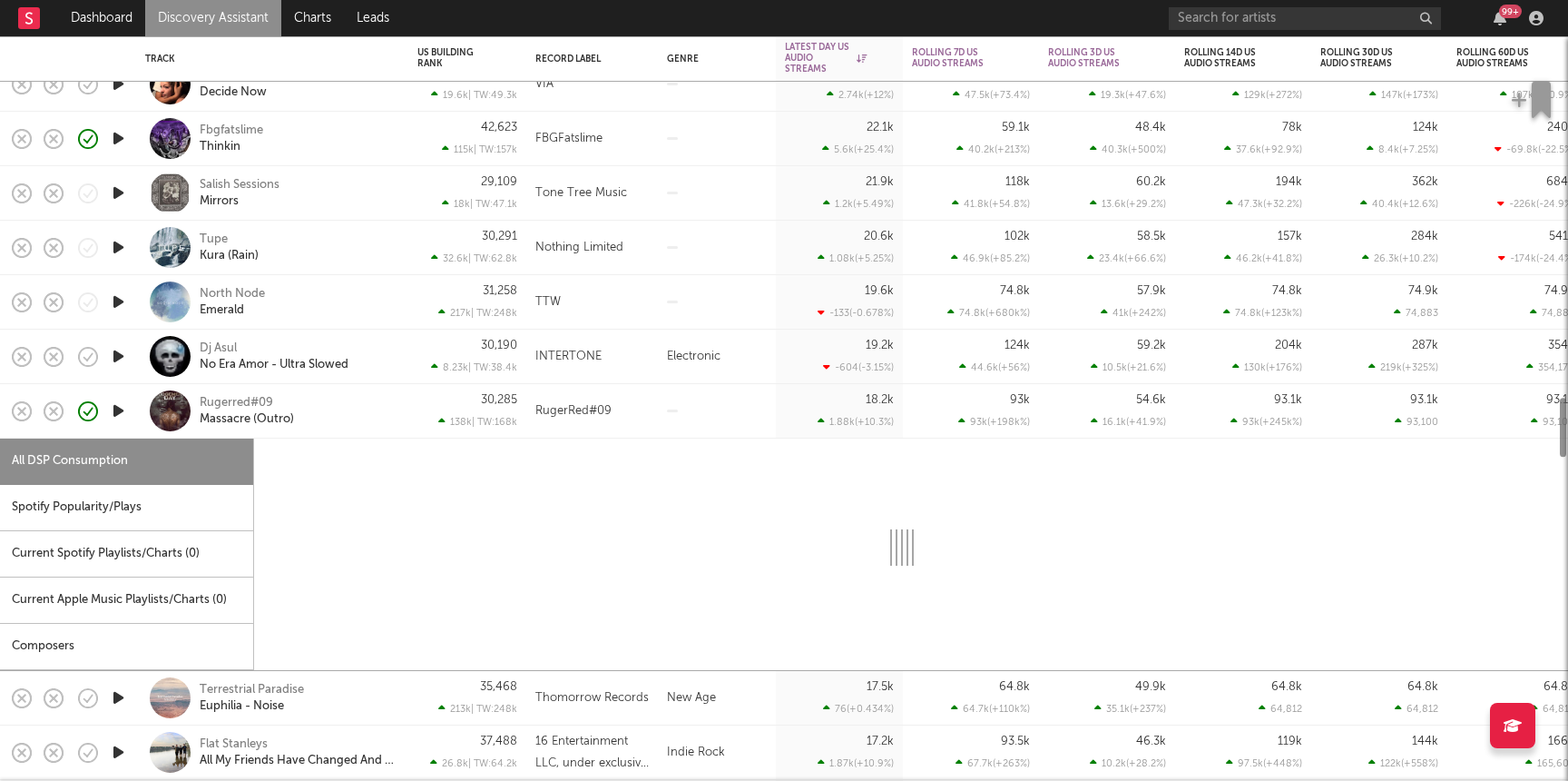
select select "1w"
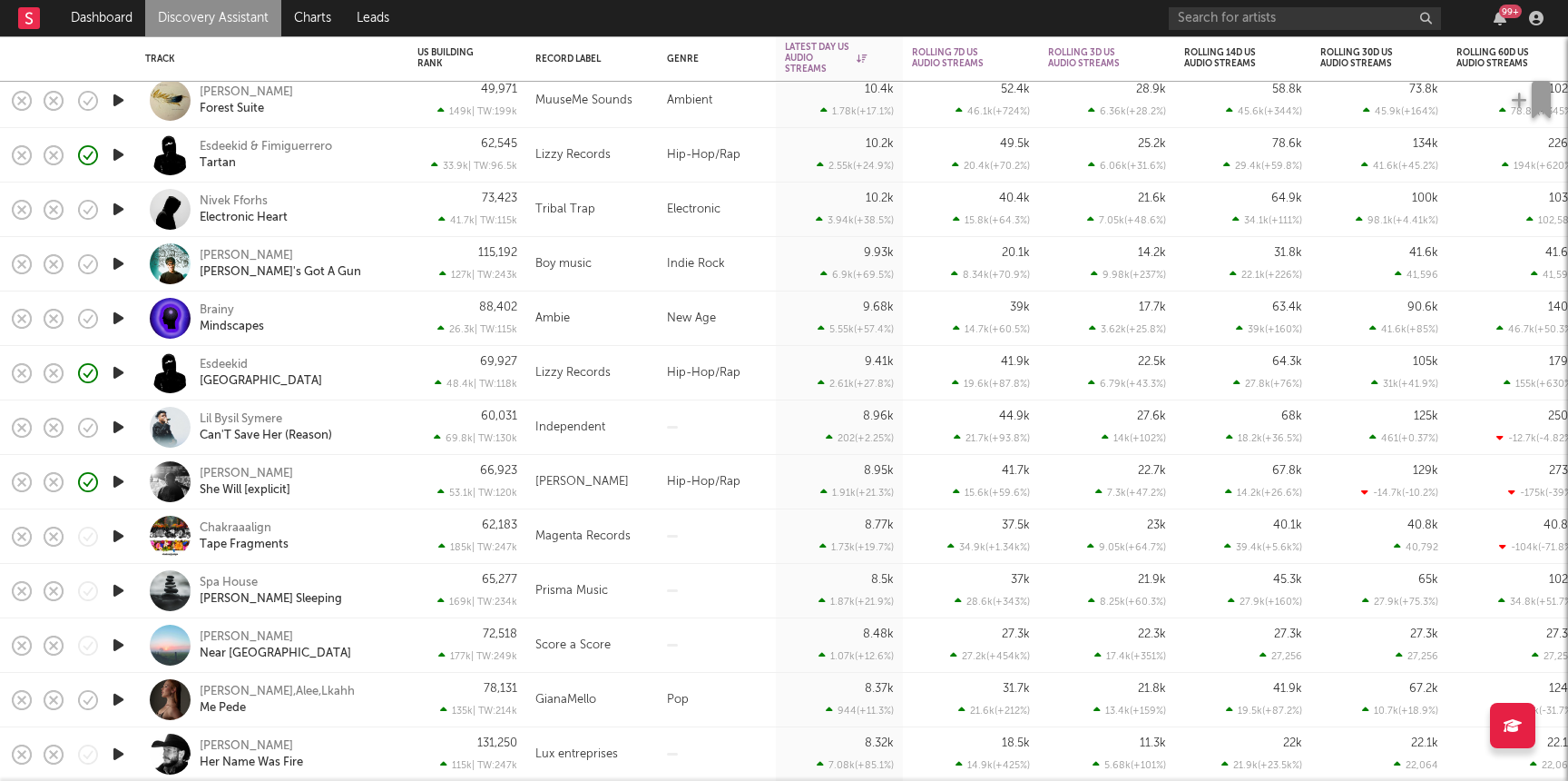
click at [395, 486] on div "Lil Kliff She Will [explicit]" at bounding box center [271, 481] width 254 height 53
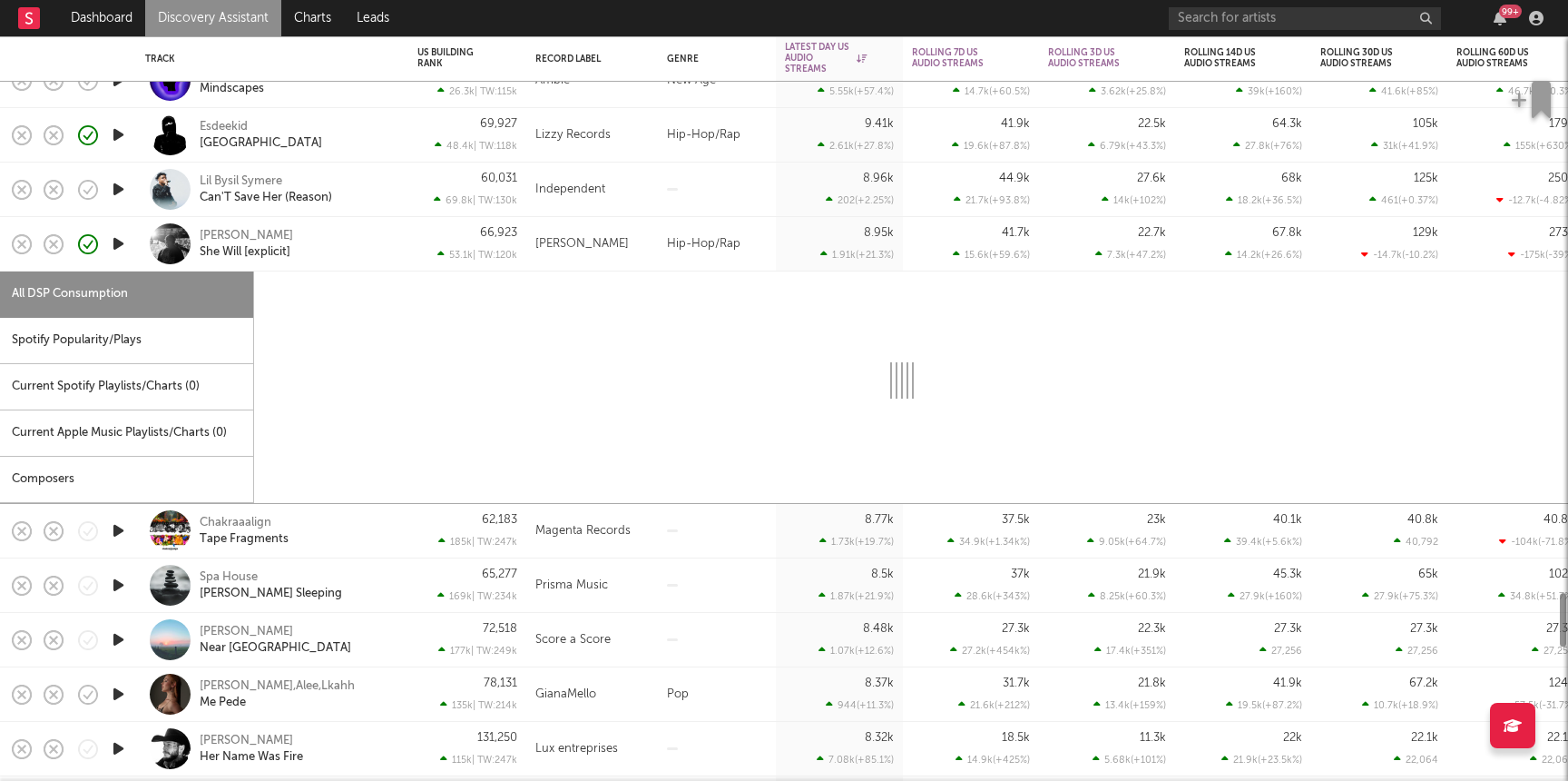
select select "6m"
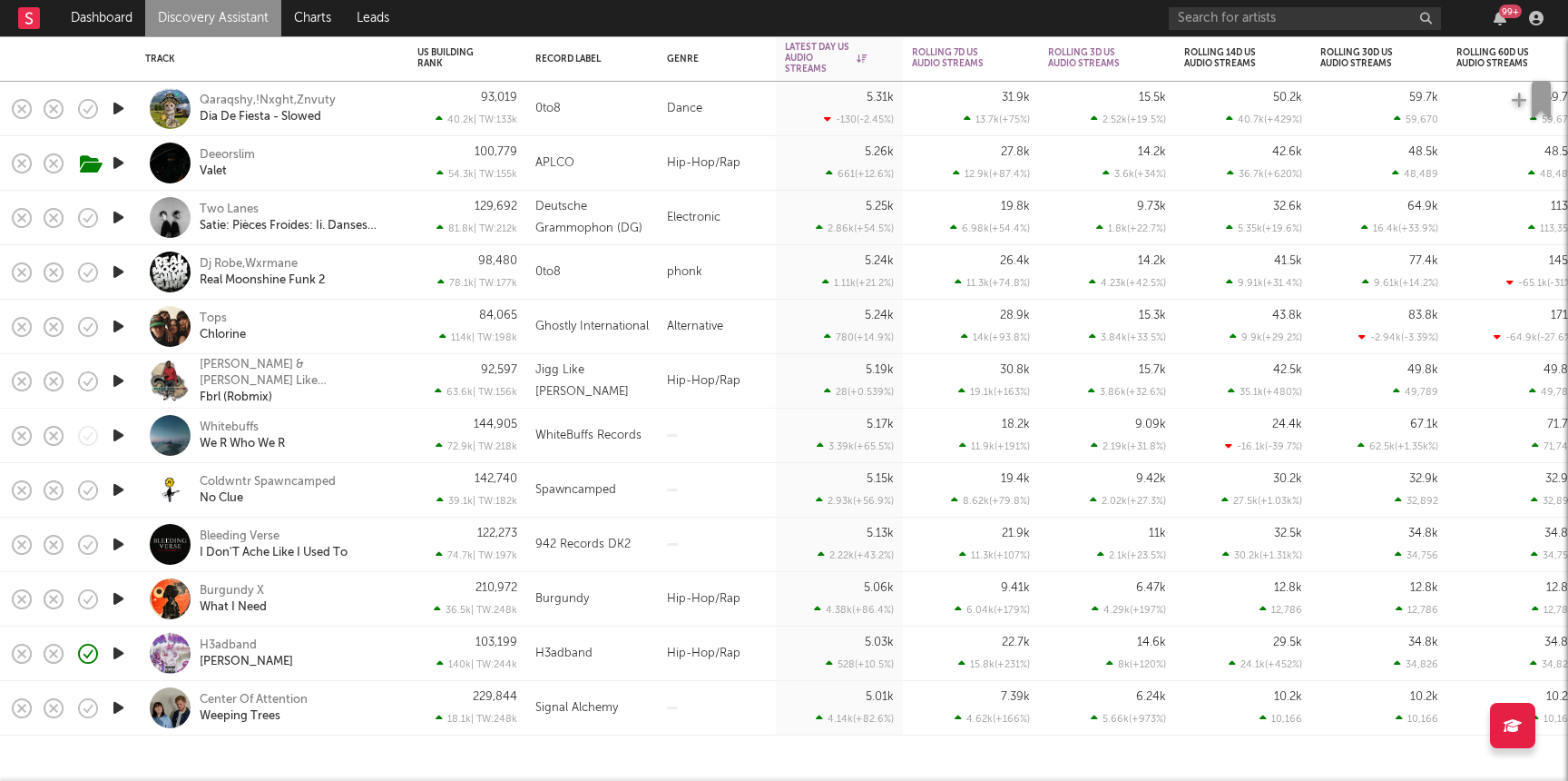
click at [109, 604] on icon "button" at bounding box center [118, 599] width 19 height 23
click at [113, 485] on icon "button" at bounding box center [118, 490] width 19 height 23
click at [425, 493] on div "142,740 39.1k | TW: 182k" at bounding box center [466, 490] width 100 height 53
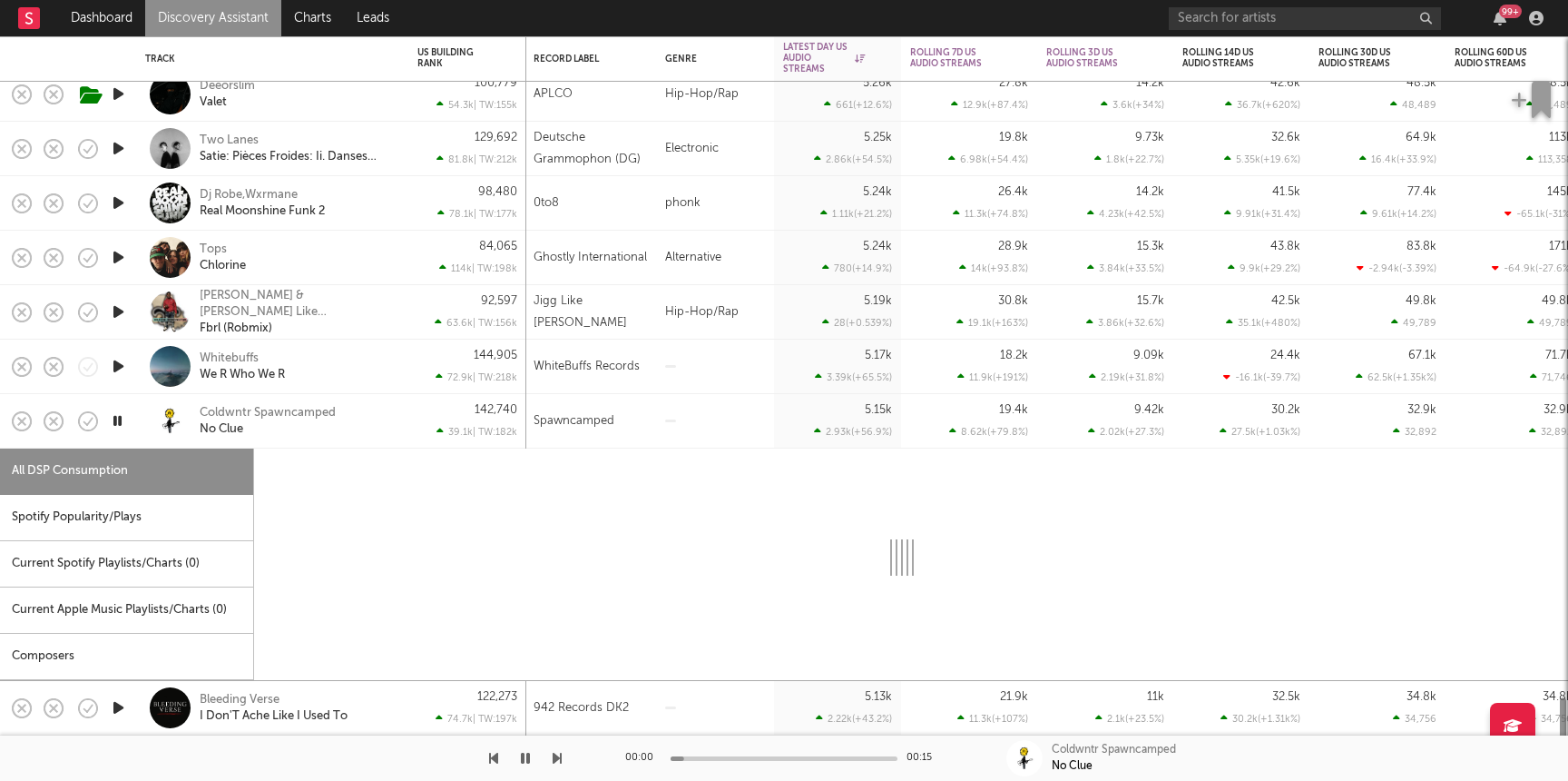
select select "1w"
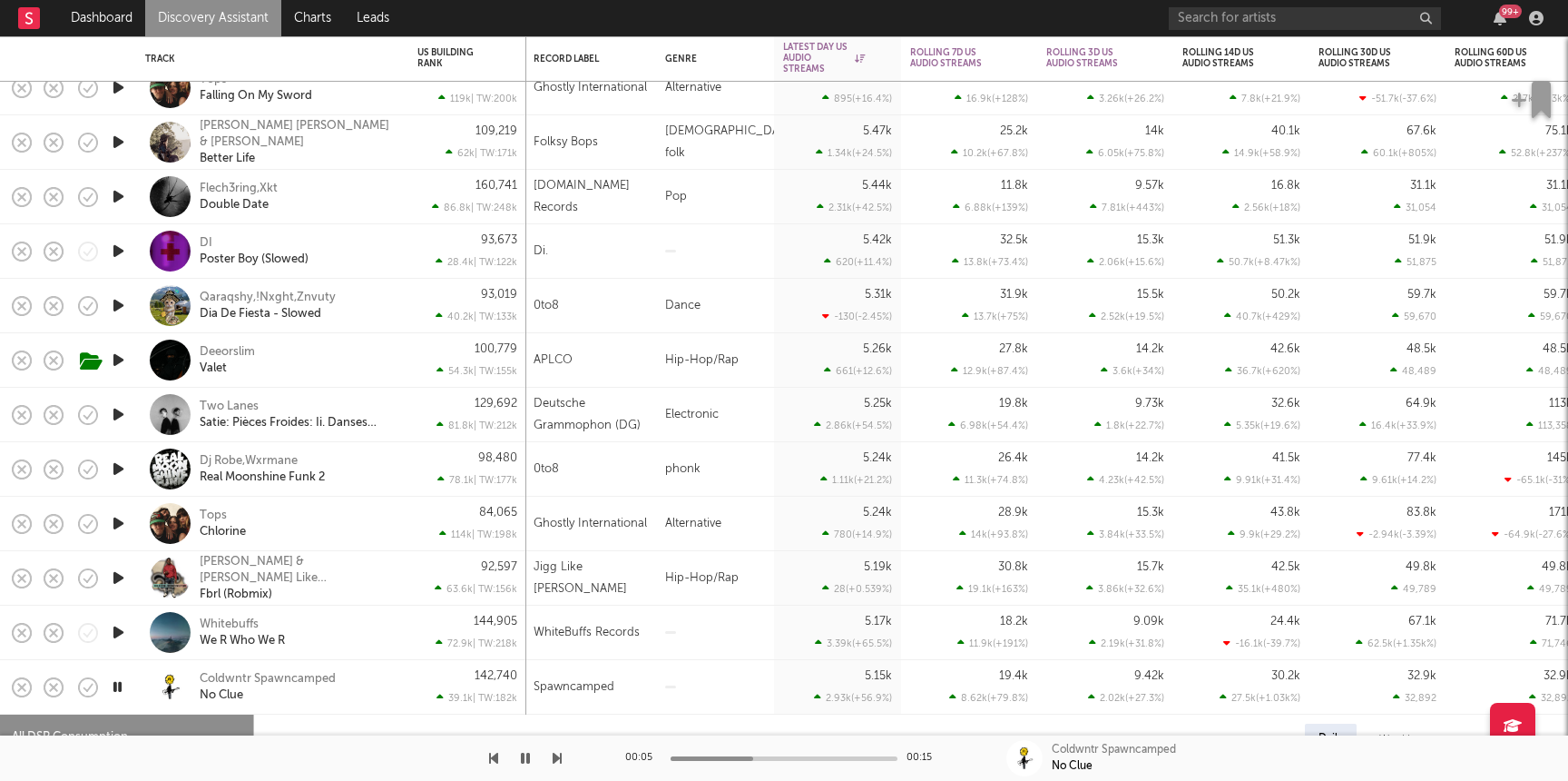
click at [121, 255] on icon "button" at bounding box center [118, 251] width 19 height 23
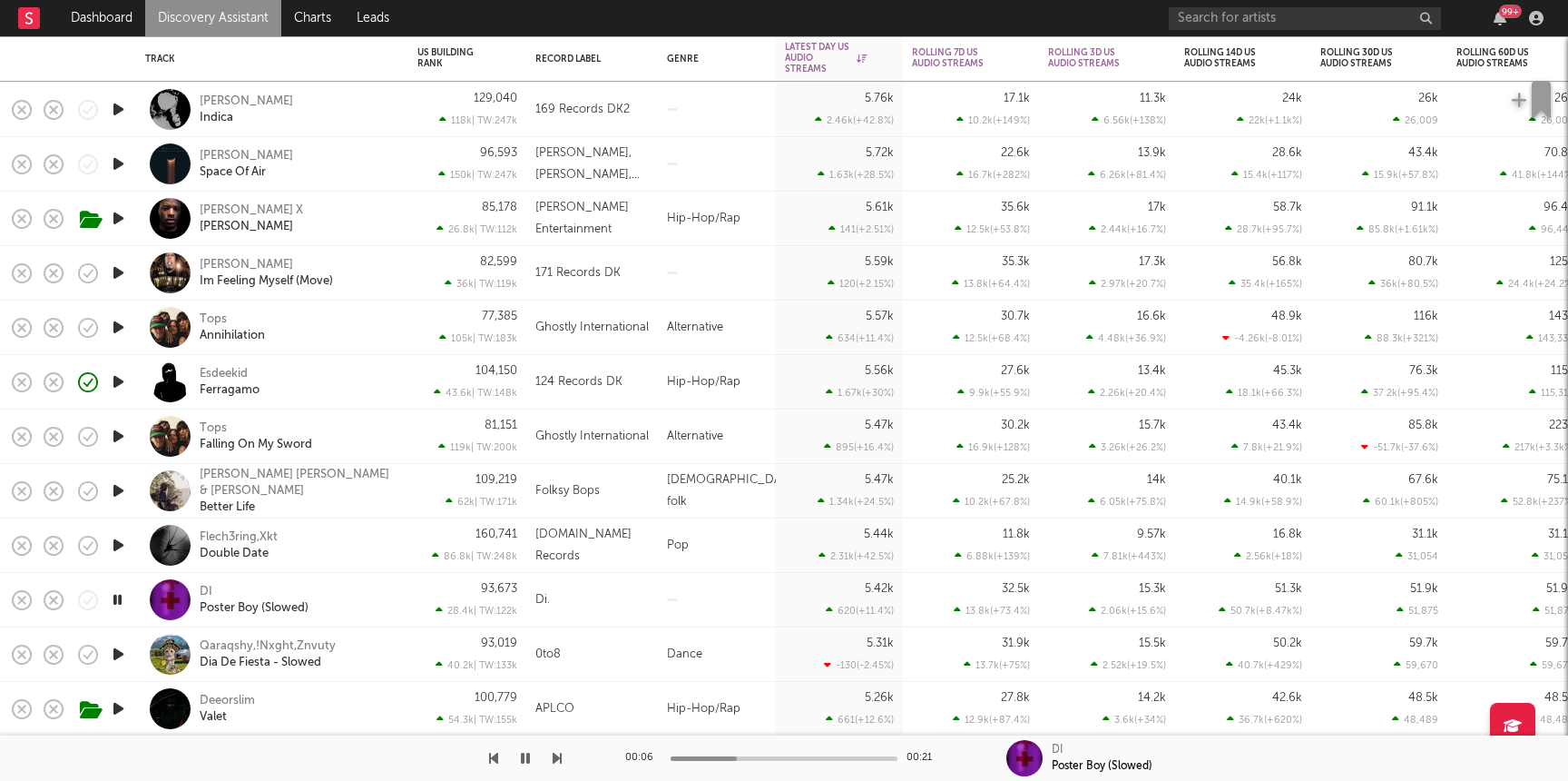
click at [123, 273] on icon "button" at bounding box center [118, 272] width 19 height 23
click at [398, 274] on div "Jay Onee Im Feeling Myself (Move)" at bounding box center [271, 272] width 254 height 53
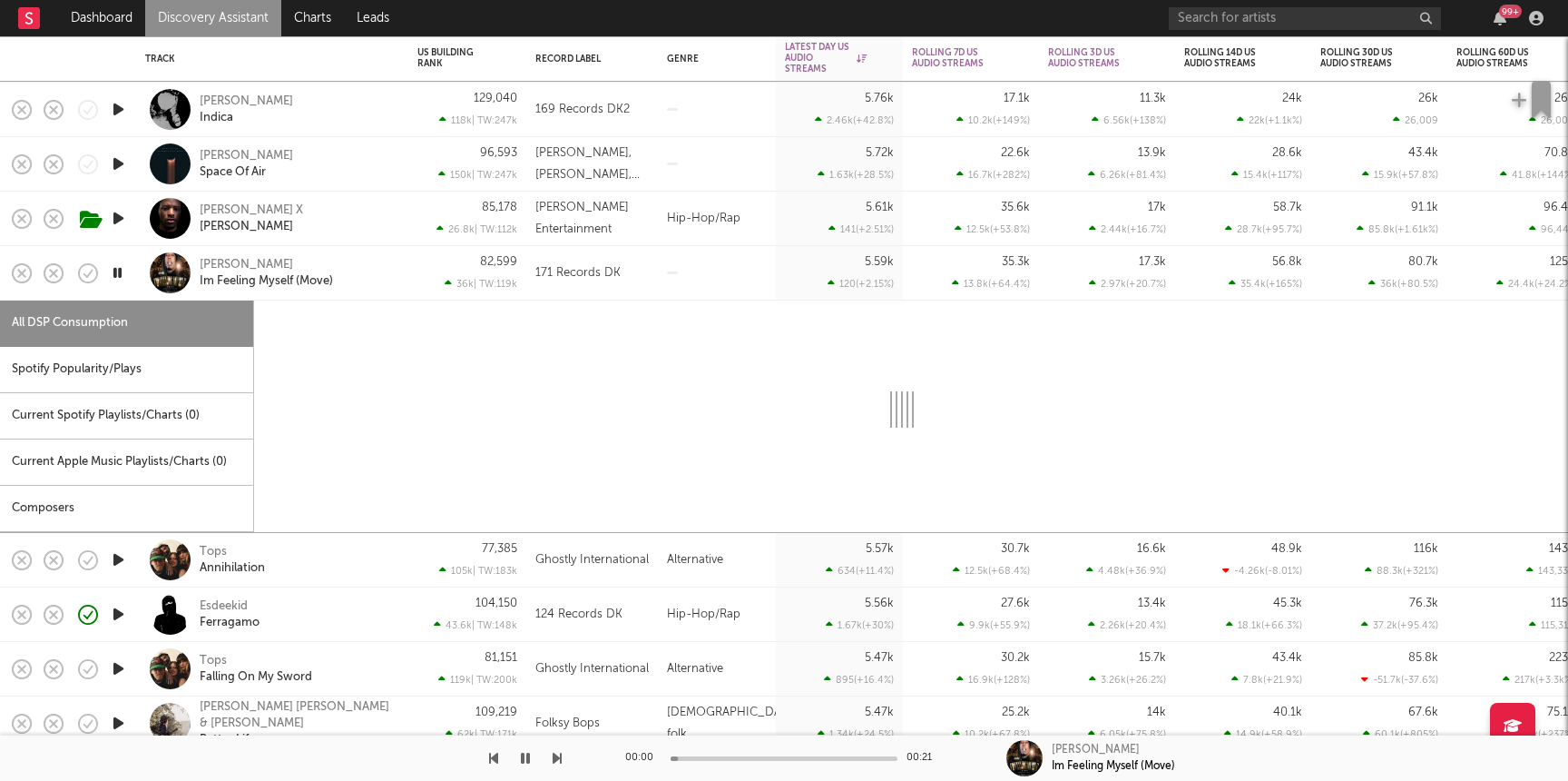
select select "6m"
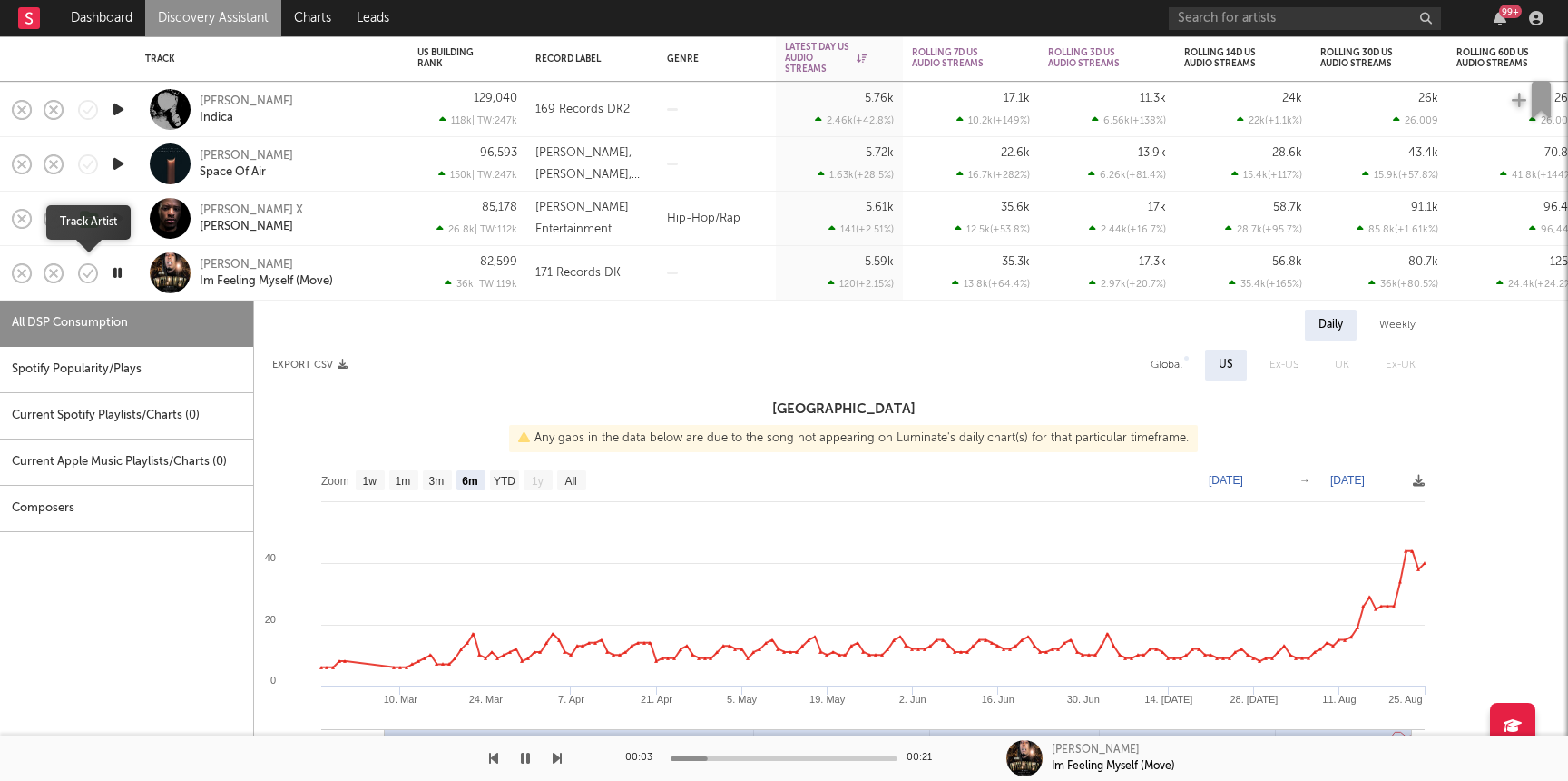
click at [91, 270] on icon "button" at bounding box center [89, 273] width 6 height 8
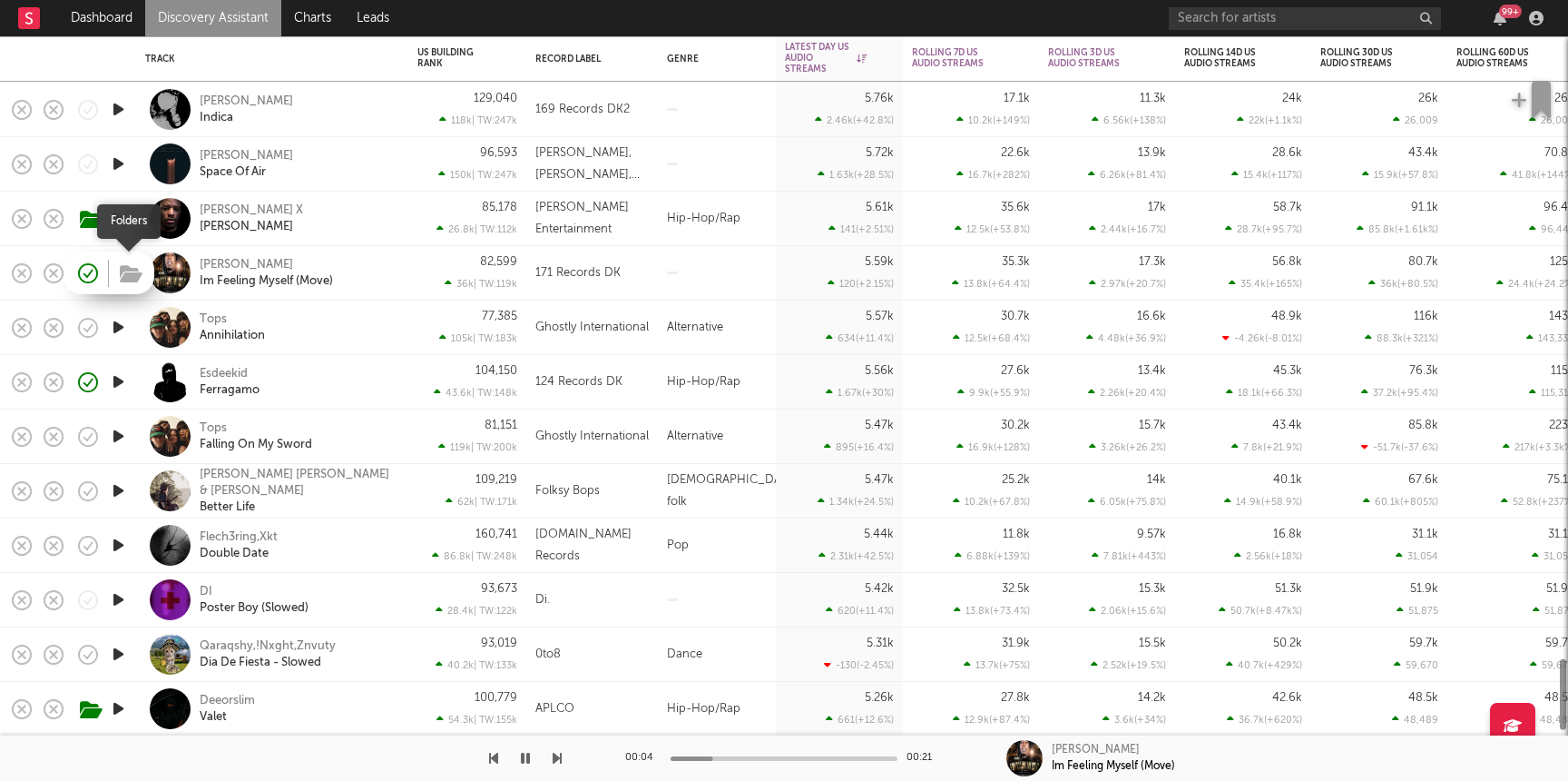
click at [129, 269] on icon "button" at bounding box center [131, 273] width 23 height 20
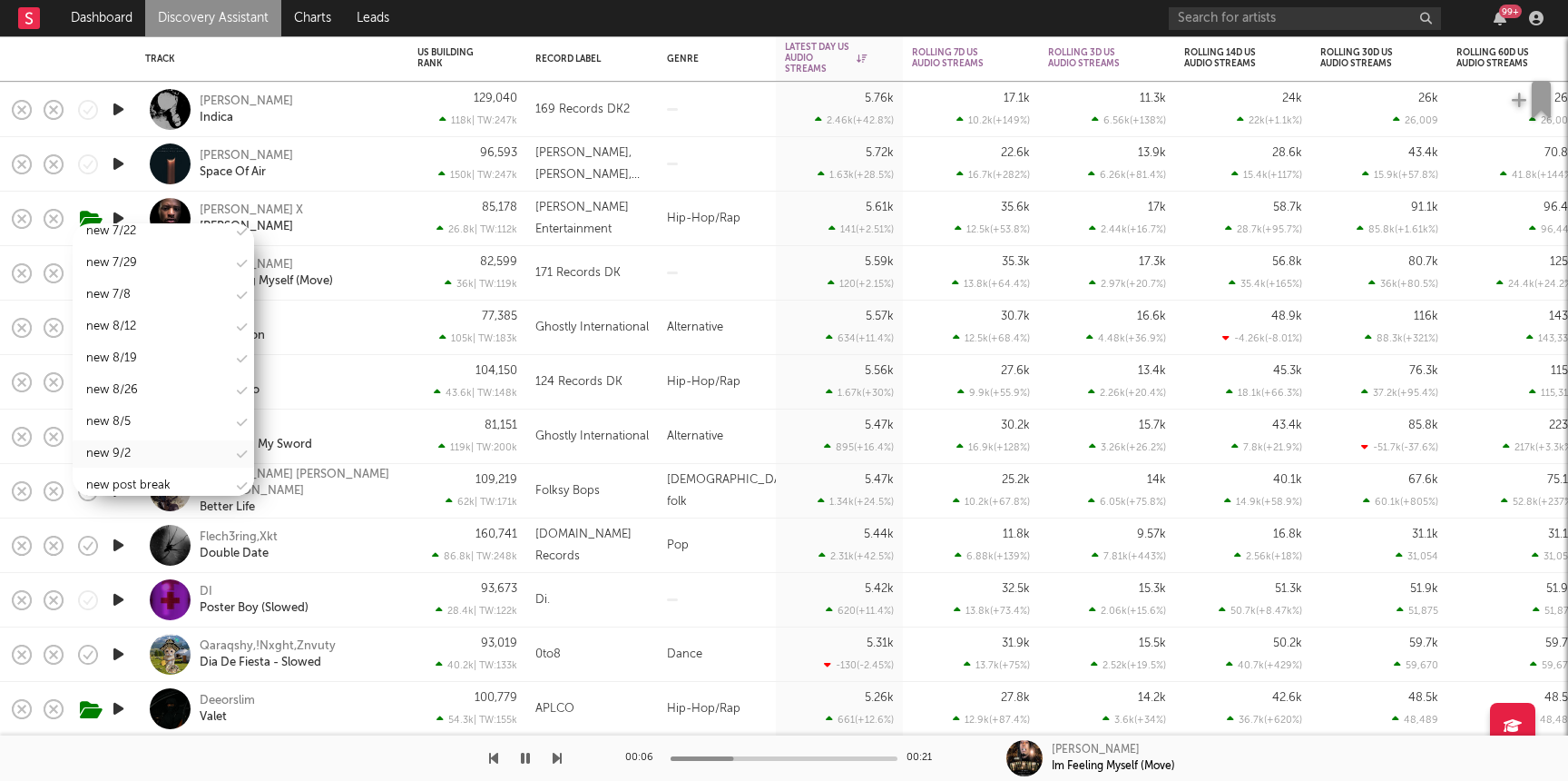
click at [124, 443] on div "new 9/2" at bounding box center [109, 453] width 45 height 22
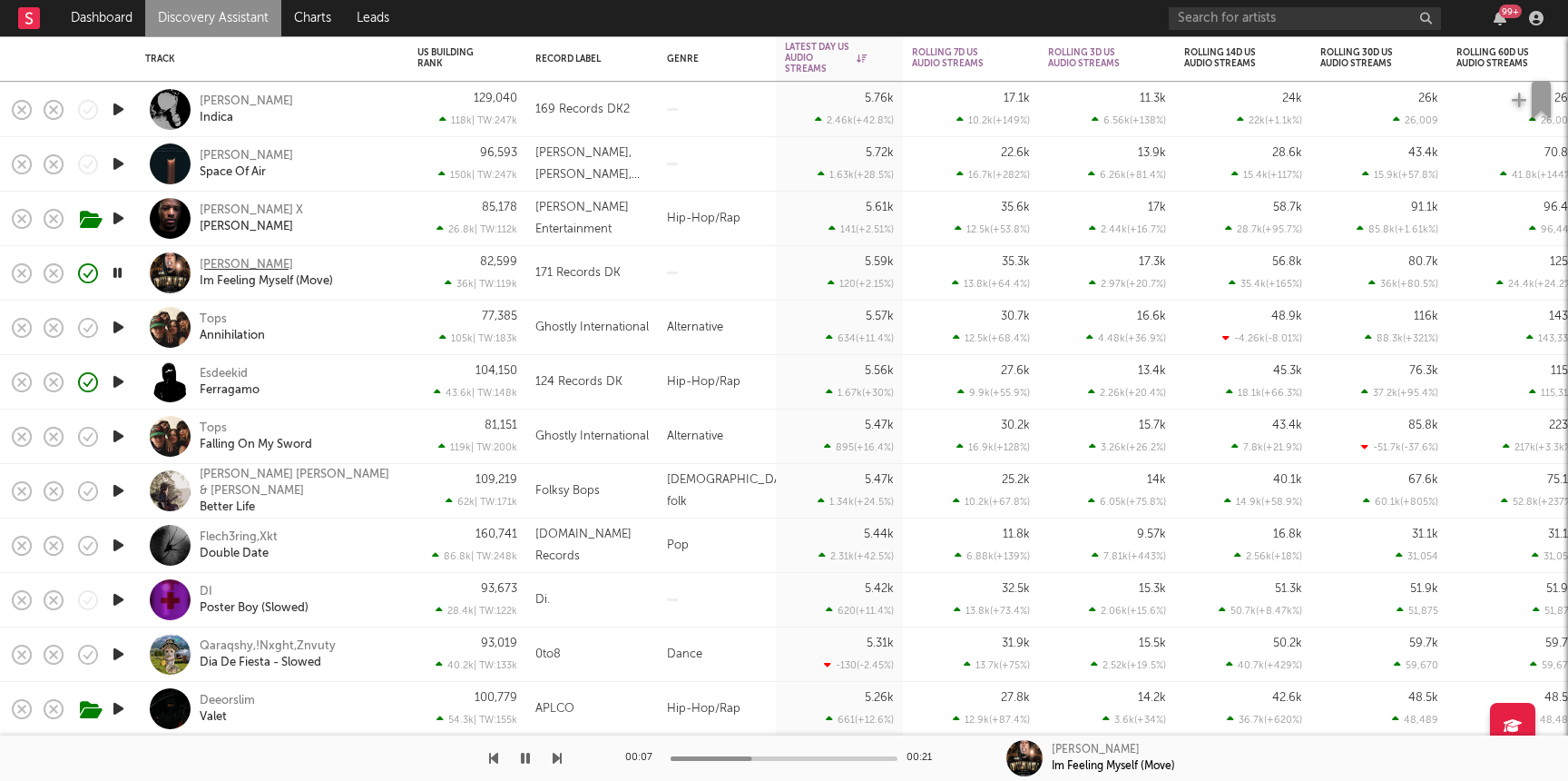
click at [228, 257] on div "Jay Onee" at bounding box center [247, 265] width 93 height 16
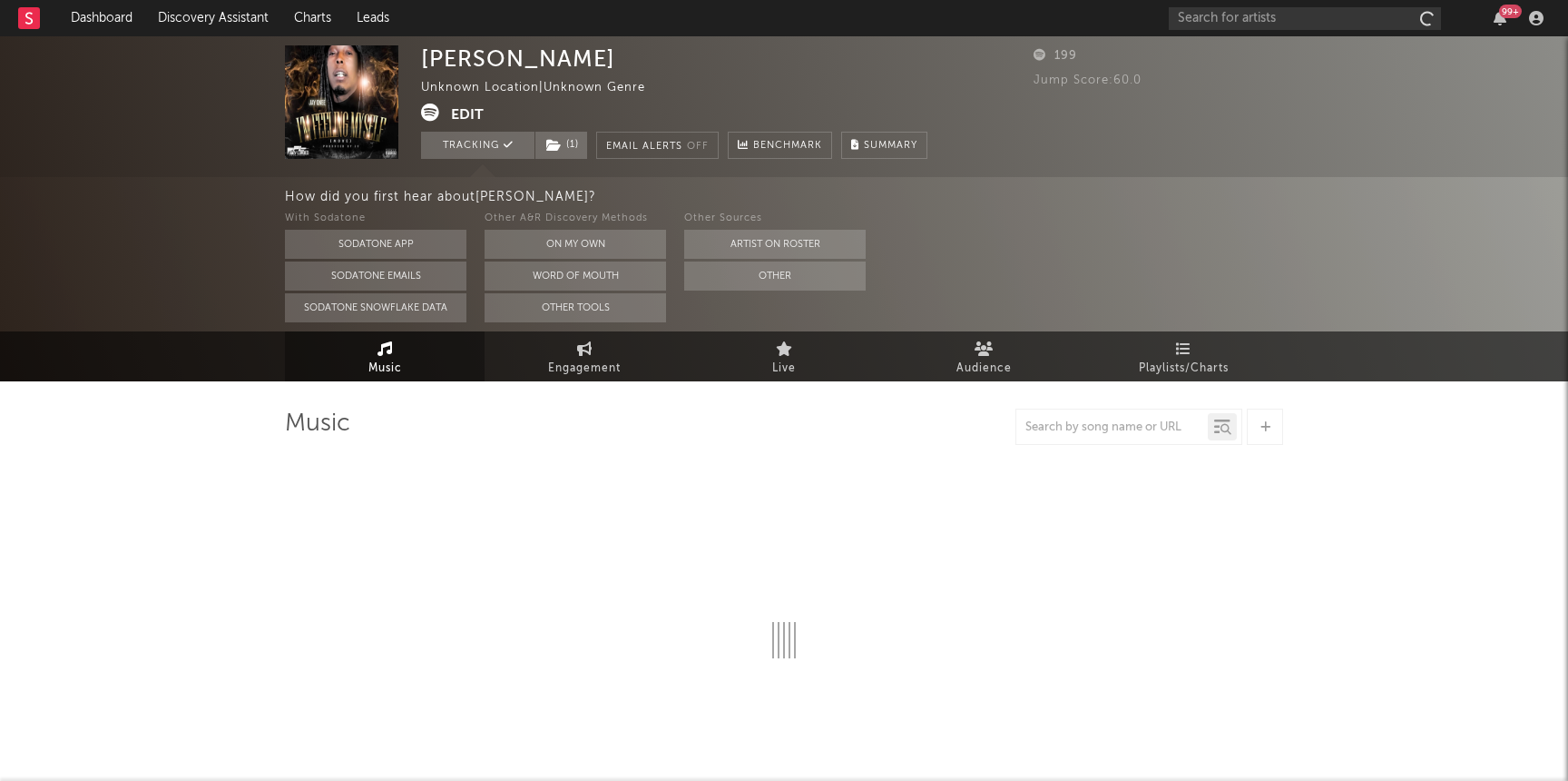
select select "6m"
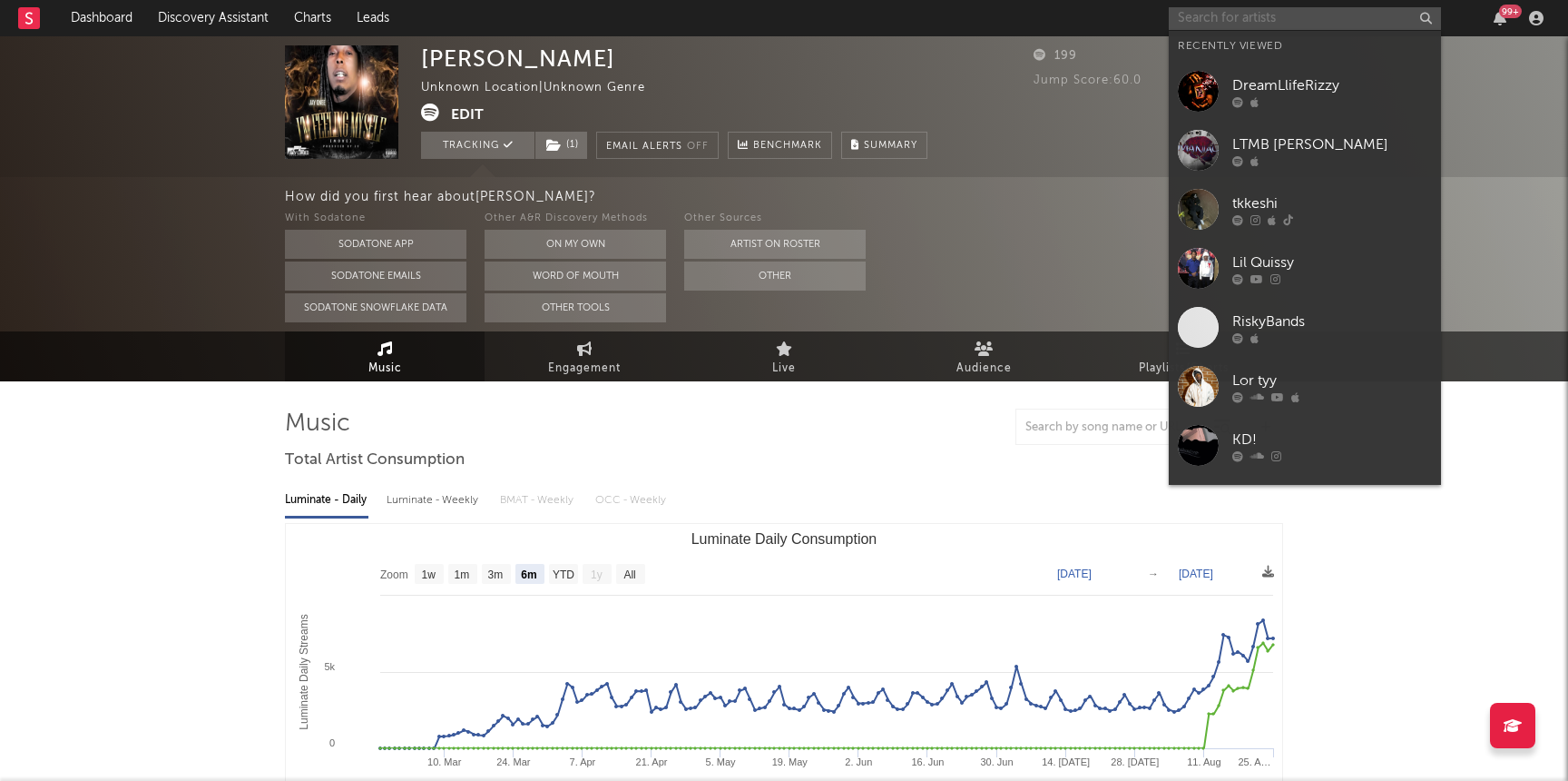
click at [1269, 21] on input "text" at bounding box center [1305, 19] width 272 height 23
paste input "[URL][DOMAIN_NAME]"
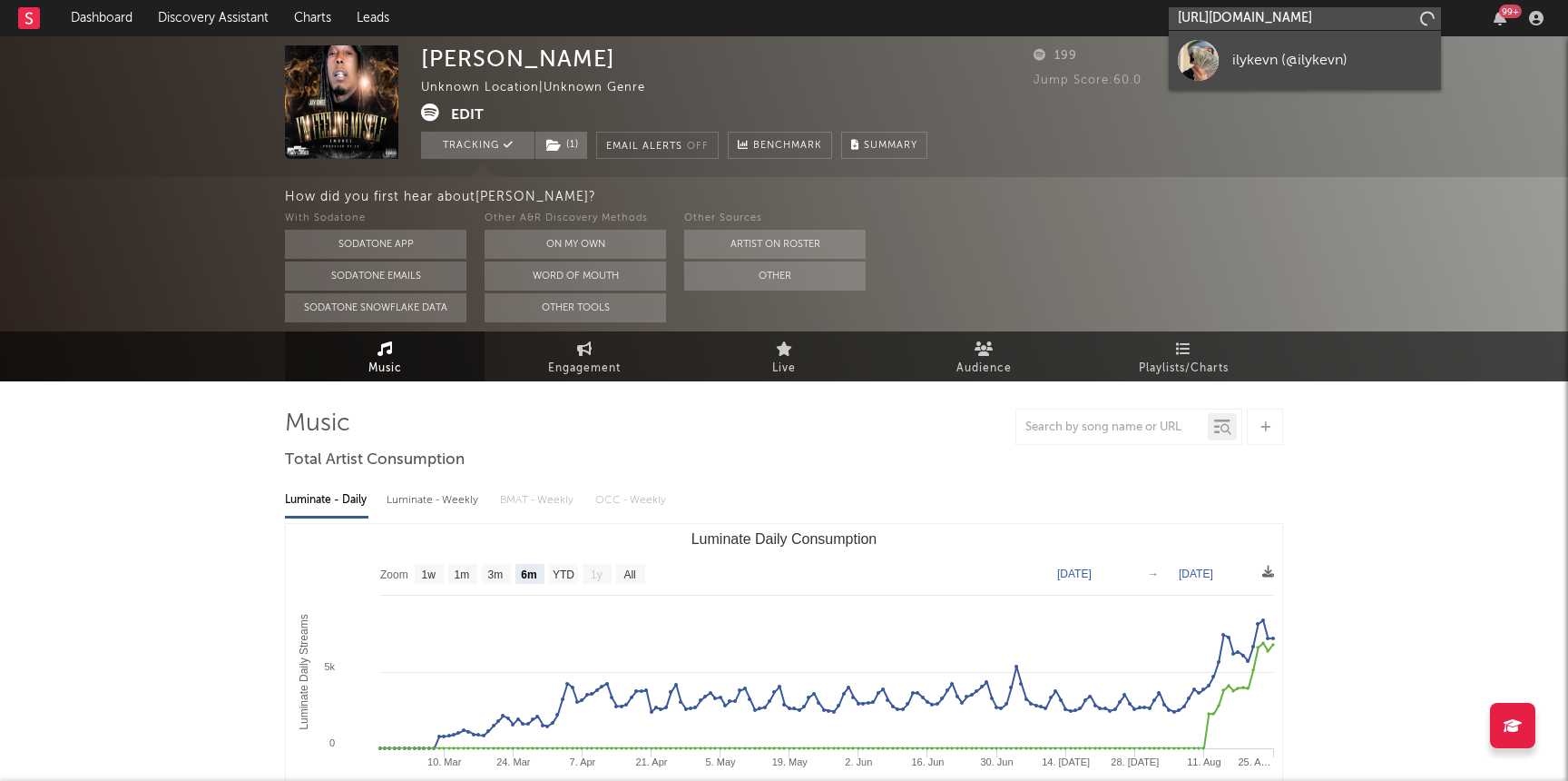
type input "[URL][DOMAIN_NAME]"
click at [1287, 70] on div "ilyKev" at bounding box center [1332, 59] width 200 height 22
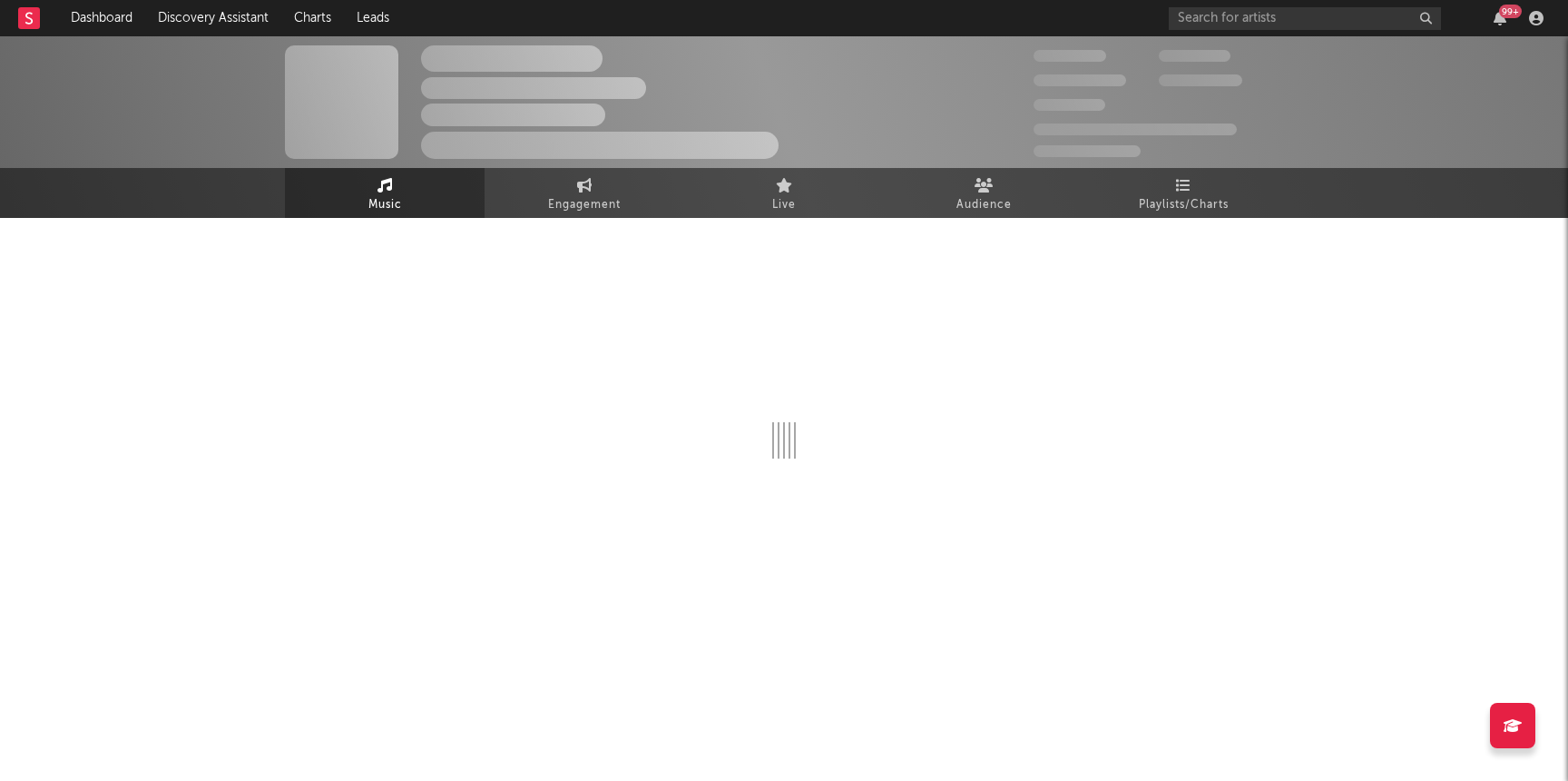
select select "1w"
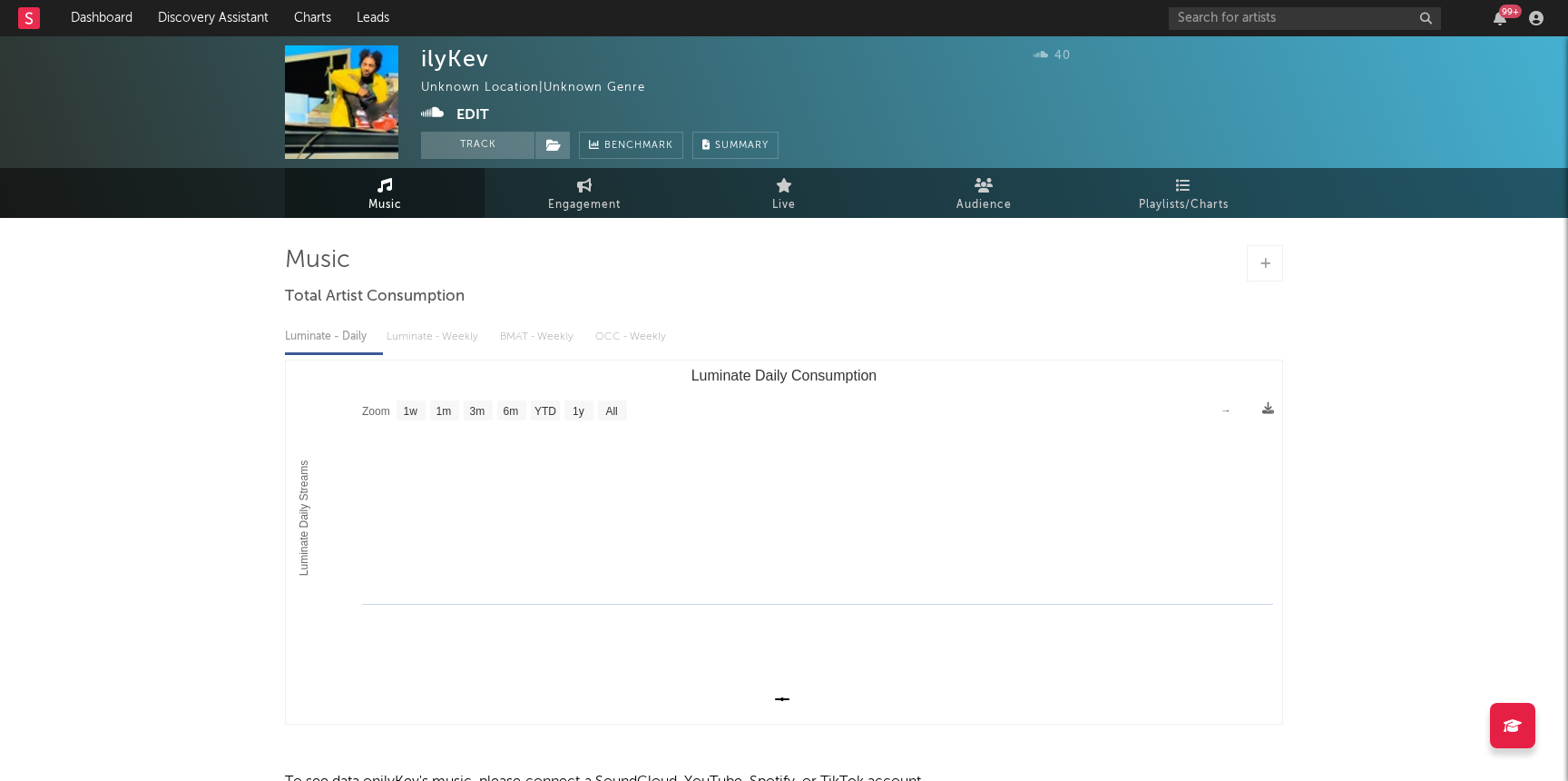
click at [1228, 30] on div "99 +" at bounding box center [1360, 18] width 381 height 36
click at [1225, 20] on input "text" at bounding box center [1305, 19] width 272 height 23
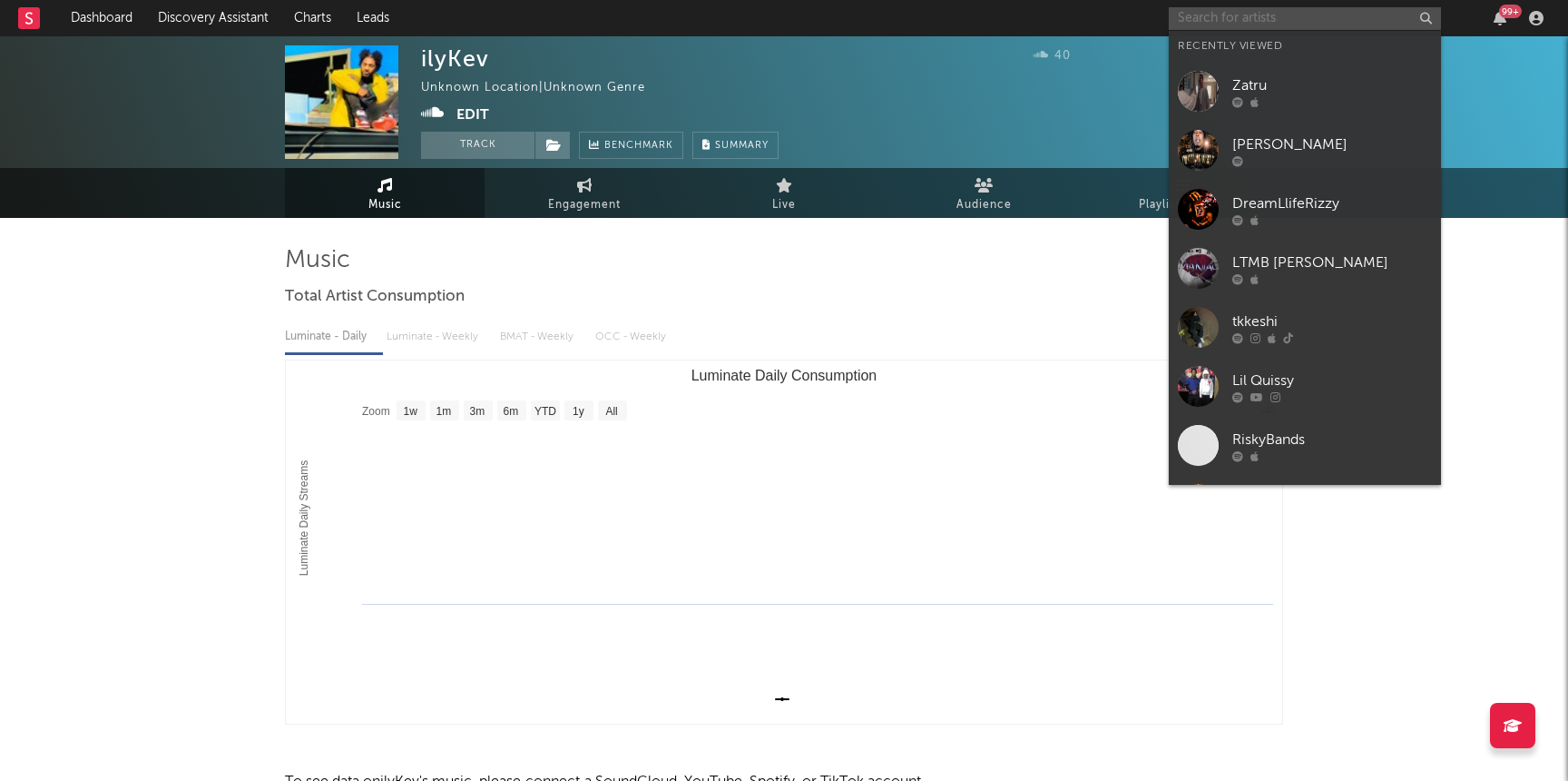
paste input "[URL][DOMAIN_NAME]"
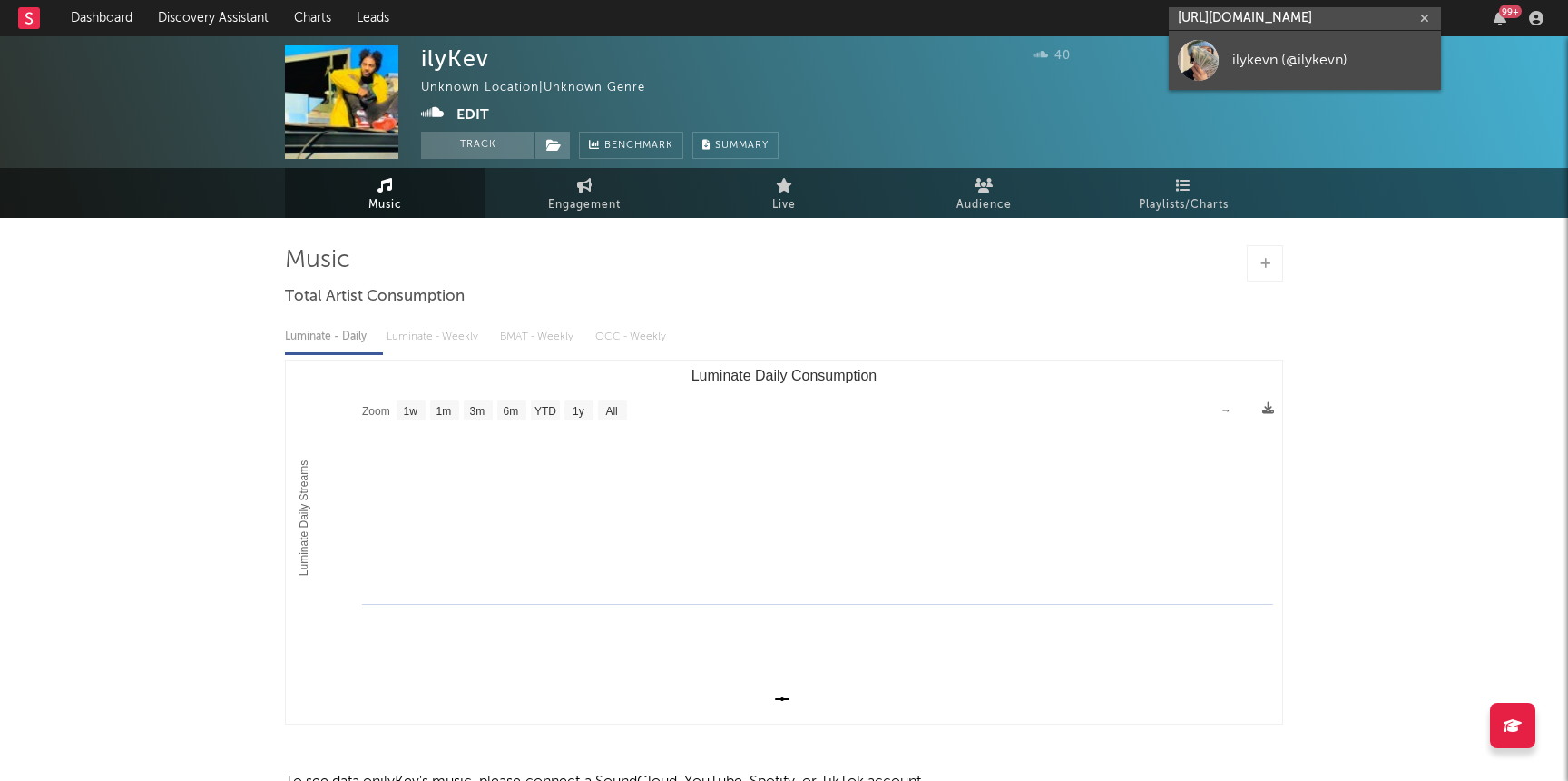
type input "[URL][DOMAIN_NAME]"
click at [1235, 54] on div "ilykevn (@ilykevn)" at bounding box center [1332, 59] width 200 height 22
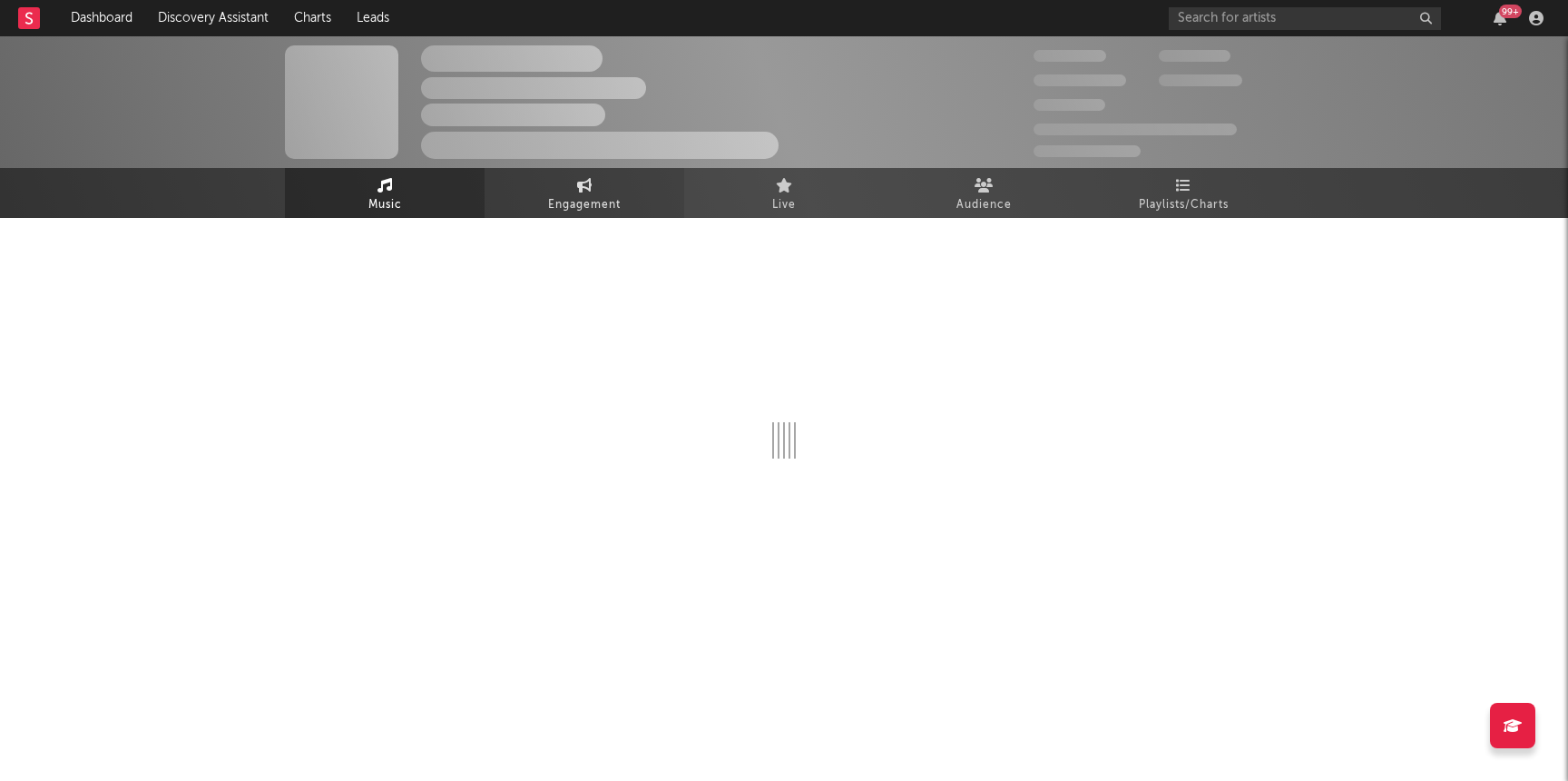
select select "1w"
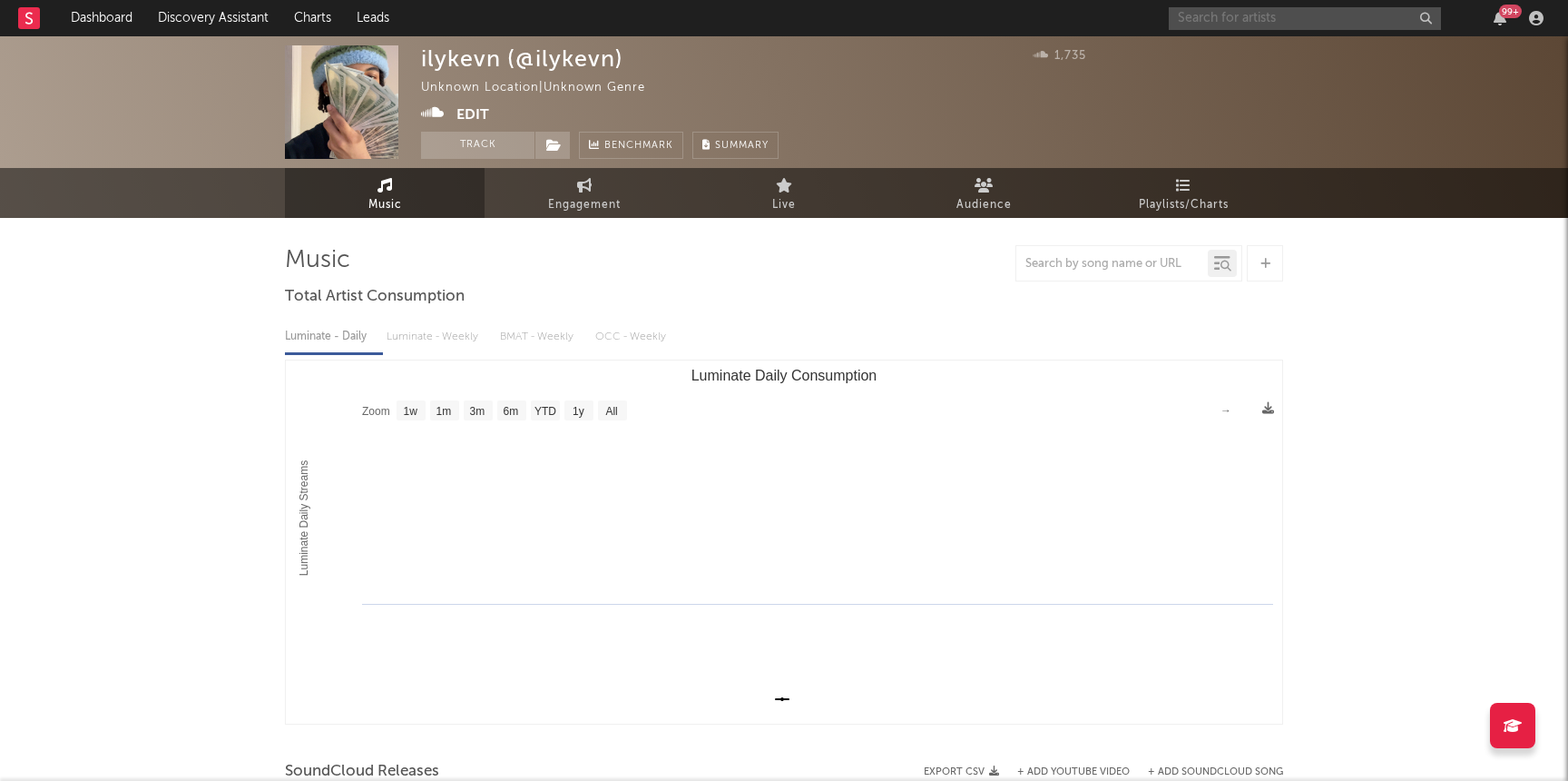
click at [1261, 16] on input "text" at bounding box center [1305, 19] width 272 height 23
type input "ilykevn"
click at [922, 66] on div "ilykevn (@ilykevn) Unknown Location | Unknown Genre Edit Track Benchmark Summary" at bounding box center [715, 102] width 589 height 113
click at [613, 202] on span "Engagement" at bounding box center [585, 205] width 72 height 22
select select "1w"
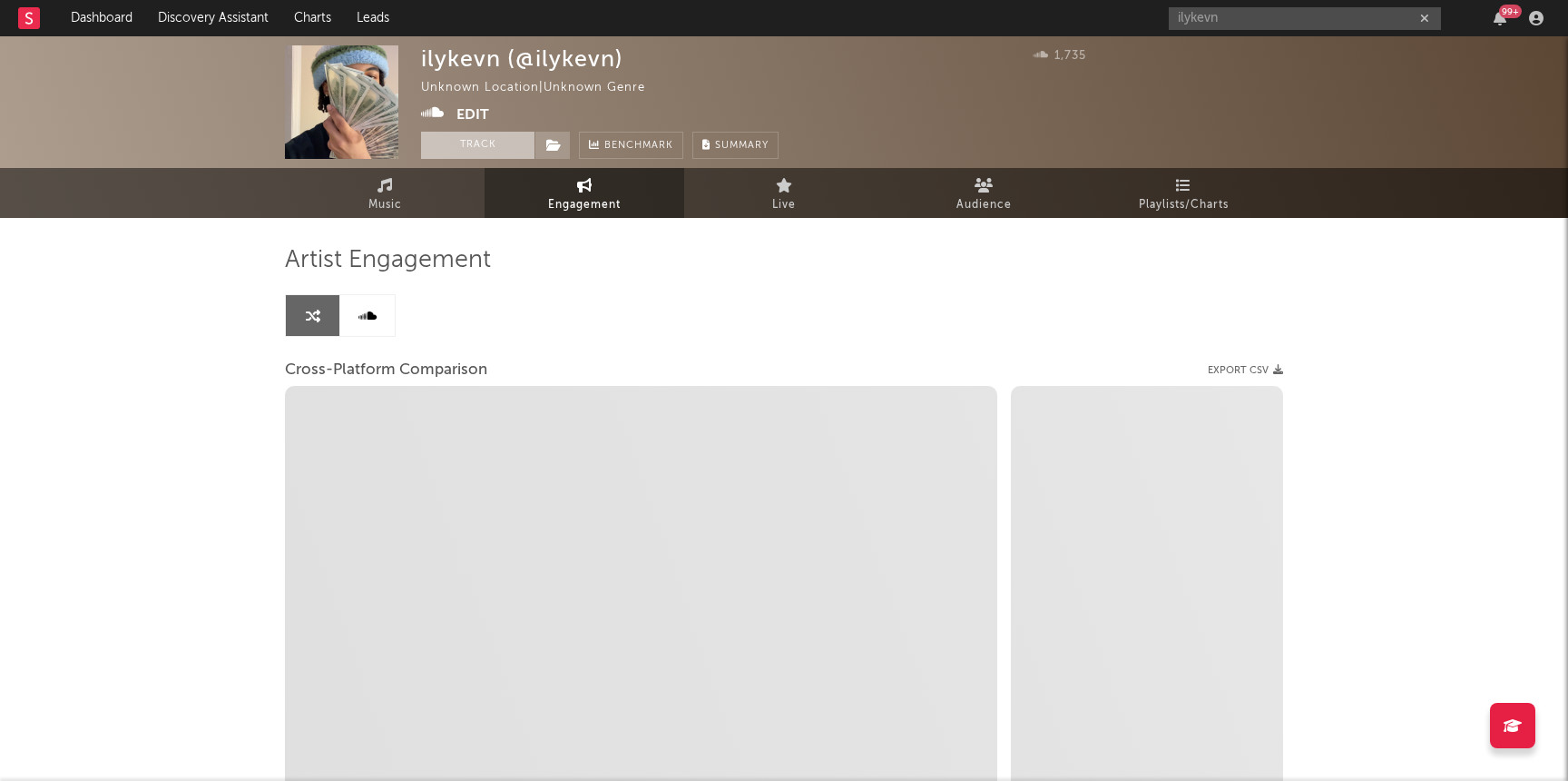
click at [469, 133] on button "Track" at bounding box center [477, 145] width 113 height 28
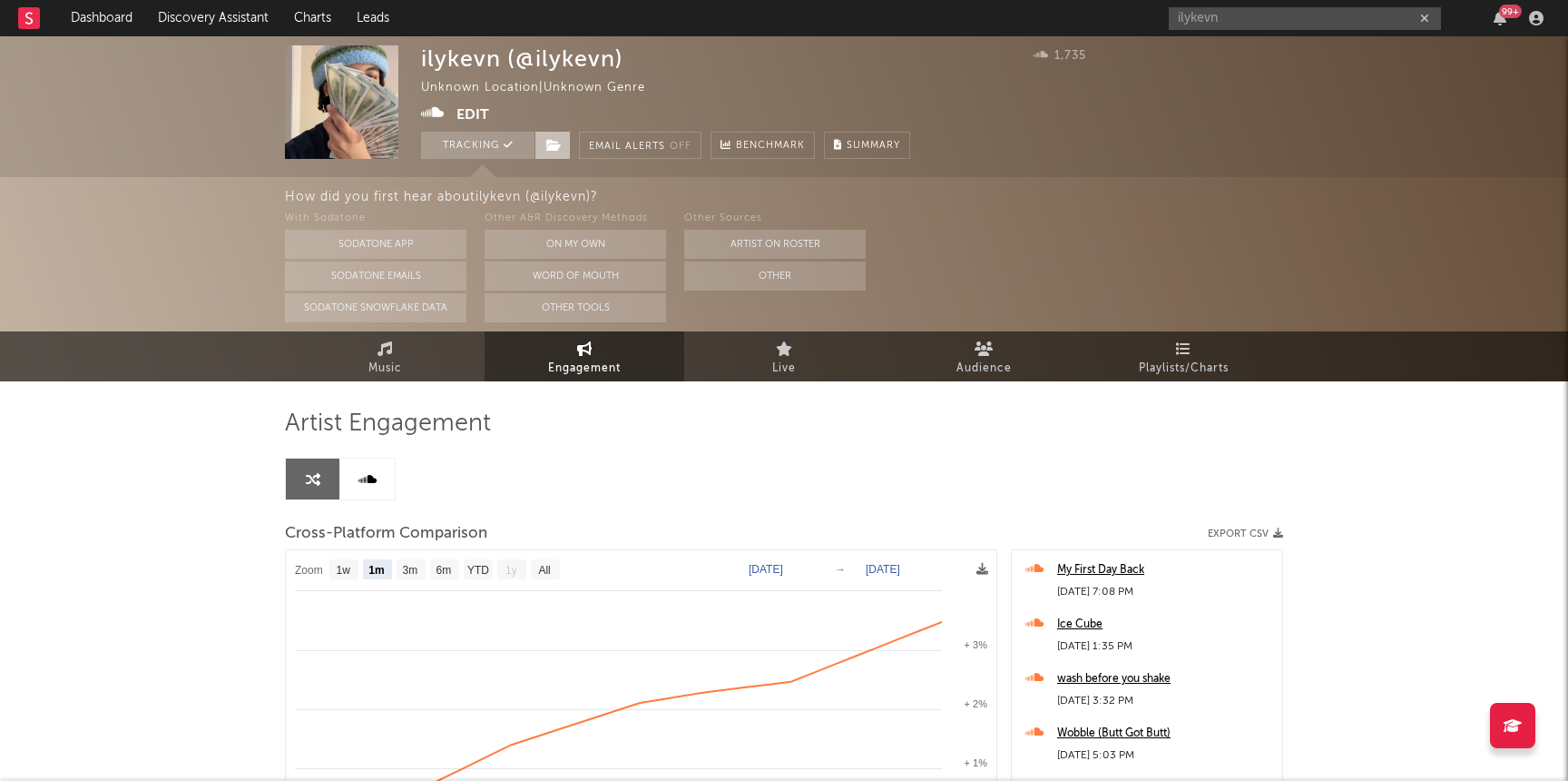
click at [556, 145] on icon at bounding box center [554, 145] width 15 height 12
select select "1m"
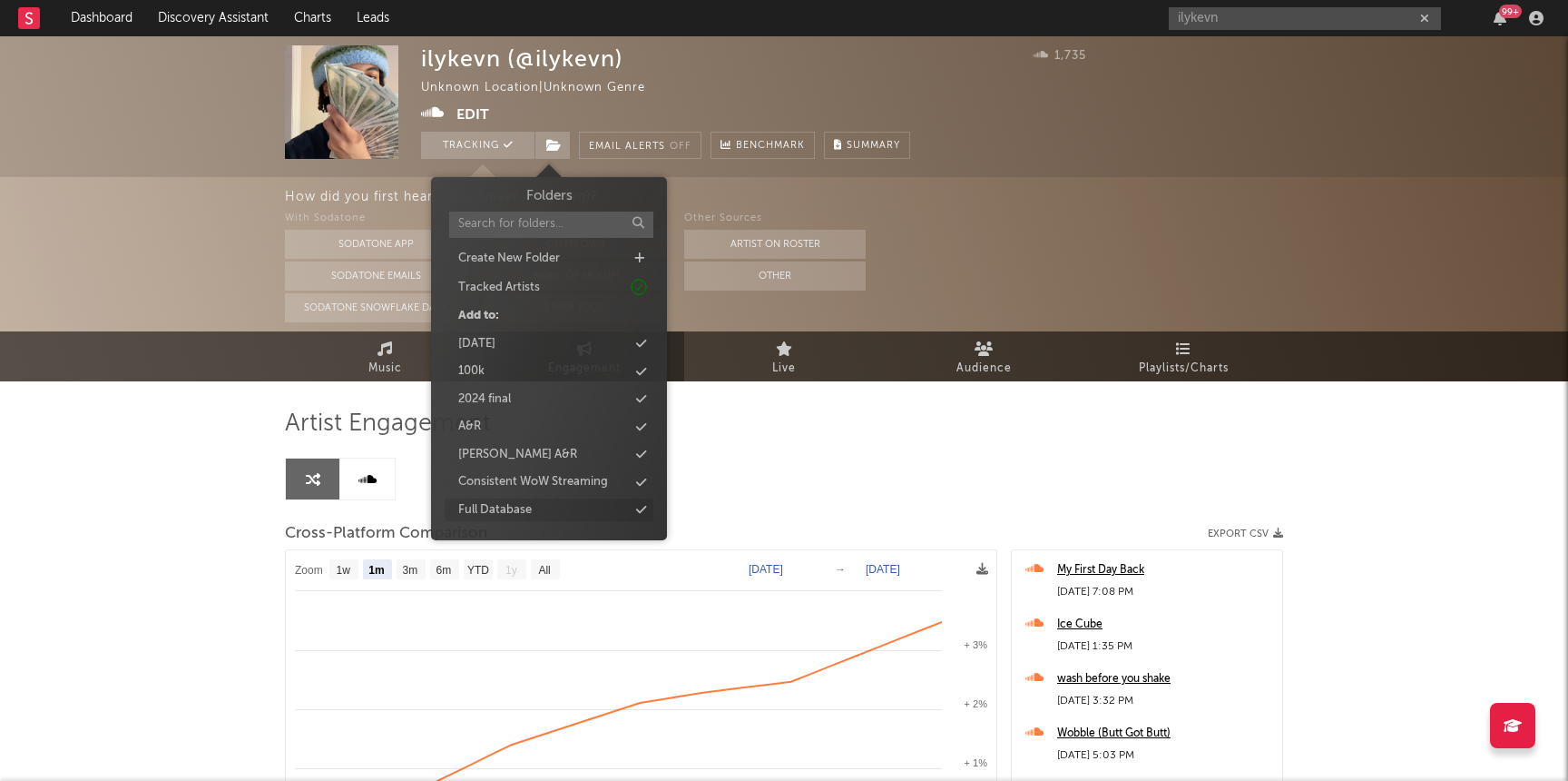
click at [518, 503] on div "Full Database" at bounding box center [494, 510] width 73 height 18
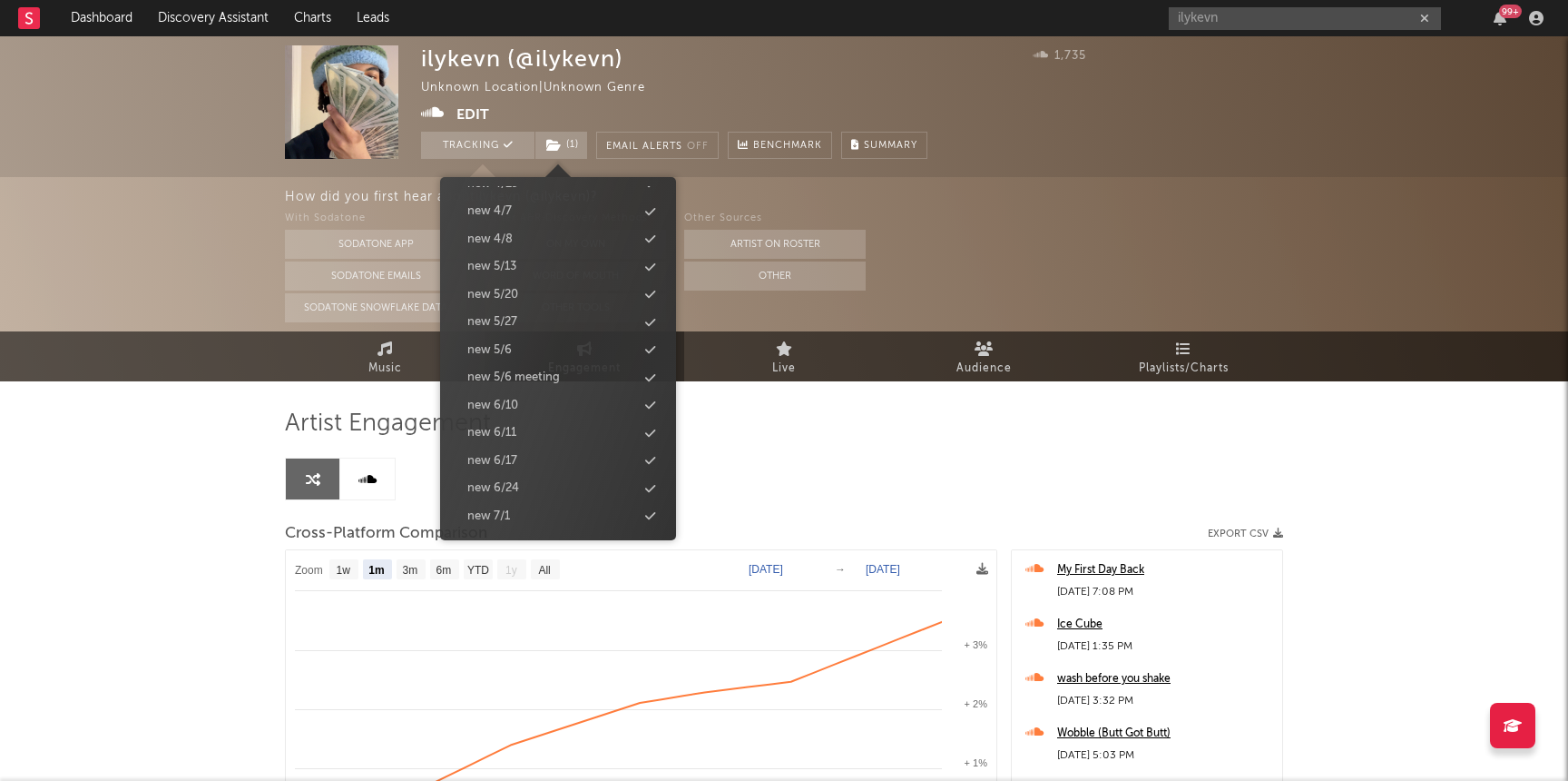
scroll to position [1794, 0]
click at [517, 406] on div "new 9/2" at bounding box center [558, 404] width 208 height 24
click at [207, 436] on div "ilykevn (@ilykevn) Unknown Location | Unknown Genre Edit Tracking ( 2 ) Email A…" at bounding box center [784, 594] width 1568 height 1116
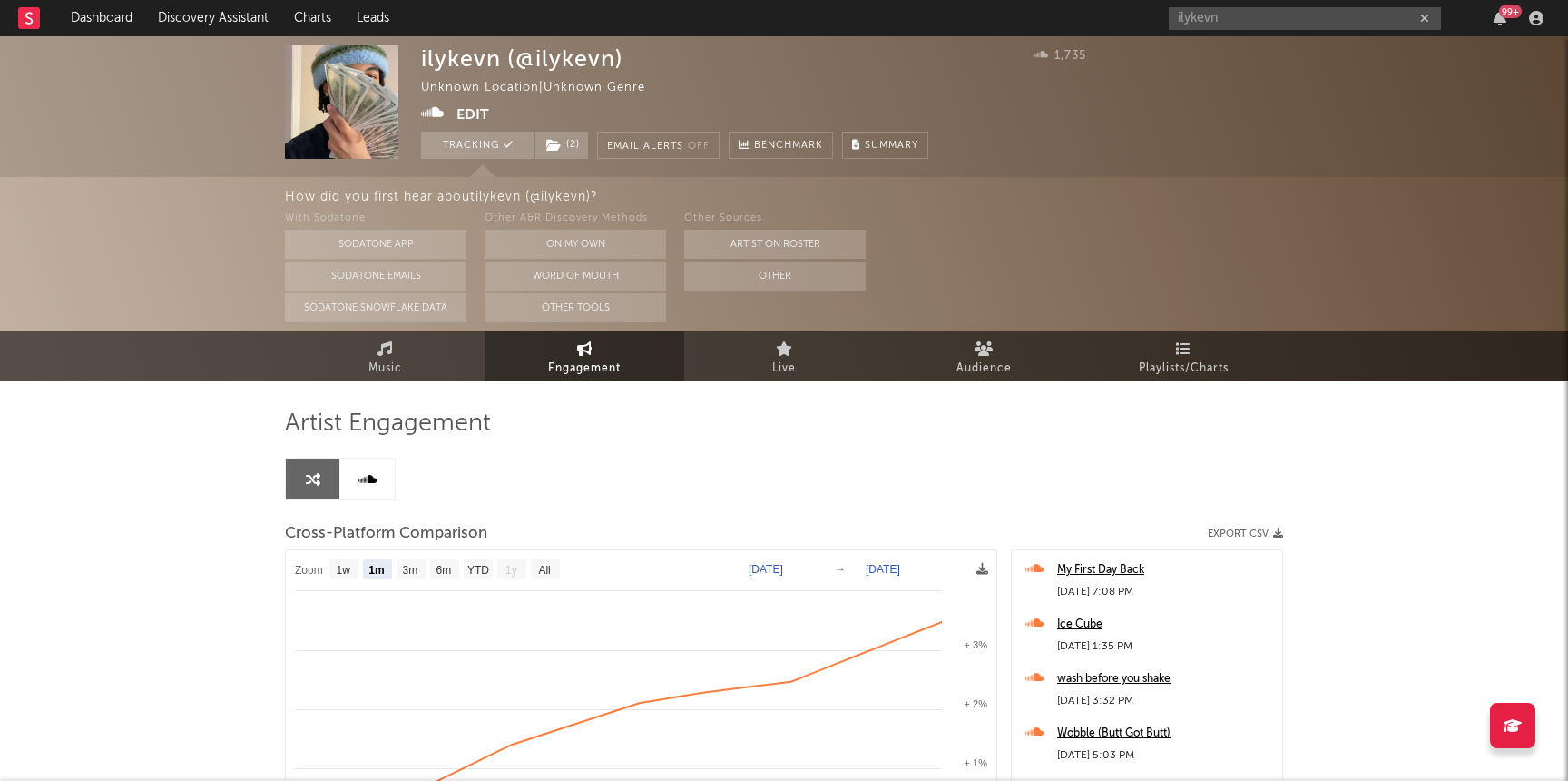
click at [434, 109] on icon at bounding box center [432, 112] width 24 height 18
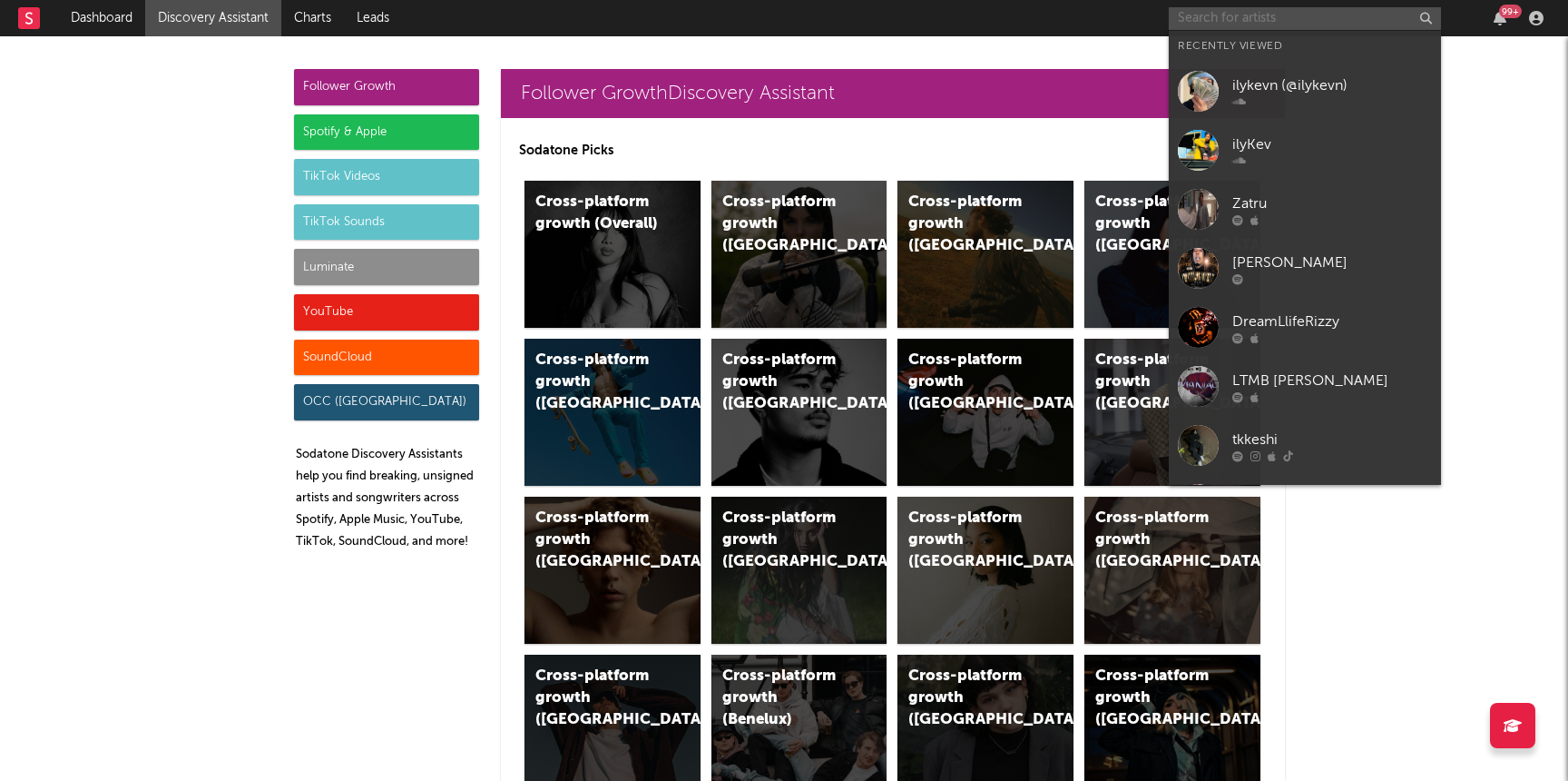
click at [1316, 24] on input "text" at bounding box center [1305, 19] width 272 height 23
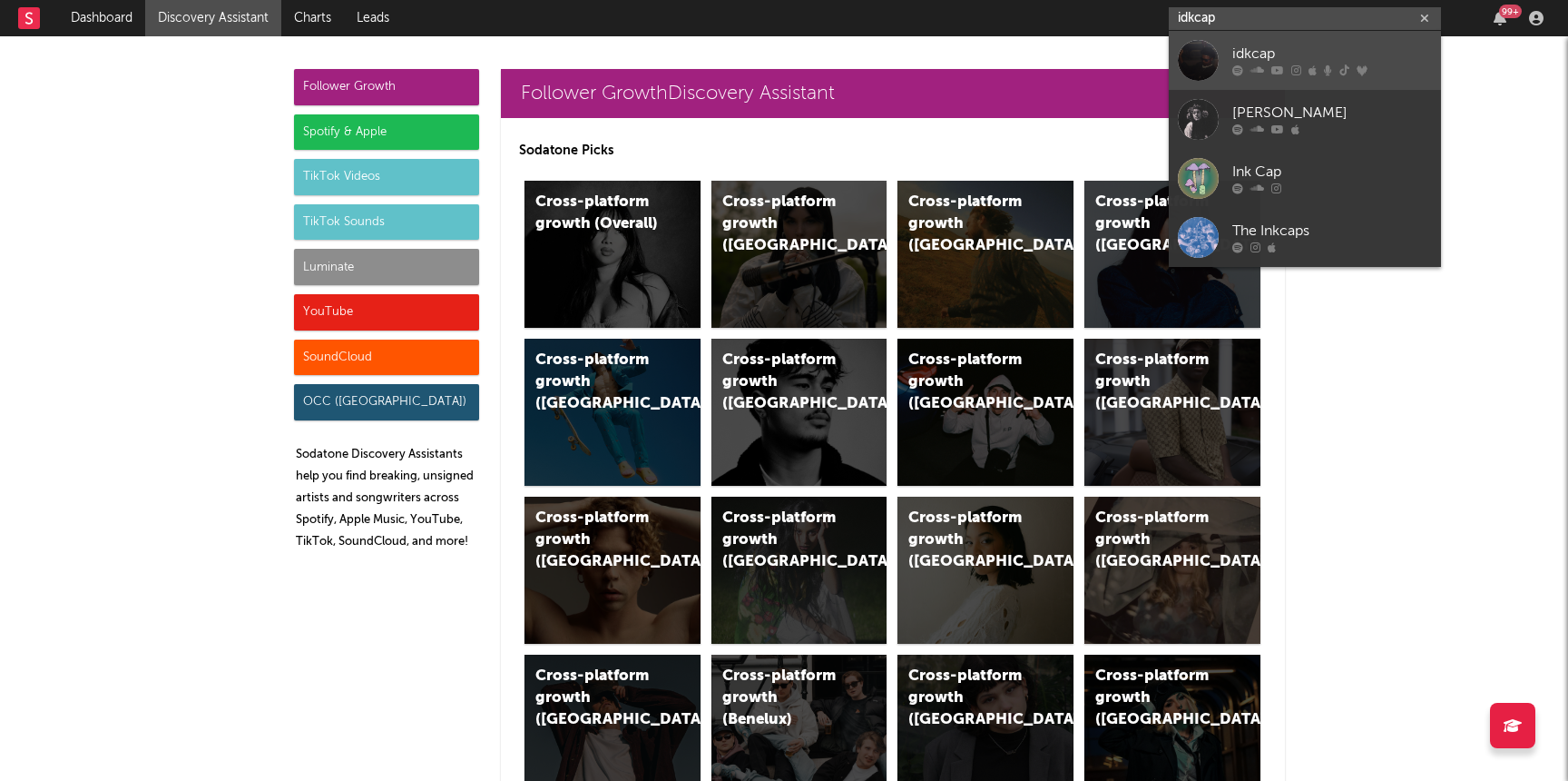
type input "idkcap"
click at [1307, 53] on div "idkcap" at bounding box center [1332, 54] width 200 height 22
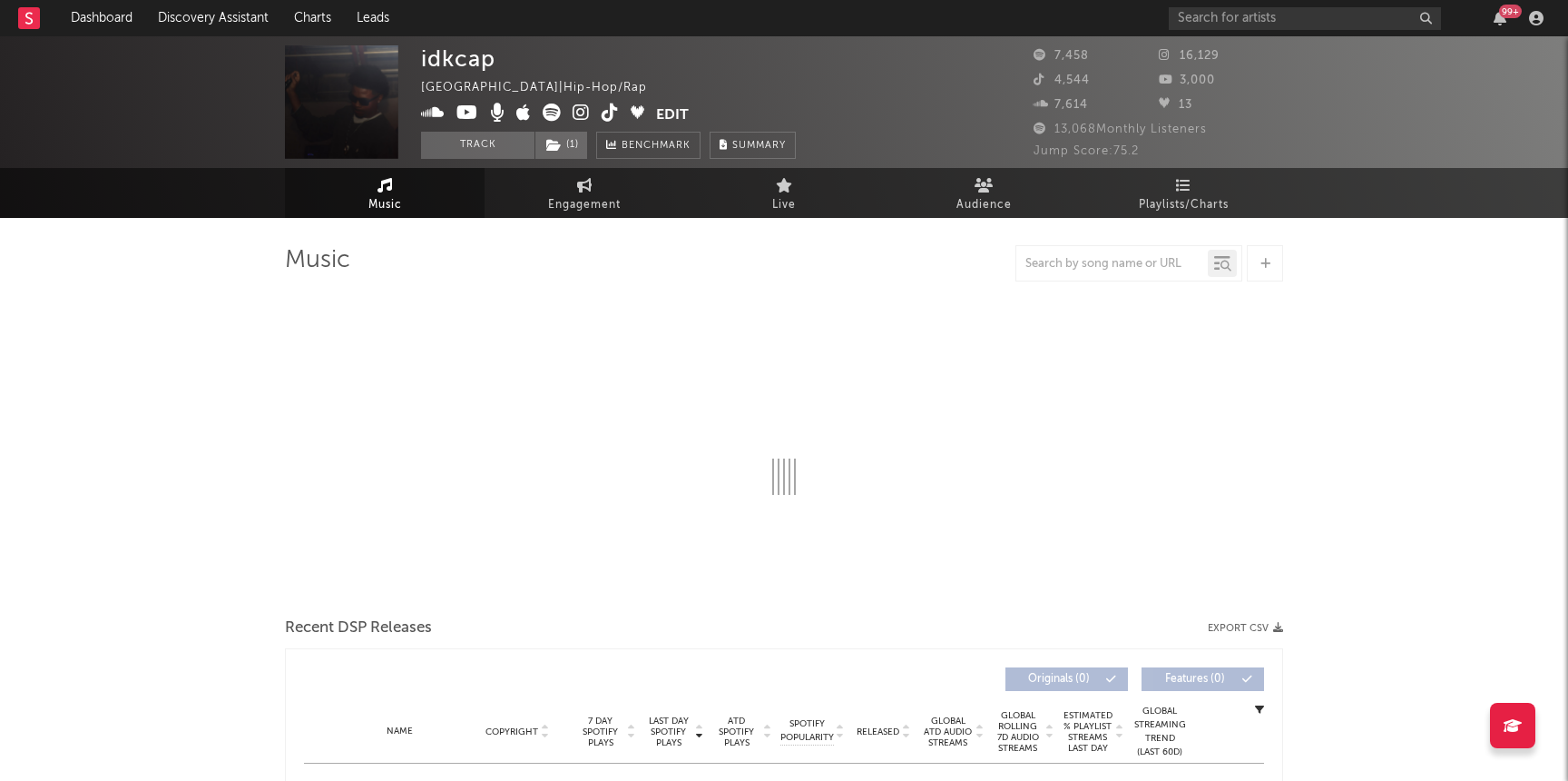
select select "1w"
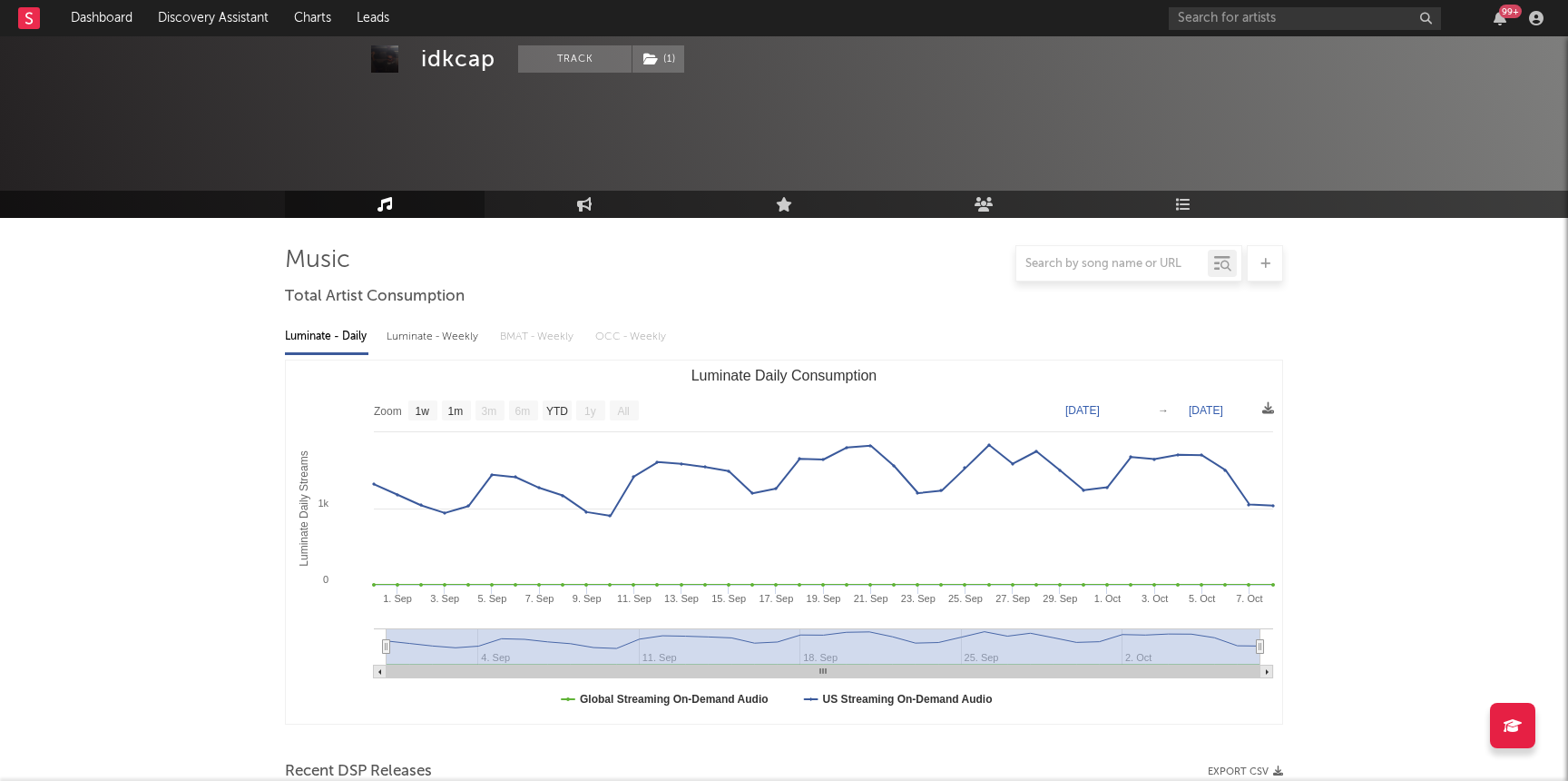
scroll to position [586, 0]
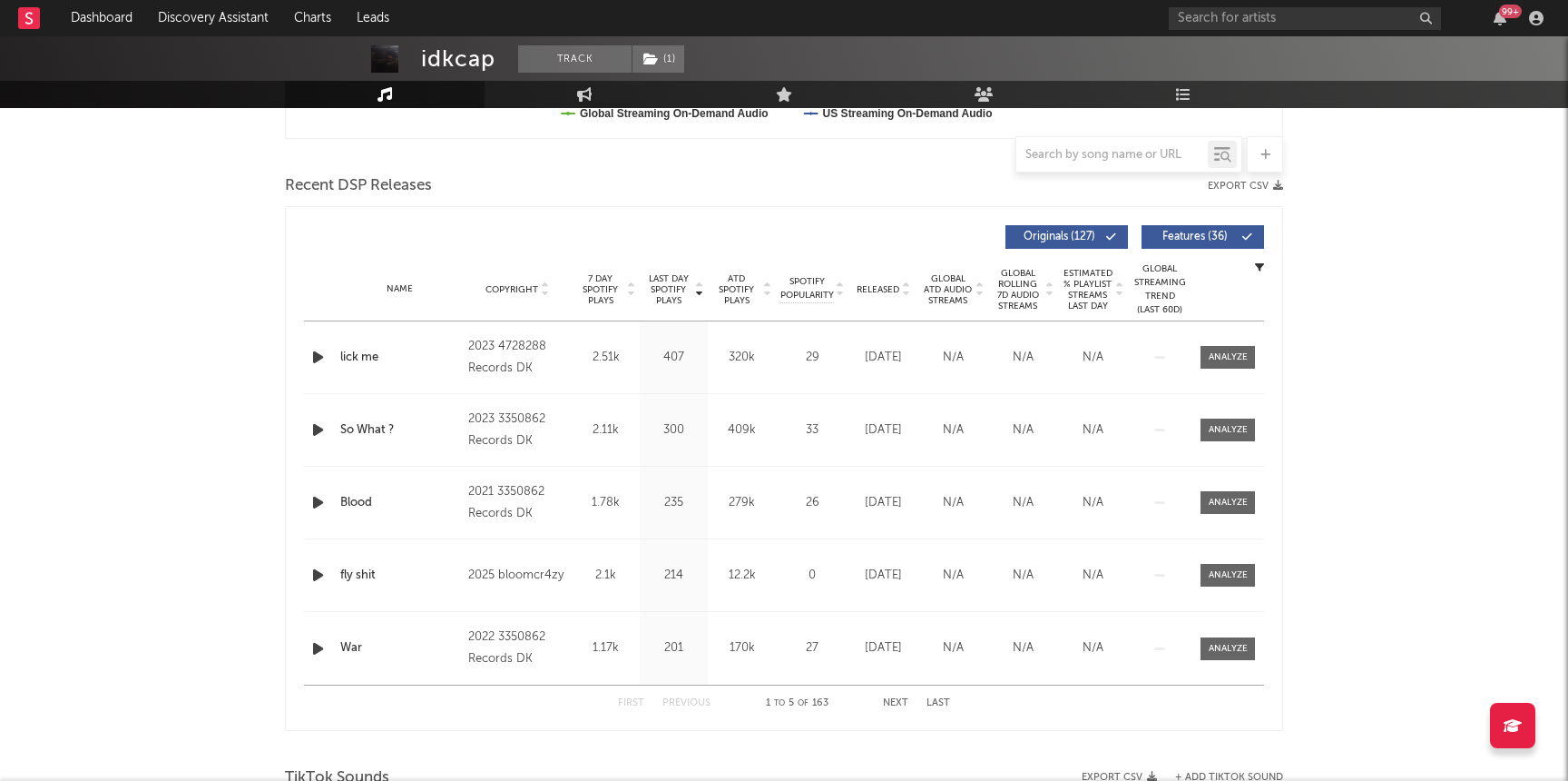
click at [877, 282] on div "Released" at bounding box center [883, 289] width 61 height 13
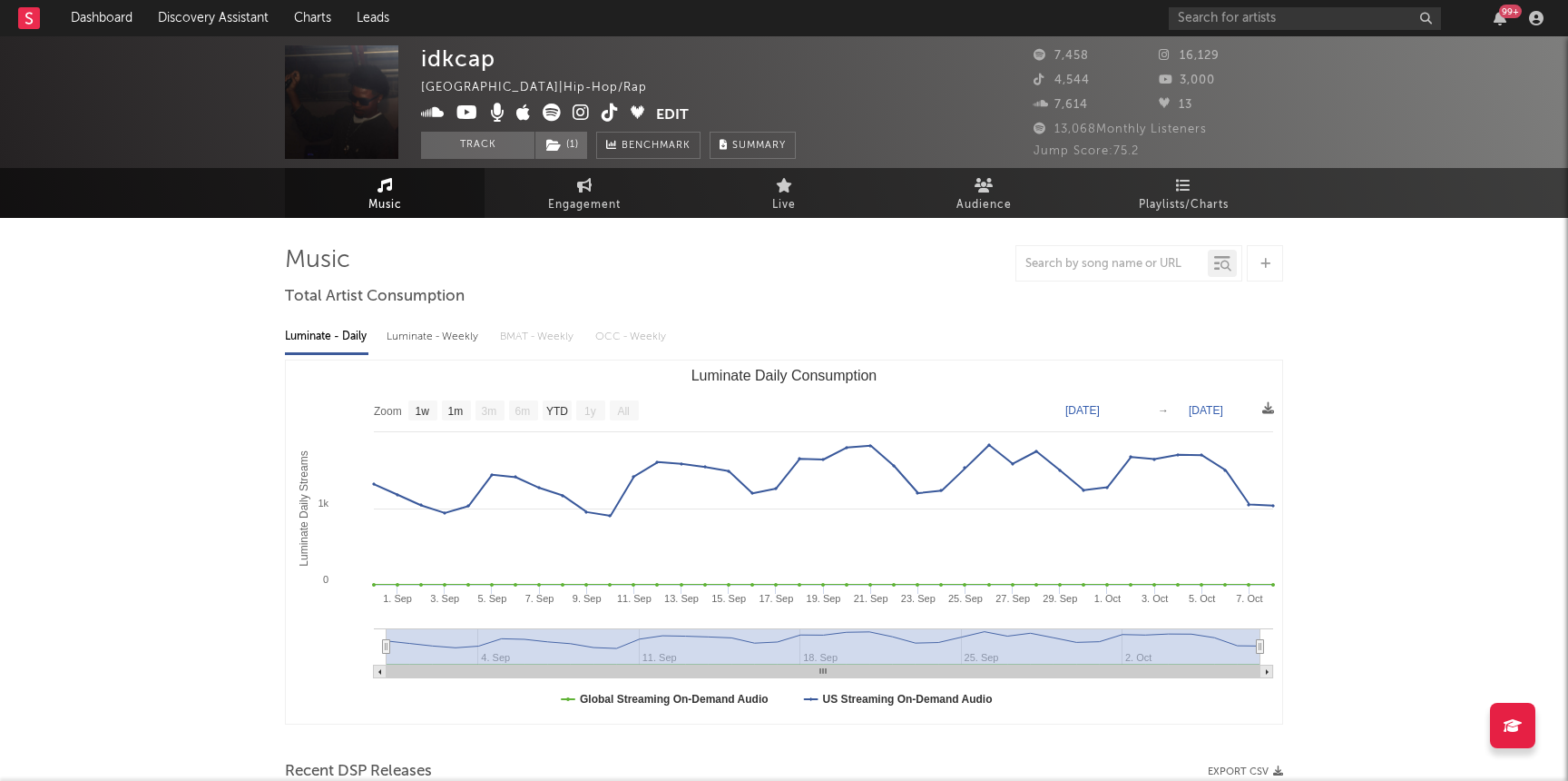
click at [582, 114] on icon at bounding box center [581, 112] width 17 height 18
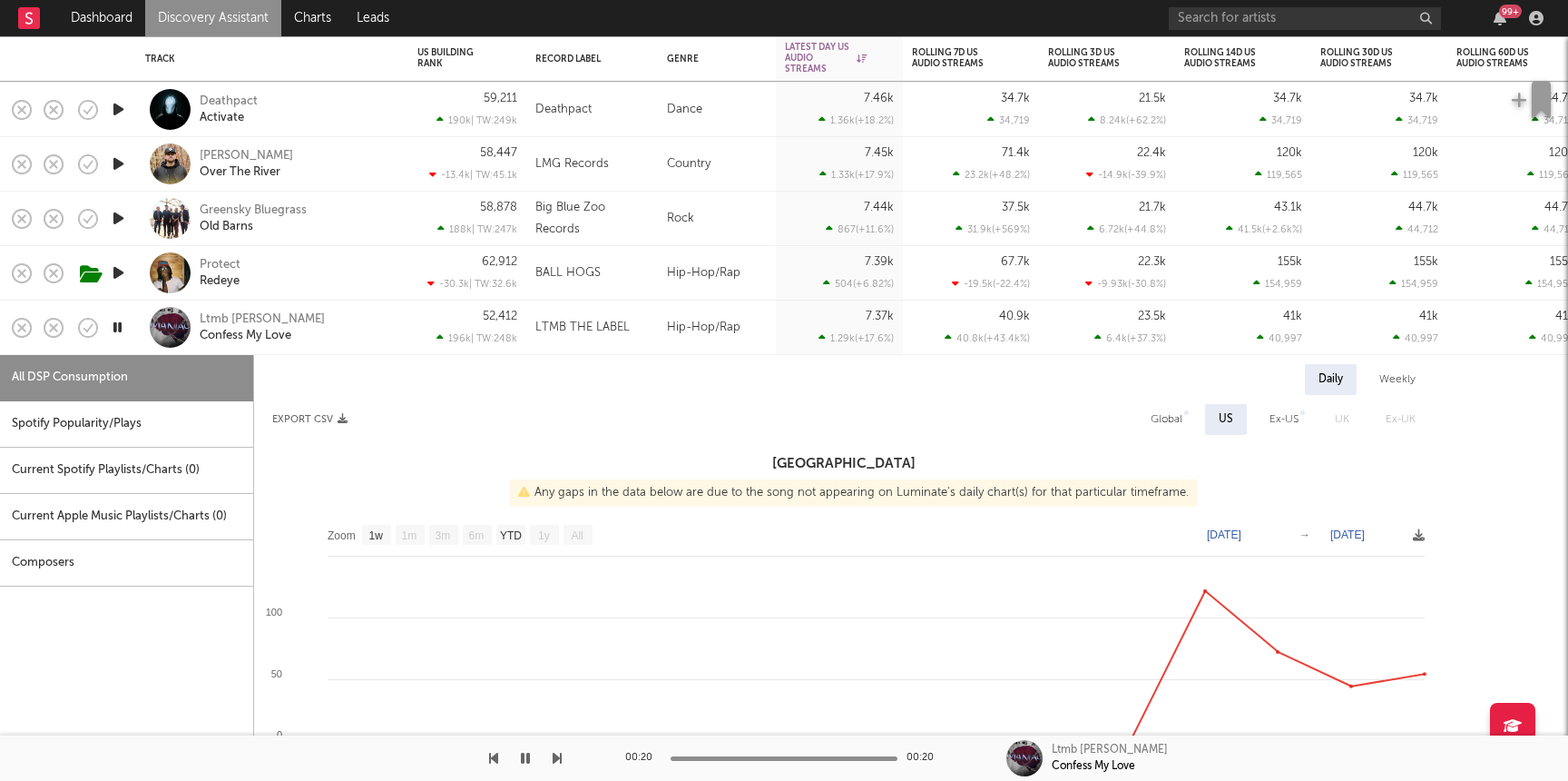
select select "1w"
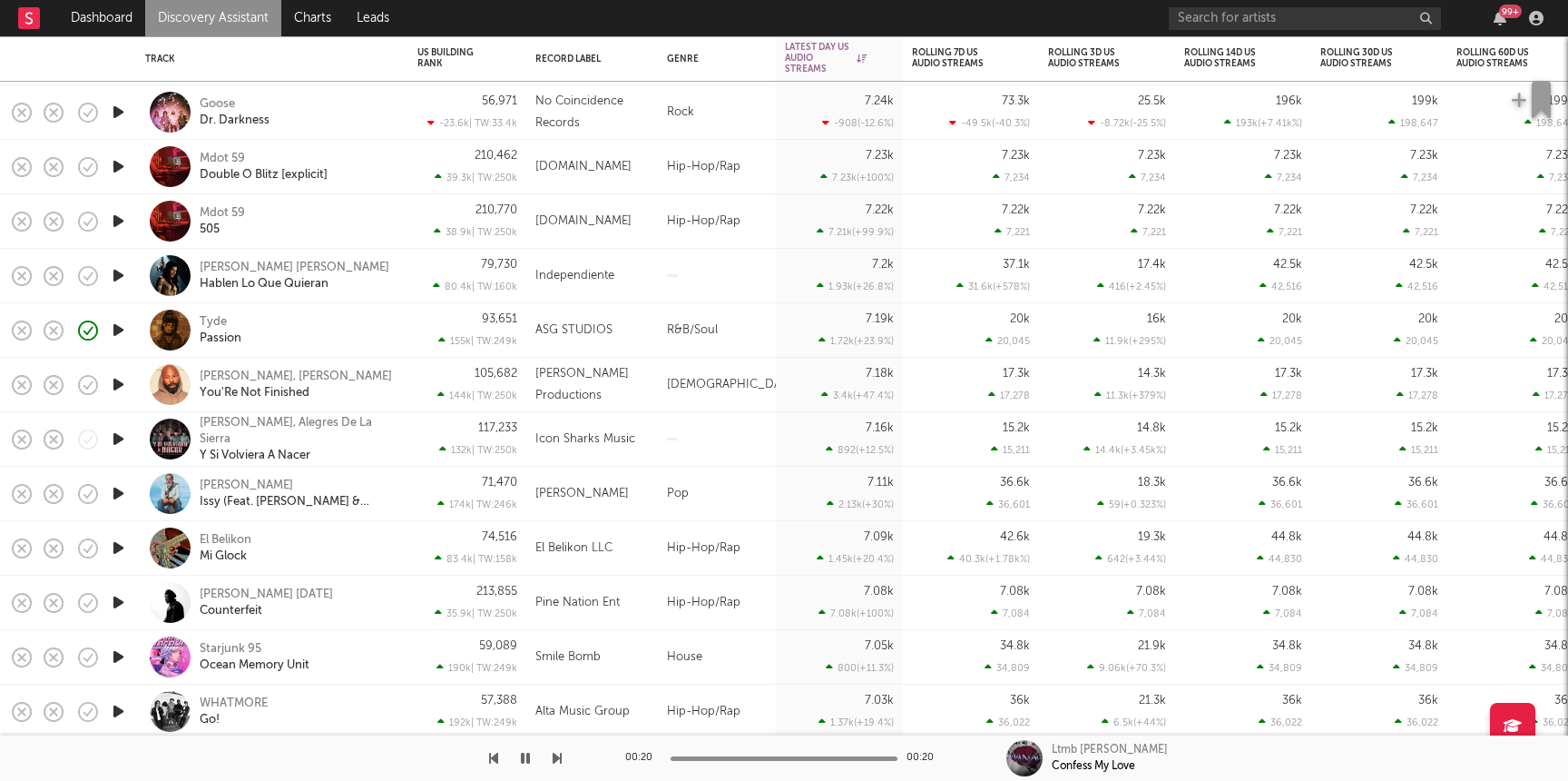
click at [120, 545] on icon "button" at bounding box center [118, 548] width 19 height 23
click at [331, 551] on div "El Belikon Mi Glock" at bounding box center [297, 548] width 195 height 32
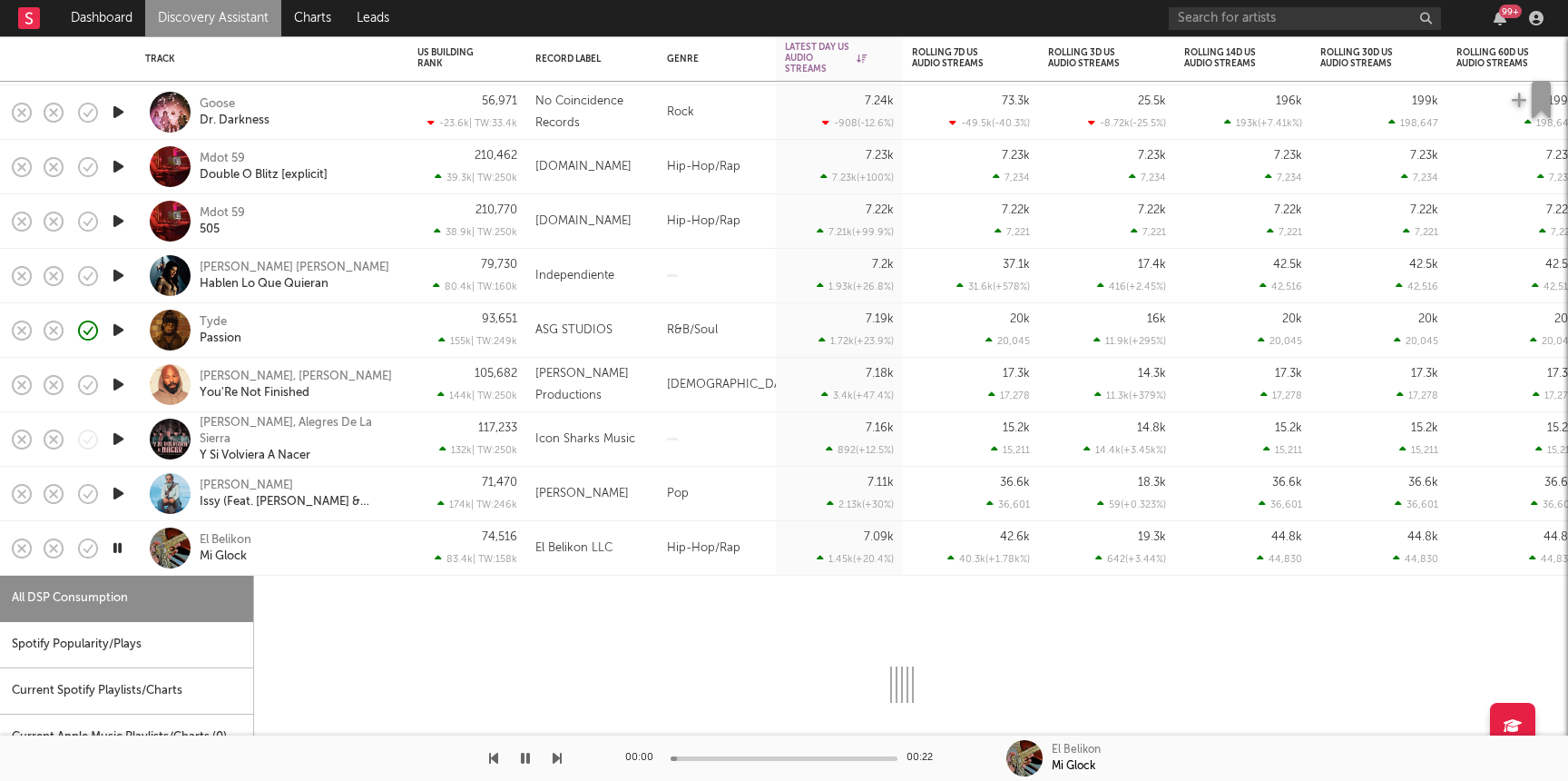
select select "1w"
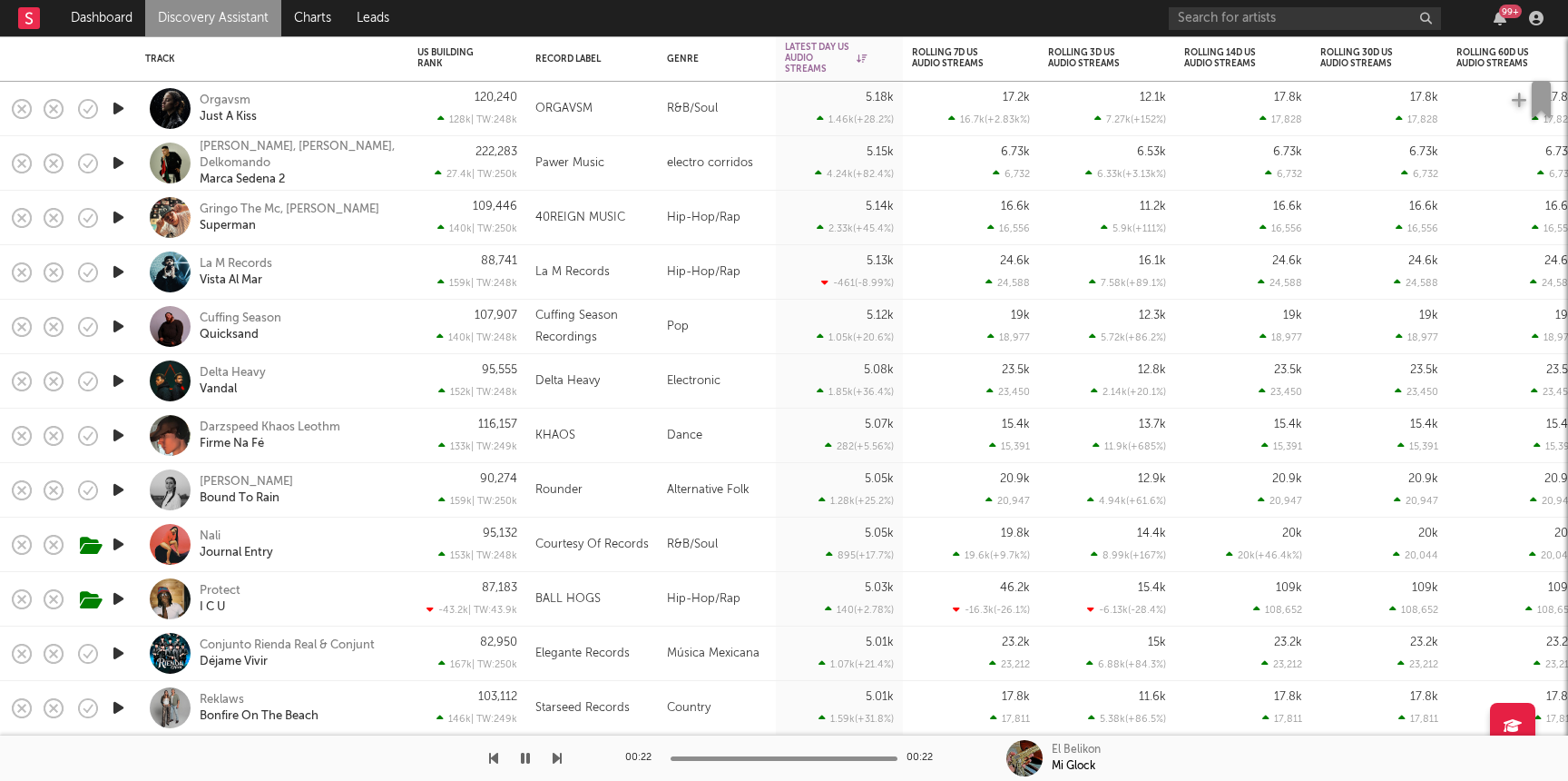
click at [125, 705] on icon "button" at bounding box center [118, 708] width 19 height 23
click at [253, 23] on link "Discovery Assistant" at bounding box center [212, 18] width 136 height 36
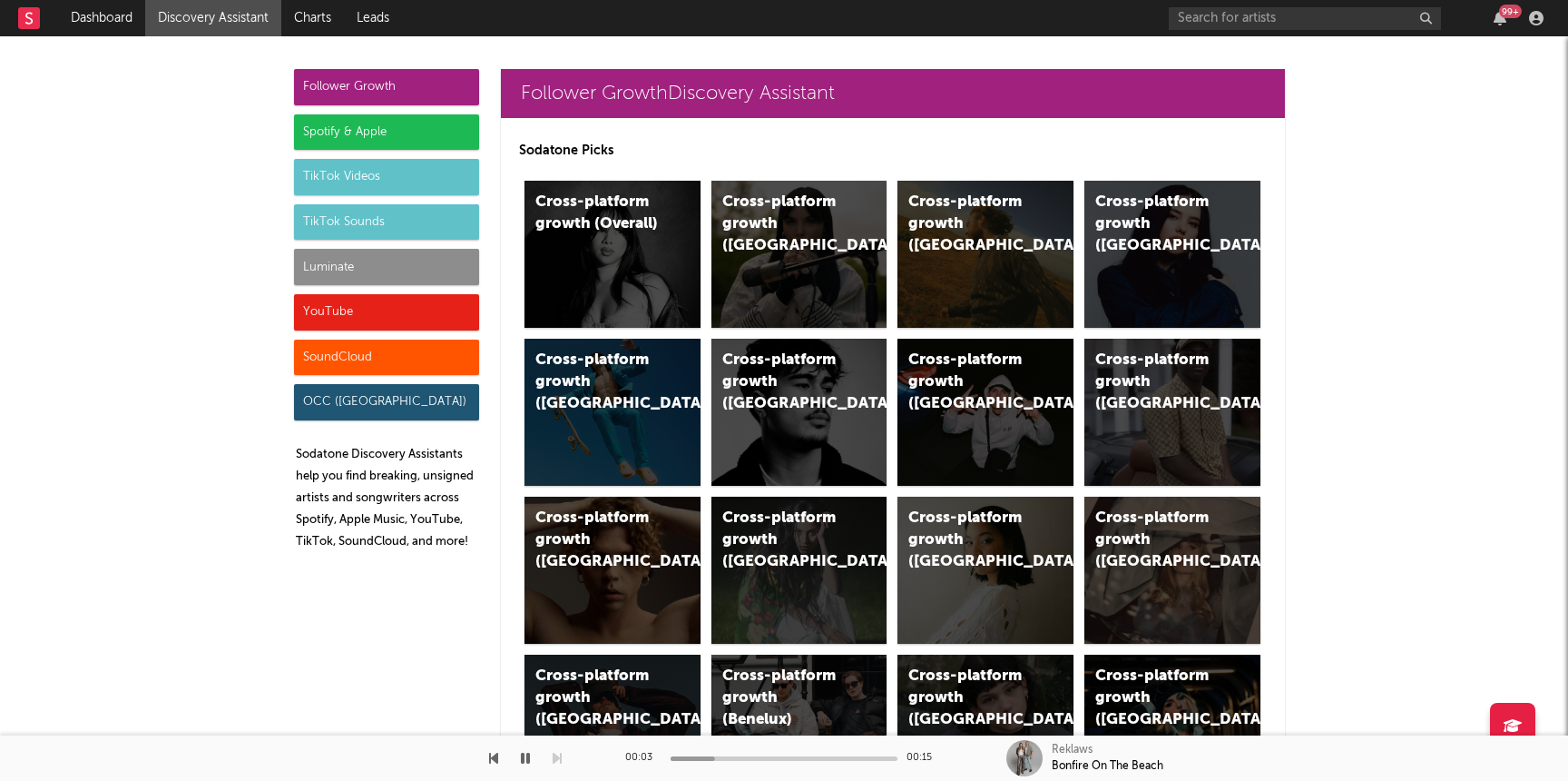
click at [427, 261] on div "Luminate" at bounding box center [387, 267] width 185 height 36
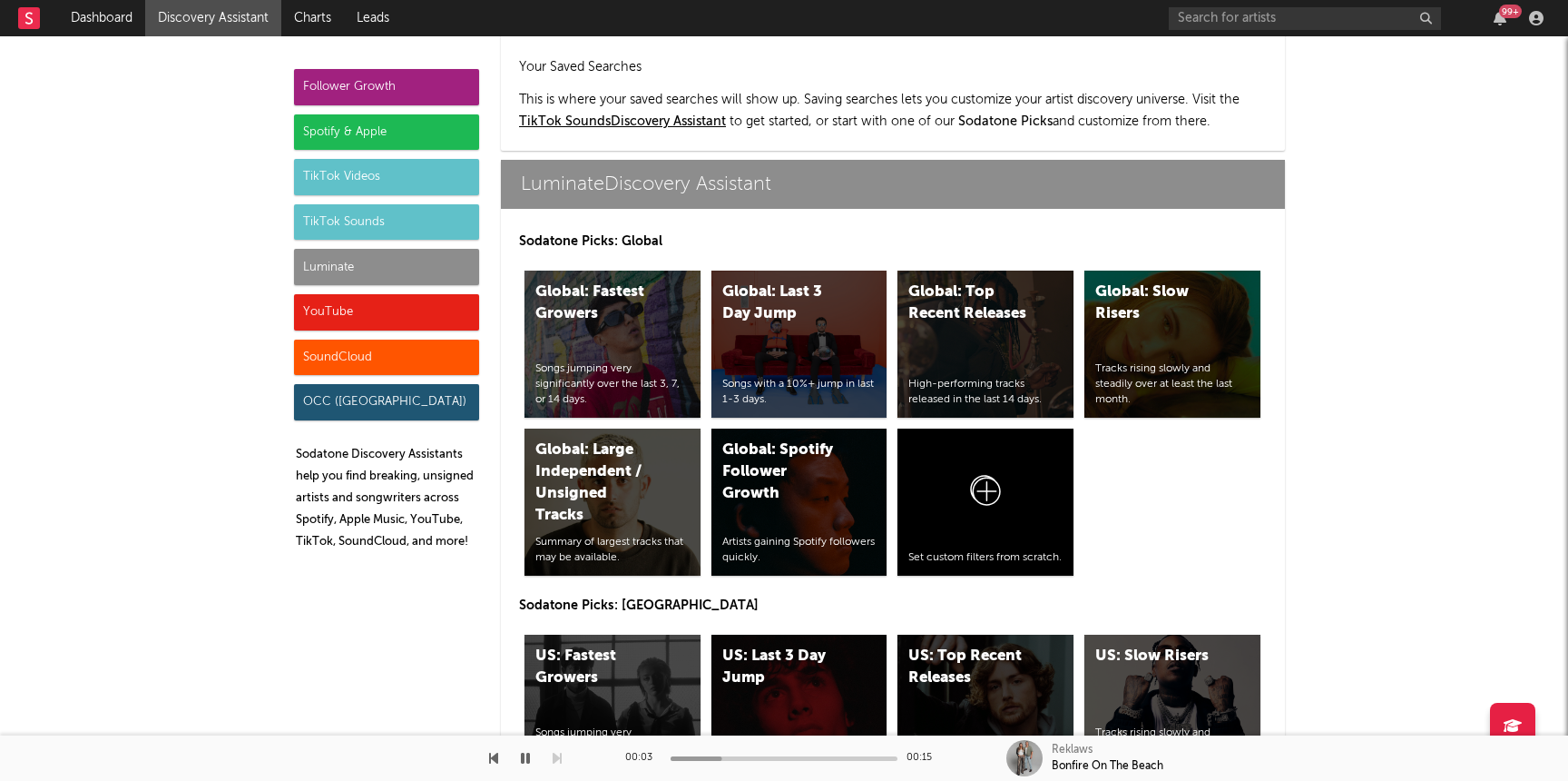
scroll to position [8058, 0]
click at [561, 634] on div "US: Fastest Growers Songs jumping very significantly over the last 3, 7, or 14 …" at bounding box center [612, 708] width 176 height 147
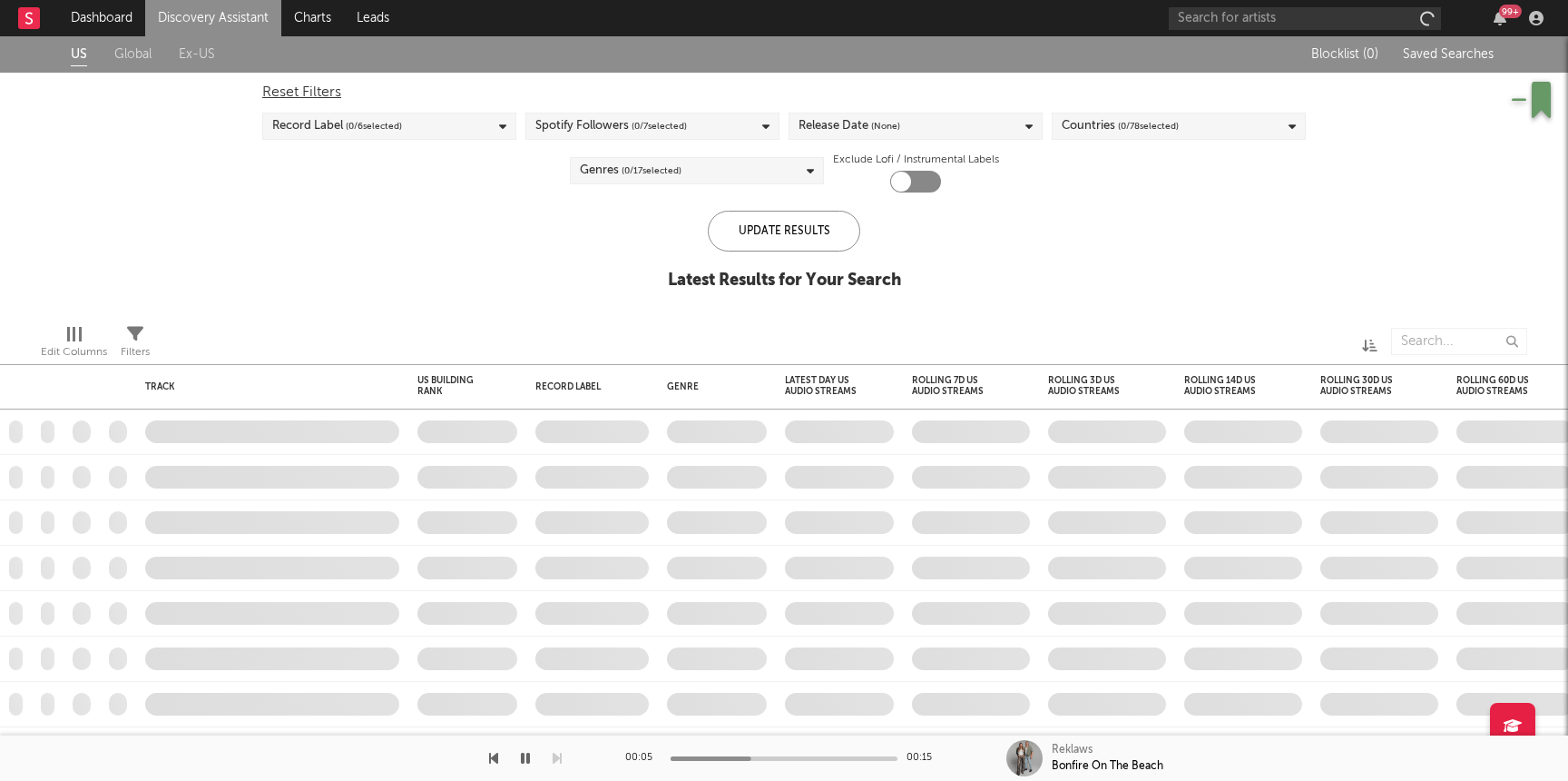
checkbox input "true"
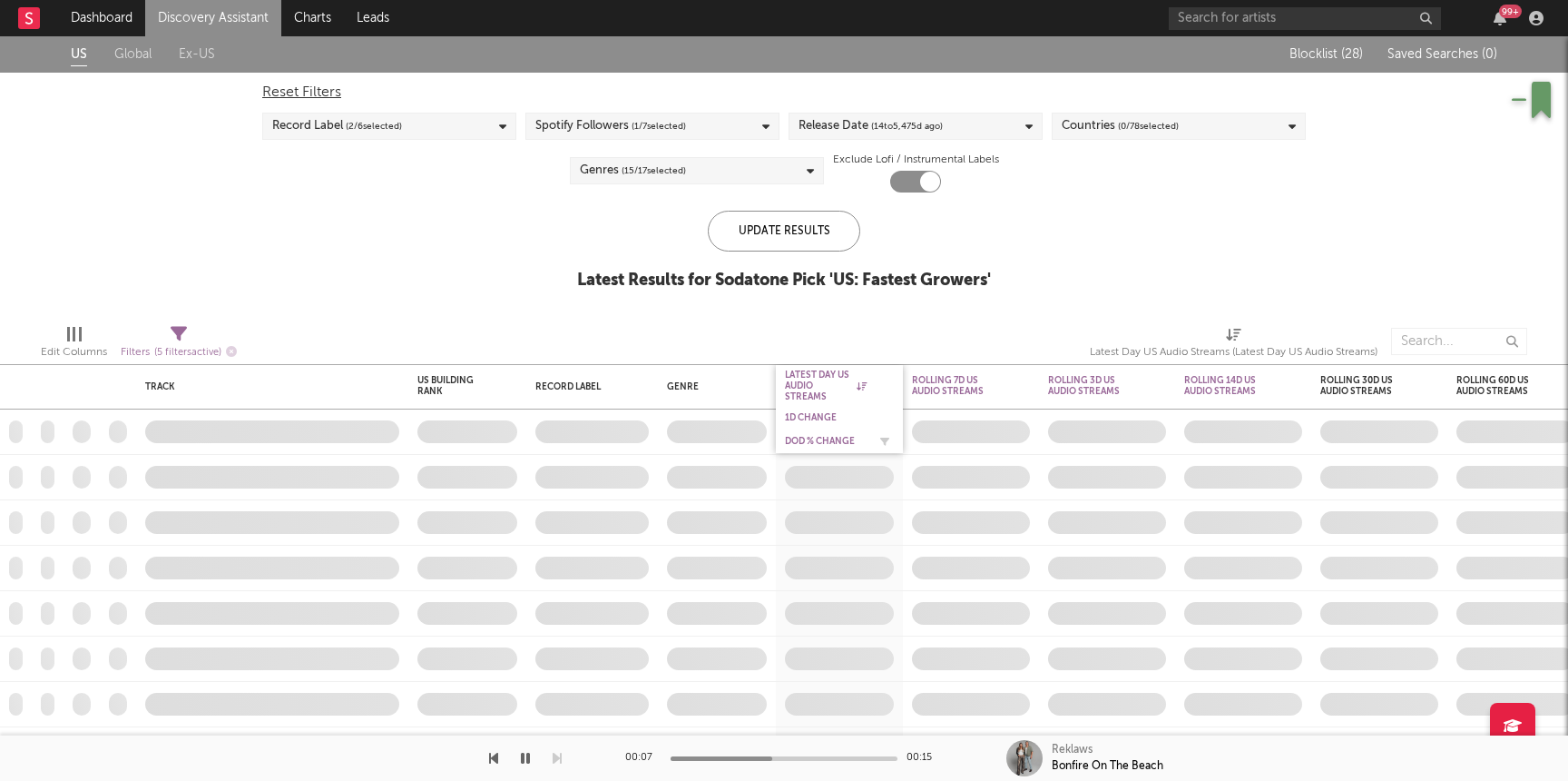
click at [822, 439] on div "DoD % Change" at bounding box center [825, 440] width 82 height 10
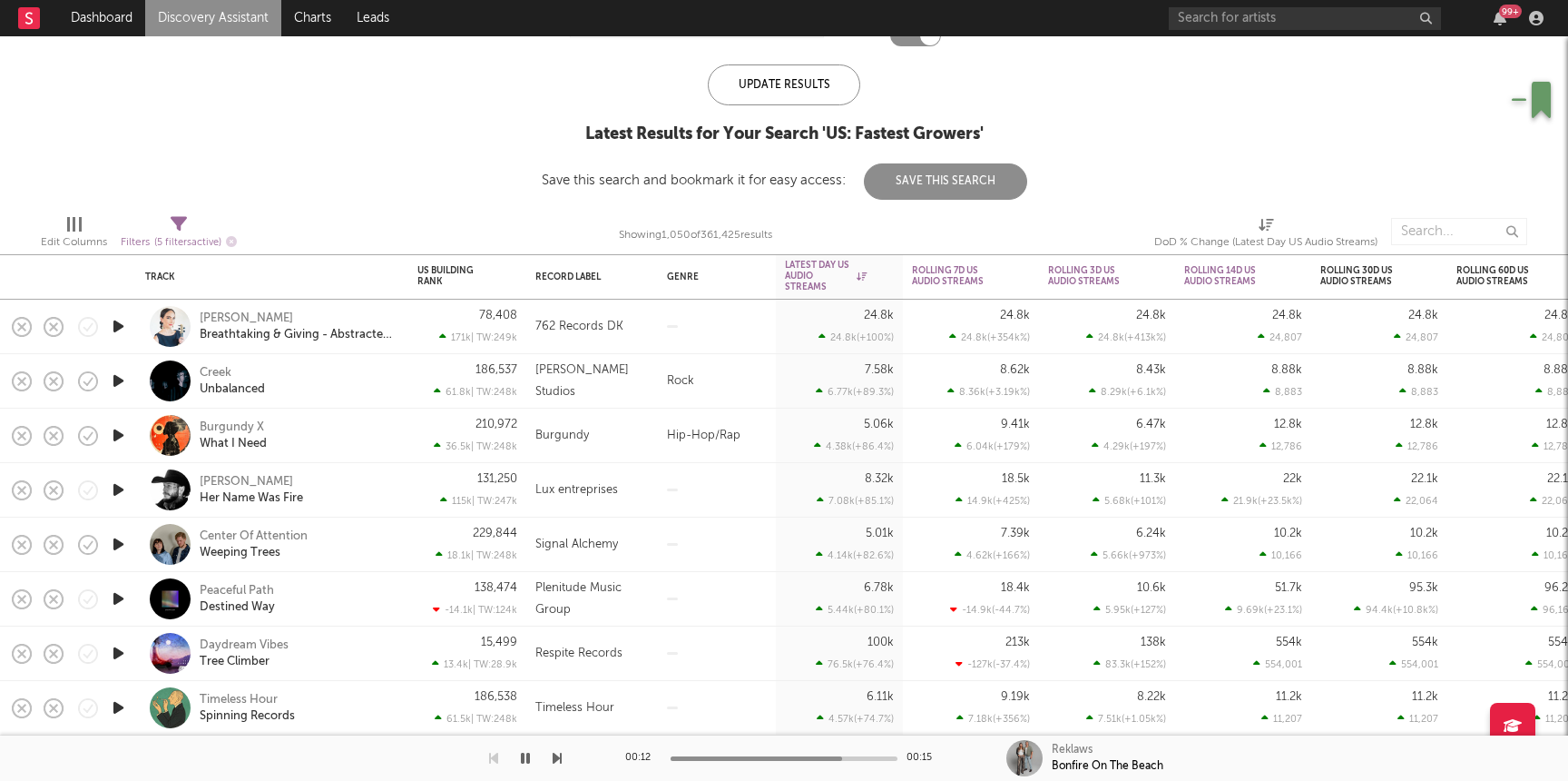
click at [119, 435] on icon "button" at bounding box center [118, 435] width 19 height 23
click at [409, 435] on div "210,972 36.5k | TW: 248k" at bounding box center [467, 435] width 118 height 54
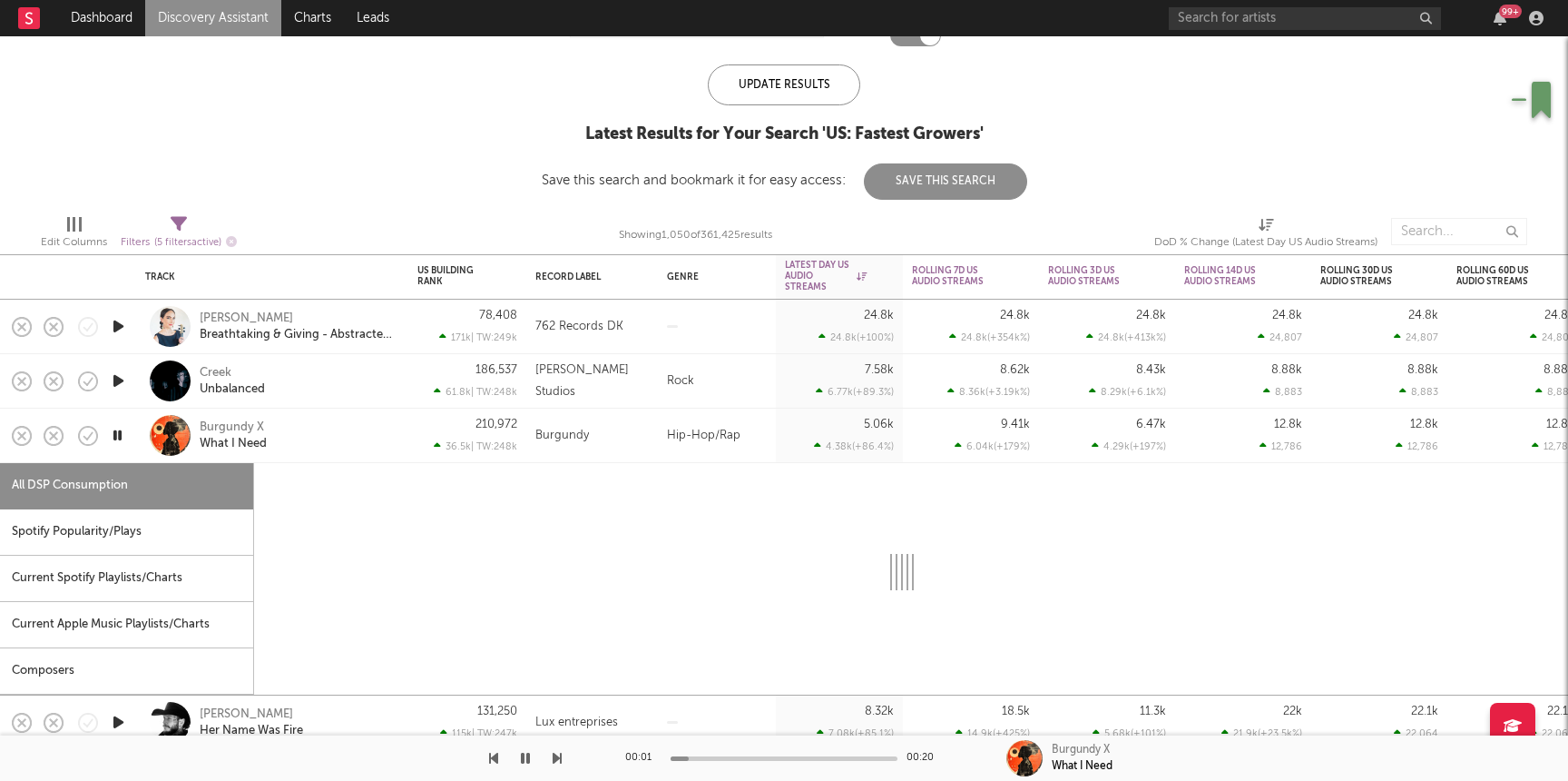
select select "1w"
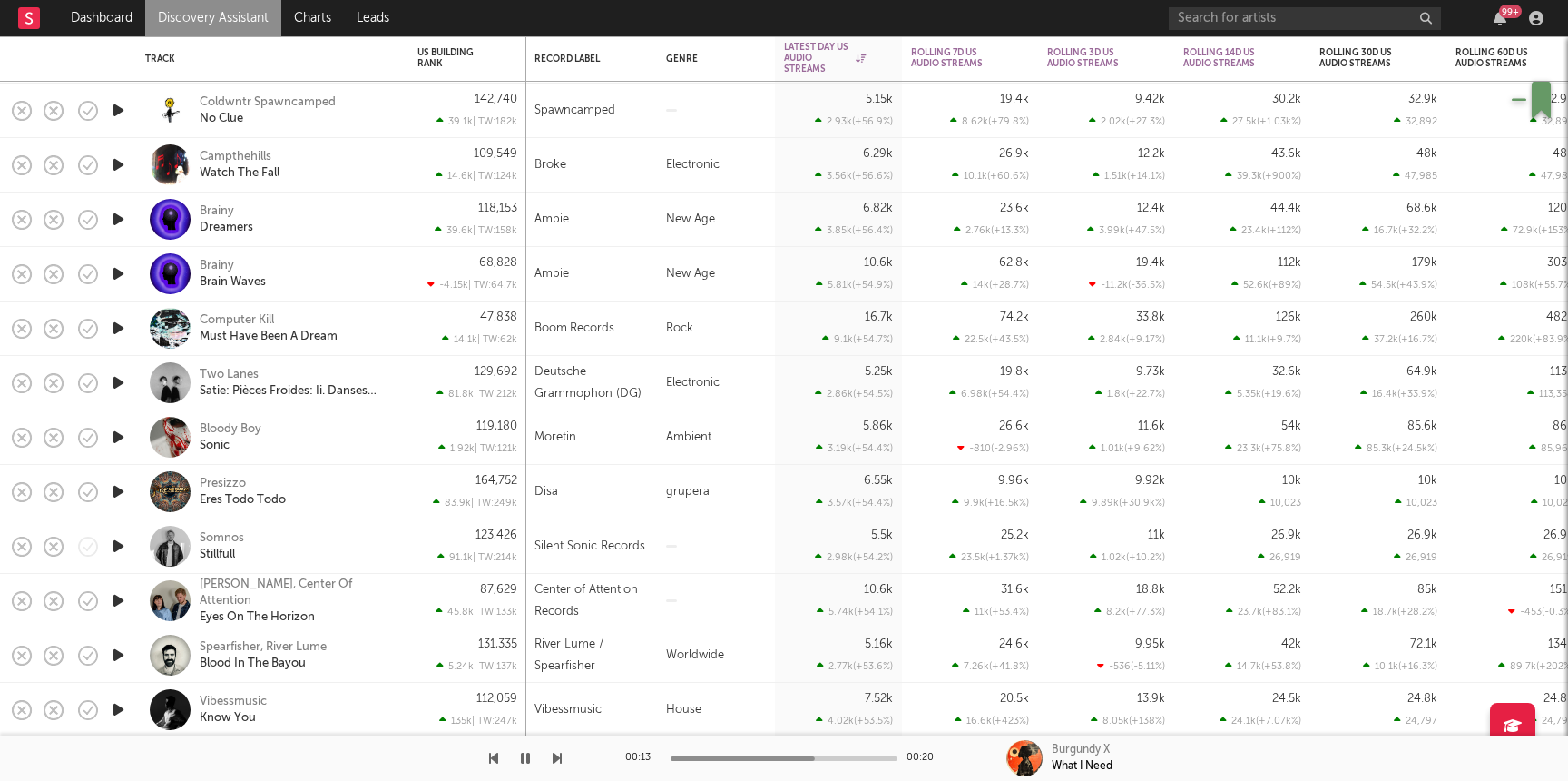
click at [122, 435] on icon "button" at bounding box center [118, 437] width 19 height 23
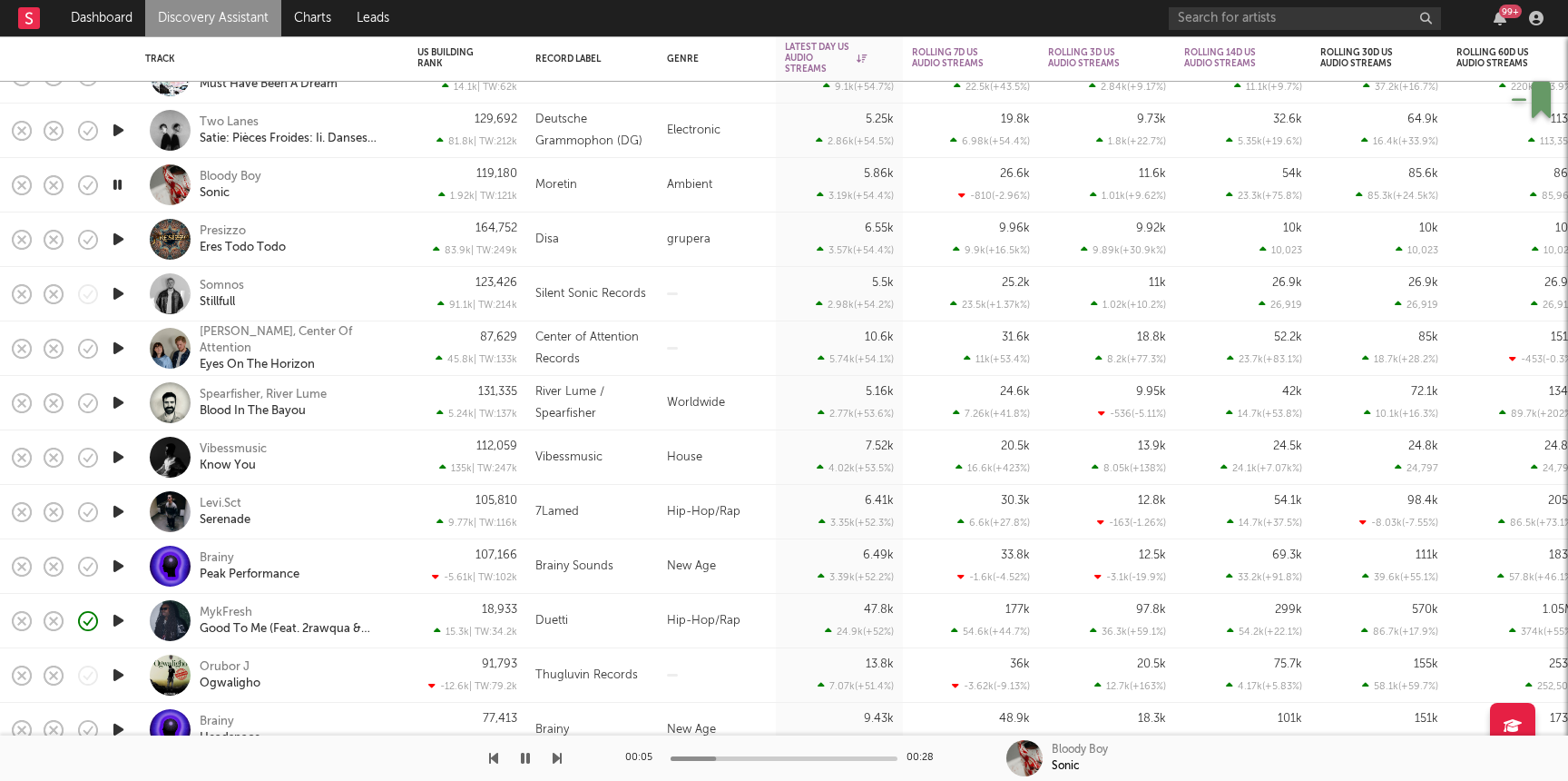
click at [109, 510] on icon "button" at bounding box center [118, 511] width 19 height 23
click at [350, 514] on div "Levi.Sct Serenade" at bounding box center [297, 511] width 195 height 32
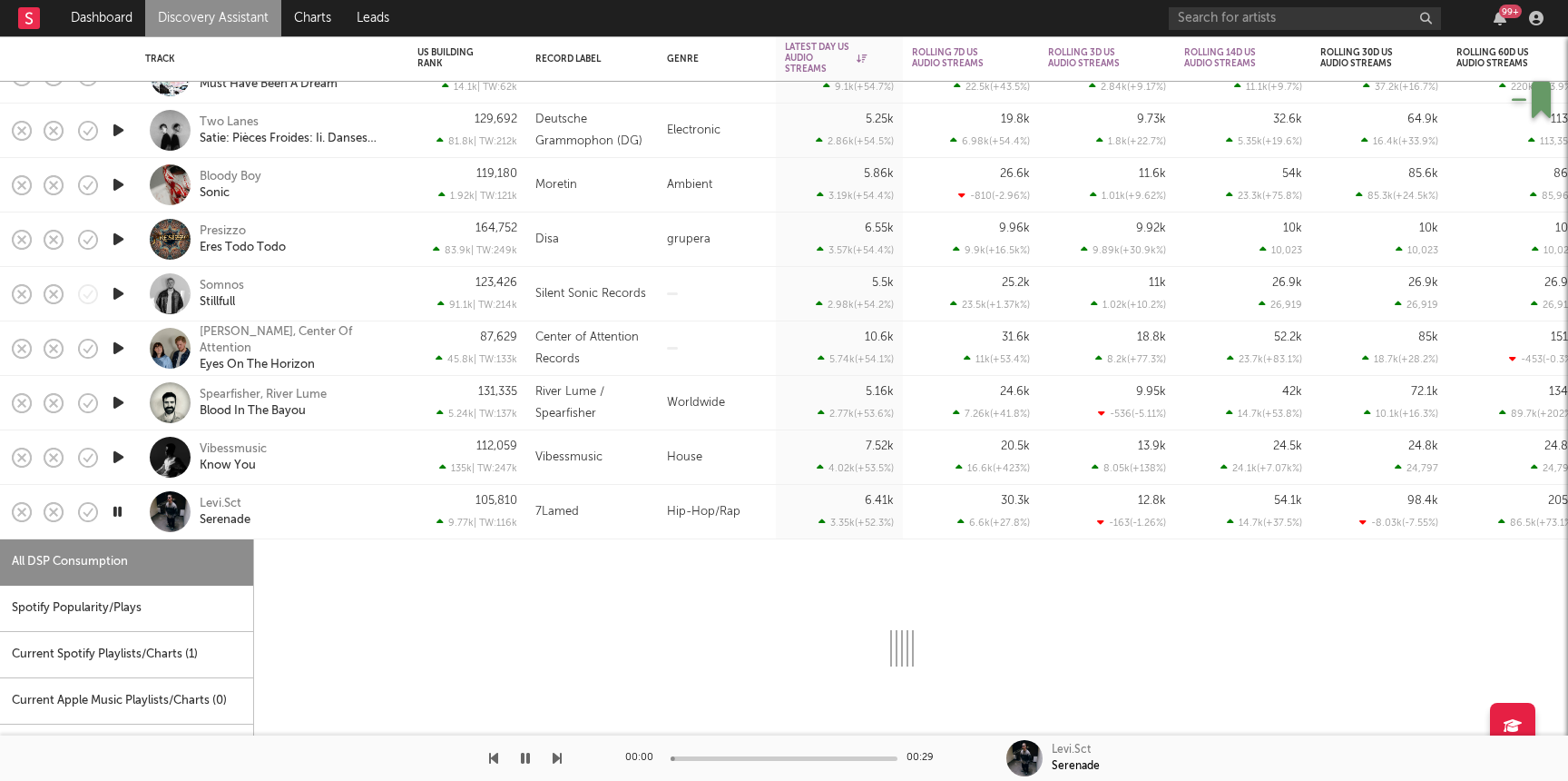
select select "6m"
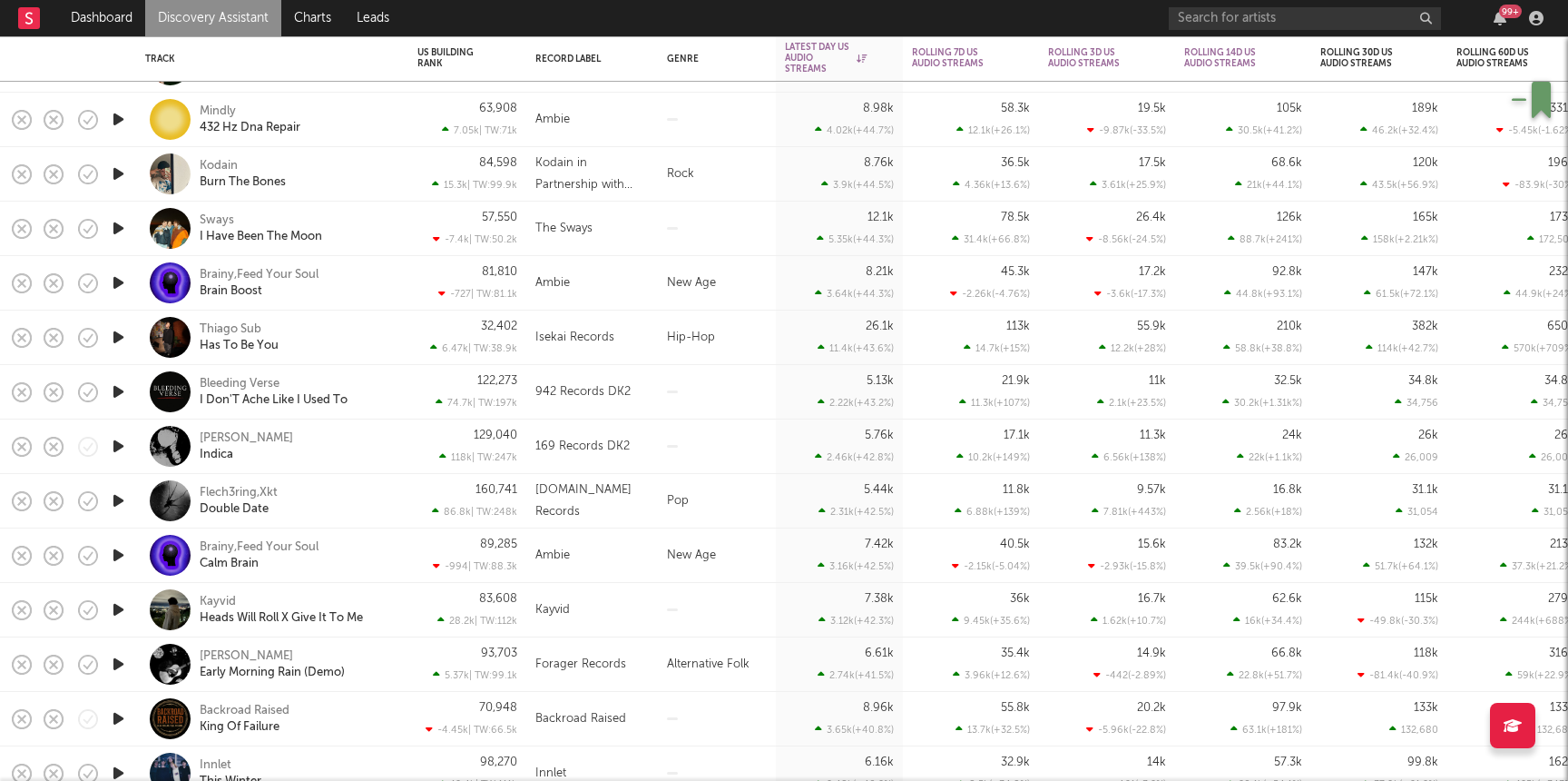
click at [127, 446] on icon "button" at bounding box center [118, 447] width 19 height 23
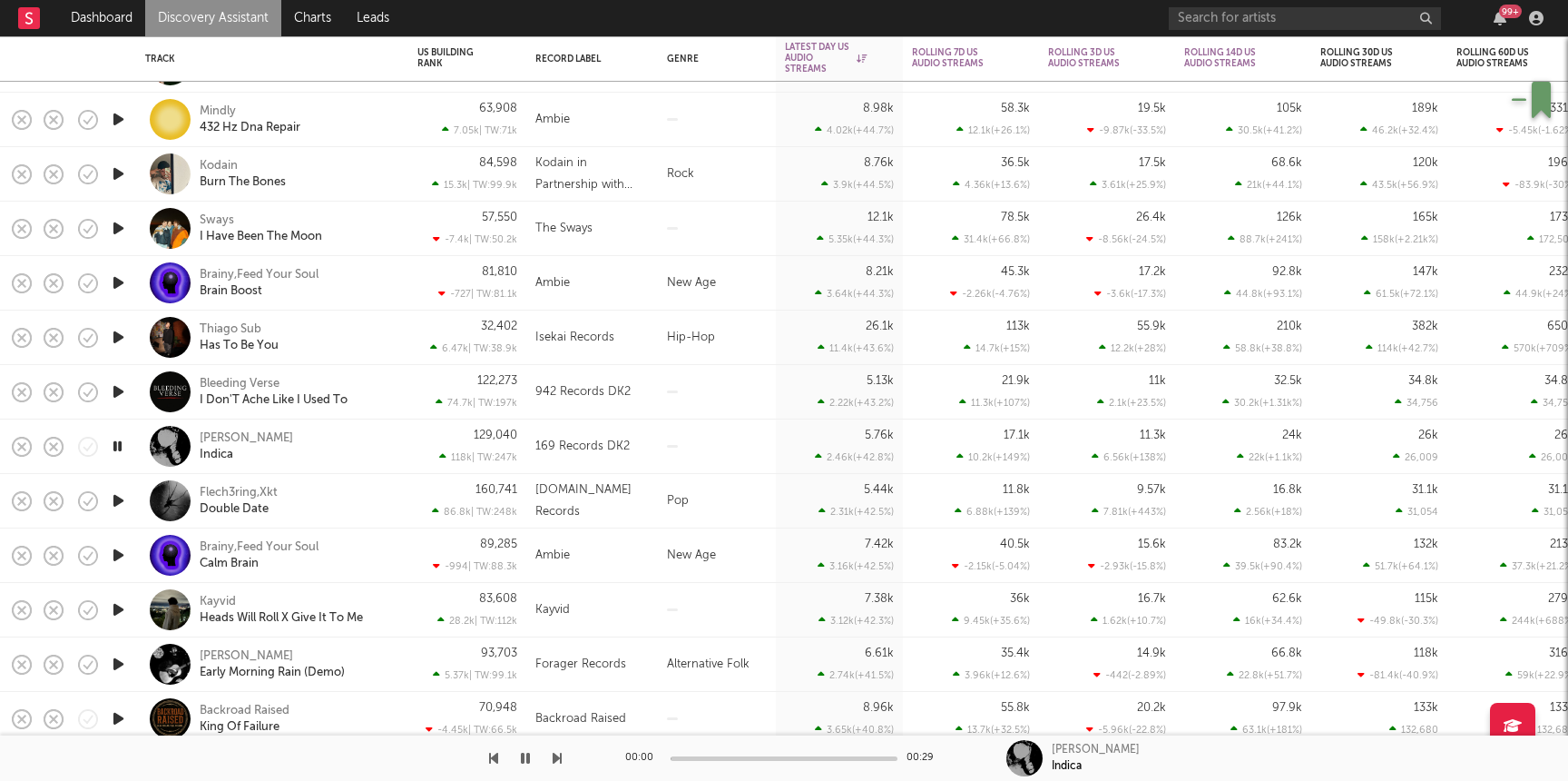
click at [349, 446] on div "Kai Raxx Indica" at bounding box center [297, 447] width 195 height 32
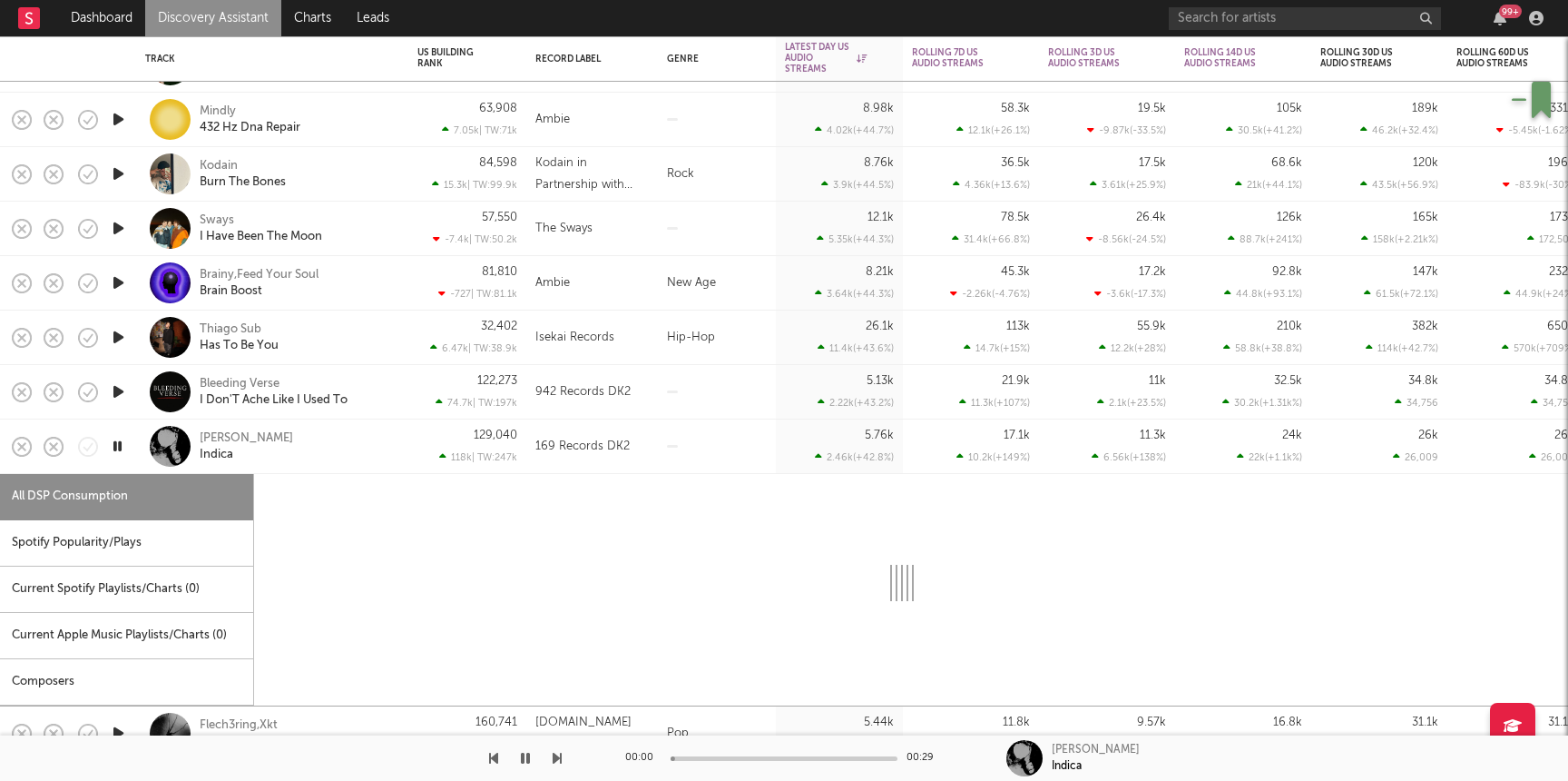
select select "1w"
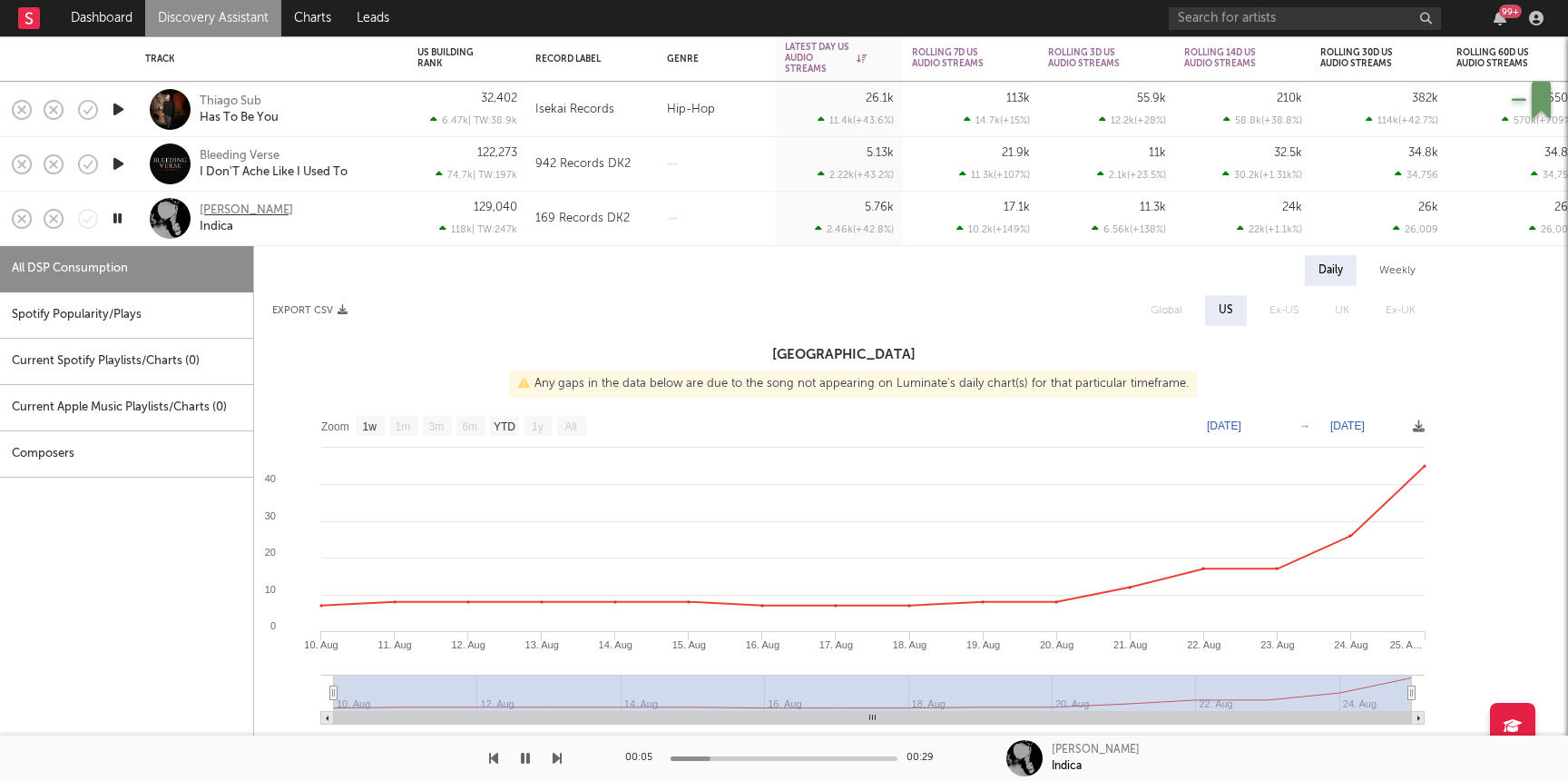
click at [213, 210] on div "[PERSON_NAME]" at bounding box center [247, 210] width 93 height 16
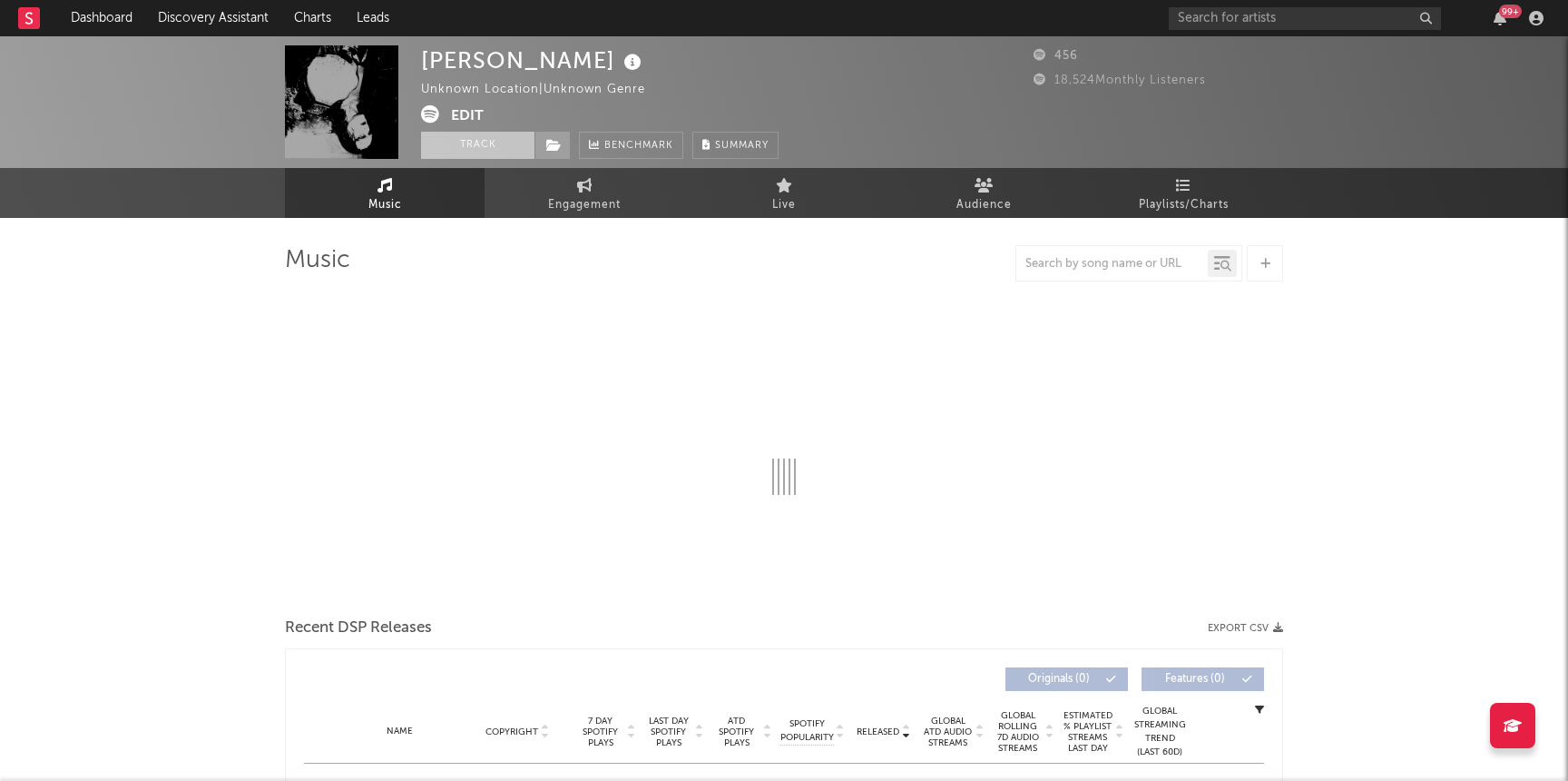
click at [494, 152] on button "Track" at bounding box center [477, 145] width 113 height 28
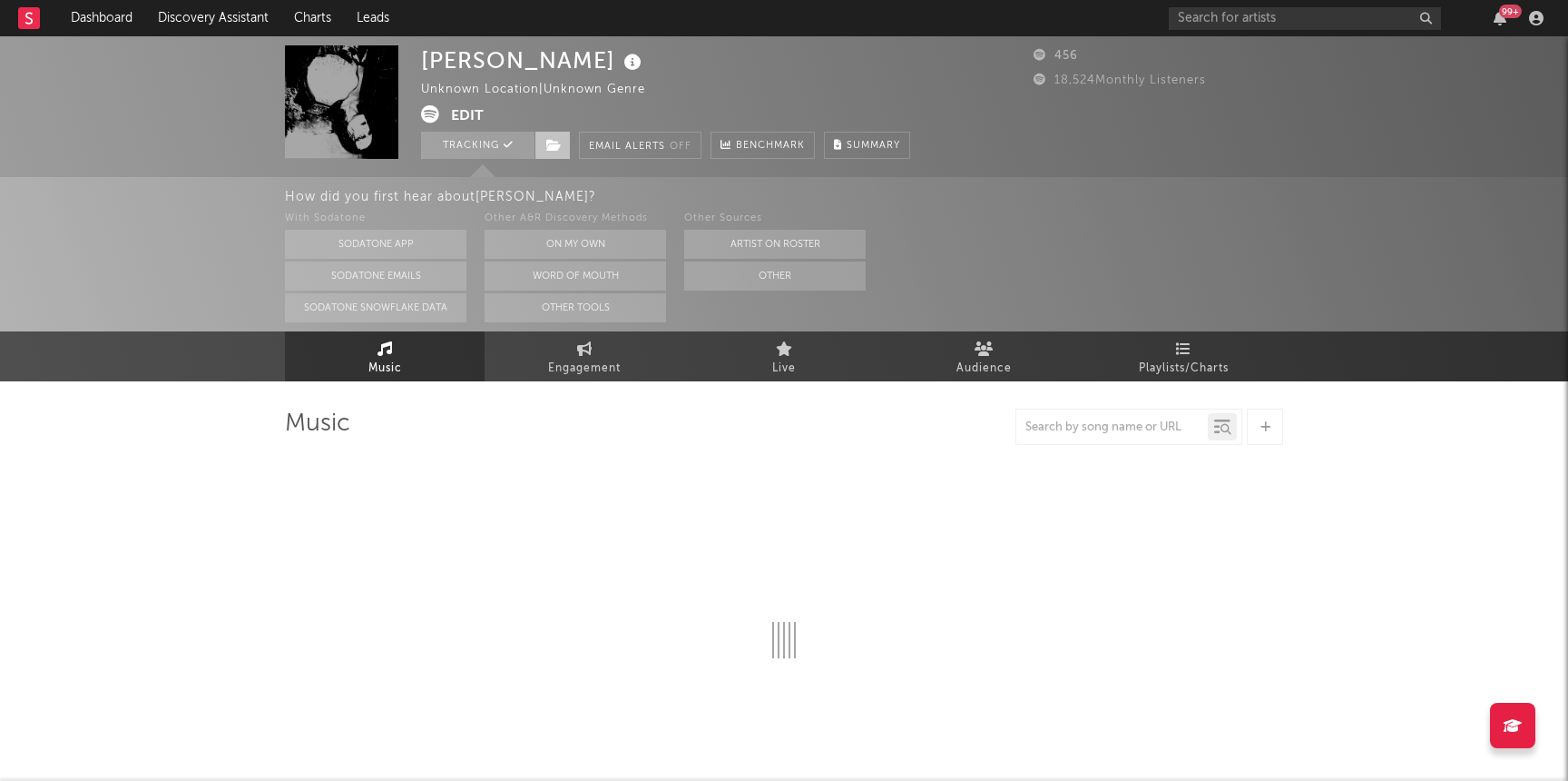
click at [550, 147] on icon at bounding box center [554, 145] width 15 height 12
select select "1w"
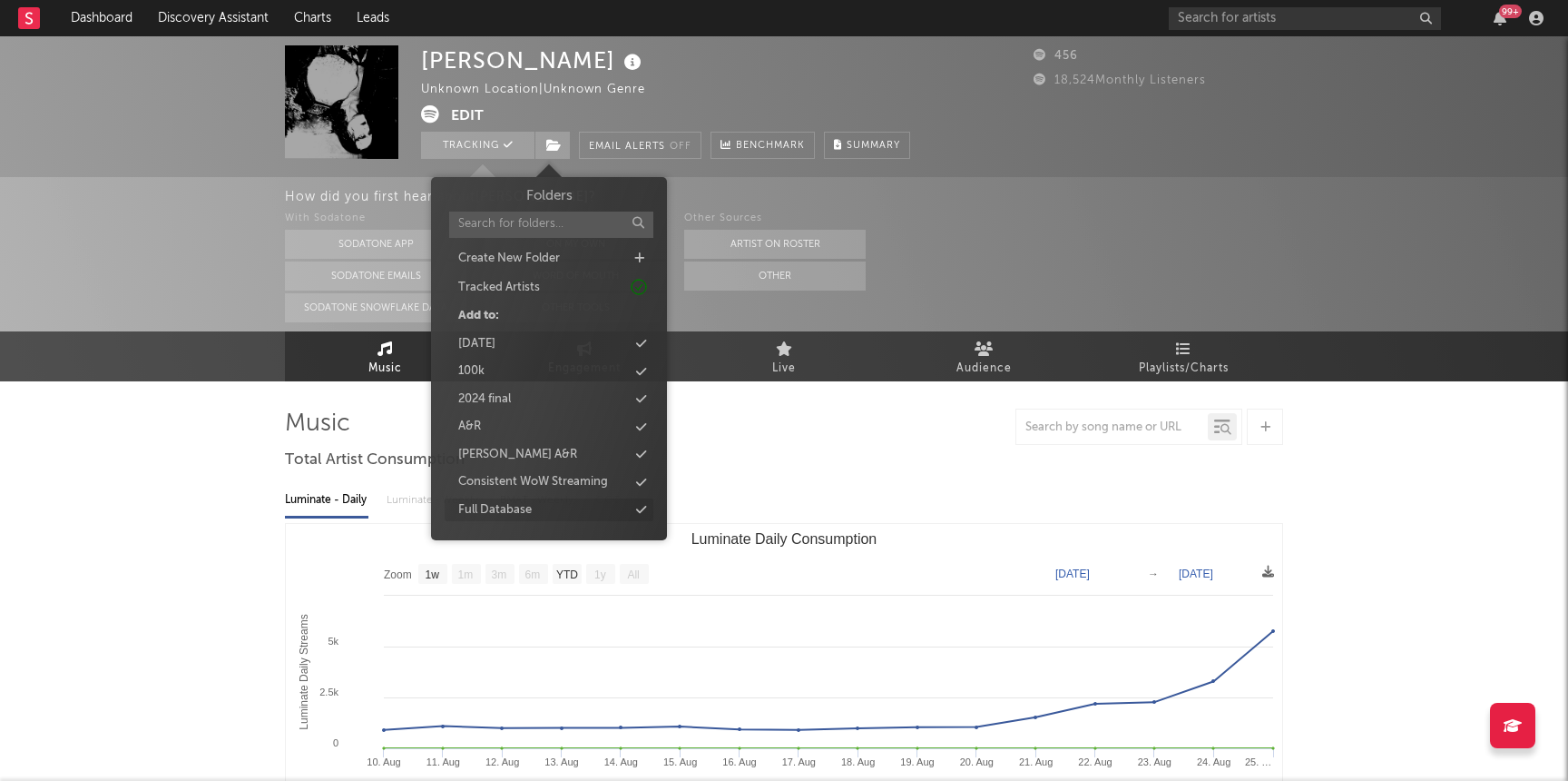
click at [532, 501] on div "Full Database" at bounding box center [548, 510] width 208 height 24
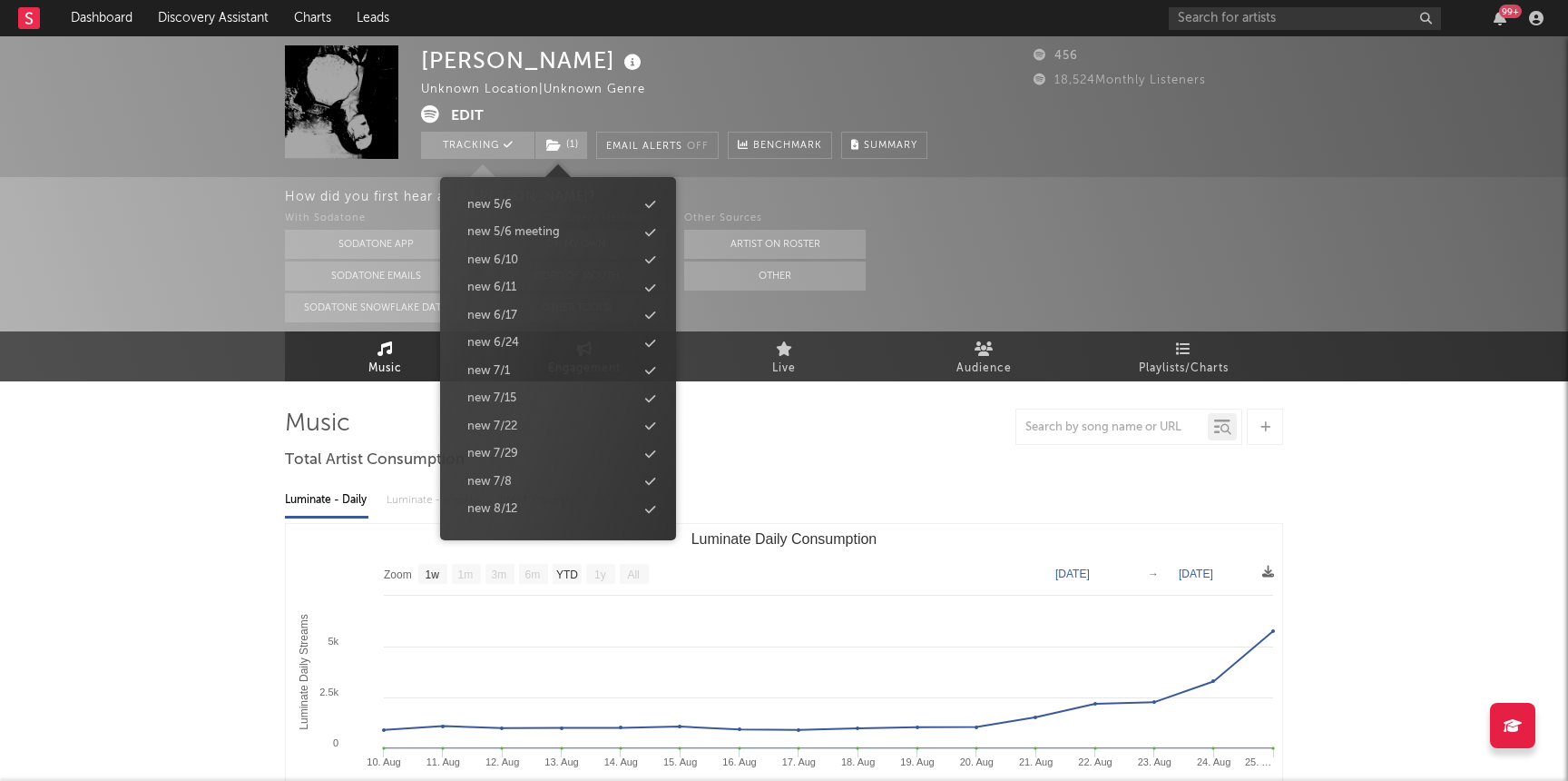
scroll to position [1794, 0]
click at [530, 411] on div "new 9/2" at bounding box center [558, 404] width 208 height 24
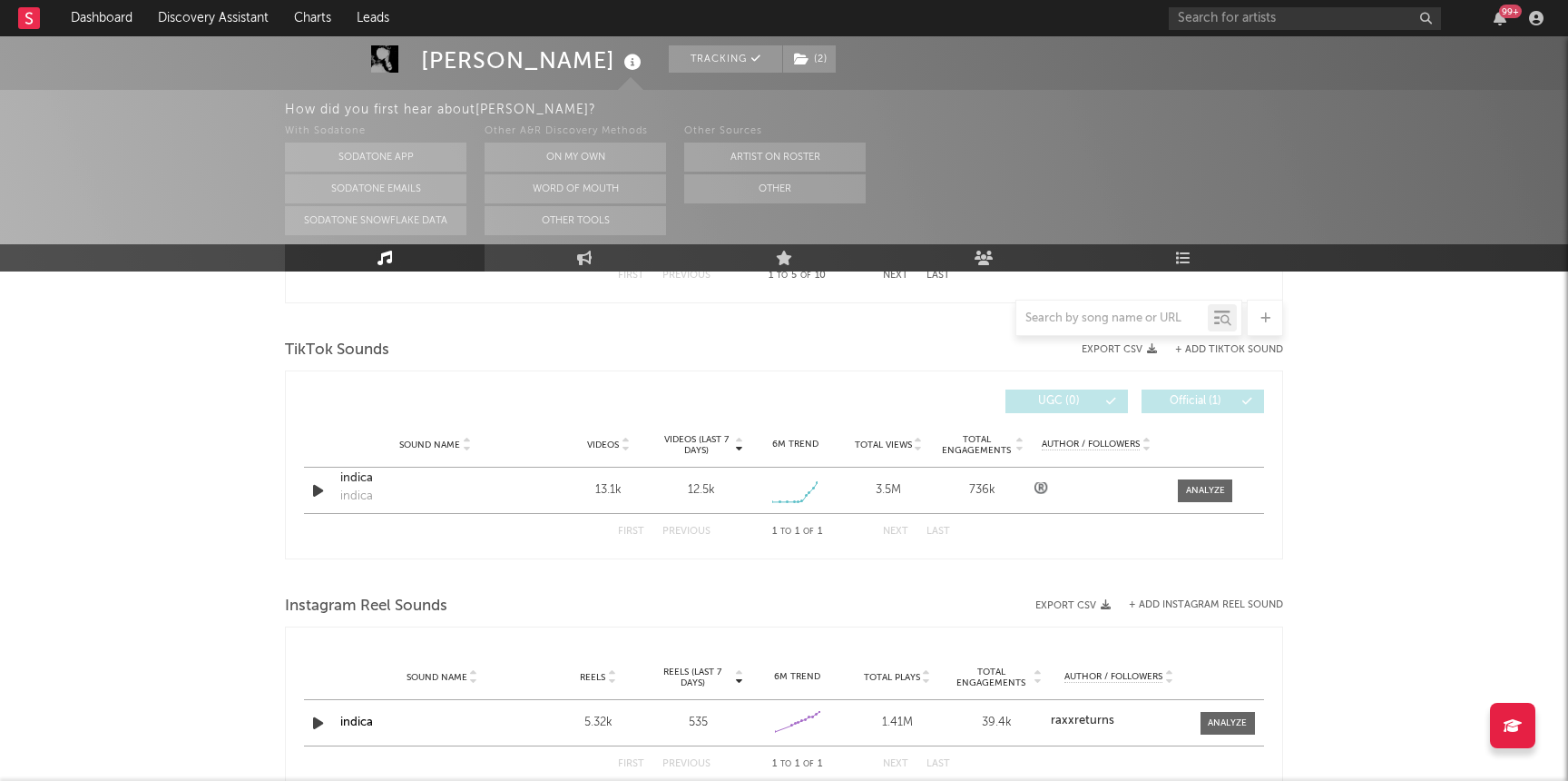
scroll to position [1273, 0]
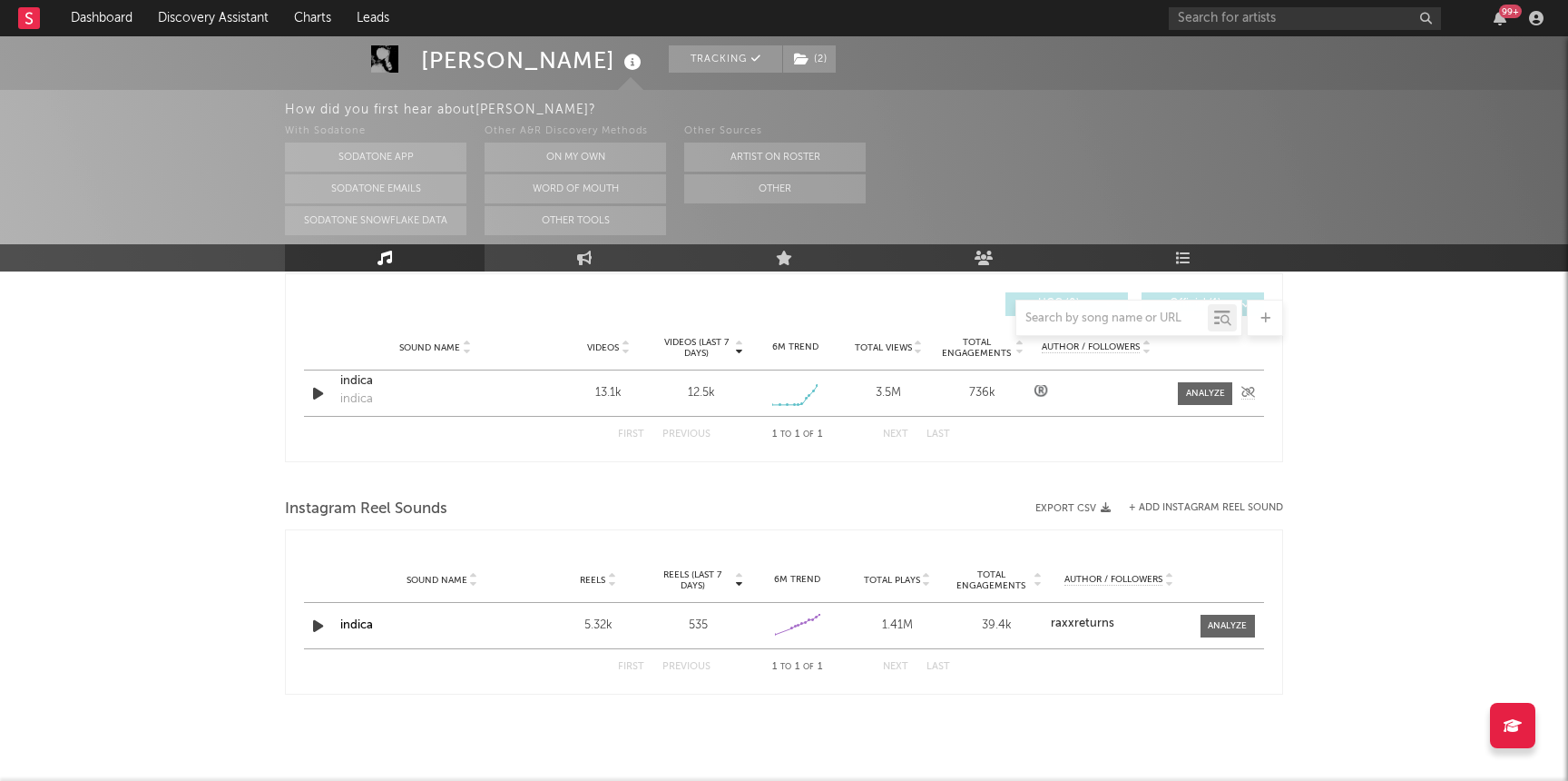
click at [359, 379] on div "indica" at bounding box center [434, 381] width 189 height 18
click at [355, 384] on div "indica" at bounding box center [434, 381] width 189 height 18
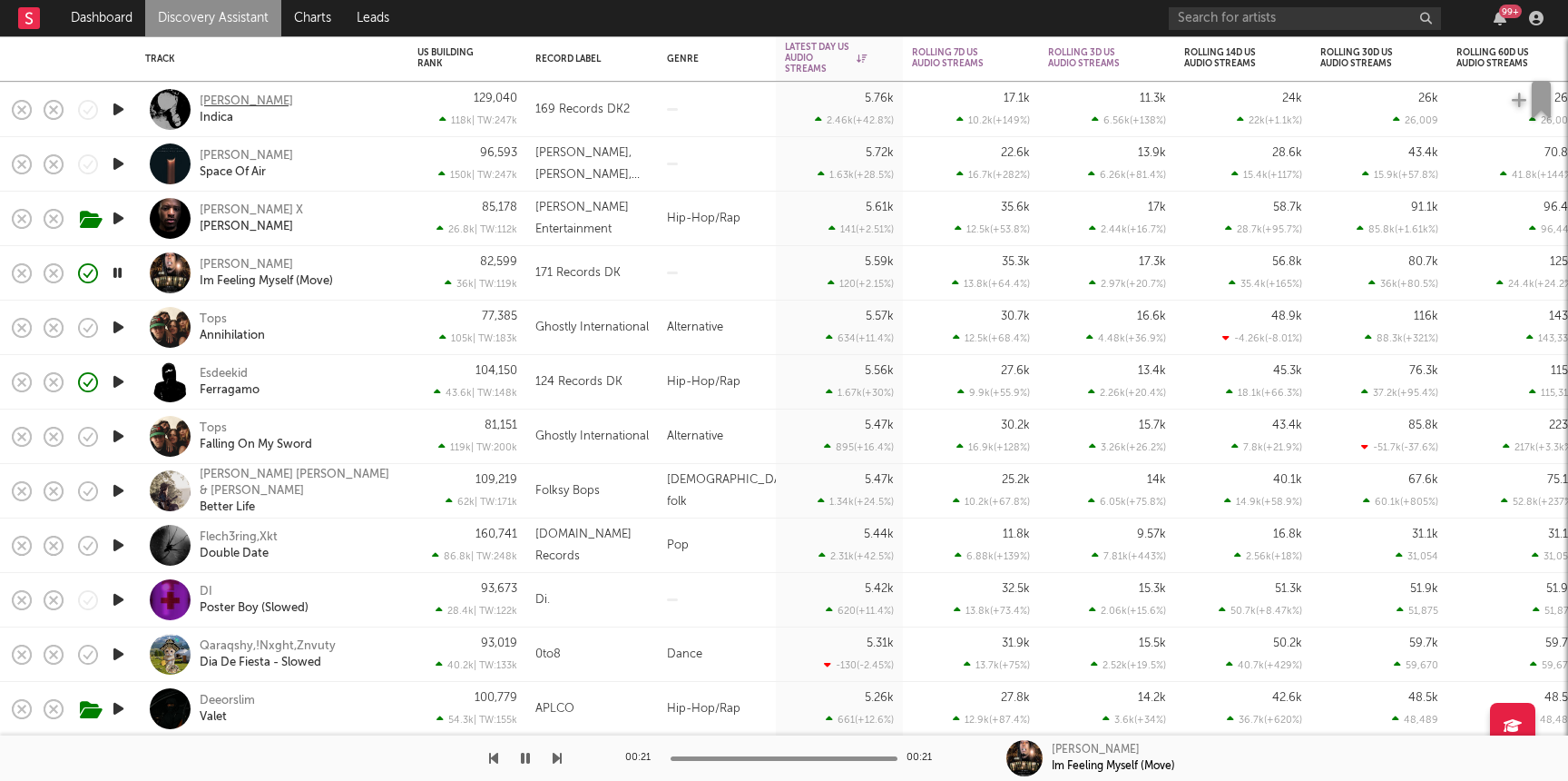
click at [223, 104] on div "[PERSON_NAME]" at bounding box center [247, 101] width 93 height 16
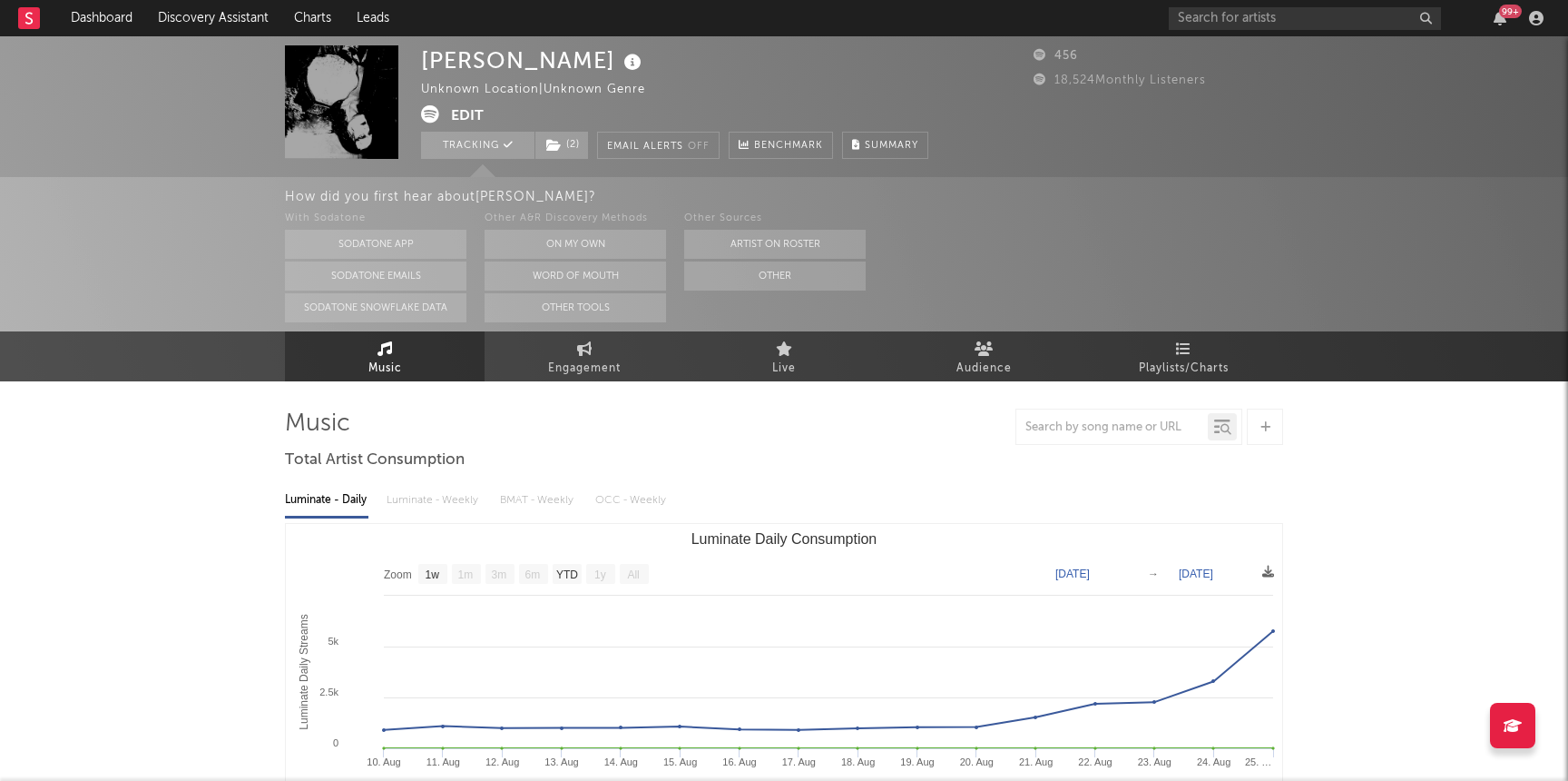
select select "1w"
